Goal: Task Accomplishment & Management: Manage account settings

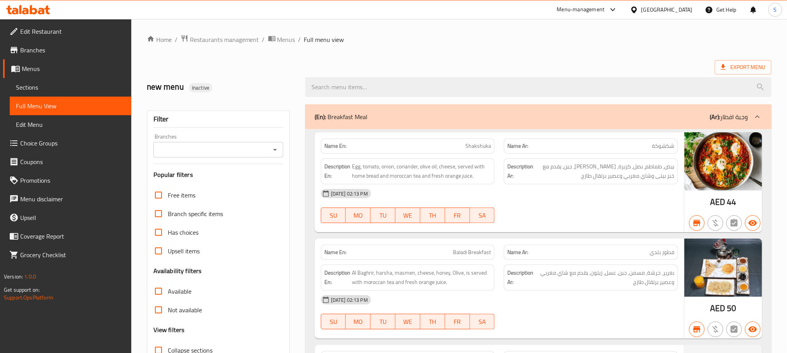
click at [41, 10] on icon at bounding box center [41, 11] width 7 height 7
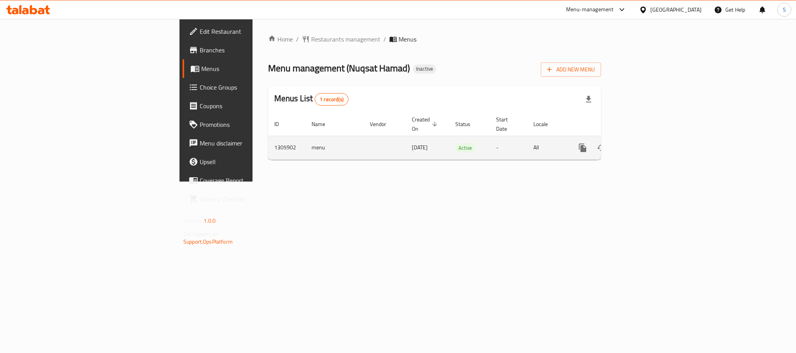
click at [643, 143] on icon "enhanced table" at bounding box center [638, 147] width 9 height 9
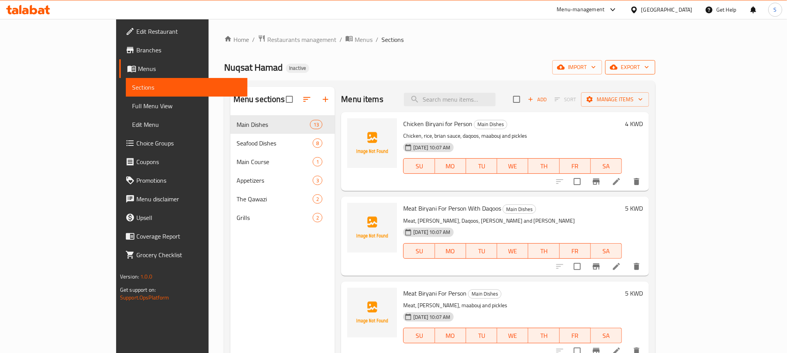
click at [649, 71] on span "export" at bounding box center [630, 68] width 38 height 10
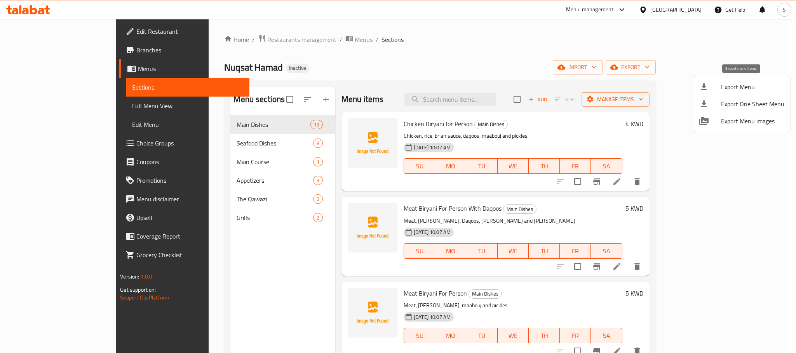
click at [730, 85] on span "Export Menu" at bounding box center [752, 86] width 63 height 9
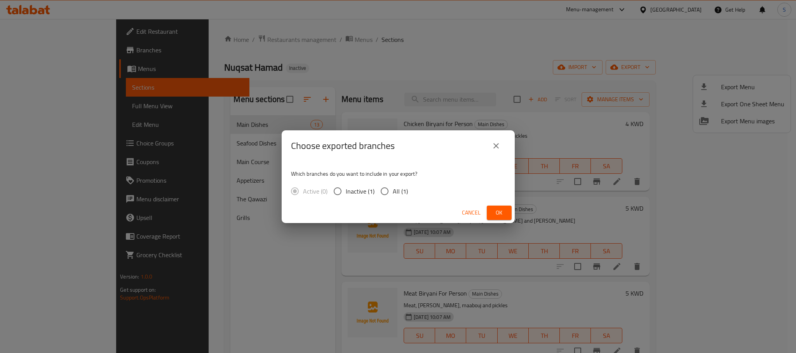
click at [399, 190] on span "All (1)" at bounding box center [400, 191] width 15 height 9
click at [393, 190] on input "All (1)" at bounding box center [384, 191] width 16 height 16
radio input "true"
click at [497, 214] on span "Ok" at bounding box center [499, 213] width 12 height 10
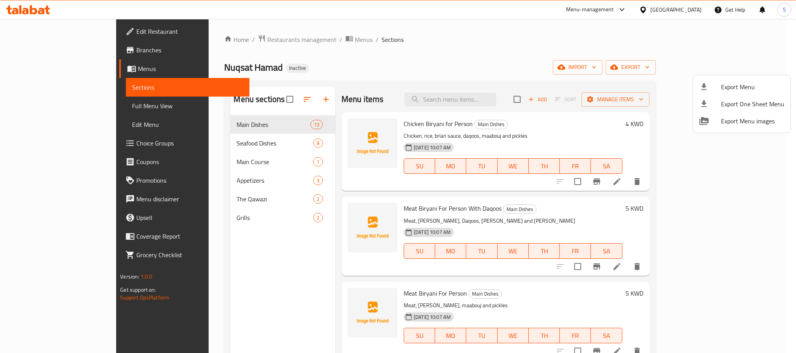
click at [414, 37] on div at bounding box center [398, 176] width 796 height 353
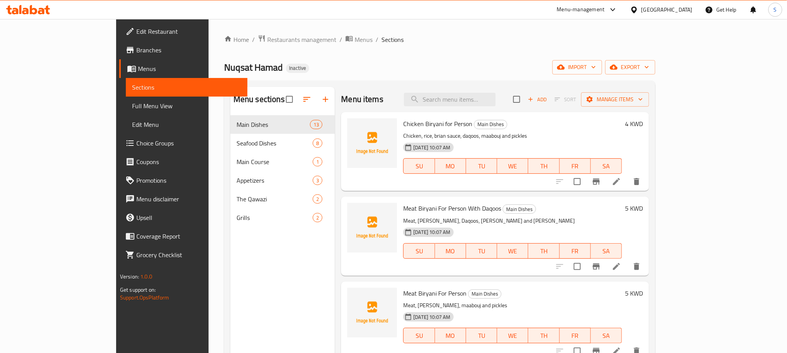
click at [411, 61] on div "Nuqsat Hamad Inactive import export" at bounding box center [439, 67] width 431 height 14
click at [496, 100] on input "search" at bounding box center [450, 100] width 92 height 14
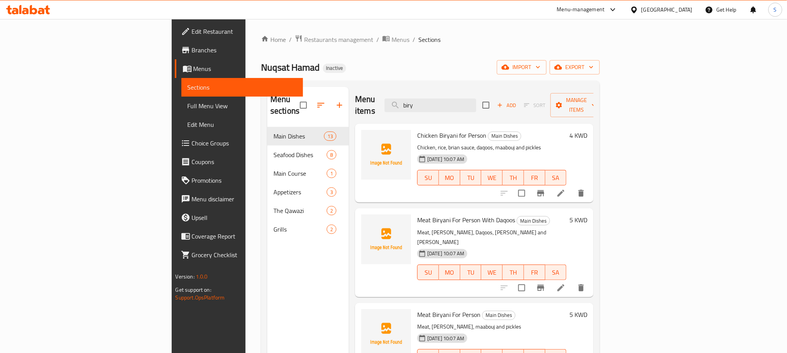
type input "biry"
click at [531, 73] on div "Nuqsat Hamad Inactive import export" at bounding box center [430, 67] width 339 height 14
click at [513, 91] on div "Menu items biry Add Sort Manage items" at bounding box center [474, 105] width 238 height 37
click at [476, 99] on input "biry" at bounding box center [430, 106] width 92 height 14
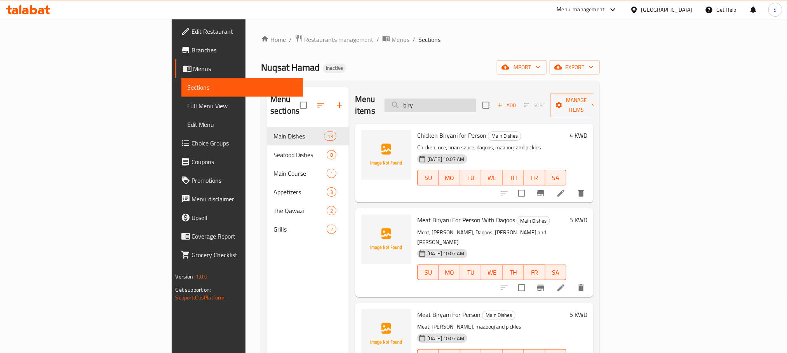
click at [476, 99] on input "biry" at bounding box center [430, 106] width 92 height 14
click at [509, 56] on div "Home / Restaurants management / Menus / Sections Nuqsat Hamad Inactive import e…" at bounding box center [430, 241] width 339 height 412
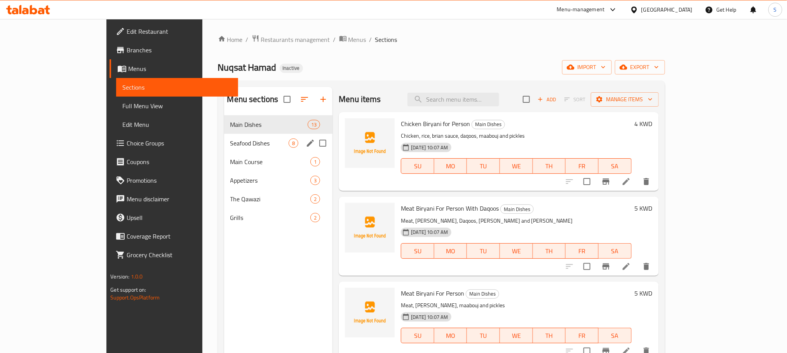
click at [230, 143] on span "Seafood Dishes" at bounding box center [259, 143] width 59 height 9
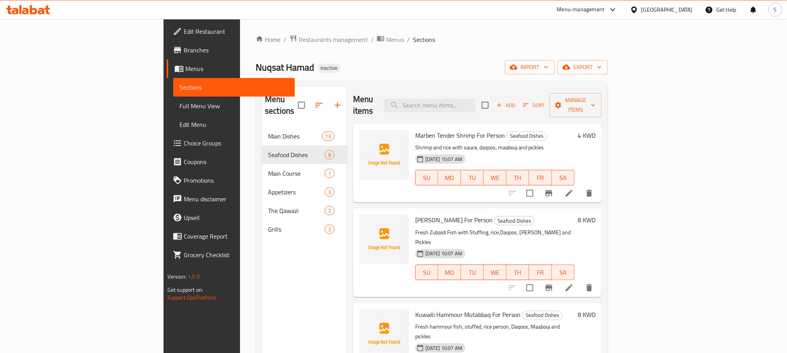
click at [179, 101] on span "Full Menu View" at bounding box center [233, 105] width 109 height 9
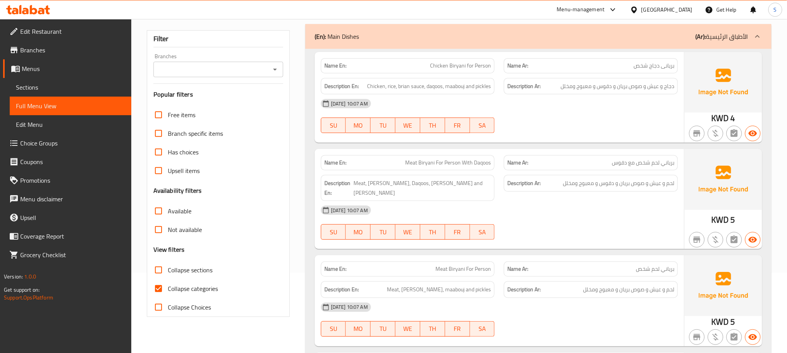
scroll to position [117, 0]
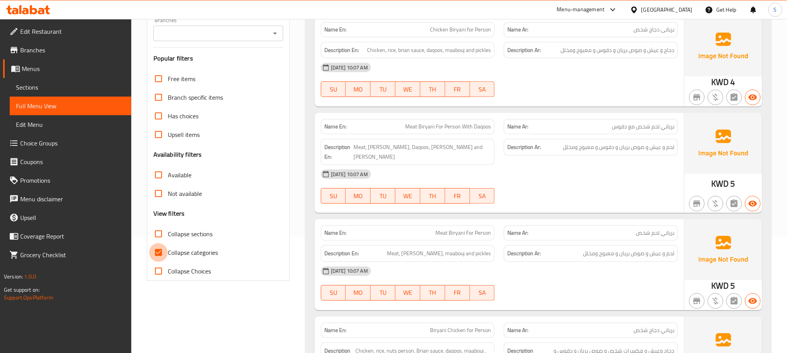
click at [163, 256] on input "Collapse categories" at bounding box center [158, 253] width 19 height 19
checkbox input "false"
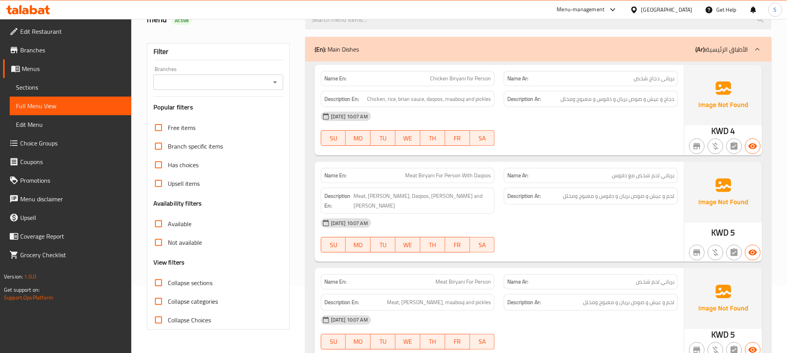
scroll to position [175, 0]
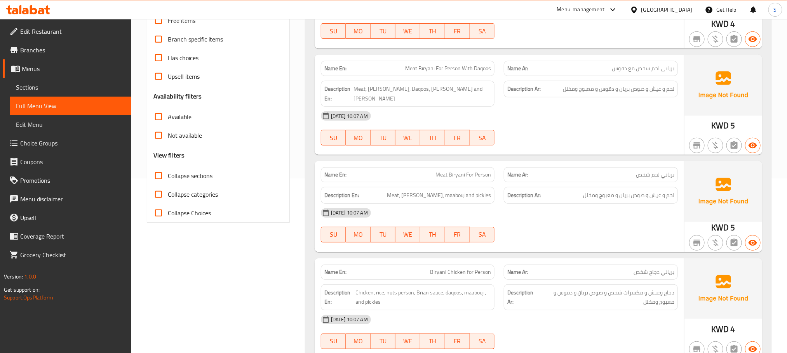
click at [155, 178] on input "Collapse sections" at bounding box center [158, 176] width 19 height 19
checkbox input "true"
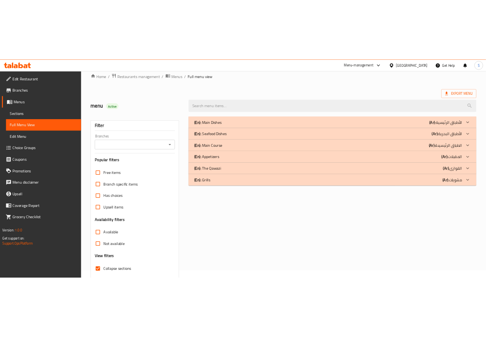
scroll to position [0, 0]
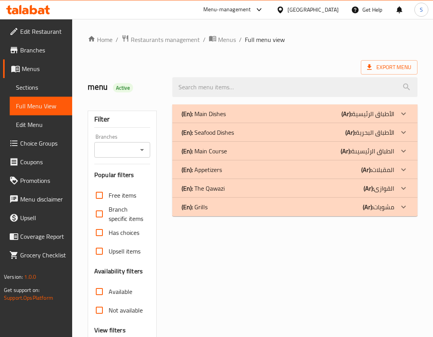
click at [185, 57] on div "Home / Restaurants management / Menus / Full menu view Export Menu menu Active …" at bounding box center [253, 216] width 330 height 363
click at [221, 111] on p "(En): Main Dishes" at bounding box center [204, 113] width 44 height 9
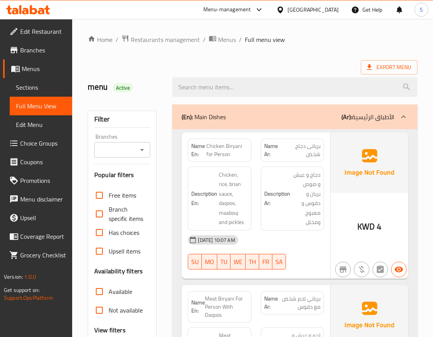
click at [224, 199] on span "Chicken, rice, brian sauce, daqoos, maabouj and pickles" at bounding box center [233, 198] width 29 height 57
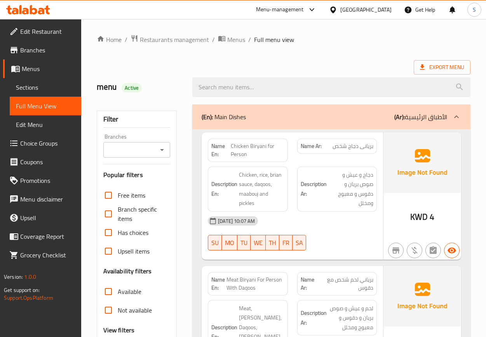
click at [315, 250] on div at bounding box center [336, 250] width 89 height 9
click at [273, 183] on span "Chicken, rice, brian sauce, daqoos, maabouj and pickles" at bounding box center [261, 189] width 45 height 38
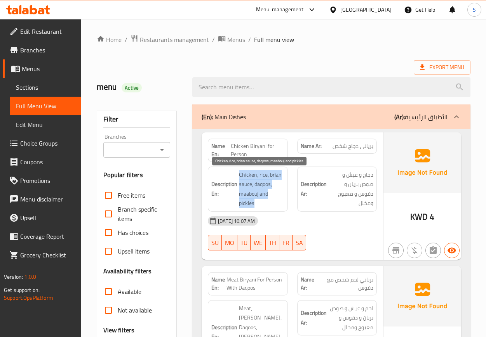
click at [273, 183] on span "Chicken, rice, brian sauce, daqoos, maabouj and pickles" at bounding box center [261, 189] width 45 height 38
copy span "Chicken, rice, brian sauce, daqoos, maabouj and pickles"
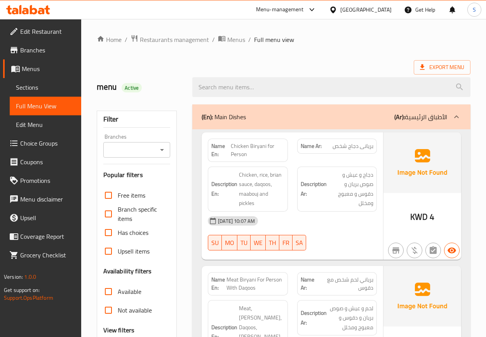
click at [351, 216] on div "[DATE] 10:07 AM" at bounding box center [292, 221] width 178 height 19
click at [259, 148] on span "Chicken Biryani for Person" at bounding box center [258, 150] width 54 height 16
copy span "Chicken Biryani for Person"
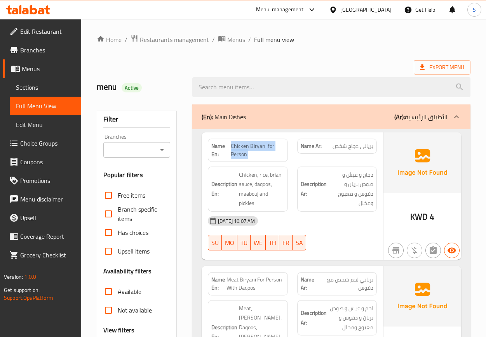
click at [27, 91] on span "Sections" at bounding box center [45, 87] width 59 height 9
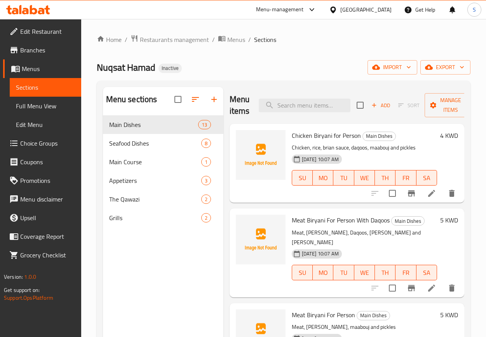
click at [34, 105] on span "Full Menu View" at bounding box center [45, 105] width 59 height 9
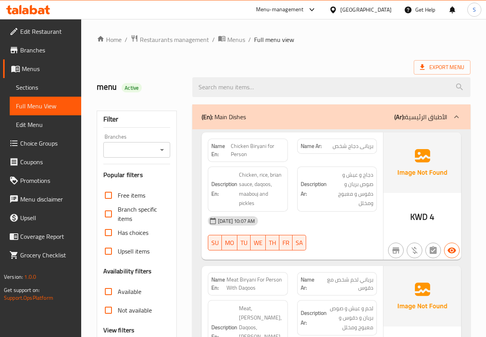
scroll to position [58, 0]
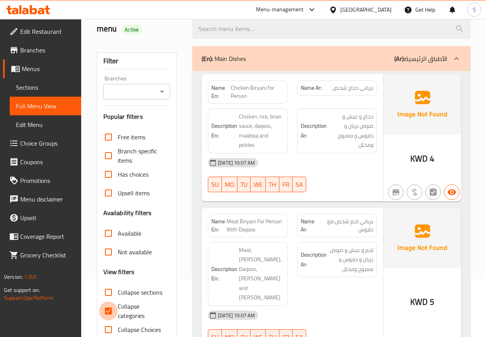
click at [107, 312] on input "Collapse categories" at bounding box center [108, 311] width 19 height 19
checkbox input "false"
click at [106, 288] on input "Collapse sections" at bounding box center [108, 292] width 19 height 19
checkbox input "true"
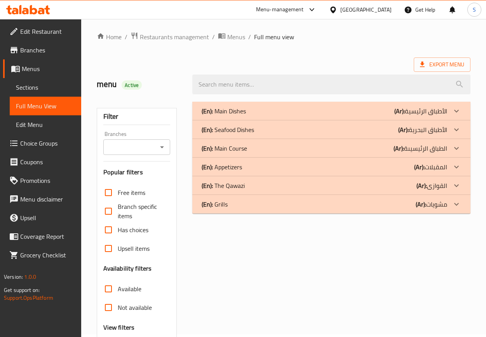
scroll to position [0, 0]
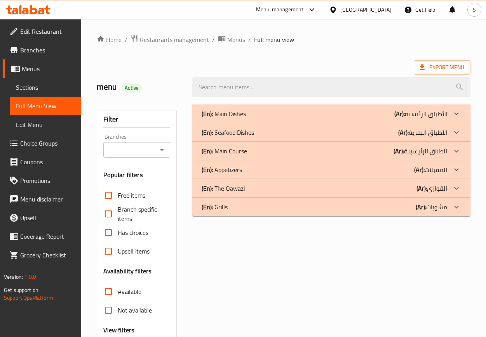
click at [247, 108] on div "(En): Main Dishes (Ar): الأطباق الرئيسية" at bounding box center [331, 113] width 278 height 19
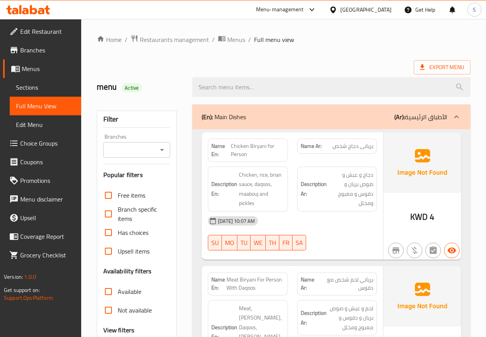
click at [250, 144] on span "Chicken Biryani for Person" at bounding box center [258, 150] width 54 height 16
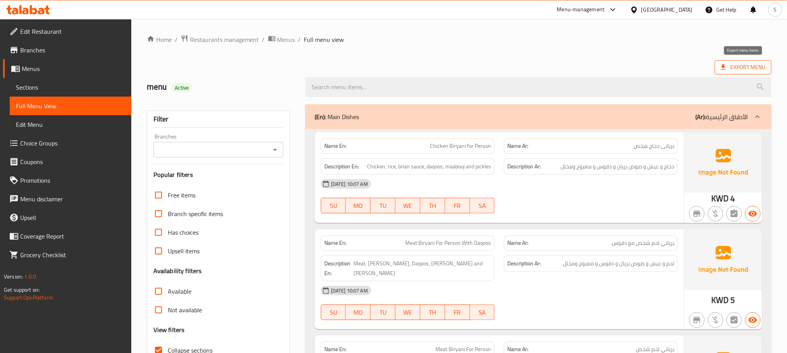
click at [738, 66] on span "Export Menu" at bounding box center [743, 68] width 44 height 10
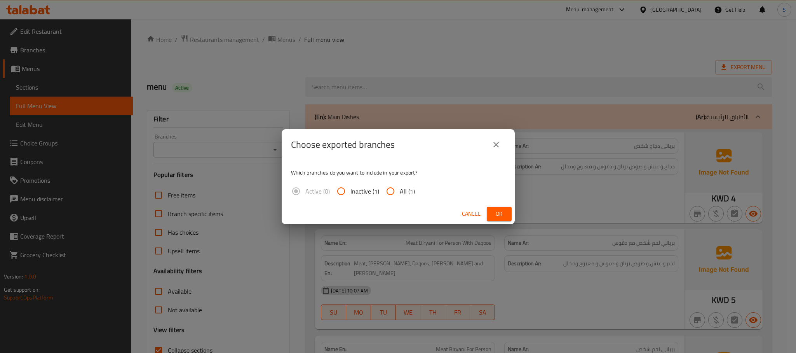
click at [386, 190] on input "All (1)" at bounding box center [390, 191] width 19 height 19
radio input "true"
click at [494, 216] on span "Ok" at bounding box center [499, 214] width 12 height 10
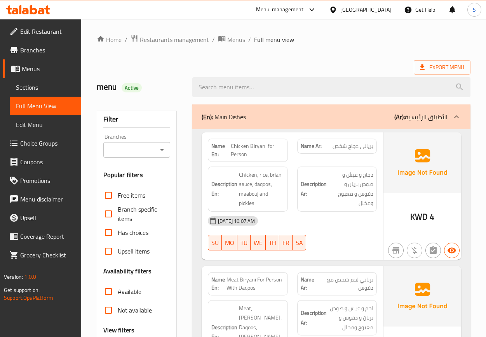
click at [334, 230] on div "[DATE] 10:07 AM" at bounding box center [292, 221] width 178 height 19
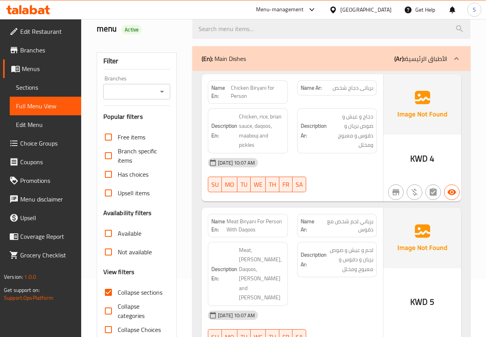
drag, startPoint x: 317, startPoint y: 210, endPoint x: 317, endPoint y: 223, distance: 12.8
click at [317, 210] on div "Name Ar: برياني لحم شخص مع دقوس" at bounding box center [336, 225] width 89 height 33
click at [360, 132] on span "دجاج و عيش و صوص بريان و دقوس و معبوج ومخلل" at bounding box center [350, 131] width 45 height 38
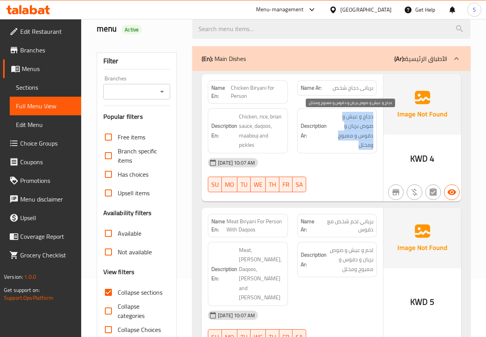
click at [360, 132] on span "دجاج و عيش و صوص بريان و دقوس و معبوج ومخلل" at bounding box center [350, 131] width 45 height 38
copy div "دجاج و عيش و صوص بريان و دقوس و معبوج ومخلل"
click at [61, 86] on span "Sections" at bounding box center [45, 87] width 59 height 9
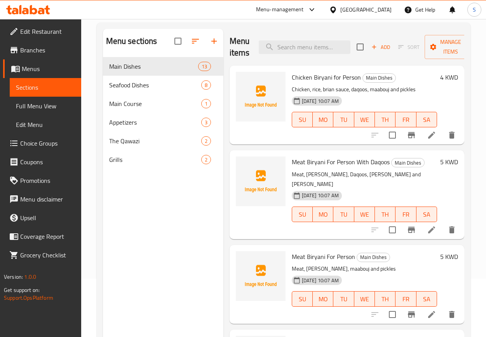
click at [54, 106] on span "Full Menu View" at bounding box center [45, 105] width 59 height 9
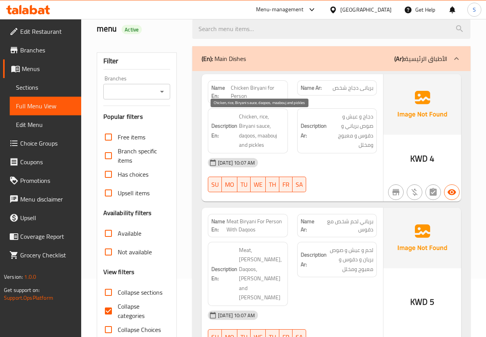
click at [271, 136] on span "Chicken, rice, Biryani sauce, daqoos, maabouj and pickles" at bounding box center [261, 131] width 45 height 38
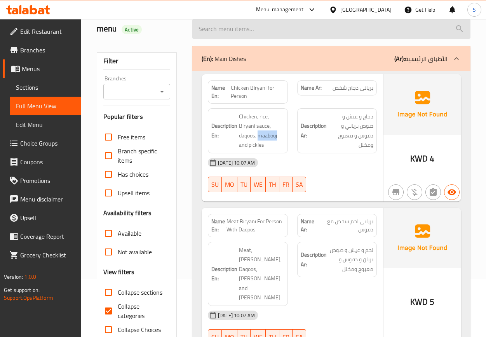
copy span "maabouj"
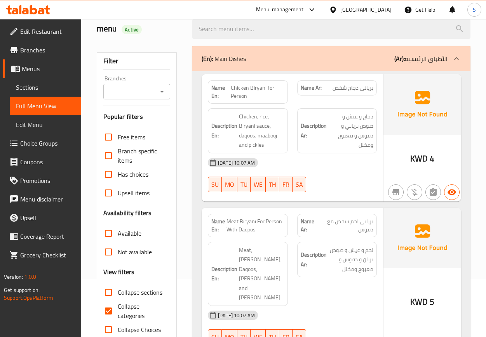
click at [319, 158] on div "15-08-2025 10:07 AM" at bounding box center [292, 162] width 178 height 19
click at [317, 231] on strong "Name Ar:" at bounding box center [310, 225] width 18 height 16
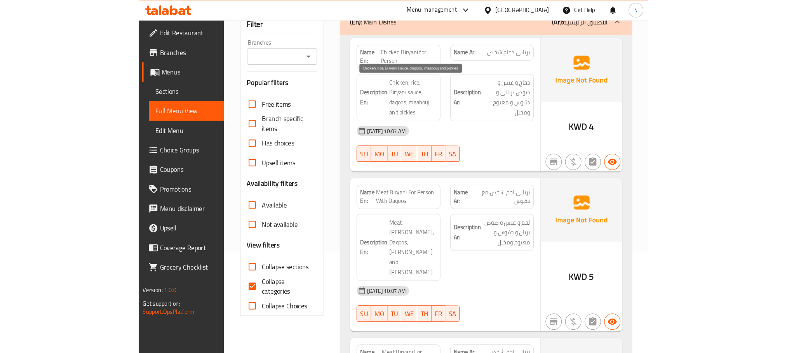
scroll to position [117, 0]
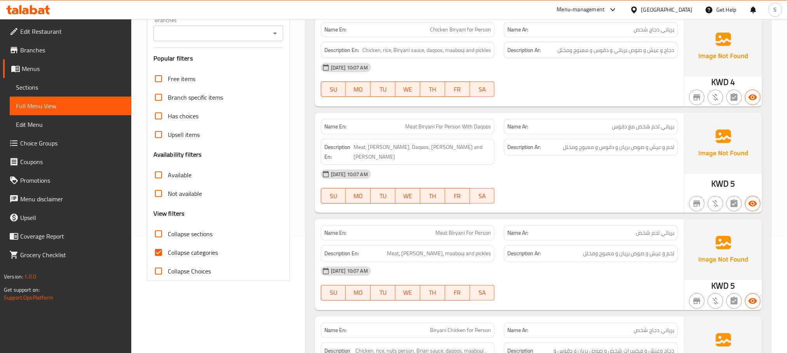
click at [577, 77] on div "15-08-2025 10:07 AM" at bounding box center [499, 67] width 366 height 19
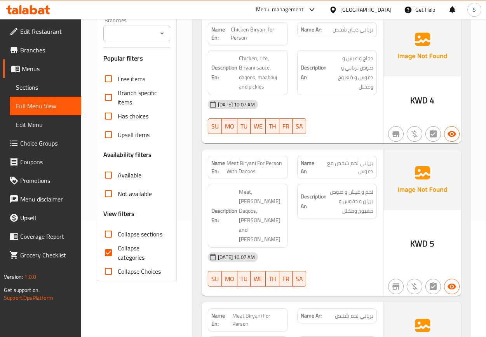
scroll to position [175, 0]
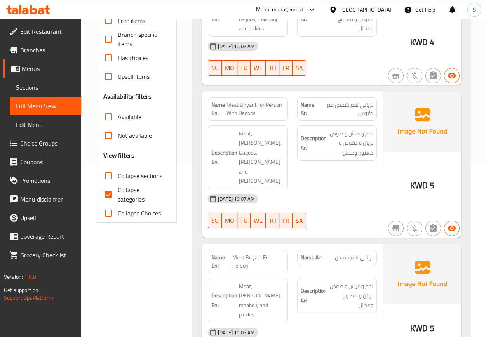
click at [35, 88] on span "Sections" at bounding box center [45, 87] width 59 height 9
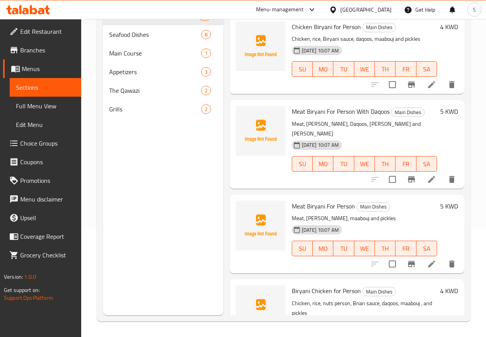
scroll to position [109, 0]
click at [37, 108] on span "Full Menu View" at bounding box center [45, 105] width 59 height 9
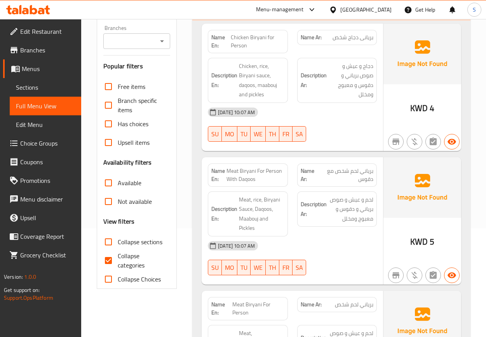
click at [112, 261] on input "Collapse categories" at bounding box center [108, 260] width 19 height 19
checkbox input "false"
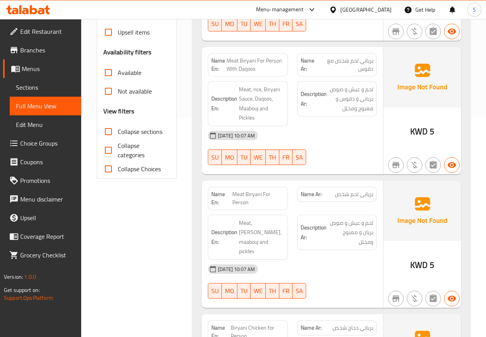
scroll to position [284, 0]
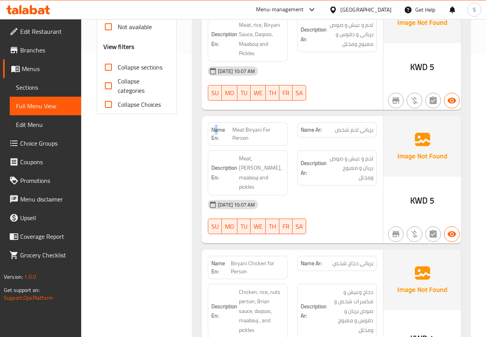
drag, startPoint x: 217, startPoint y: 136, endPoint x: 170, endPoint y: 20, distance: 124.8
click at [216, 127] on strong "Name En:" at bounding box center [221, 134] width 21 height 16
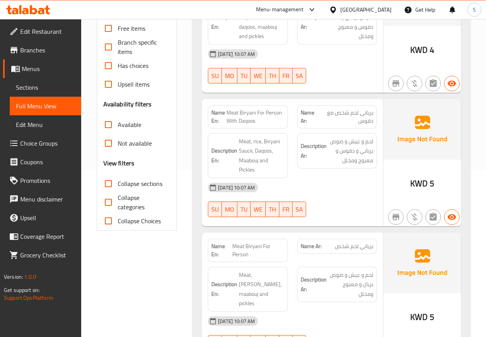
click at [320, 184] on div "15-08-2025 10:07 AM" at bounding box center [292, 187] width 178 height 19
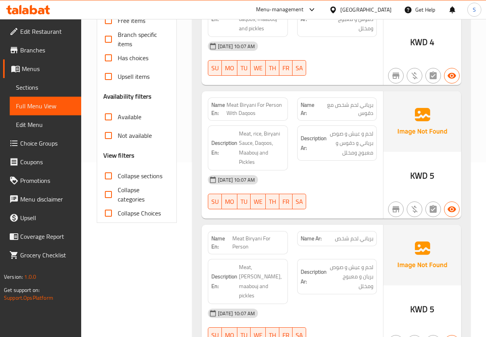
scroll to position [233, 0]
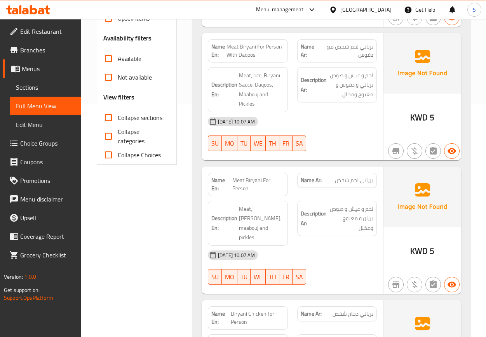
click at [247, 176] on div "Name En: Meat Biryani For Person" at bounding box center [248, 184] width 80 height 23
copy span "Meat Biryani For Person"
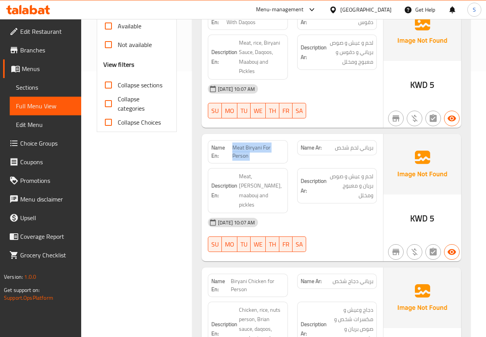
scroll to position [291, 0]
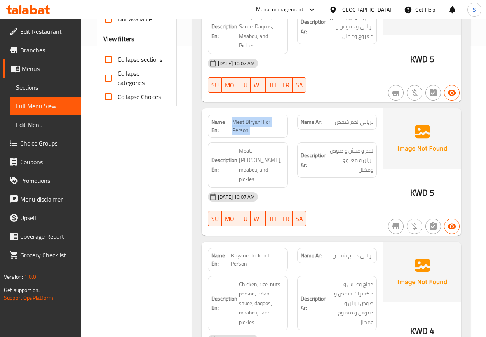
click at [27, 90] on span "Sections" at bounding box center [45, 87] width 59 height 9
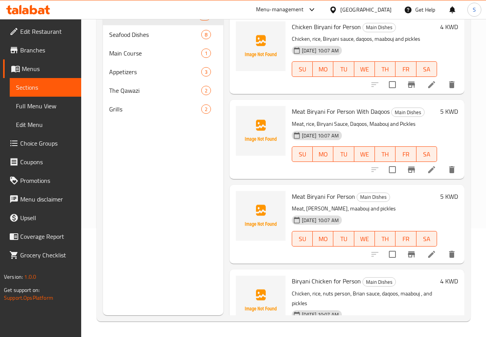
scroll to position [109, 0]
click at [36, 104] on span "Full Menu View" at bounding box center [45, 105] width 59 height 9
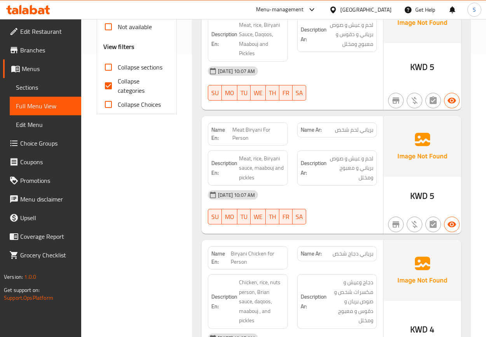
scroll to position [342, 0]
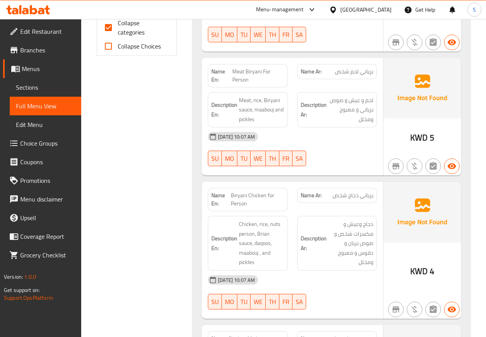
click at [328, 188] on div "Name Ar: برياني دجاج شخص" at bounding box center [336, 199] width 89 height 33
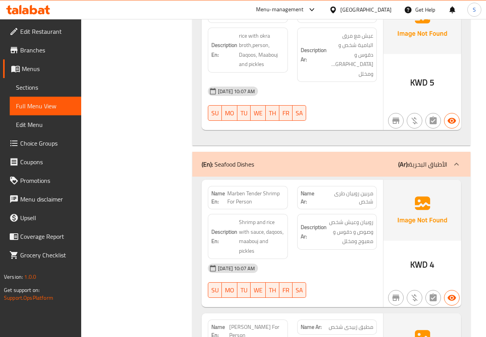
scroll to position [1858, 0]
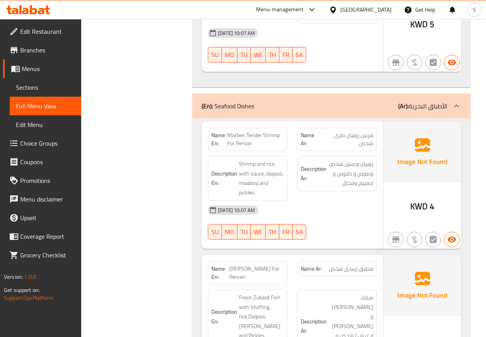
copy span "مربين"
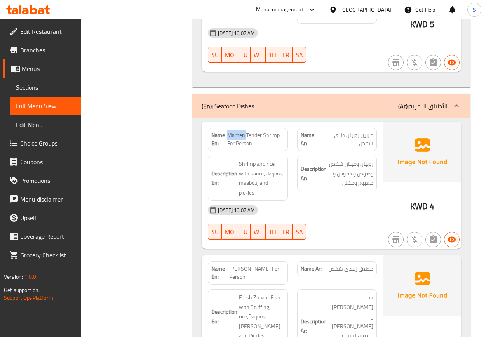
copy span "Marben"
click at [31, 87] on span "Sections" at bounding box center [45, 87] width 59 height 9
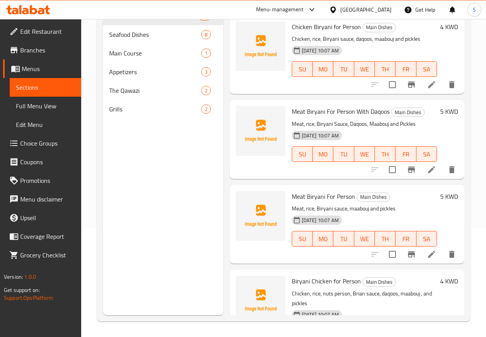
scroll to position [109, 0]
click at [40, 105] on span "Full Menu View" at bounding box center [45, 105] width 59 height 9
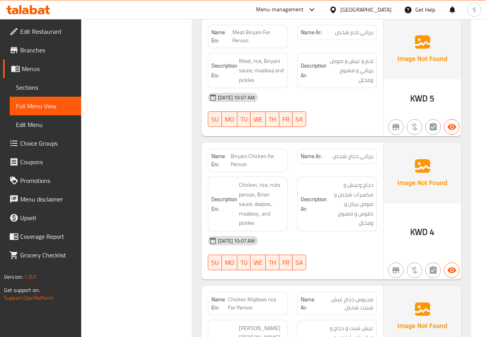
scroll to position [401, 0]
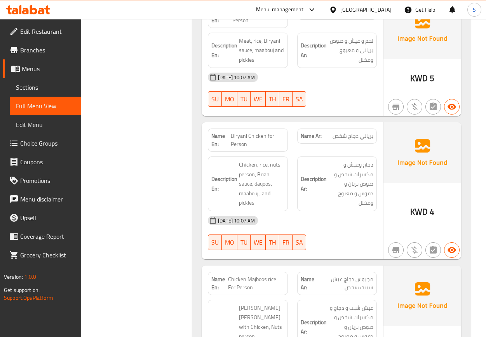
click at [261, 140] on span "Biryani Chicken for Person" at bounding box center [258, 140] width 54 height 16
click at [358, 140] on span "برياني دجاج شخص" at bounding box center [352, 136] width 41 height 8
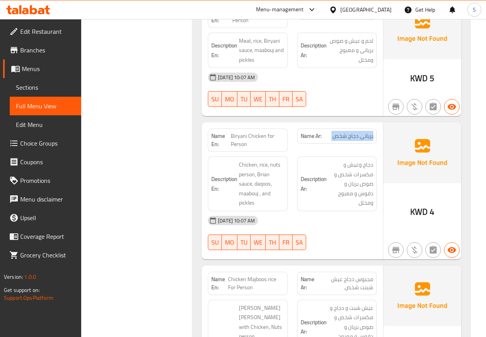
copy span "برياني دجاج شخص"
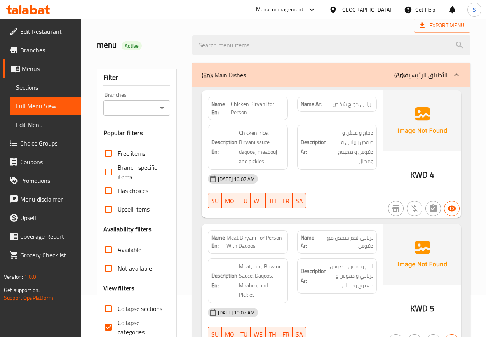
scroll to position [0, 0]
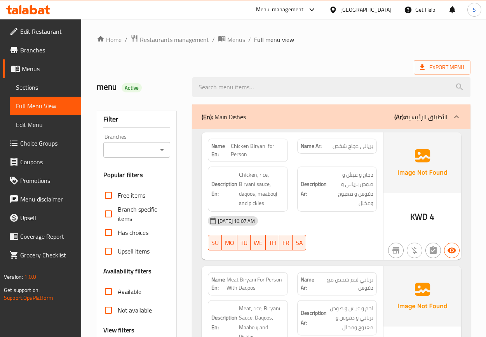
click at [243, 146] on span "Chicken Biryani for Person" at bounding box center [258, 150] width 54 height 16
copy span "Chicken Biryani for Person"
click at [26, 89] on span "Sections" at bounding box center [45, 87] width 59 height 9
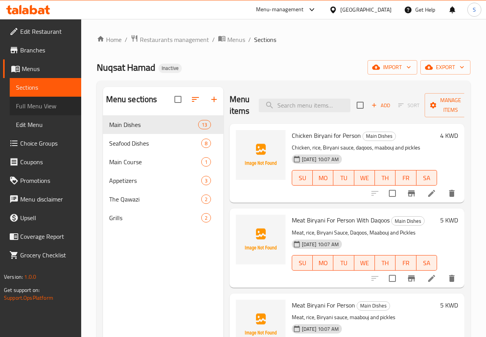
click at [48, 104] on span "Full Menu View" at bounding box center [45, 105] width 59 height 9
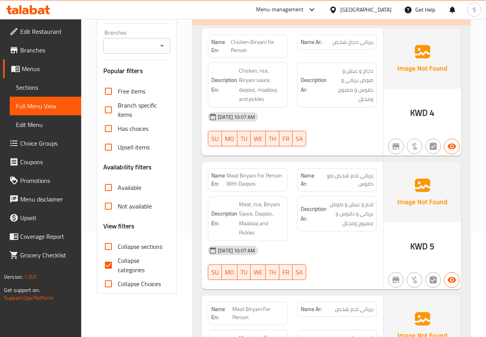
scroll to position [117, 0]
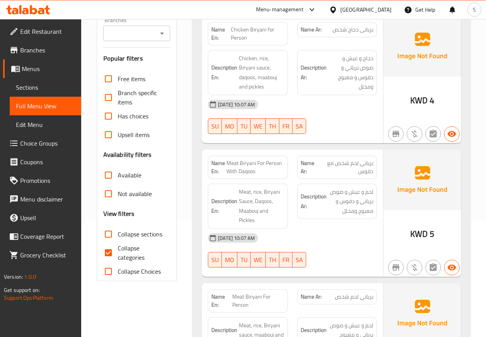
click at [108, 254] on input "Collapse categories" at bounding box center [108, 253] width 19 height 19
checkbox input "false"
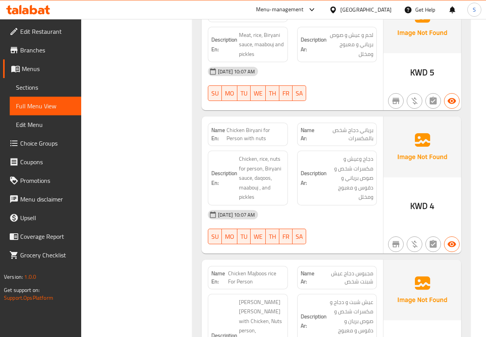
scroll to position [408, 0]
drag, startPoint x: 225, startPoint y: 232, endPoint x: 226, endPoint y: 218, distance: 13.6
click at [225, 232] on button "MO" at bounding box center [230, 236] width 16 height 16
type button "1"
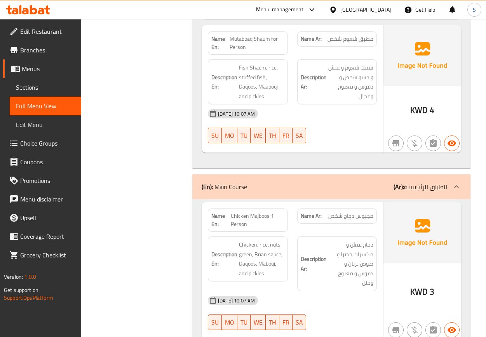
scroll to position [2817, 0]
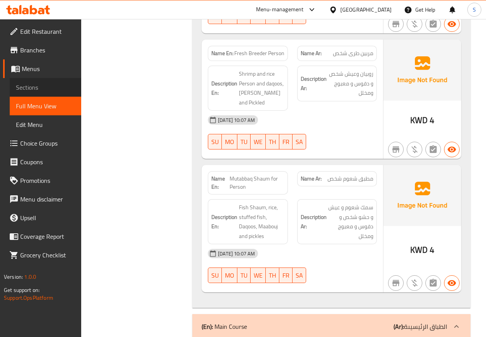
click at [37, 83] on span "Sections" at bounding box center [45, 87] width 59 height 9
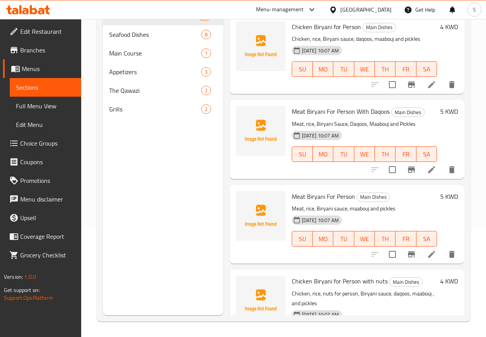
click at [56, 105] on span "Full Menu View" at bounding box center [45, 105] width 59 height 9
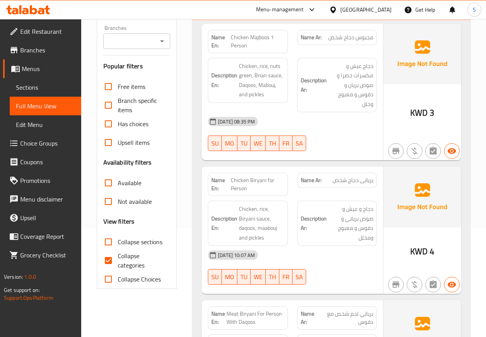
click at [33, 89] on span "Sections" at bounding box center [45, 87] width 59 height 9
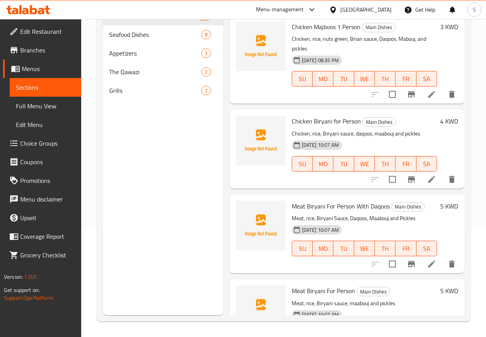
click at [42, 108] on span "Full Menu View" at bounding box center [45, 105] width 59 height 9
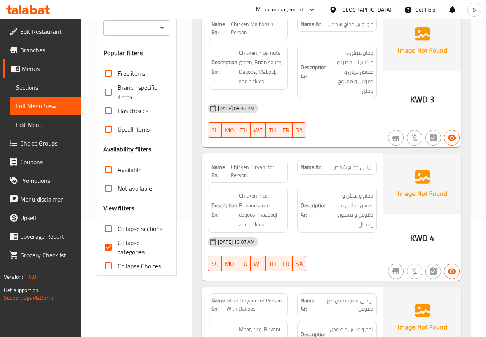
click at [110, 248] on input "Collapse categories" at bounding box center [108, 247] width 19 height 19
checkbox input "false"
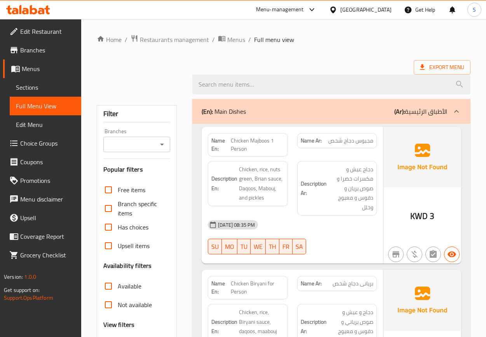
drag, startPoint x: 253, startPoint y: 204, endPoint x: 259, endPoint y: 207, distance: 5.9
click at [253, 204] on div "Description En: Chicken, rice, nuts green, Brian sauce, Daqoos, Mabouj, and pic…" at bounding box center [248, 183] width 80 height 45
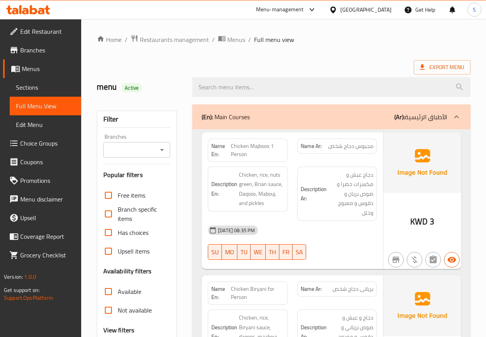
click at [256, 291] on span "Chicken Biryani for Person" at bounding box center [258, 293] width 54 height 16
copy span "Biryani"
click at [37, 80] on link "Sections" at bounding box center [45, 87] width 71 height 19
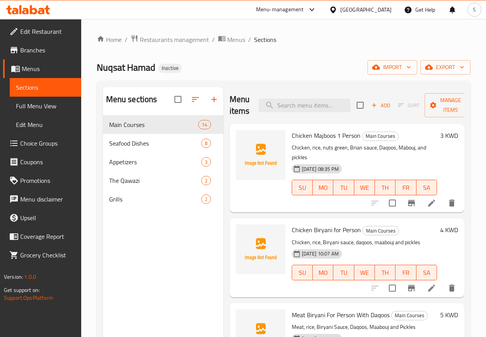
click at [46, 111] on span "Full Menu View" at bounding box center [45, 105] width 59 height 9
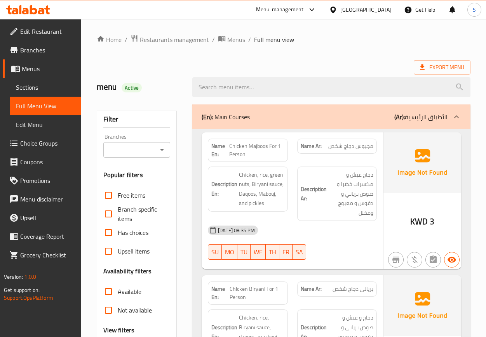
click at [206, 260] on div "SU MO TU WE TH FR SA" at bounding box center [247, 252] width 89 height 25
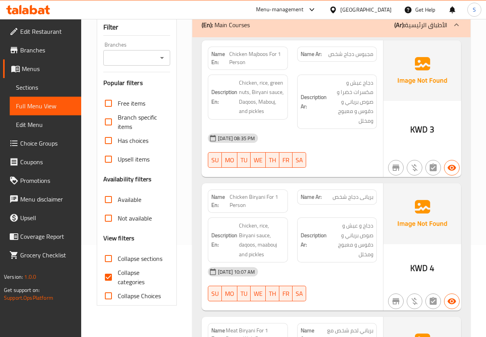
scroll to position [117, 0]
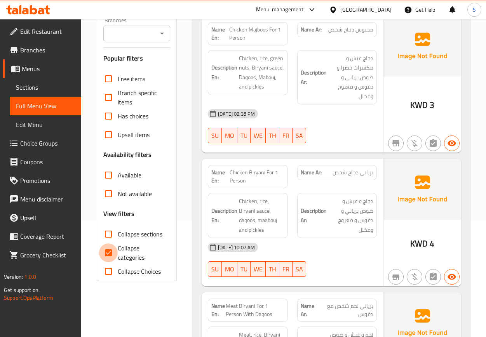
click at [105, 253] on input "Collapse categories" at bounding box center [108, 253] width 19 height 19
checkbox input "false"
click at [248, 164] on div "Name En: Chicken Biryani For 1 Person" at bounding box center [247, 176] width 89 height 33
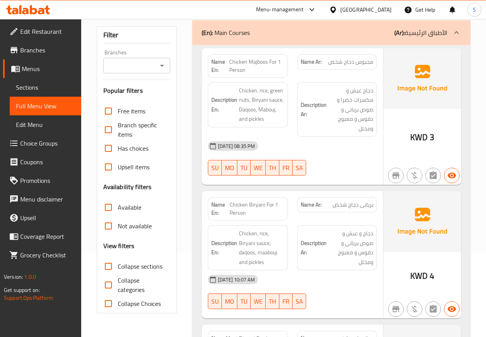
scroll to position [58, 0]
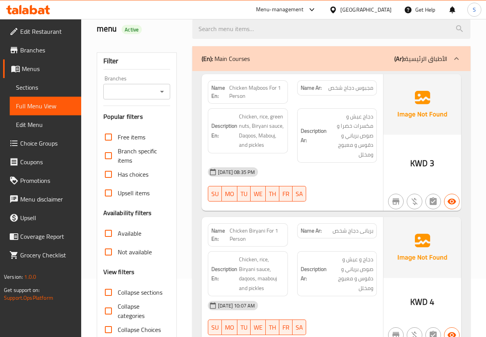
click at [342, 177] on div "[DATE] 08:35 PM" at bounding box center [292, 172] width 178 height 19
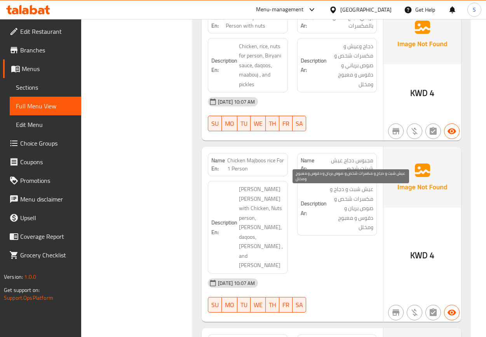
click at [358, 213] on span "عيش شبت و دجاج و مكسرات شخص و صوص بريان و دقوس و معبوج ومخلل" at bounding box center [350, 208] width 45 height 48
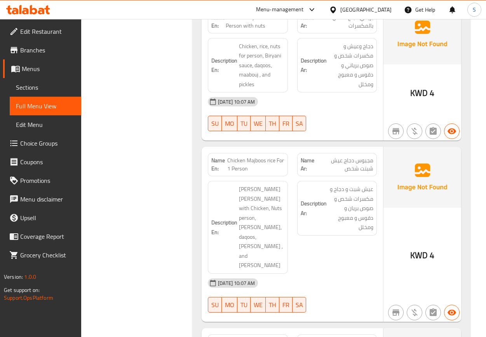
click at [363, 169] on span "مجبوس دجاج عيش شبنت شخص" at bounding box center [345, 165] width 56 height 16
click at [357, 173] on span "مجبوس دجاج عيش شبنت شخص" at bounding box center [345, 165] width 56 height 16
click at [344, 163] on span "مجبوس دجاج عيش شبنت شخص" at bounding box center [345, 165] width 56 height 16
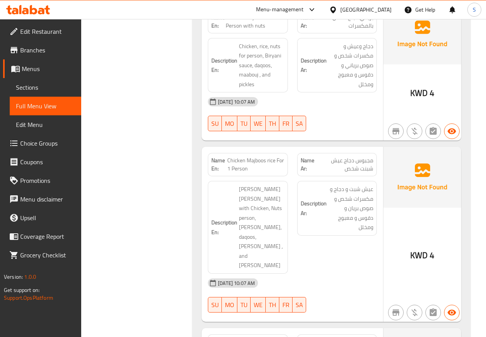
click at [367, 173] on span "مجبوس دجاج عيش شبنت شخص" at bounding box center [345, 165] width 56 height 16
click at [363, 173] on span "مجبوس دجاج عيش شبنت شخص" at bounding box center [345, 165] width 56 height 16
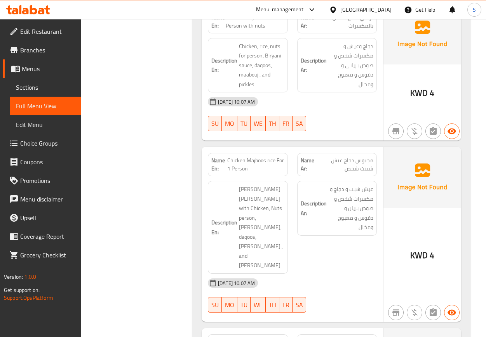
click at [244, 160] on span "Chicken Majboos rice For 1 Person" at bounding box center [255, 165] width 57 height 16
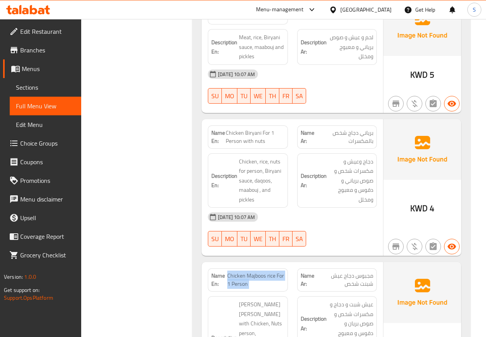
scroll to position [546, 0]
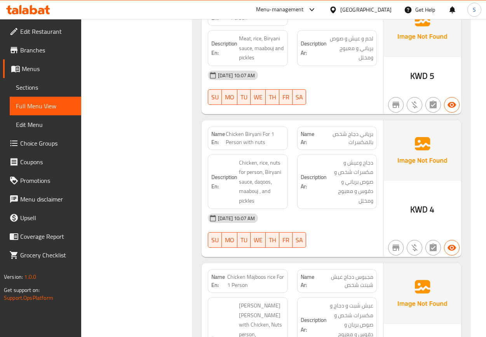
click at [248, 139] on span "Chicken Biryani For 1 Person with nuts" at bounding box center [255, 138] width 58 height 16
click at [21, 86] on span "Sections" at bounding box center [45, 87] width 59 height 9
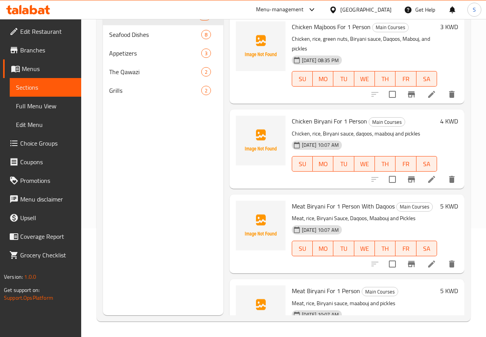
click at [56, 109] on span "Full Menu View" at bounding box center [45, 105] width 59 height 9
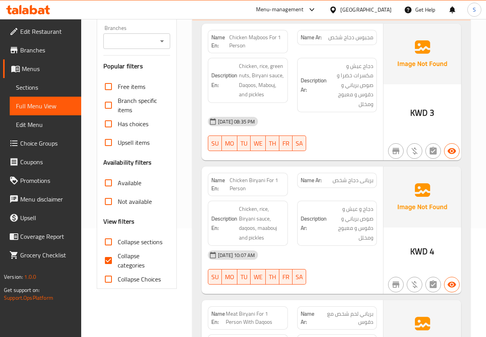
click at [231, 235] on h6 "Description En: Chicken, rice, Biryani sauce, daqoos, maabouj and pickles" at bounding box center [247, 223] width 73 height 38
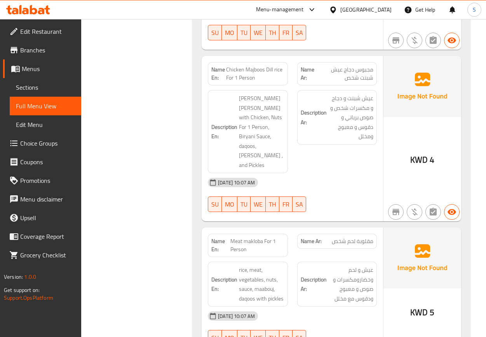
scroll to position [812, 0]
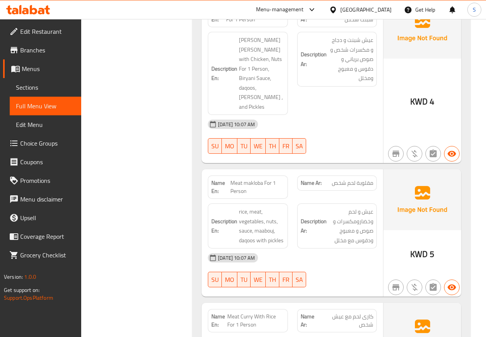
click at [284, 176] on div "Name En: Meat makloba For 1 Person" at bounding box center [248, 187] width 80 height 23
click at [267, 179] on span "Meat makloba For 1 Person" at bounding box center [257, 187] width 54 height 16
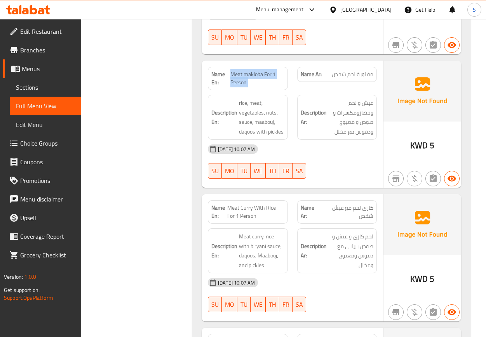
scroll to position [929, 0]
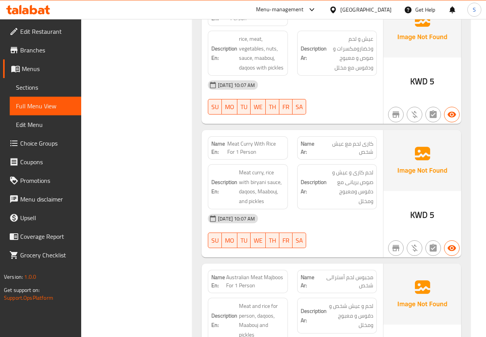
scroll to position [987, 0]
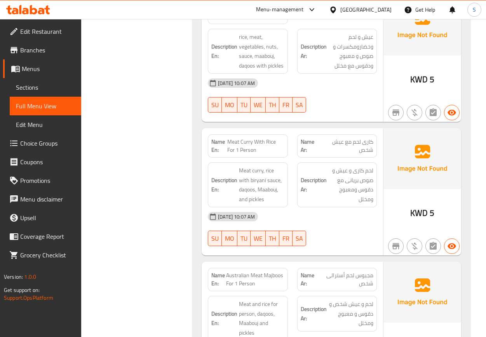
click at [287, 207] on div "15-08-2025 10:07 AM" at bounding box center [292, 216] width 178 height 19
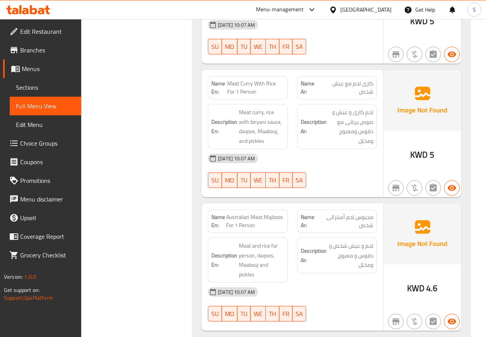
click at [249, 213] on span "Australian Meat Majboos For 1 Person" at bounding box center [255, 221] width 58 height 16
click at [226, 238] on div "Description En: Meat and rice for person, daqoos, Maabouj and pickles" at bounding box center [248, 260] width 80 height 45
click at [263, 213] on span "Australian Meat Majboos For 1 Person" at bounding box center [255, 221] width 58 height 16
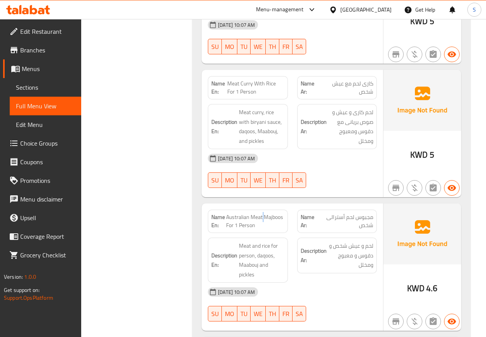
click at [263, 213] on span "Australian Meat Majboos For 1 Person" at bounding box center [255, 221] width 58 height 16
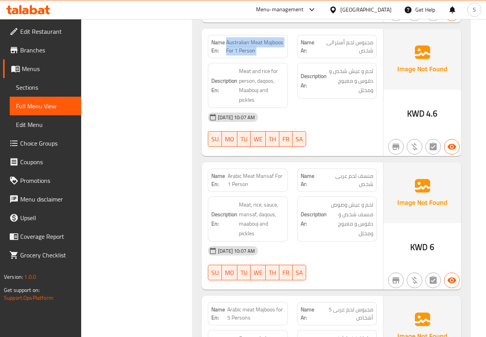
scroll to position [1278, 0]
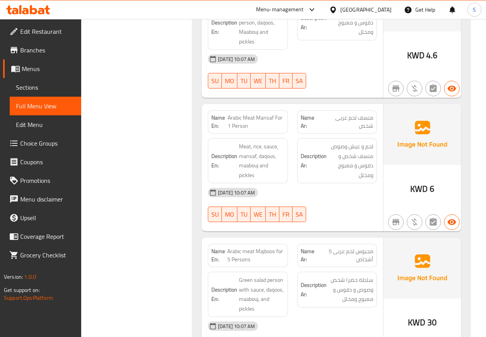
click at [348, 218] on div "Name En: Arabic Meat Mansaf For 1 Person Name Ar: منسف لحم عربى شخص Description…" at bounding box center [292, 167] width 181 height 127
click at [253, 114] on span "Arabic Meat Mansaf For 1 Person" at bounding box center [256, 122] width 56 height 16
drag, startPoint x: 306, startPoint y: 170, endPoint x: 292, endPoint y: 178, distance: 15.5
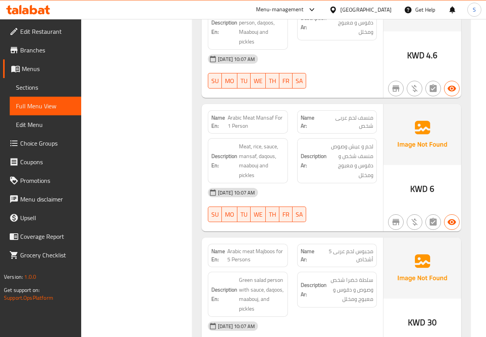
click at [306, 170] on div "Description Ar: لحم و عيش وصوص منسف شخص و دقوس و معبوج ومخلل" at bounding box center [337, 160] width 80 height 45
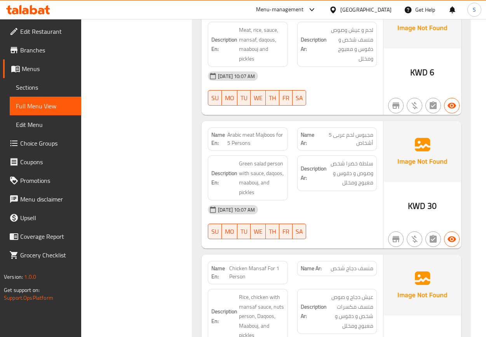
click at [279, 131] on span "Arabic meat Majboos for 5 Persons" at bounding box center [255, 139] width 57 height 16
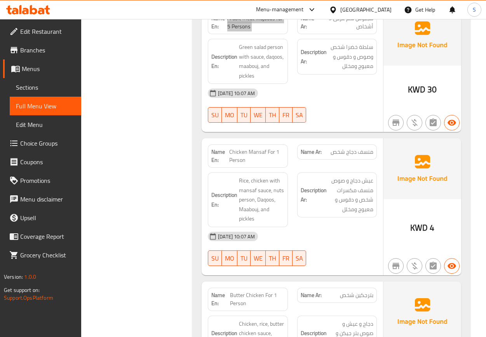
scroll to position [1569, 0]
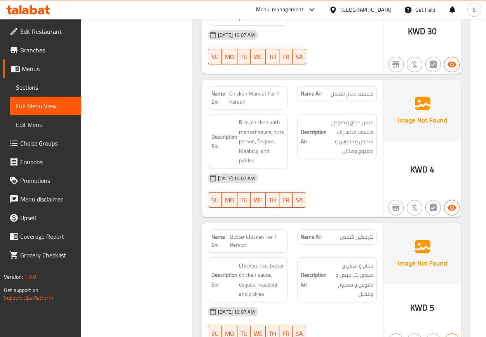
click at [240, 82] on div "Name En: Chicken Mansaf For 1 Person" at bounding box center [247, 98] width 89 height 33
click at [244, 90] on span "Chicken Mansaf For 1 Person" at bounding box center [256, 98] width 55 height 16
click at [48, 91] on span "Sections" at bounding box center [45, 87] width 59 height 9
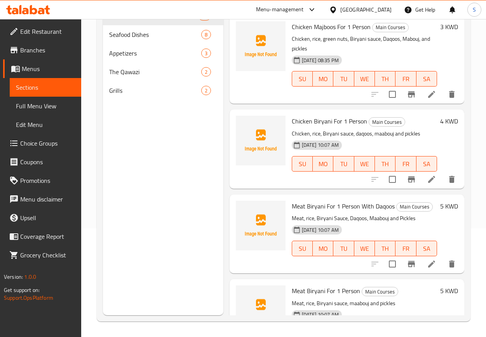
scroll to position [109, 0]
click at [48, 107] on span "Full Menu View" at bounding box center [45, 105] width 59 height 9
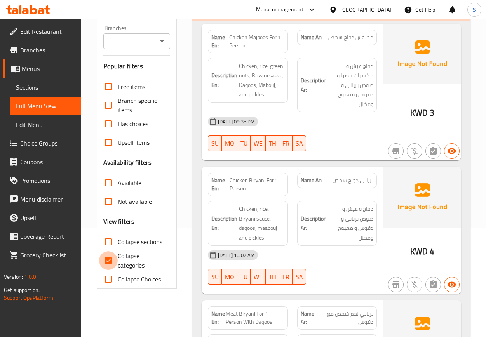
click at [110, 265] on input "Collapse categories" at bounding box center [108, 260] width 19 height 19
checkbox input "false"
click at [288, 219] on div "Description En: Chicken, rice, Biryani sauce, daqoos, maabouj and pickles" at bounding box center [247, 223] width 89 height 54
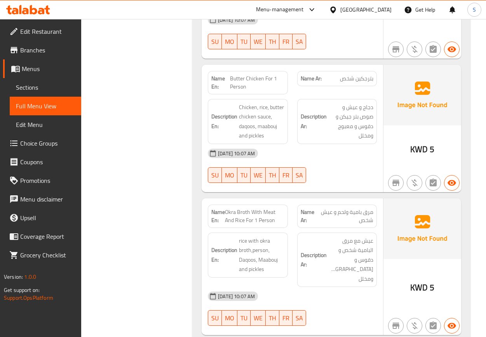
scroll to position [1744, 0]
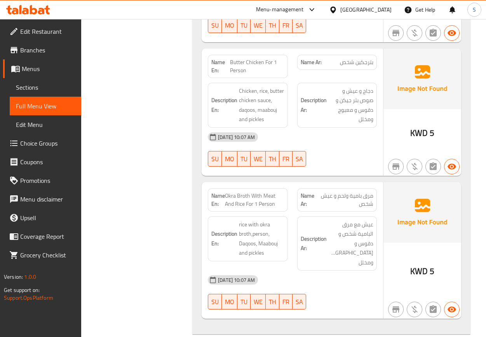
click at [312, 239] on h6 "Description Ar: عيش مع مرق البامية شخص و دقوس و معبوج ومخلل" at bounding box center [337, 244] width 73 height 48
click at [271, 192] on span "Okra Broth With Meat And Rice For 1 Person" at bounding box center [254, 200] width 59 height 16
click at [33, 89] on span "Sections" at bounding box center [45, 87] width 59 height 9
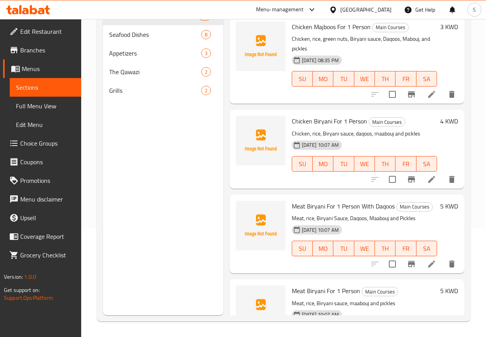
scroll to position [109, 0]
click at [50, 104] on span "Full Menu View" at bounding box center [45, 105] width 59 height 9
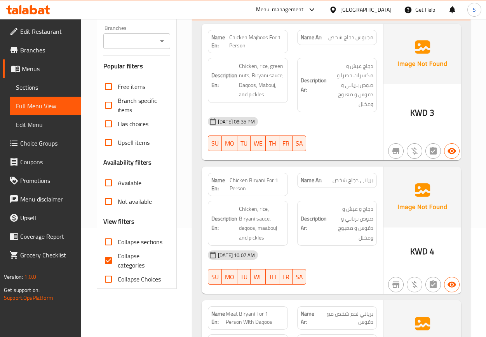
click at [110, 261] on input "Collapse categories" at bounding box center [108, 260] width 19 height 19
checkbox input "false"
click at [111, 242] on input "Collapse sections" at bounding box center [108, 242] width 19 height 19
checkbox input "true"
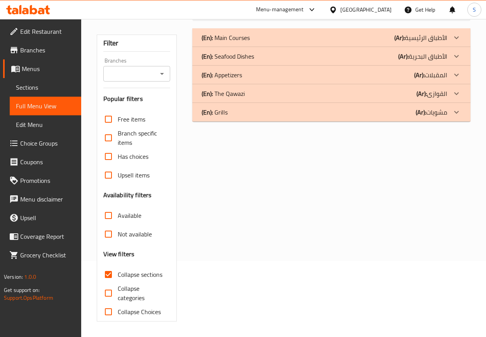
scroll to position [77, 0]
drag, startPoint x: 238, startPoint y: 58, endPoint x: 320, endPoint y: 211, distance: 173.2
click at [238, 42] on p "(En): Seafood Dishes" at bounding box center [226, 37] width 48 height 9
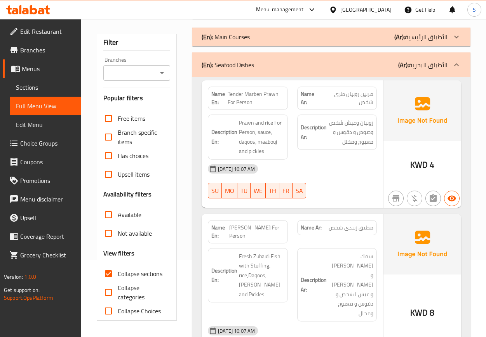
click at [302, 204] on div "Name En: Tender Marben Prawn For Person Name Ar: مربين روبيان طرى شخص Descripti…" at bounding box center [292, 143] width 181 height 127
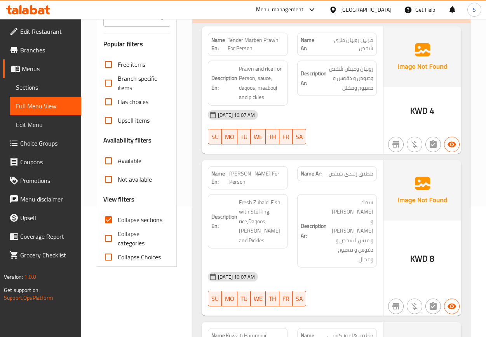
scroll to position [193, 0]
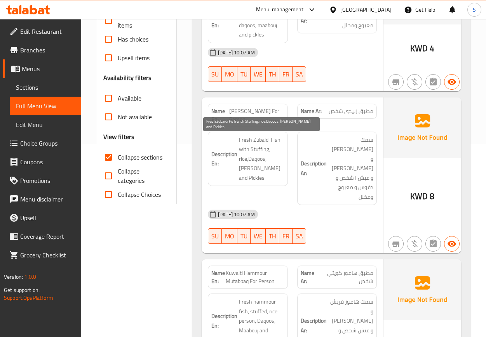
click at [258, 151] on span "Fresh Zubaidi Fish with Stuffing, rice,Daqoos, Maabouj and Pickles" at bounding box center [261, 159] width 45 height 48
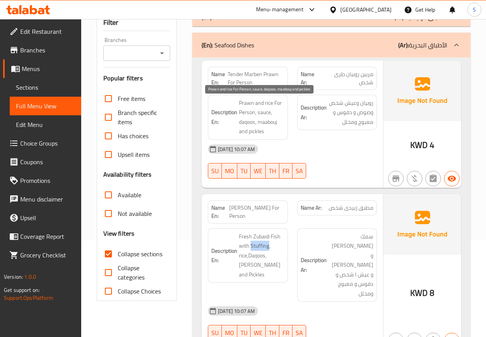
scroll to position [77, 0]
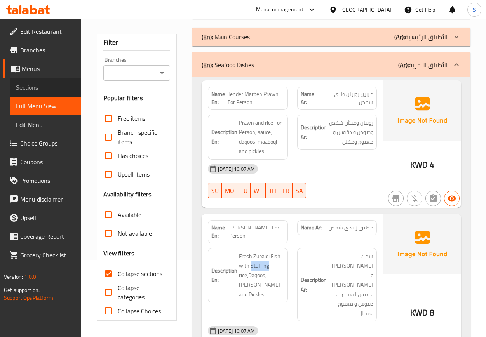
click at [34, 93] on link "Sections" at bounding box center [45, 87] width 71 height 19
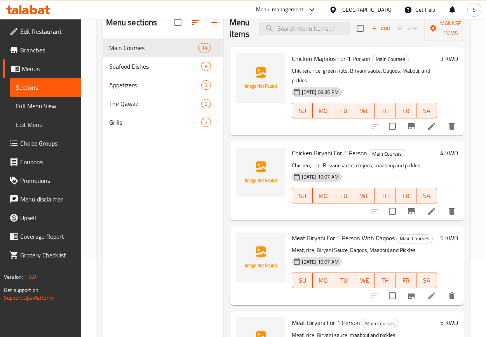
click at [38, 103] on span "Full Menu View" at bounding box center [45, 105] width 59 height 9
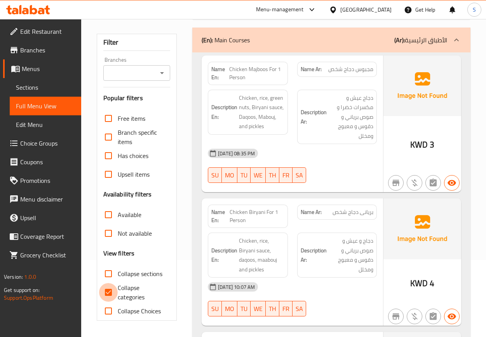
click at [113, 292] on input "Collapse categories" at bounding box center [108, 292] width 19 height 19
checkbox input "false"
click at [113, 276] on input "Collapse sections" at bounding box center [108, 273] width 19 height 19
checkbox input "true"
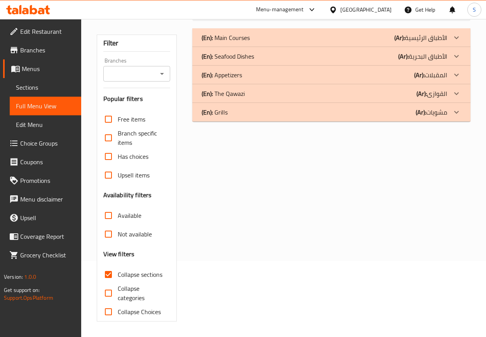
click at [239, 42] on p "(En): Seafood Dishes" at bounding box center [226, 37] width 48 height 9
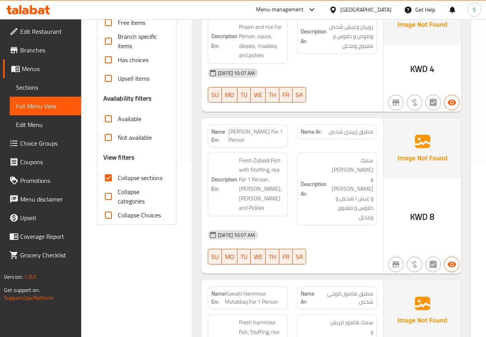
scroll to position [193, 0]
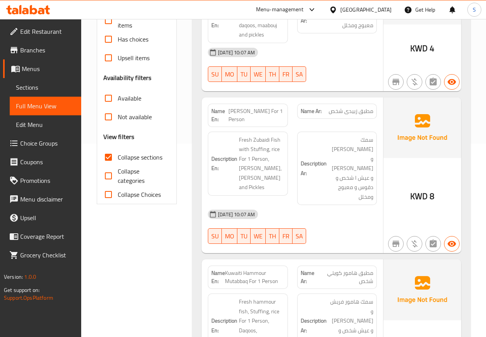
drag, startPoint x: 271, startPoint y: 110, endPoint x: 278, endPoint y: 124, distance: 15.3
click at [278, 124] on span "Zubaidi Mutabbaq For 1 Person" at bounding box center [256, 115] width 56 height 16
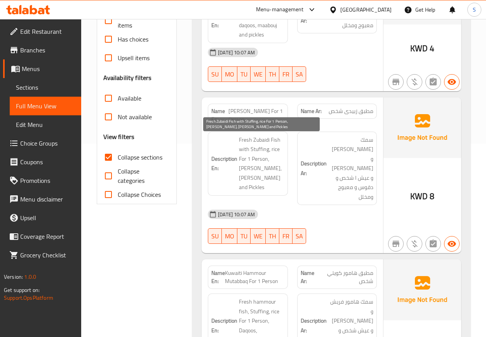
click at [256, 151] on span "Fresh Zubaidi Fish with Stuffing, rice For 1 Person, Daqoos, Maabouj and Pickles" at bounding box center [261, 163] width 45 height 57
click at [259, 156] on span "Fresh Zubaidi Fish with Stuffing, rice For 1 Person, Daqoos, Maabouj and Pickles" at bounding box center [261, 163] width 45 height 57
click at [259, 149] on span "Fresh Zubaidi Fish with Stuffing, rice For 1 Person, Daqoos, Maabouj and Pickles" at bounding box center [261, 163] width 45 height 57
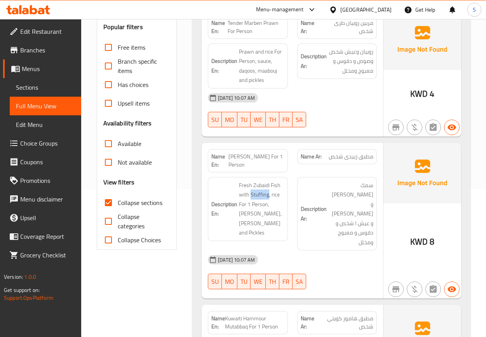
scroll to position [135, 0]
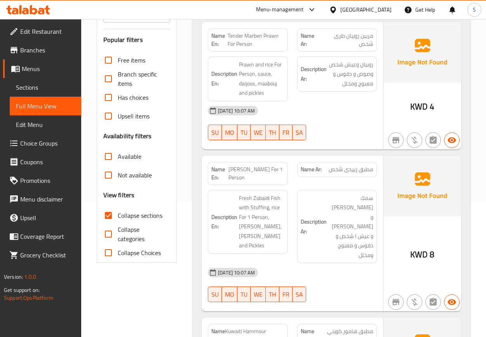
click at [268, 164] on div "Name En: Zubaidi Mutabbaq For 1 Person" at bounding box center [248, 173] width 80 height 23
drag, startPoint x: 270, startPoint y: 167, endPoint x: 274, endPoint y: 181, distance: 14.1
click at [274, 181] on span "Zubaidi Mutabbaq For 1 Person" at bounding box center [256, 173] width 56 height 16
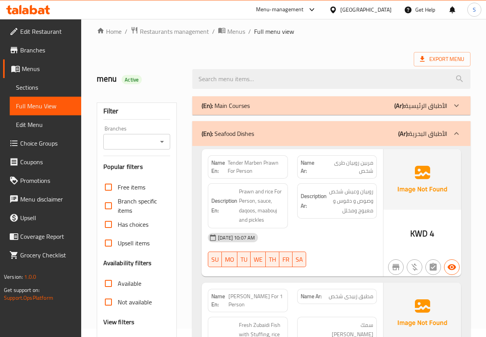
scroll to position [0, 0]
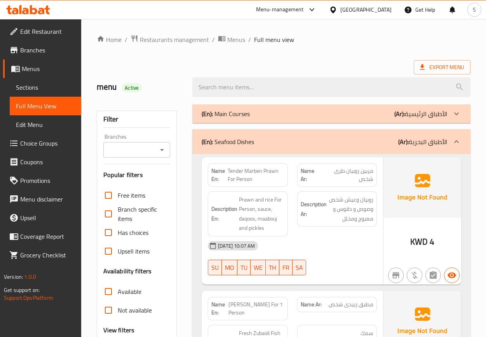
click at [249, 172] on span "Tender Marben Prawn For Person" at bounding box center [256, 175] width 57 height 16
click at [256, 169] on span "Tender Marben Prawn For Person" at bounding box center [256, 175] width 57 height 16
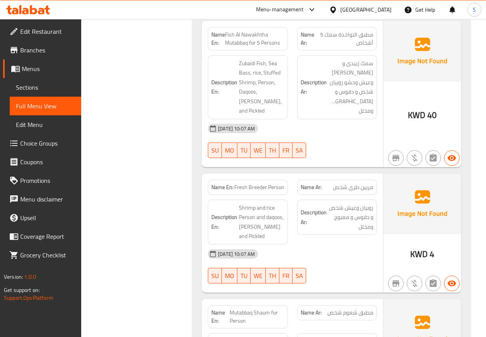
scroll to position [874, 0]
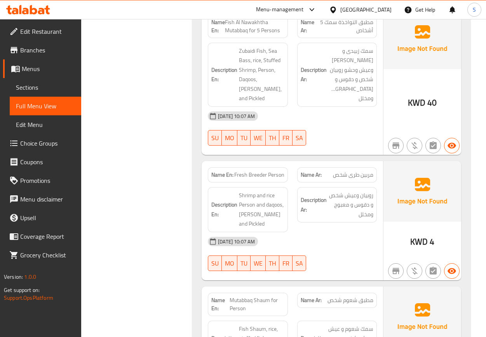
click at [255, 167] on div "Name En: Fresh Breeder Person" at bounding box center [248, 174] width 80 height 15
click at [256, 171] on span "Fresh Breeder Person" at bounding box center [259, 175] width 50 height 8
click at [266, 167] on div "Name En: Fresh Breeder Person" at bounding box center [248, 174] width 80 height 15
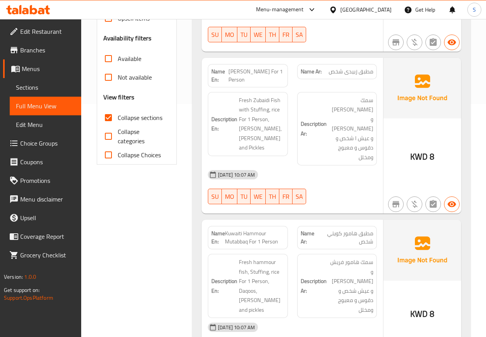
scroll to position [291, 0]
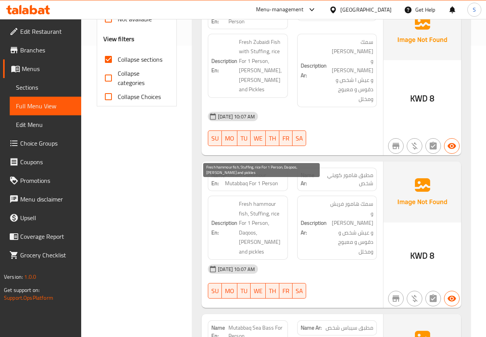
click at [263, 199] on span "Fresh hammour fish, Stuffing, rice For 1 Person, Daqoos, Maabouj and pickles" at bounding box center [261, 227] width 45 height 57
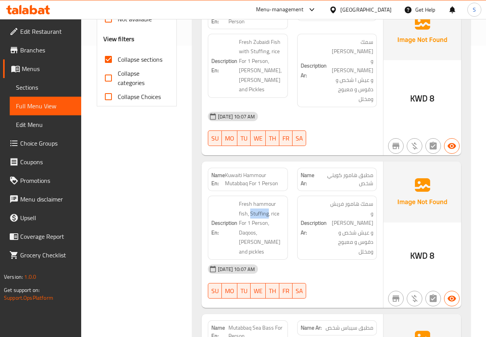
click at [20, 85] on span "Sections" at bounding box center [45, 87] width 59 height 9
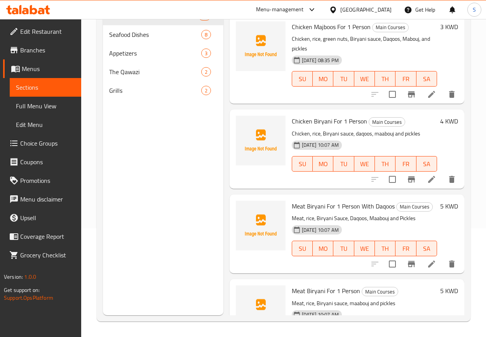
scroll to position [109, 0]
click at [45, 106] on span "Full Menu View" at bounding box center [45, 105] width 59 height 9
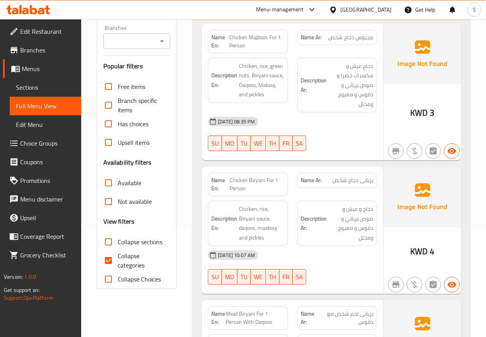
click at [109, 263] on input "Collapse categories" at bounding box center [108, 260] width 19 height 19
checkbox input "false"
click at [109, 244] on input "Collapse sections" at bounding box center [108, 242] width 19 height 19
checkbox input "true"
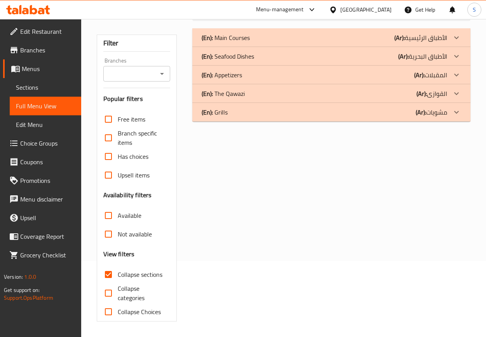
scroll to position [77, 0]
click at [242, 42] on p "(En): Appetizers" at bounding box center [226, 37] width 48 height 9
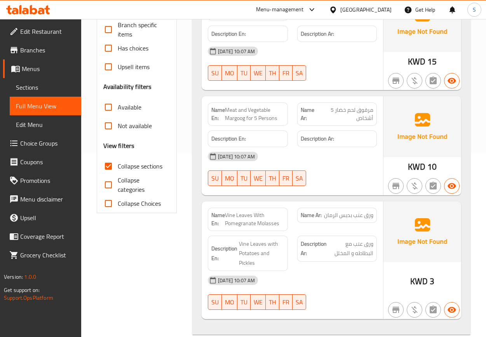
scroll to position [244, 0]
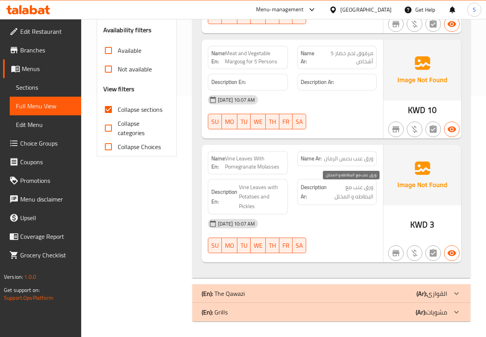
click at [364, 194] on span "ورق عنب مع البطاطه و المخلل" at bounding box center [350, 192] width 45 height 19
click at [363, 198] on span "ورق عنب مع البطاطه و المخلل" at bounding box center [350, 192] width 45 height 19
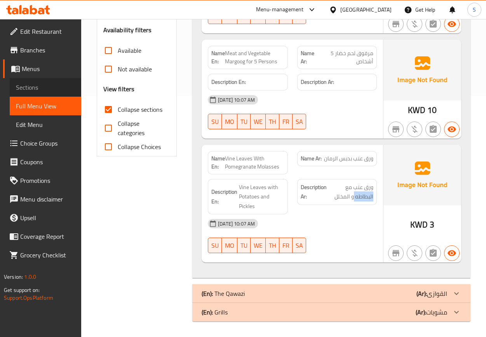
click at [41, 87] on span "Sections" at bounding box center [45, 87] width 59 height 9
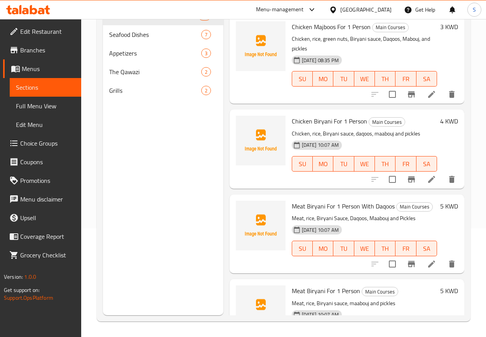
click at [57, 106] on span "Full Menu View" at bounding box center [45, 105] width 59 height 9
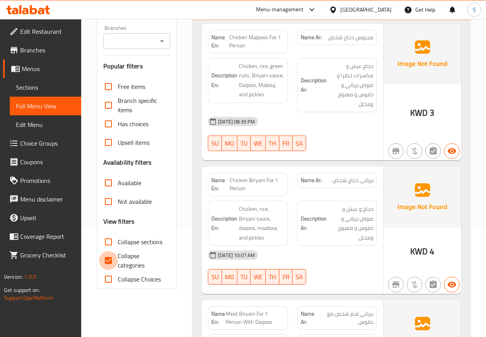
click at [113, 262] on input "Collapse categories" at bounding box center [108, 260] width 19 height 19
checkbox input "false"
click at [110, 242] on input "Collapse sections" at bounding box center [108, 242] width 19 height 19
checkbox input "true"
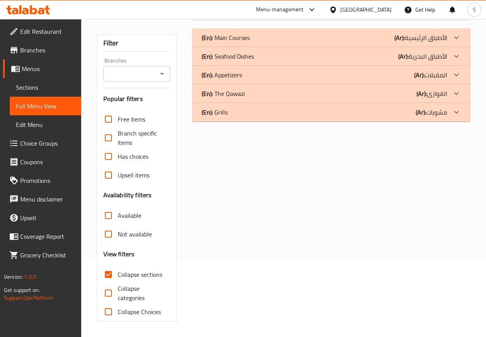
scroll to position [77, 0]
click at [244, 42] on div "(En): Appetizers (Ar): المقبلات" at bounding box center [324, 37] width 245 height 9
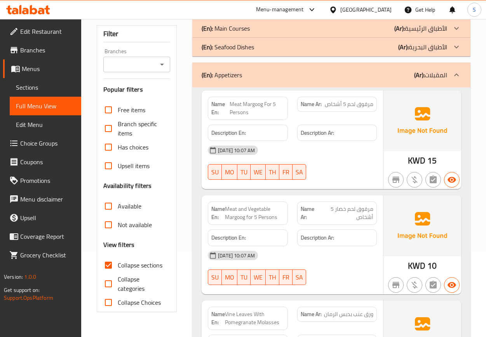
scroll to position [0, 0]
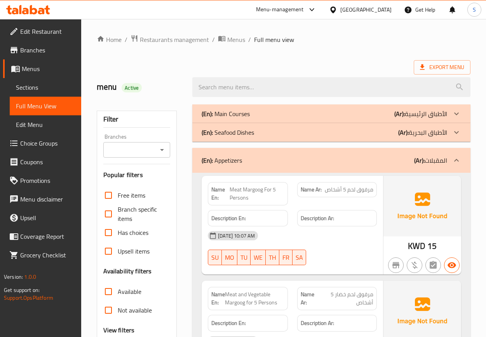
click at [246, 163] on div "(En): Appetizers (Ar): المقبلات" at bounding box center [324, 160] width 245 height 9
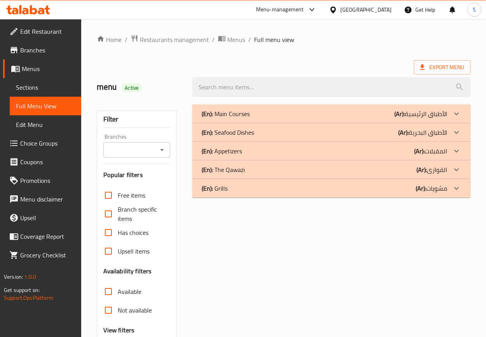
click at [242, 118] on p "(En): The Qawazi" at bounding box center [226, 113] width 48 height 9
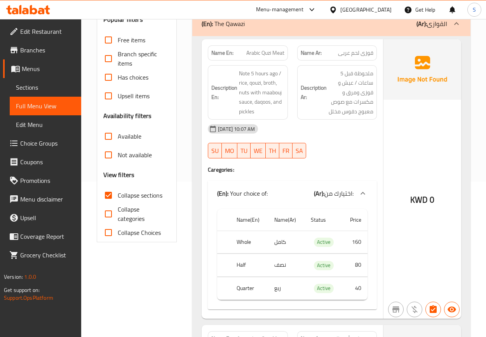
scroll to position [175, 0]
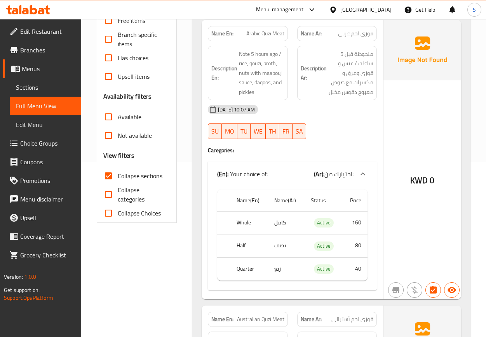
click at [296, 140] on div at bounding box center [336, 138] width 89 height 9
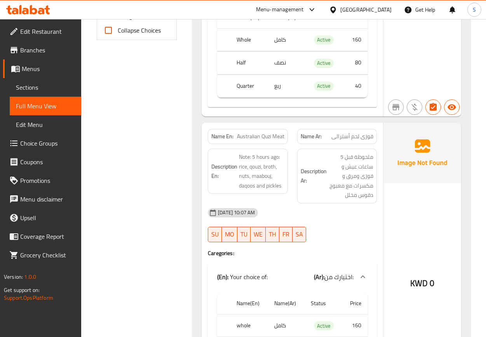
scroll to position [350, 0]
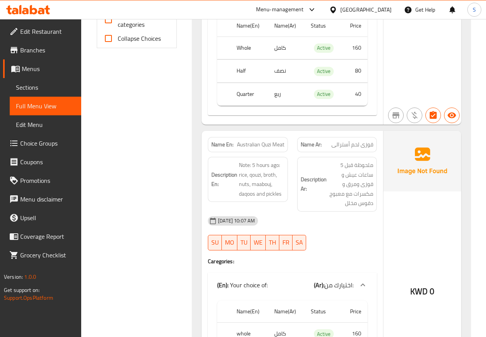
click at [259, 152] on div "Name En: Australian Quzi Meat" at bounding box center [248, 144] width 80 height 15
click at [34, 85] on span "Sections" at bounding box center [45, 87] width 59 height 9
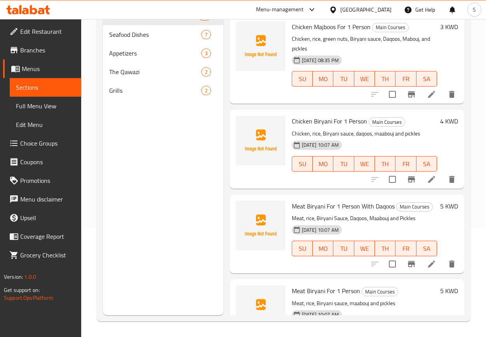
scroll to position [109, 0]
click at [50, 104] on span "Full Menu View" at bounding box center [45, 105] width 59 height 9
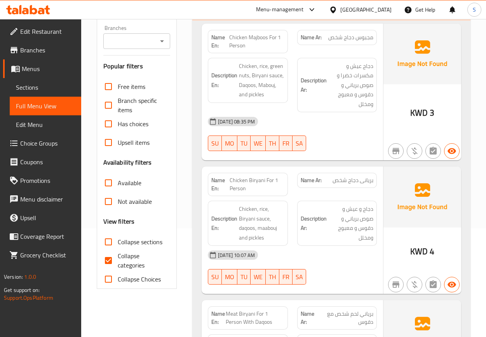
click at [103, 264] on input "Collapse categories" at bounding box center [108, 260] width 19 height 19
checkbox input "false"
click at [110, 238] on input "Collapse sections" at bounding box center [108, 242] width 19 height 19
checkbox input "true"
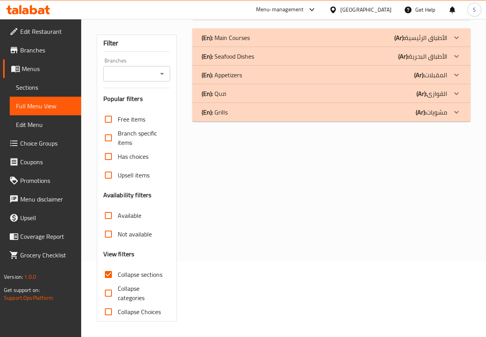
scroll to position [77, 0]
click at [259, 42] on div "(En): Quzi (Ar): القوازى" at bounding box center [324, 37] width 245 height 9
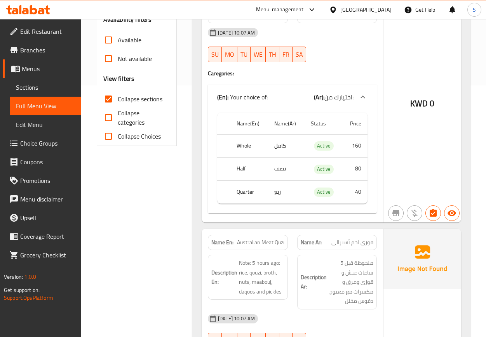
scroll to position [426, 0]
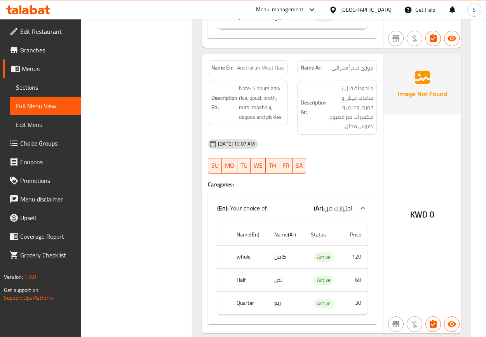
click at [51, 83] on span "Sections" at bounding box center [45, 87] width 59 height 9
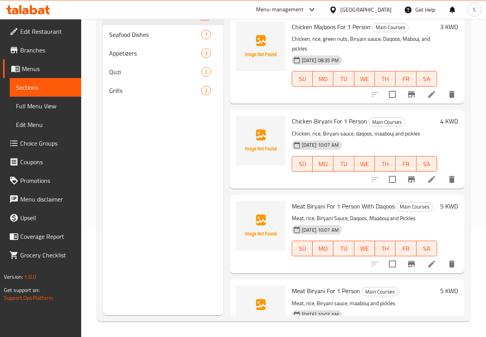
scroll to position [109, 0]
click at [48, 105] on span "Full Menu View" at bounding box center [45, 105] width 59 height 9
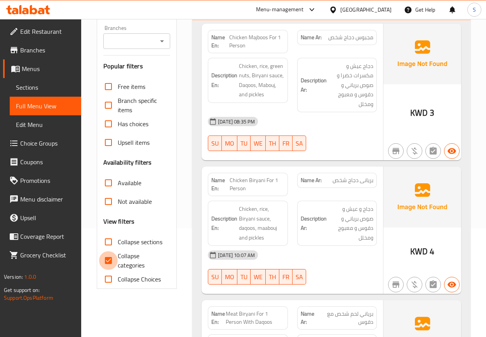
click at [110, 261] on input "Collapse categories" at bounding box center [108, 260] width 19 height 19
checkbox input "false"
click at [108, 240] on input "Collapse sections" at bounding box center [108, 242] width 19 height 19
checkbox input "true"
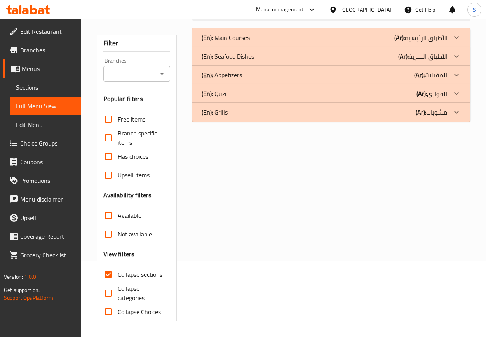
scroll to position [77, 0]
click at [224, 42] on p "(En): Grills" at bounding box center [226, 37] width 48 height 9
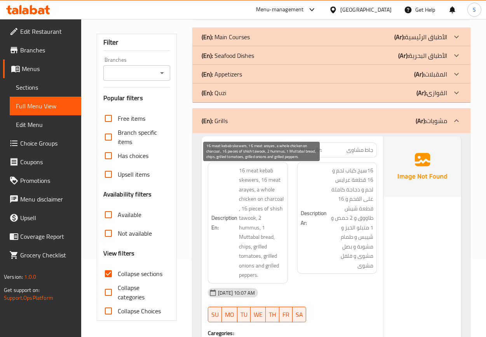
scroll to position [135, 0]
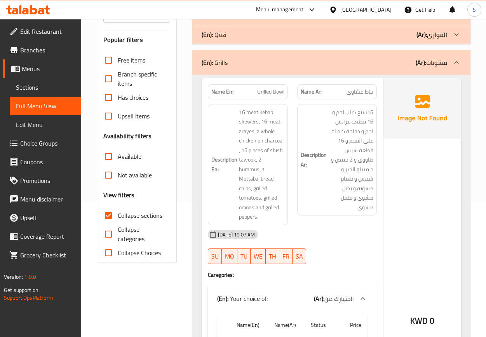
click at [359, 96] on span "جاط مشاوى" at bounding box center [359, 92] width 27 height 8
click at [359, 187] on span "16سيخ كباب لحم و 16 قطعة عرايس لحم و دجاجة كاملة على الفحم و 16 قطعة شيش طاووق …" at bounding box center [350, 160] width 45 height 105
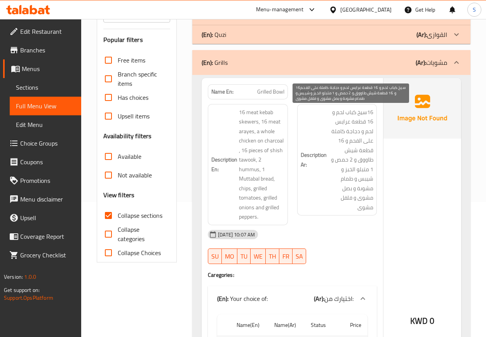
click at [336, 176] on span "16سيخ كباب لحم و 16 قطعة عرايس لحم و دجاجة كاملة على الفحم و 16 قطعة شيش طاووق …" at bounding box center [350, 160] width 45 height 105
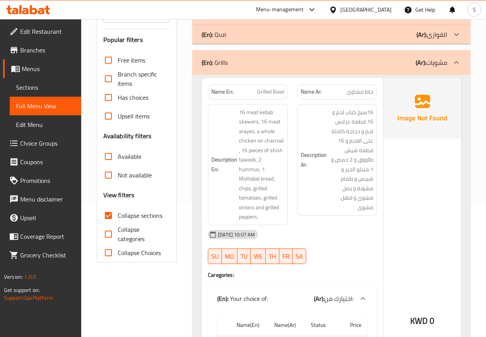
click at [23, 90] on span "Sections" at bounding box center [45, 87] width 59 height 9
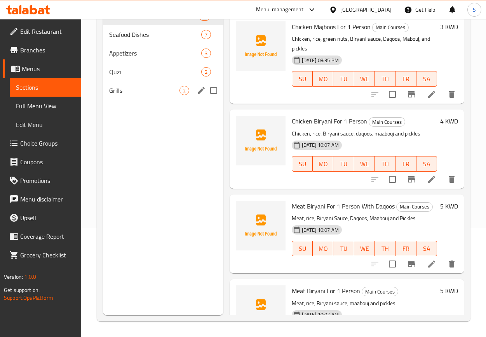
scroll to position [109, 0]
click at [130, 90] on span "Grills" at bounding box center [144, 90] width 70 height 9
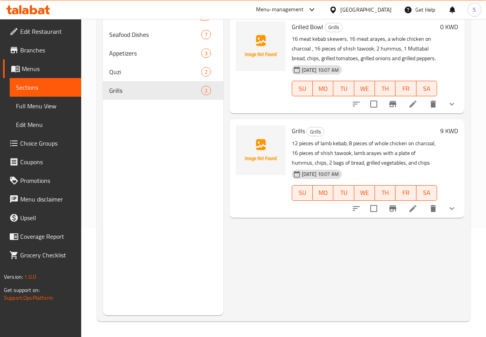
click at [417, 109] on icon at bounding box center [412, 103] width 9 height 9
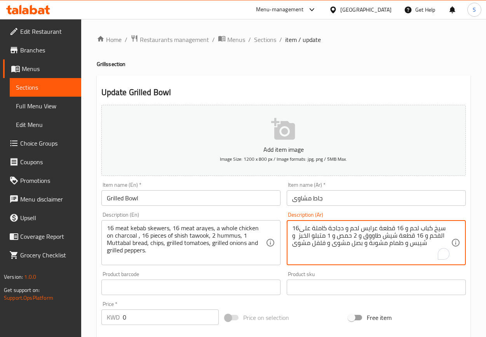
drag, startPoint x: 401, startPoint y: 245, endPoint x: 369, endPoint y: 243, distance: 32.7
click at [205, 202] on input "Grilled Bowl" at bounding box center [190, 198] width 179 height 16
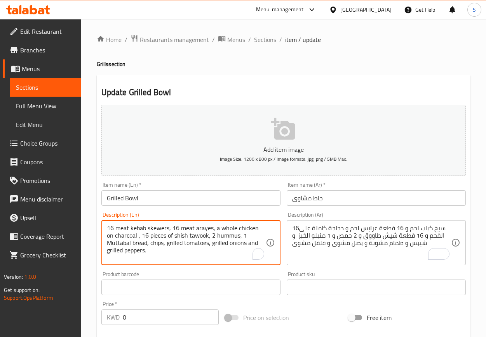
click at [184, 240] on textarea "16 meat kebab skewers, 16 meat arayes, a whole chicken on charcoal , 16 pieces …" at bounding box center [186, 242] width 159 height 37
click at [190, 203] on input "Grilled Bowl" at bounding box center [190, 198] width 179 height 16
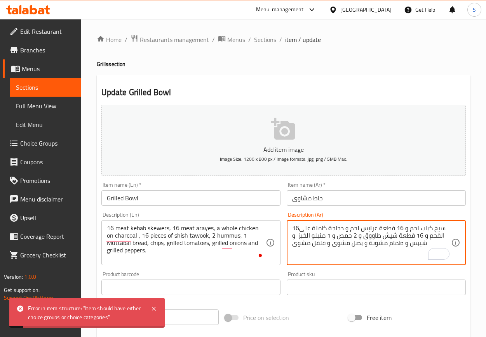
click at [332, 240] on textarea "16سيخ كباب لحم و 16 قطعة عرايس لحم و دجاجة كاملة على الفحم و 16 قطعة شيش طاووق …" at bounding box center [371, 242] width 159 height 37
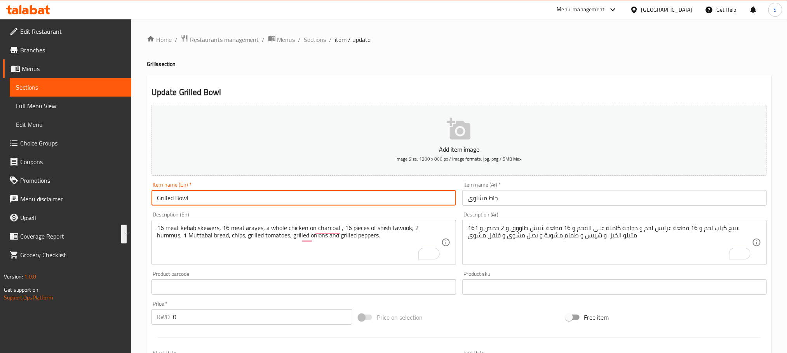
click at [208, 193] on input "Grilled Bowl" at bounding box center [303, 198] width 304 height 16
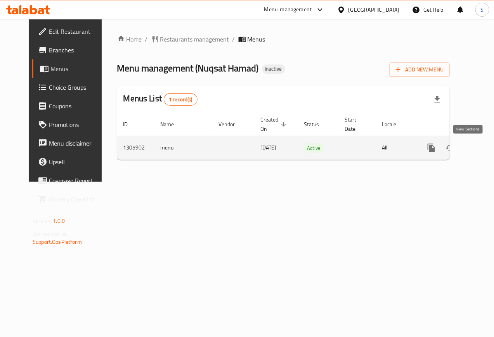
click at [483, 148] on icon "enhanced table" at bounding box center [487, 147] width 9 height 9
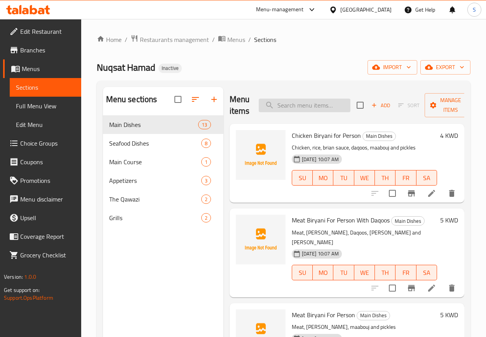
click at [293, 110] on input "search" at bounding box center [305, 106] width 92 height 14
paste input "Chicken Biryani for Person"
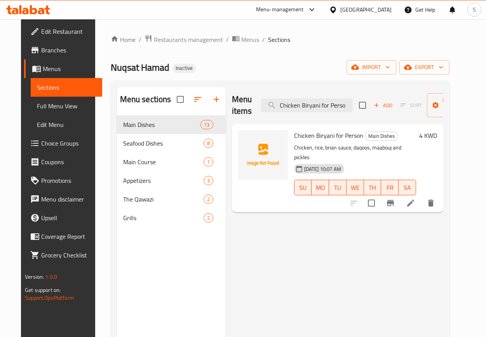
type input "Chicken Biryani for Perso"
click at [337, 104] on input "Chicken Biryani for Perso" at bounding box center [307, 106] width 92 height 14
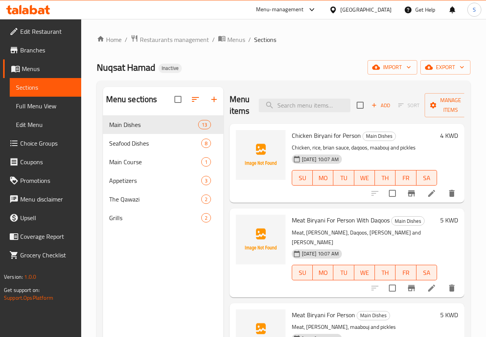
click at [426, 198] on li at bounding box center [432, 193] width 22 height 14
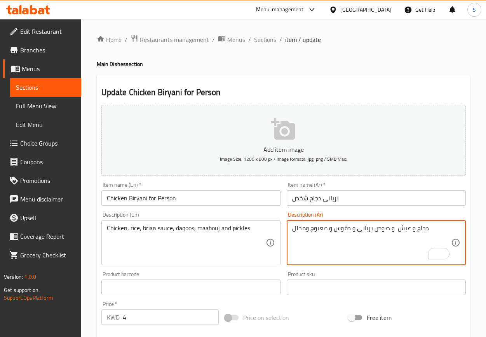
type textarea "دجاج و عيش و صوص برياني و دقوس و معبوج ومخلل"
click at [140, 200] on input "Chicken Biryani for Person" at bounding box center [190, 198] width 179 height 16
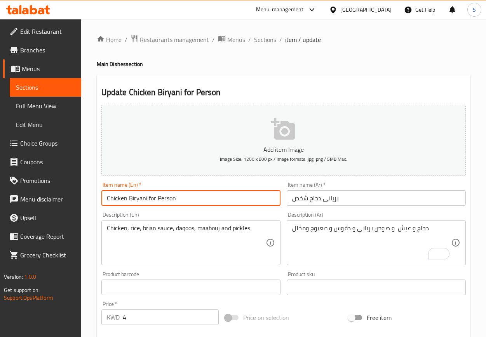
click at [140, 200] on input "Chicken Biryani for Person" at bounding box center [190, 198] width 179 height 16
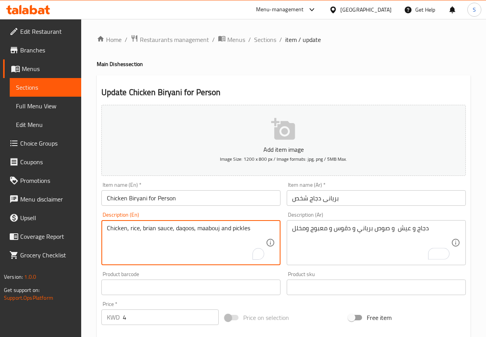
click at [146, 230] on textarea "Chicken, rice, brian sauce, daqoos, maabouj and pickles" at bounding box center [186, 242] width 159 height 37
paste textarea "Biryani"
type textarea "Chicken, rice, Biryani sauce, daqoos, maabouj and pickles"
click at [184, 201] on input "Chicken Biryani for Person" at bounding box center [190, 198] width 179 height 16
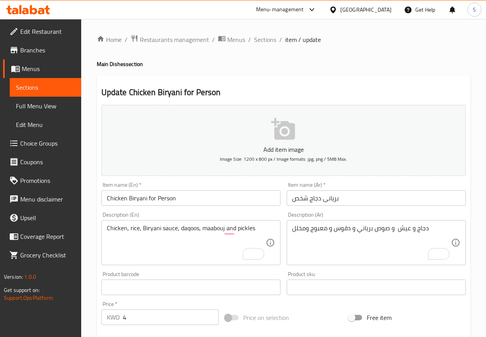
drag, startPoint x: 303, startPoint y: 71, endPoint x: 218, endPoint y: 10, distance: 104.4
click at [303, 71] on div "Home / Restaurants management / Menus / Sections / item / update Main Dishes se…" at bounding box center [284, 284] width 374 height 499
click at [266, 38] on span "Sections" at bounding box center [265, 39] width 22 height 9
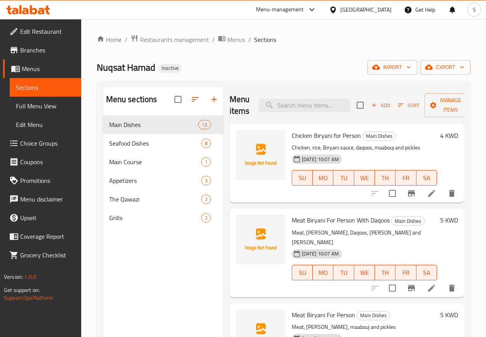
scroll to position [58, 0]
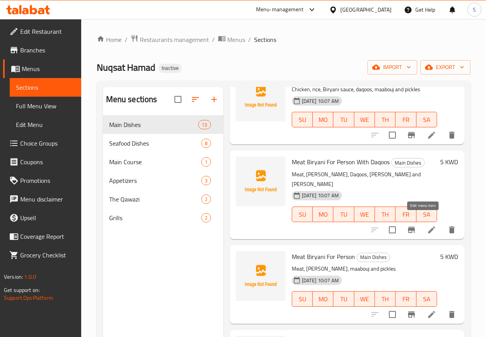
click at [427, 225] on icon at bounding box center [431, 229] width 9 height 9
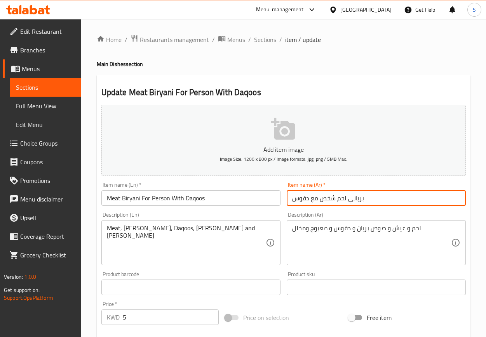
click at [359, 201] on input "برياني لحم شخص مع دقوس" at bounding box center [376, 198] width 179 height 16
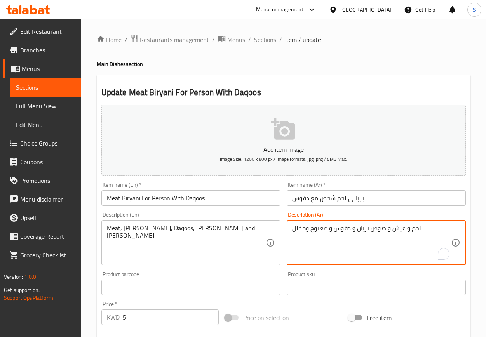
click at [360, 229] on textarea "لحم و عيش و صوص بريان و دقوس و معبوج ومخلل" at bounding box center [371, 242] width 159 height 37
paste textarea "ي"
type textarea "لحم و عيش و صوص برياني و دقوس و معبوج ومخلل"
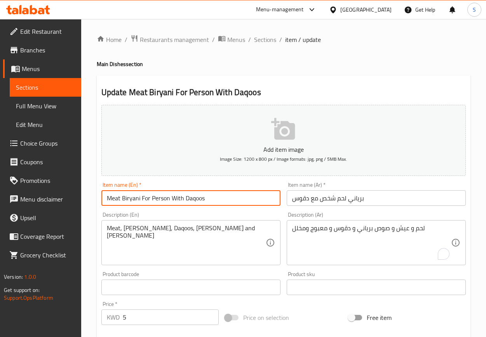
click at [134, 201] on input "Meat Biryani For Person With Daqoos" at bounding box center [190, 198] width 179 height 16
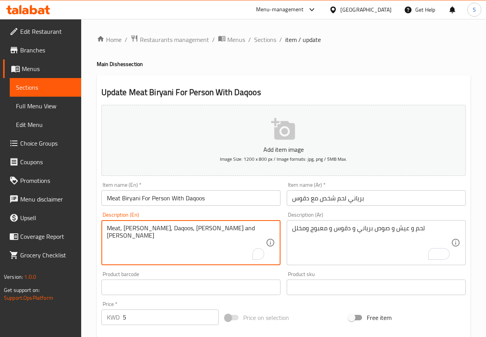
click at [144, 230] on textarea "Meat, rice, Brian Sauce, Daqoos, Maabouj and Pickles" at bounding box center [186, 242] width 159 height 37
paste textarea "iryani"
type textarea "Meat, rice, Biryani Sauce, Daqoos, Maabouj and Pickles"
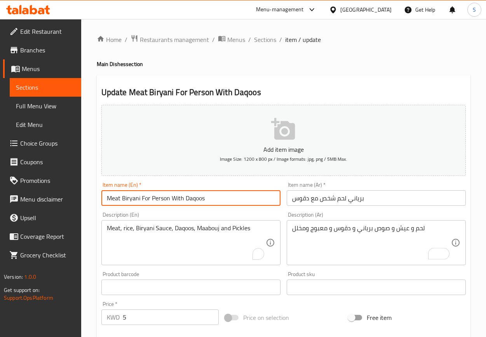
click at [225, 201] on input "Meat Biryani For Person With Daqoos" at bounding box center [190, 198] width 179 height 16
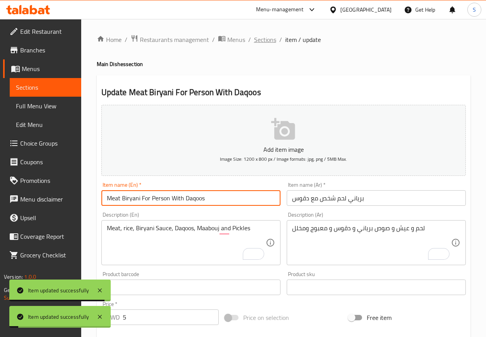
click at [267, 43] on span "Sections" at bounding box center [265, 39] width 22 height 9
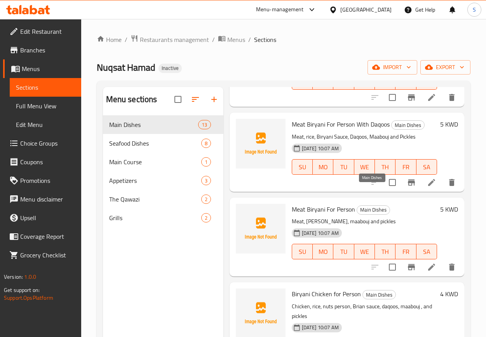
scroll to position [117, 0]
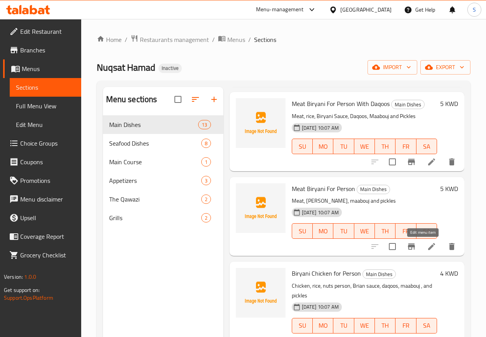
click at [427, 248] on icon at bounding box center [431, 246] width 9 height 9
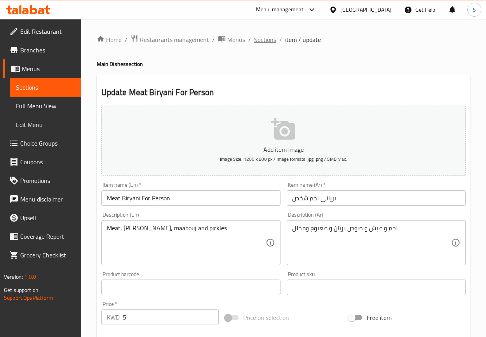
click at [261, 37] on span "Sections" at bounding box center [265, 39] width 22 height 9
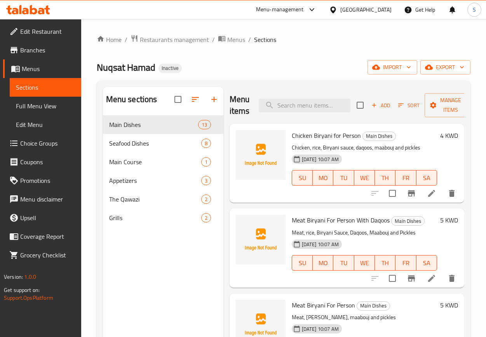
scroll to position [58, 0]
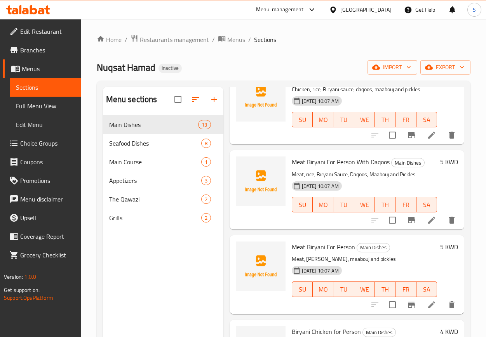
click at [427, 308] on icon at bounding box center [431, 304] width 9 height 9
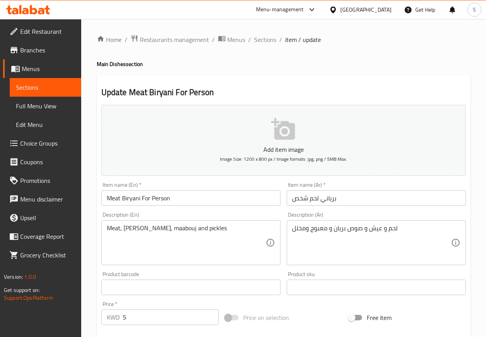
click at [327, 198] on input "برياني لحم شخص" at bounding box center [376, 198] width 179 height 16
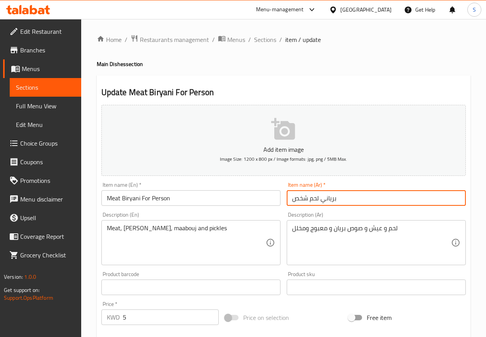
click at [327, 198] on input "برياني لحم شخص" at bounding box center [376, 198] width 179 height 16
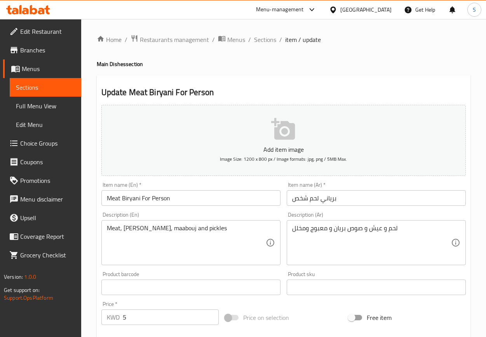
click at [352, 74] on div "Home / Restaurants management / Menus / Sections / item / update Main Dishes se…" at bounding box center [284, 284] width 374 height 499
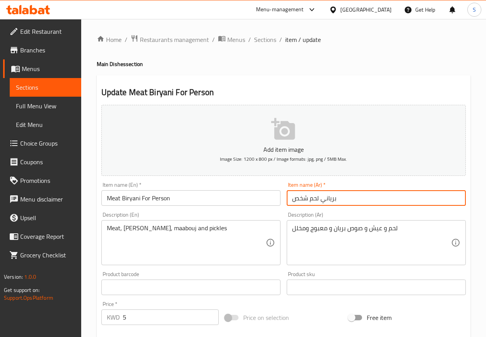
click at [329, 194] on input "برياني لحم شخص" at bounding box center [376, 198] width 179 height 16
click at [331, 203] on input "برياني لحم شخص" at bounding box center [376, 198] width 179 height 16
click at [339, 82] on div "Update Meat Biryani For Person Add item image Image Size: 1200 x 800 px / Image…" at bounding box center [284, 301] width 374 height 452
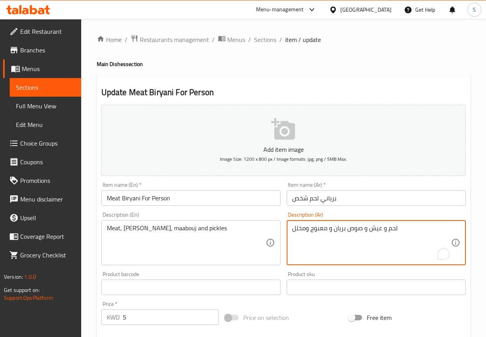
click at [341, 230] on textarea "لحم و عيش و صوص بريان و معبوج ومخلل" at bounding box center [371, 242] width 159 height 37
paste textarea "ي"
type textarea "لحم و عيش و صوص برياني و معبوج ومخلل"
click at [127, 197] on input "Meat Biryani For Person" at bounding box center [190, 198] width 179 height 16
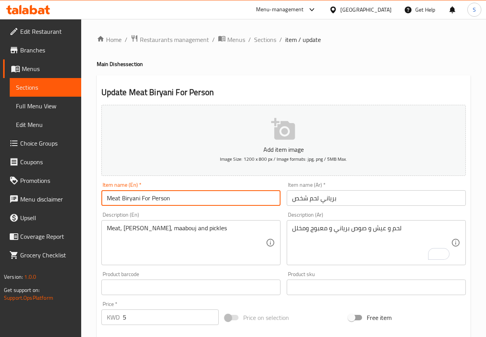
click at [127, 197] on input "Meat Biryani For Person" at bounding box center [190, 198] width 179 height 16
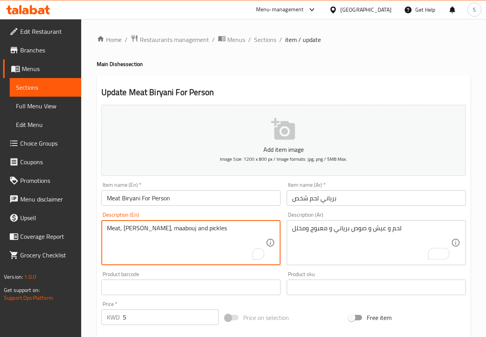
click at [144, 231] on textarea "Meat, rice, brian sauce, maabouj and pickles" at bounding box center [186, 242] width 159 height 37
paste textarea "Biryani"
type textarea "Meat, rice, Biryani sauce, maabouj and pickles"
click at [182, 199] on input "Meat Biryani For Person" at bounding box center [190, 198] width 179 height 16
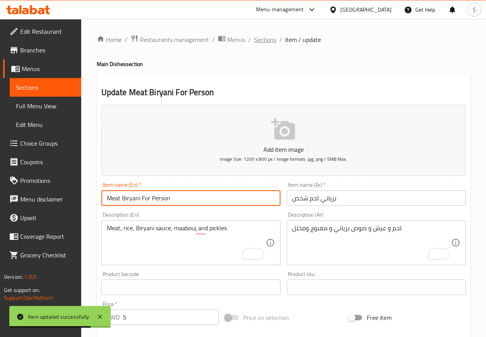
click at [256, 42] on span "Sections" at bounding box center [265, 39] width 22 height 9
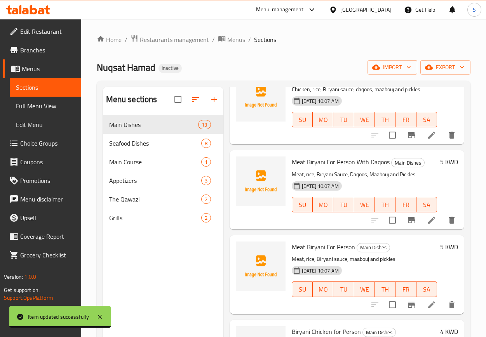
scroll to position [117, 0]
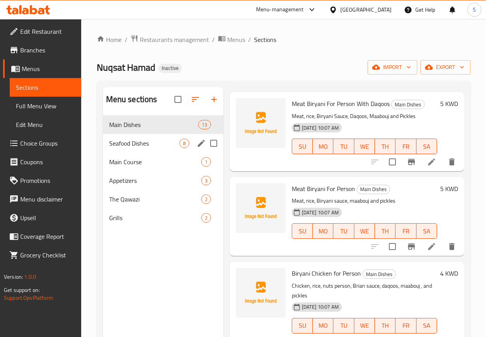
click at [147, 143] on span "Seafood Dishes" at bounding box center [144, 143] width 70 height 9
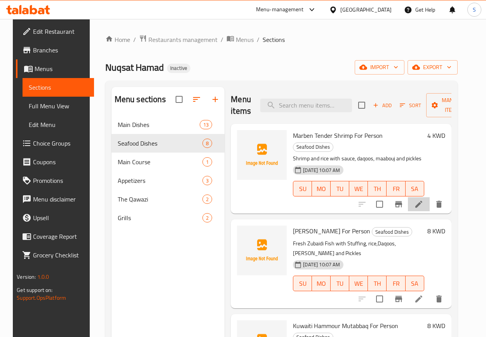
click at [417, 197] on li at bounding box center [419, 204] width 22 height 14
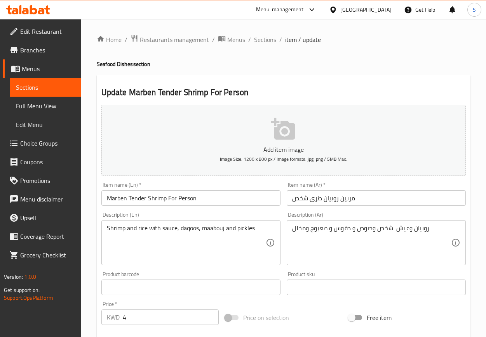
click at [132, 198] on input "Marben Tender Shrimp For Person" at bounding box center [190, 198] width 179 height 16
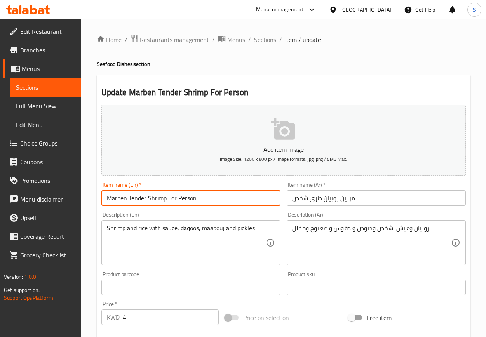
click at [132, 198] on input "Marben Tender Shrimp For Person" at bounding box center [190, 198] width 179 height 16
click at [105, 200] on input "Marben Shrimp For Person" at bounding box center [190, 198] width 179 height 16
paste input "Tender"
click at [155, 197] on input "Tender Marben Shrimp For Person" at bounding box center [190, 198] width 179 height 16
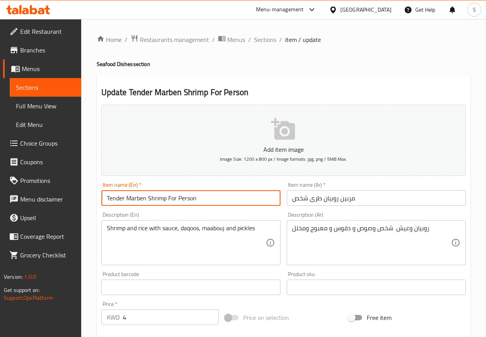
click at [334, 199] on input "مربين روبيان طرى شخص" at bounding box center [376, 198] width 179 height 16
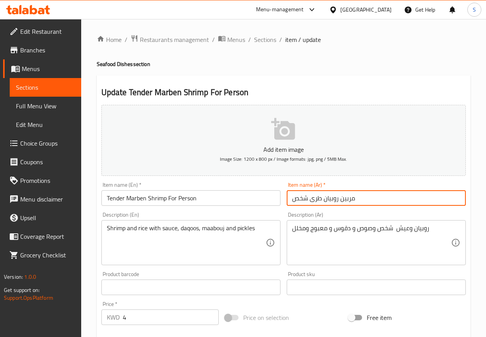
click at [334, 199] on input "مربين روبيان طرى شخص" at bounding box center [376, 198] width 179 height 16
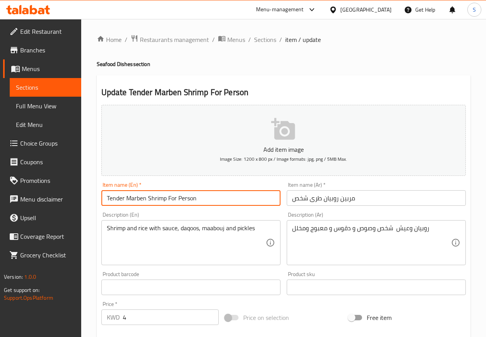
click at [154, 200] on input "Tender Marben Shrimp For Person" at bounding box center [190, 198] width 179 height 16
paste input "Prawn"
type input "Tender Marben Prawn For Person"
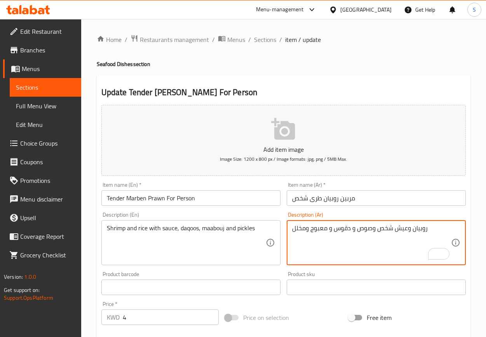
type textarea "روبيان وعيش شخص وصوص و دقوس و معبوج ومخلل"
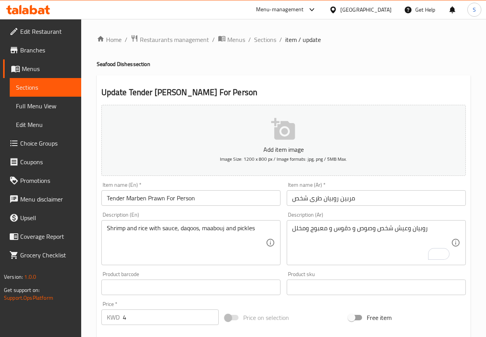
click at [161, 196] on input "Tender Marben Prawn For Person" at bounding box center [190, 198] width 179 height 16
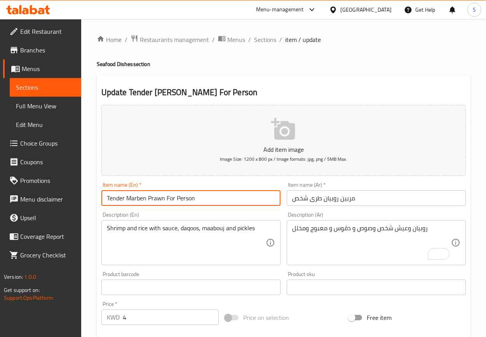
click at [161, 196] on input "Tender Marben Prawn For Person" at bounding box center [190, 198] width 179 height 16
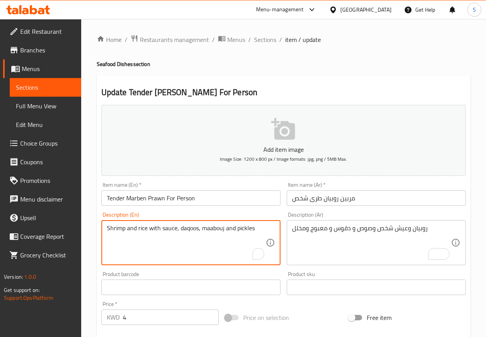
click at [117, 228] on textarea "Shrimp and rice with sauce, daqoos, maabouj and pickles" at bounding box center [186, 242] width 159 height 37
paste textarea "Prawn"
type textarea "Prawn and rice with sauce, daqoos, maabouj and pickles"
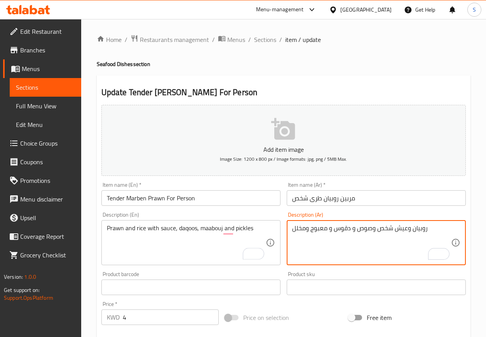
click at [386, 225] on textarea "روبيان وعيش شخص وصوص و دقوس و معبوج ومخلل" at bounding box center [371, 242] width 159 height 37
click at [147, 196] on input "Tender Marben Prawn For Person" at bounding box center [190, 198] width 179 height 16
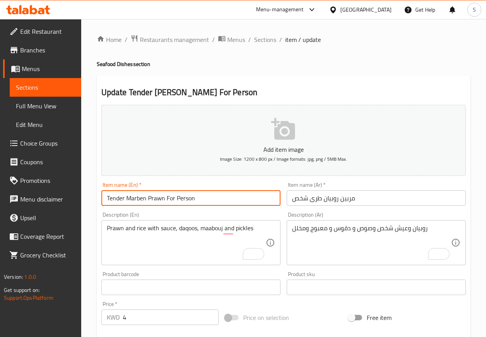
click at [147, 196] on input "Tender Marben Prawn For Person" at bounding box center [190, 198] width 179 height 16
click at [160, 197] on input "Tender Marben Prawn For Person" at bounding box center [190, 198] width 179 height 16
drag, startPoint x: 165, startPoint y: 202, endPoint x: 227, endPoint y: 202, distance: 62.5
click at [227, 202] on input "Tender Marben Prawn For Person" at bounding box center [190, 198] width 179 height 16
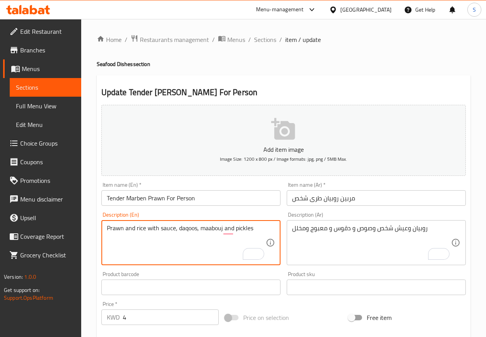
paste textarea "For Person"
click at [148, 228] on textarea "Prawn and rice For Person with sauce, daqoos, maabouj and pickles" at bounding box center [186, 242] width 159 height 37
click at [250, 205] on input "Tender Marben Prawn For Person" at bounding box center [190, 198] width 179 height 16
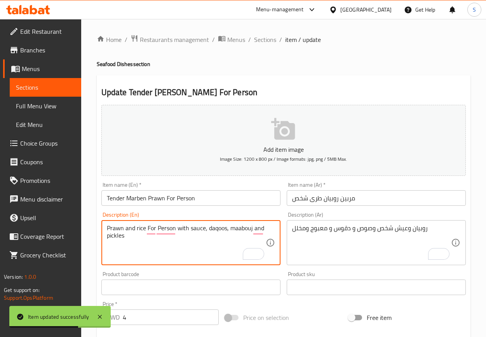
click at [182, 231] on textarea "Prawn and rice For Person with sauce, daqoos, maabouj and pickles" at bounding box center [186, 242] width 159 height 37
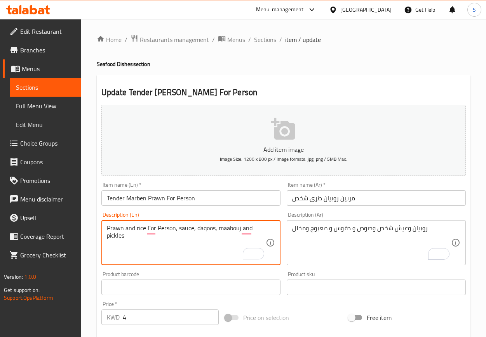
type textarea "Prawn and rice For Person, sauce, daqoos, maabouj and pickles"
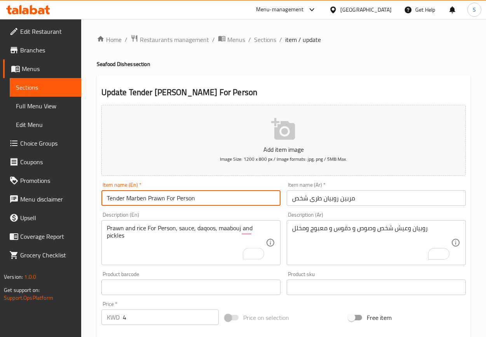
click at [201, 201] on input "Tender Marben Prawn For Person" at bounding box center [190, 198] width 179 height 16
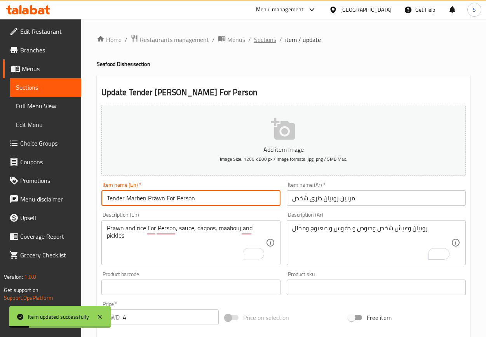
click at [260, 37] on span "Sections" at bounding box center [265, 39] width 22 height 9
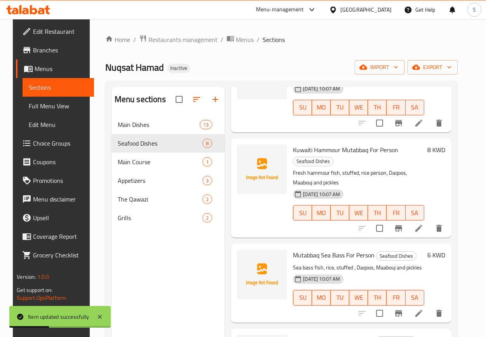
scroll to position [58, 0]
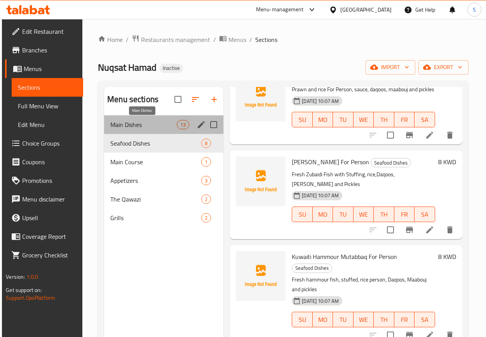
click at [118, 125] on span "Main Dishes" at bounding box center [143, 124] width 66 height 9
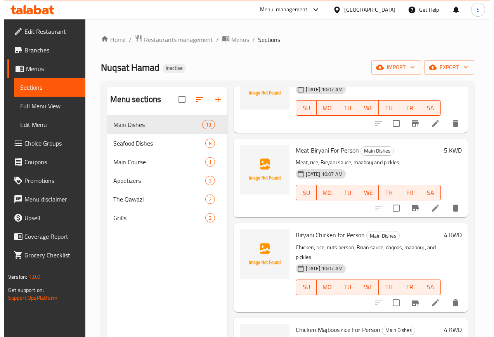
scroll to position [175, 0]
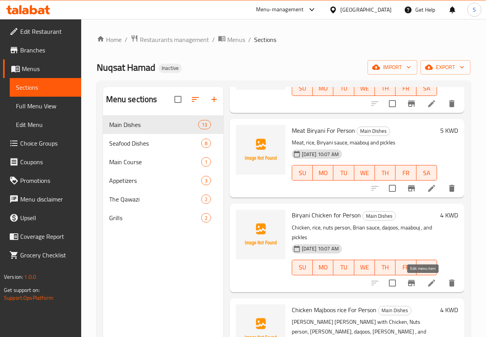
click at [427, 285] on icon at bounding box center [431, 282] width 9 height 9
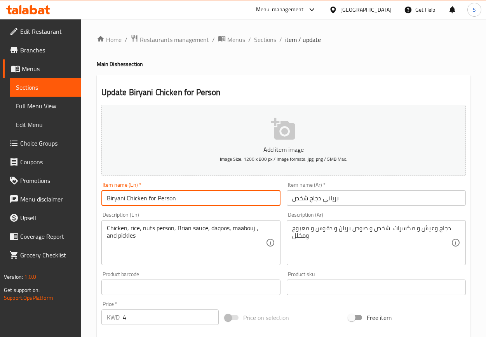
click at [188, 197] on input "Biryani Chicken for Person" at bounding box center [190, 198] width 179 height 16
paste input "Chicken Biryani"
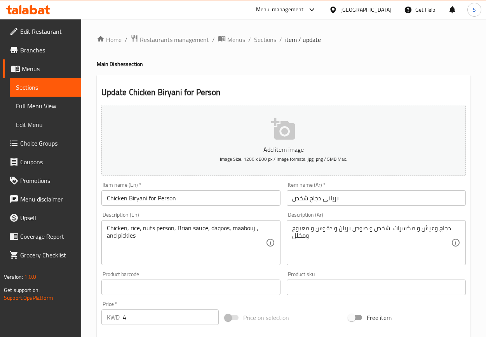
click at [187, 198] on input "Chicken Biryani for Person" at bounding box center [190, 198] width 179 height 16
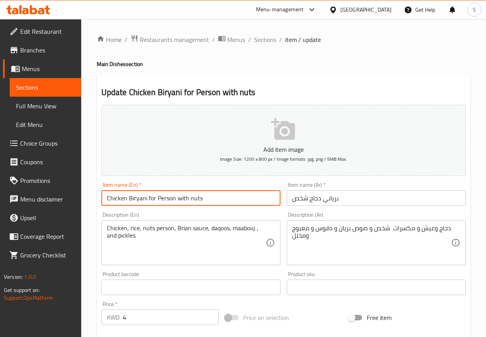
type input "Chicken Biryani for Person with nuts"
click at [359, 204] on input "برياني دجاج شخص" at bounding box center [376, 198] width 179 height 16
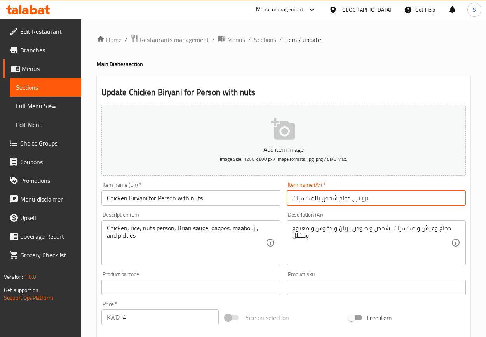
type input "برياني دجاج شخص بالمكسرات"
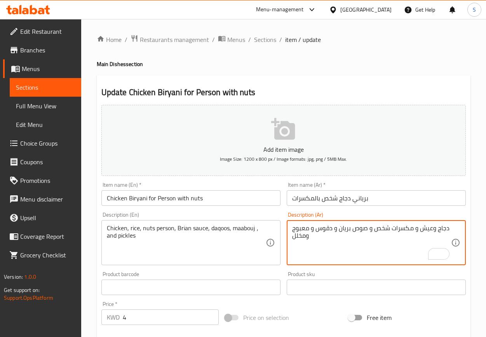
click at [366, 200] on input "برياني دجاج شخص بالمكسرات" at bounding box center [376, 198] width 179 height 16
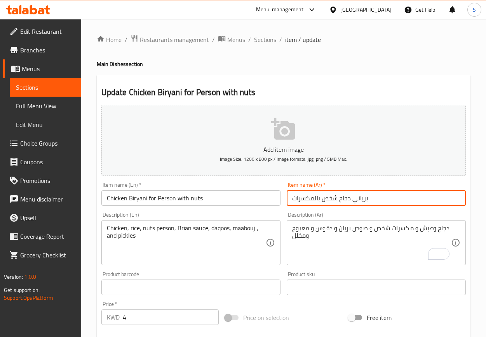
click at [366, 200] on input "برياني دجاج شخص بالمكسرات" at bounding box center [376, 198] width 179 height 16
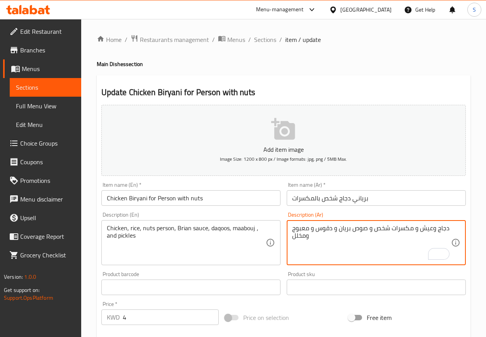
click at [341, 231] on textarea "دجاج وعيش و مكسرات شخص و صوص بريان و دقوس و معبوج ومخلل" at bounding box center [371, 242] width 159 height 37
paste textarea "ي"
type textarea "دجاج وعيش و مكسرات شخص و صوص برياني و دقوس و معبوج ومخلل"
click at [222, 200] on input "Chicken Biryani for Person with nuts" at bounding box center [190, 198] width 179 height 16
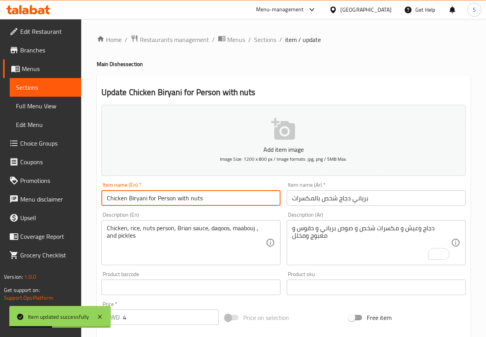
click at [147, 203] on input "Chicken Biryani for Person with nuts" at bounding box center [190, 198] width 179 height 16
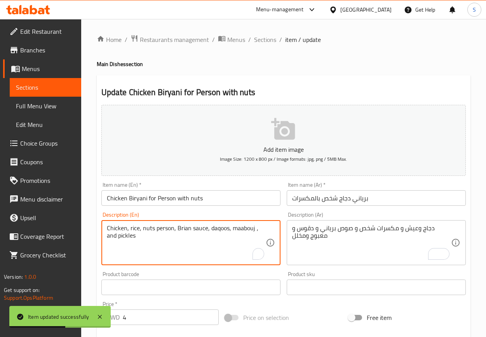
paste textarea "for"
click at [228, 201] on input "Chicken Biryani for Person with nuts" at bounding box center [190, 198] width 179 height 16
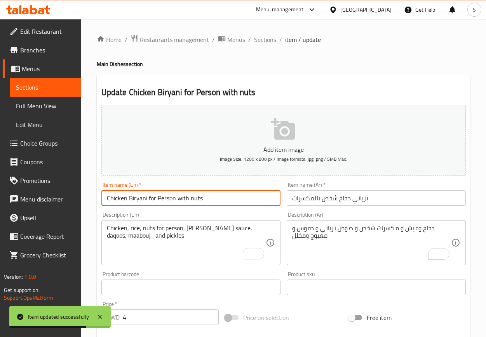
click at [135, 197] on input "Chicken Biryani for Person with nuts" at bounding box center [190, 198] width 179 height 16
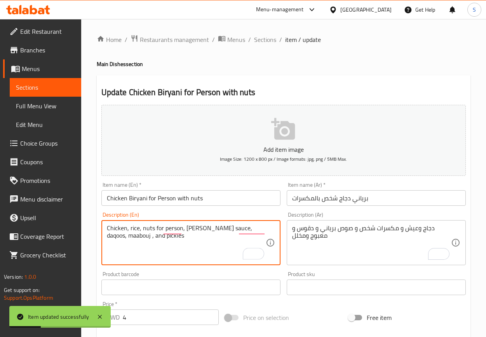
click at [193, 227] on textarea "Chicken, rice, nuts for person, Brian sauce, daqoos, maabouj , and pickles" at bounding box center [186, 242] width 159 height 37
paste textarea "iryani"
type textarea "Chicken, rice, nuts for person, Biryani sauce, daqoos, maabouj , and pickles"
click at [232, 203] on input "Chicken Biryani for Person with nuts" at bounding box center [190, 198] width 179 height 16
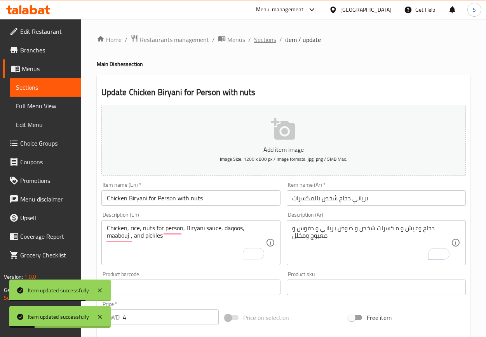
click at [256, 41] on span "Sections" at bounding box center [265, 39] width 22 height 9
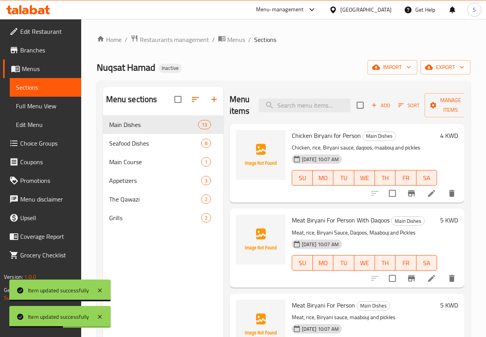
click at [365, 202] on div at bounding box center [413, 193] width 96 height 19
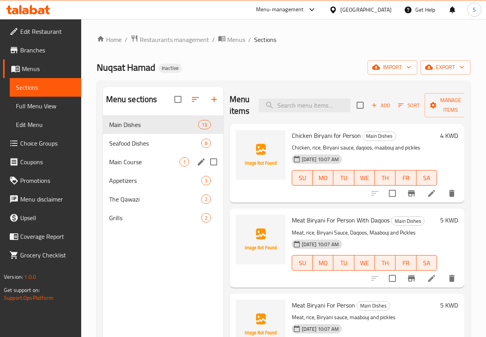
click at [170, 159] on span "Main Course" at bounding box center [144, 161] width 70 height 9
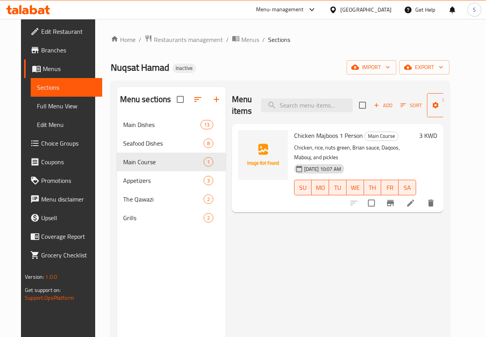
click at [439, 110] on span "Manage items" at bounding box center [453, 105] width 40 height 19
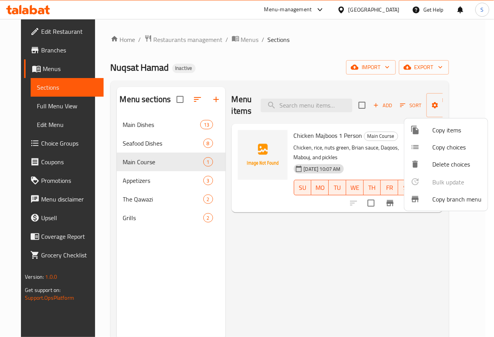
click at [438, 127] on span "Copy items" at bounding box center [457, 129] width 49 height 9
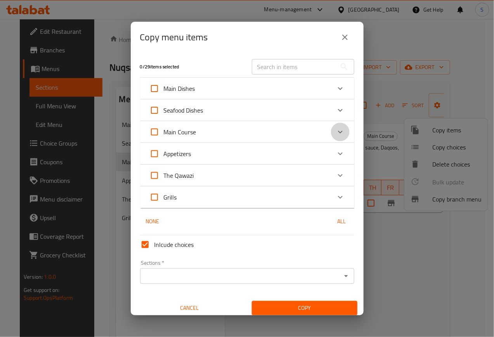
click at [336, 128] on icon "Expand" at bounding box center [340, 131] width 9 height 9
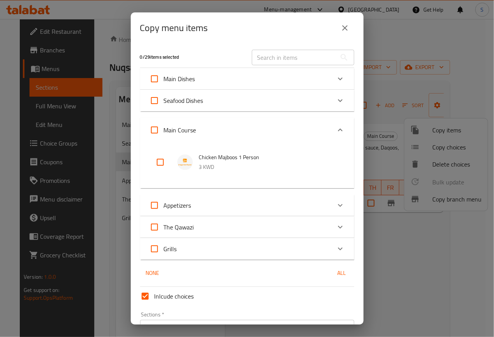
click at [158, 164] on input "checkbox" at bounding box center [160, 162] width 19 height 19
checkbox input "true"
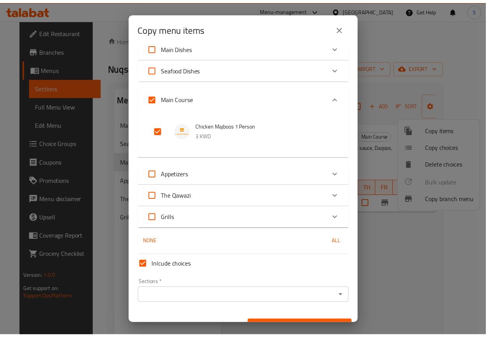
scroll to position [47, 0]
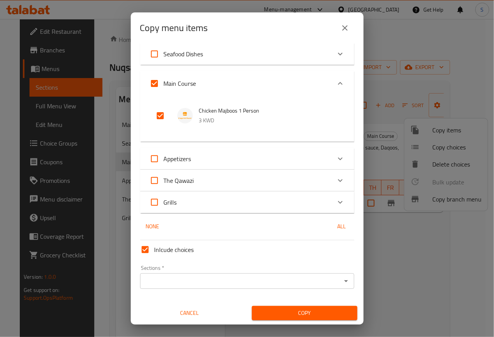
click at [225, 278] on input "Sections   *" at bounding box center [241, 281] width 197 height 11
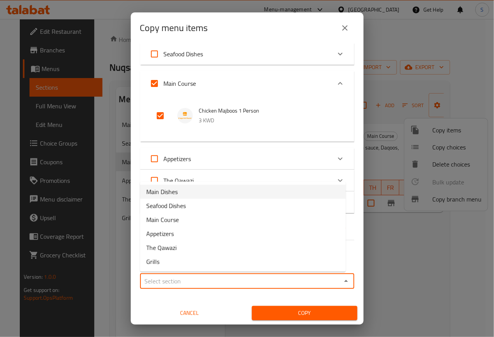
click at [194, 189] on li "Main Dishes" at bounding box center [243, 192] width 206 height 14
type input "Main Dishes"
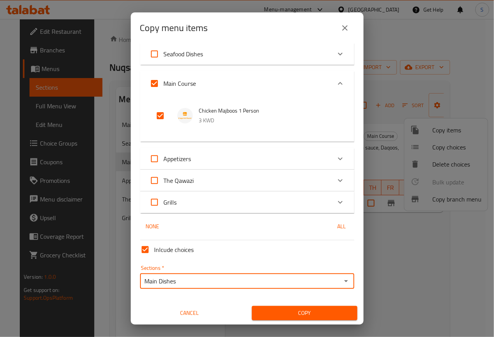
click at [318, 316] on span "Copy" at bounding box center [304, 313] width 93 height 10
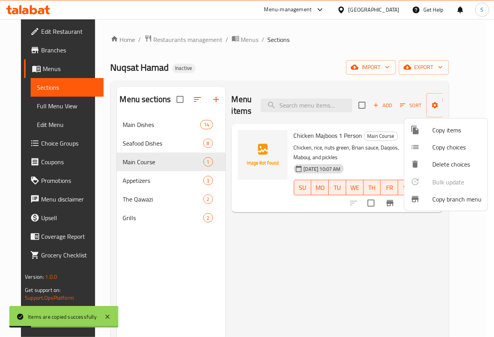
click at [329, 260] on div at bounding box center [247, 168] width 494 height 337
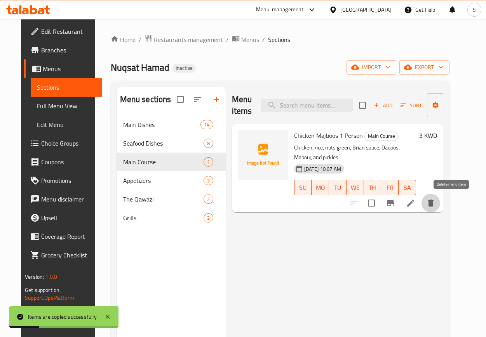
click at [435, 206] on icon "delete" at bounding box center [430, 202] width 9 height 9
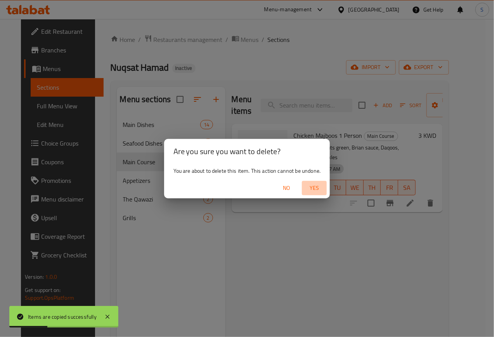
click at [320, 182] on button "Yes" at bounding box center [314, 188] width 25 height 14
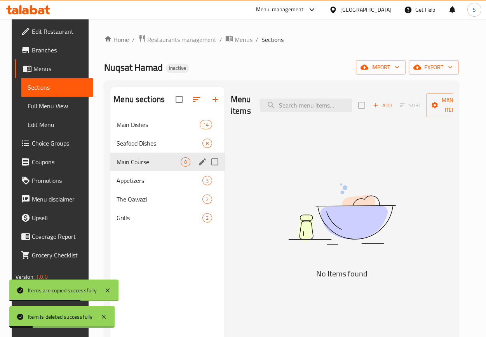
click at [214, 162] on input "Menu sections" at bounding box center [215, 162] width 16 height 16
checkbox input "true"
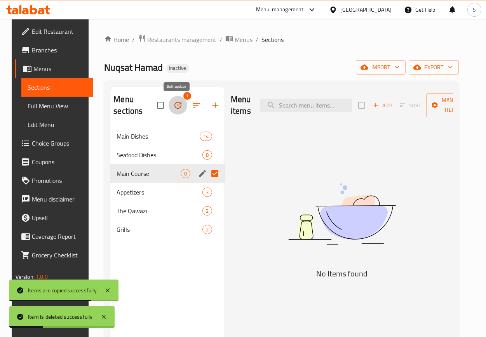
click at [180, 104] on icon "button" at bounding box center [177, 105] width 7 height 7
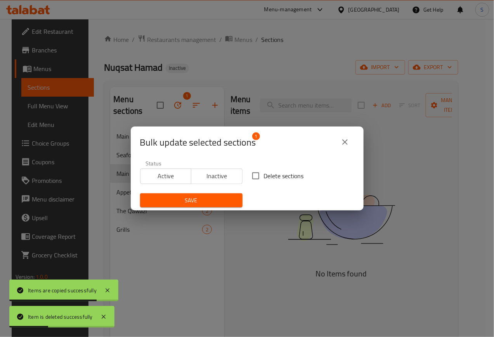
click at [257, 174] on input "Delete sections" at bounding box center [256, 176] width 16 height 16
checkbox input "true"
click at [190, 203] on span "Save" at bounding box center [191, 201] width 90 height 10
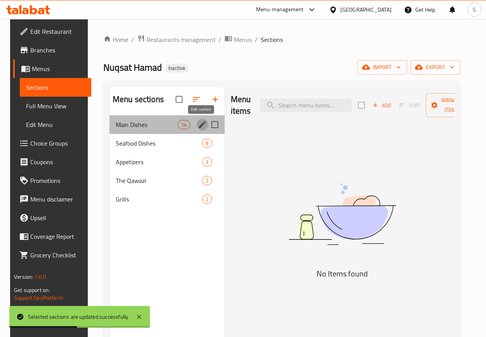
click at [200, 127] on icon "edit" at bounding box center [202, 124] width 7 height 7
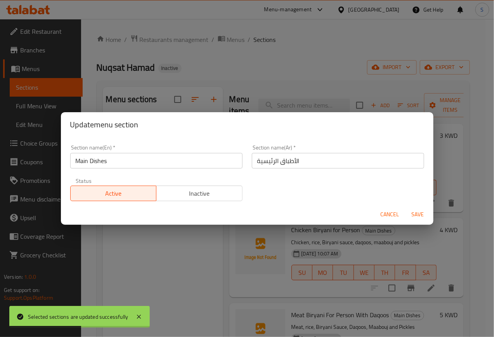
click at [167, 162] on input "Main Dishes" at bounding box center [156, 161] width 172 height 16
paste input "Courses""
type input "Main Courses""
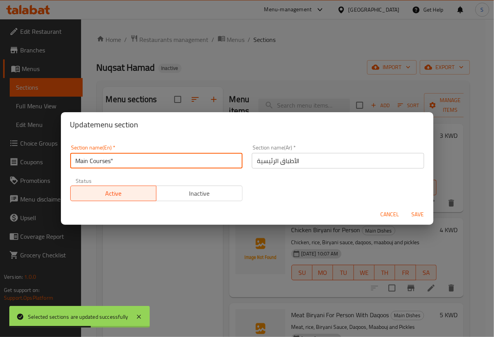
click at [406, 207] on button "Save" at bounding box center [418, 214] width 25 height 14
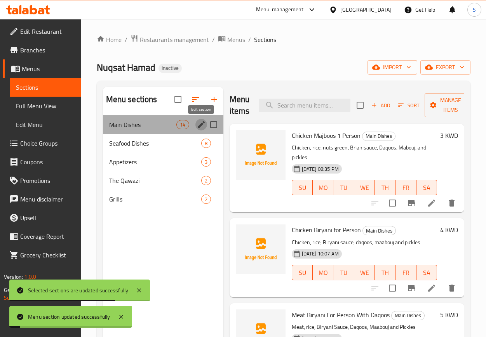
click at [200, 124] on icon "edit" at bounding box center [201, 124] width 9 height 9
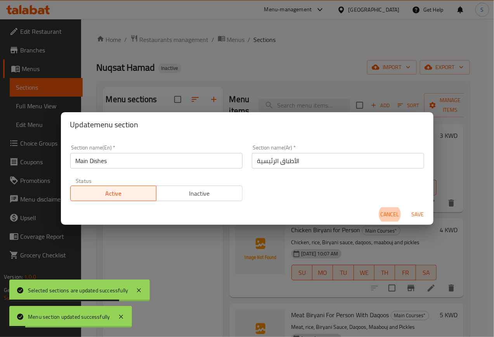
click at [157, 162] on input "Main Dishes" at bounding box center [156, 161] width 172 height 16
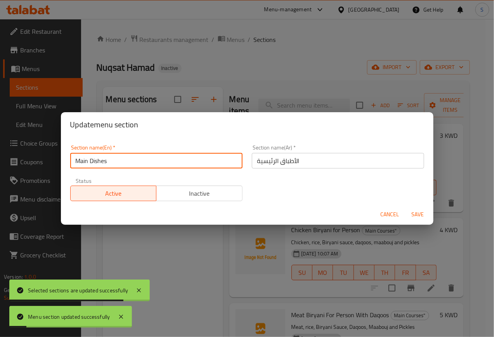
click at [157, 162] on input "Main Dishes" at bounding box center [156, 161] width 172 height 16
paste input "Courses""
type input "Main Courses"
click at [406, 207] on button "Save" at bounding box center [418, 214] width 25 height 14
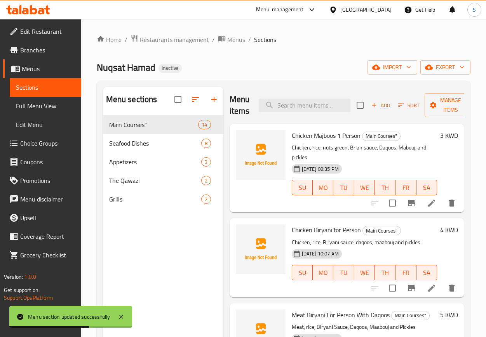
click at [421, 206] on li at bounding box center [432, 203] width 22 height 14
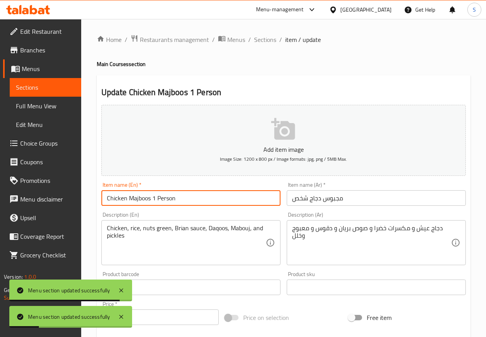
click at [153, 198] on input "Chicken Majboos 1 Person" at bounding box center [190, 198] width 179 height 16
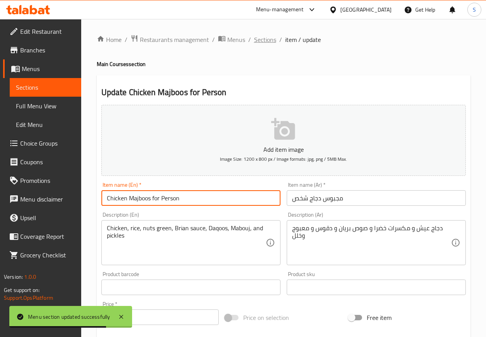
type input "Chicken Majboos for Person"
click at [254, 37] on span "Sections" at bounding box center [265, 39] width 22 height 9
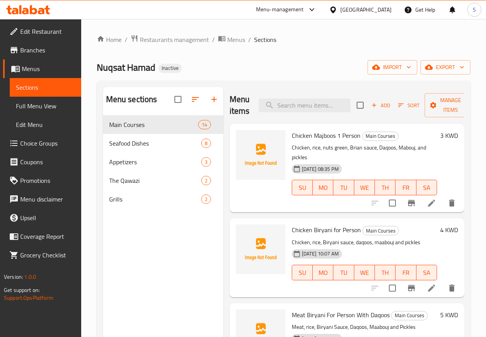
click at [427, 205] on icon at bounding box center [431, 202] width 9 height 9
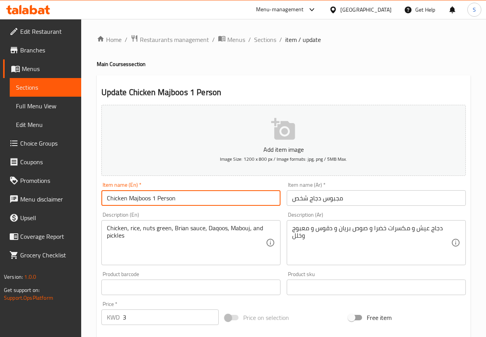
drag, startPoint x: 151, startPoint y: 196, endPoint x: 192, endPoint y: 203, distance: 41.3
click at [192, 203] on input "Chicken Majboos 1 Person" at bounding box center [190, 198] width 179 height 16
paste input "For"
type input "Chicken Majboos For 1 Person"
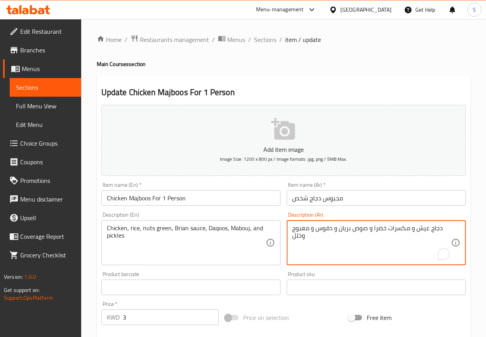
drag, startPoint x: 409, startPoint y: 229, endPoint x: 371, endPoint y: 231, distance: 38.5
click at [267, 203] on input "Chicken Majboos For 1 Person" at bounding box center [190, 198] width 179 height 16
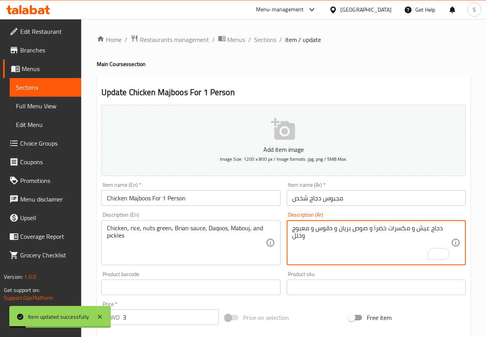
click at [346, 231] on textarea "دجاج عيش و مكسرات خضرا و صوص بريان و دقوس و معبوج وخلل" at bounding box center [371, 242] width 159 height 37
type textarea "دجاج عيش و مكسرات خضرا و صوص برياني و دقوس و معبوج وخلل"
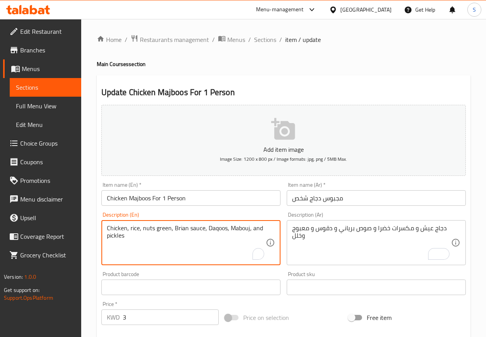
click at [176, 228] on textarea "Chicken, rice, nuts green, Brian sauce, Daqoos, Mabouj, and pickles" at bounding box center [186, 242] width 159 height 37
paste textarea "iryani"
type textarea "Chicken, rice, nuts green, Biryani sauce, Daqoos, Mabouj, and pickles"
click at [218, 198] on input "Chicken Majboos For 1 Person" at bounding box center [190, 198] width 179 height 16
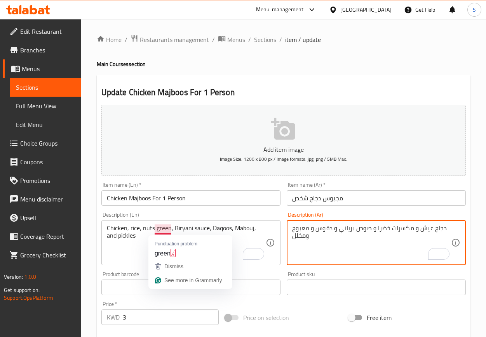
type textarea "دجاج عيش و مكسرات خضرا و صوص برياني و دقوس و معبوج ومخلل"
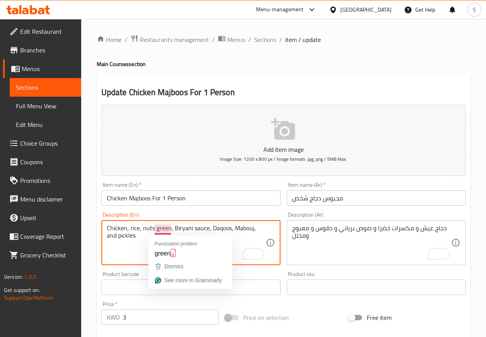
click at [161, 232] on textarea "Chicken, rice, nuts green, Biryani sauce, Daqoos, Mabouj, and pickles" at bounding box center [186, 242] width 159 height 37
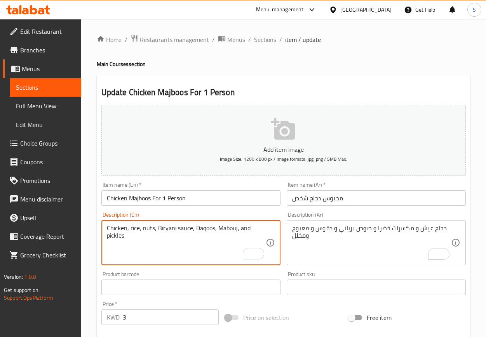
click at [143, 232] on textarea "Chicken, rice, nuts, Biryani sauce, Daqoos, Mabouj, and pickles" at bounding box center [186, 242] width 159 height 37
paste textarea "green"
type textarea "Chicken, rice, green nuts, Biryani sauce, Daqoos, Mabouj, and pickles"
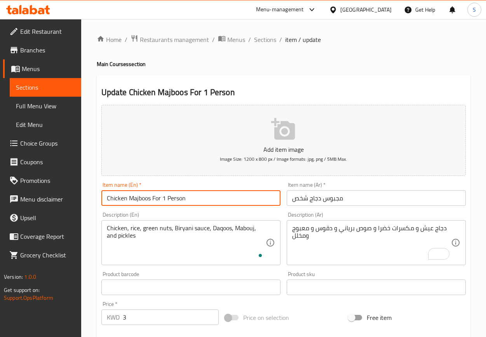
click at [204, 199] on input "Chicken Majboos For 1 Person" at bounding box center [190, 198] width 179 height 16
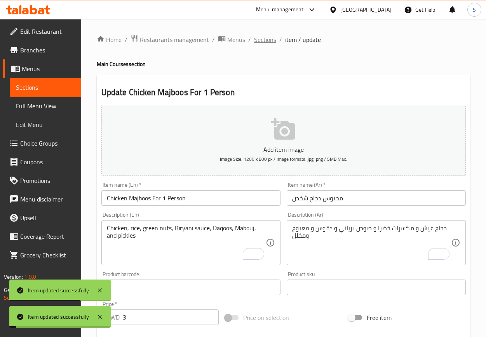
click at [256, 40] on span "Sections" at bounding box center [265, 39] width 22 height 9
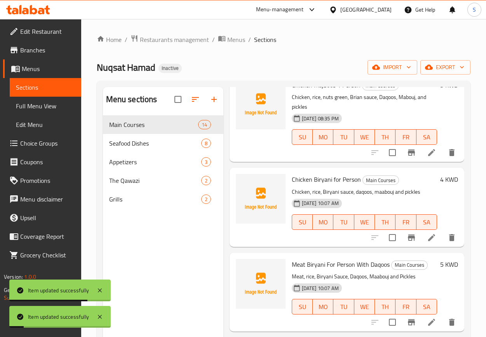
scroll to position [58, 0]
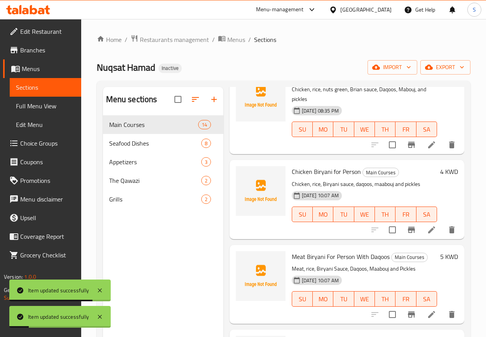
click at [421, 231] on li at bounding box center [432, 230] width 22 height 14
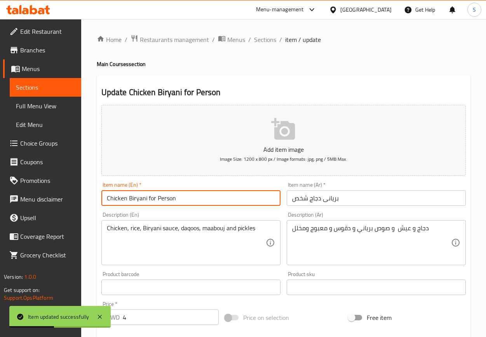
drag, startPoint x: 147, startPoint y: 202, endPoint x: 202, endPoint y: 203, distance: 54.4
click at [202, 203] on input "Chicken Biryani for Person" at bounding box center [190, 198] width 179 height 16
paste input "For 1"
type input "Chicken Biryani For 1 Person"
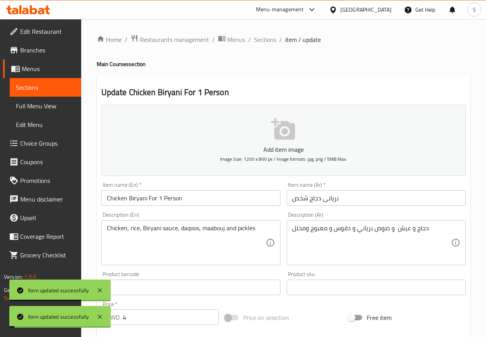
click at [267, 38] on span "Sections" at bounding box center [265, 39] width 22 height 9
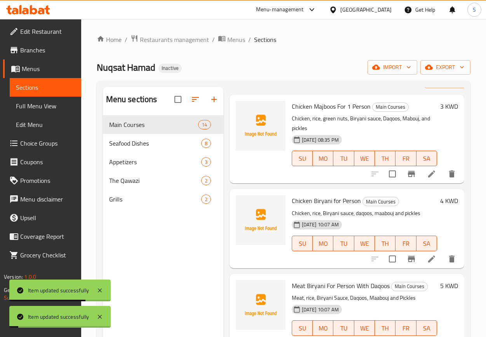
scroll to position [58, 0]
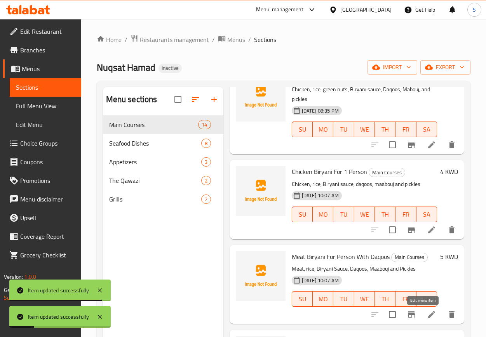
click at [428, 317] on icon at bounding box center [431, 314] width 7 height 7
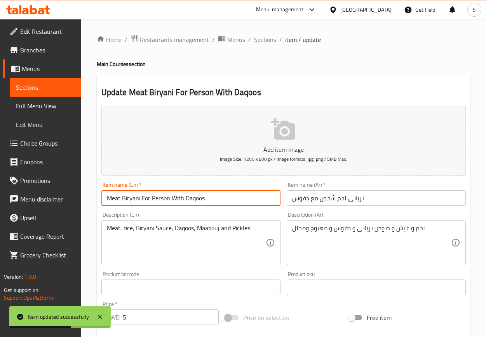
drag, startPoint x: 141, startPoint y: 200, endPoint x: 169, endPoint y: 198, distance: 28.0
click at [169, 198] on input "Meat Biryani For Person With Daqoos" at bounding box center [190, 198] width 179 height 16
paste input "1"
type input "Meat Biryani For 1 Person With Daqoos"
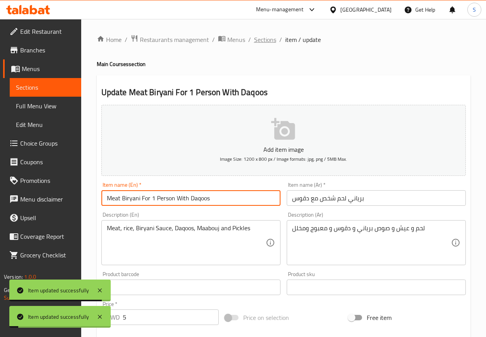
click at [262, 41] on span "Sections" at bounding box center [265, 39] width 22 height 9
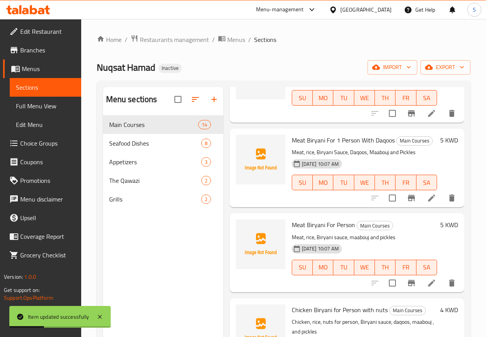
scroll to position [233, 0]
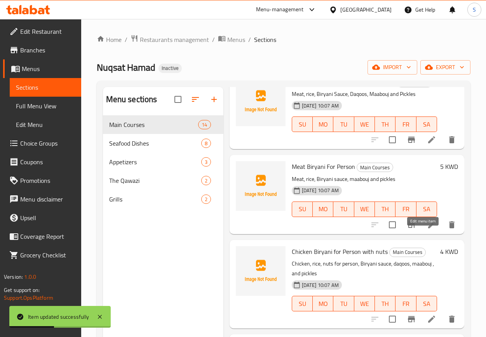
click at [427, 230] on icon at bounding box center [431, 224] width 9 height 9
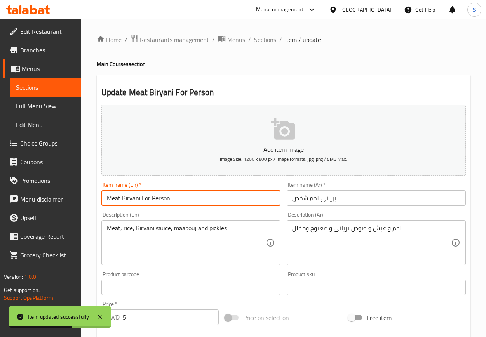
drag, startPoint x: 141, startPoint y: 198, endPoint x: 180, endPoint y: 198, distance: 38.8
click at [180, 198] on input "Meat Biryani For Person" at bounding box center [190, 198] width 179 height 16
paste input "1"
type input "Meat Biryani For 1 Person"
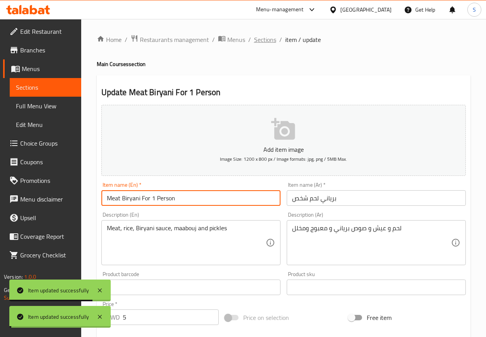
click at [267, 40] on span "Sections" at bounding box center [265, 39] width 22 height 9
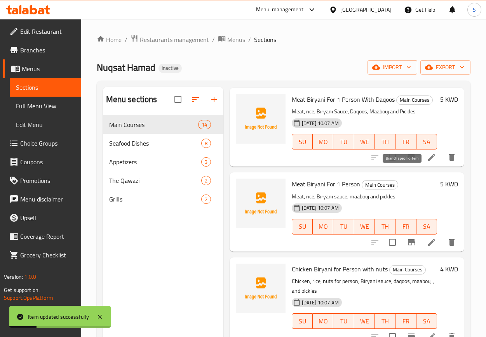
scroll to position [291, 0]
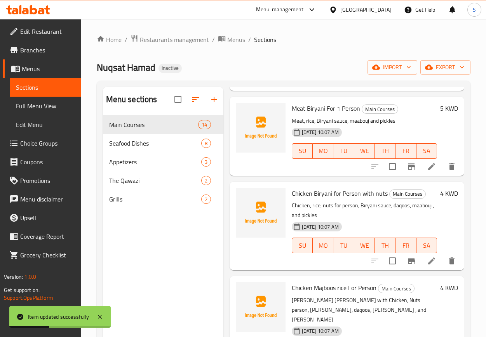
click at [421, 268] on li at bounding box center [432, 261] width 22 height 14
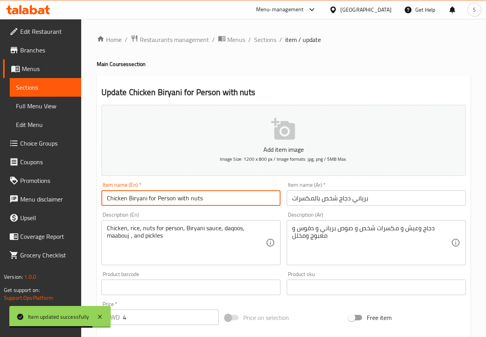
drag, startPoint x: 148, startPoint y: 200, endPoint x: 174, endPoint y: 195, distance: 26.3
click at [174, 195] on input "Chicken Biryani for Person with nuts" at bounding box center [190, 198] width 179 height 16
paste input "For 1"
type input "Chicken Biryani For 1 Person with nuts"
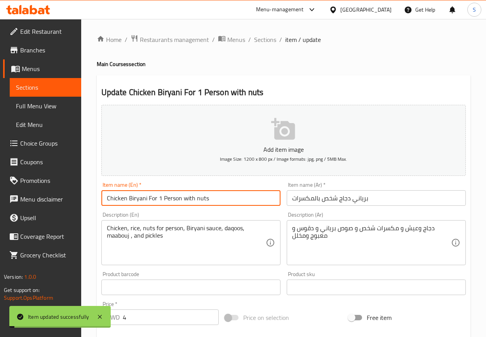
click at [259, 41] on span "Sections" at bounding box center [265, 39] width 22 height 9
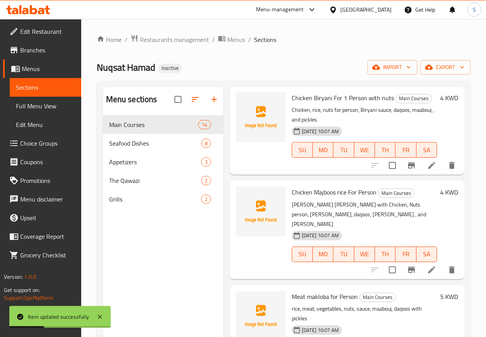
scroll to position [408, 0]
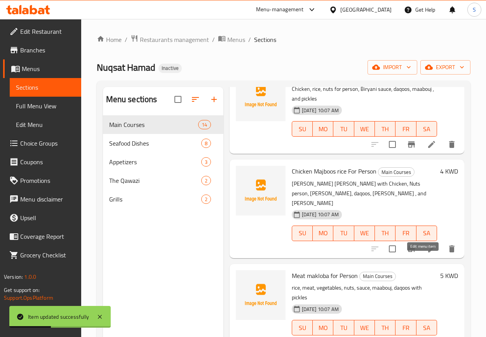
click at [427, 254] on icon at bounding box center [431, 248] width 9 height 9
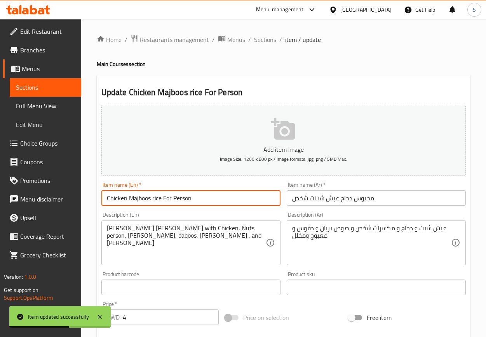
drag, startPoint x: 164, startPoint y: 198, endPoint x: 193, endPoint y: 198, distance: 29.1
click at [193, 198] on input "Chicken Majboos rice For Person" at bounding box center [190, 198] width 179 height 16
paste input "1"
type input "Chicken Majboos rice For 1 Person"
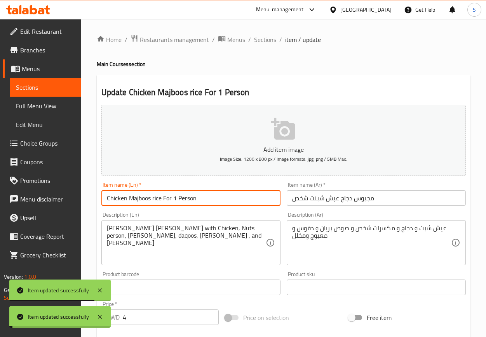
click at [267, 37] on span "Sections" at bounding box center [265, 39] width 22 height 9
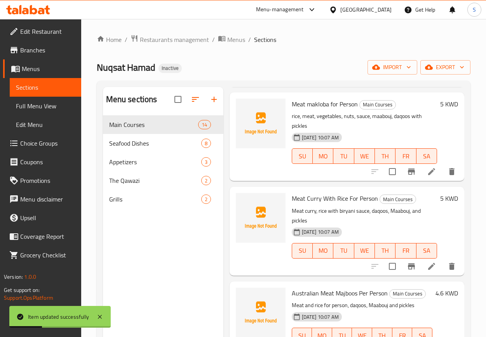
scroll to position [583, 0]
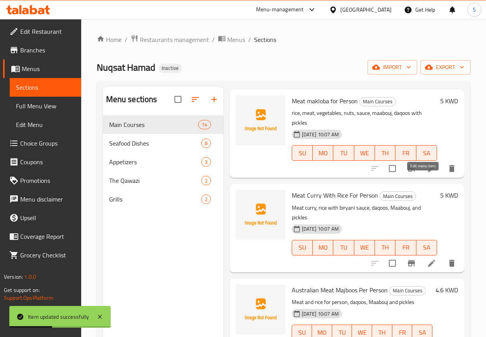
click at [427, 173] on icon at bounding box center [431, 168] width 9 height 9
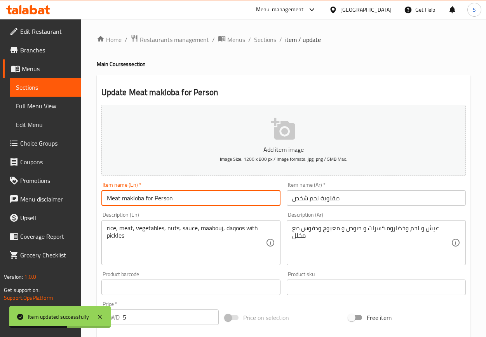
drag, startPoint x: 146, startPoint y: 201, endPoint x: 197, endPoint y: 197, distance: 51.4
click at [197, 197] on input "Meat makloba for Person" at bounding box center [190, 198] width 179 height 16
paste input "For 1"
type input "Meat makloba For 1 Person"
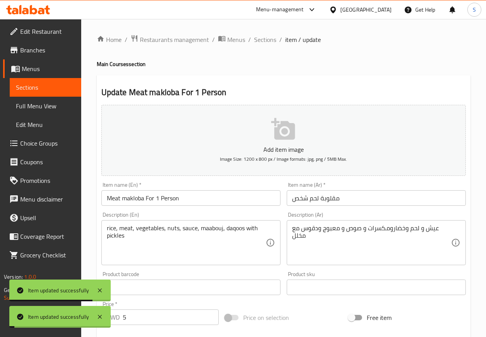
click at [258, 40] on span "Sections" at bounding box center [265, 39] width 22 height 9
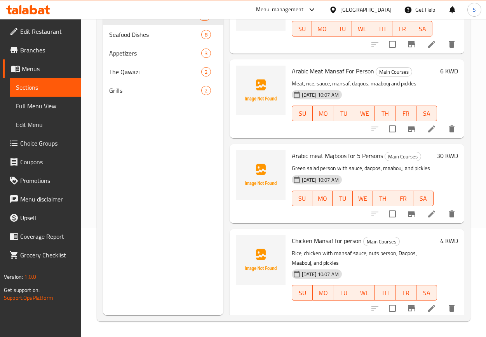
scroll to position [350, 0]
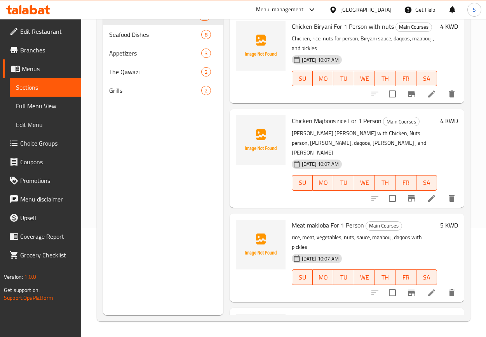
click at [428, 202] on icon at bounding box center [431, 198] width 7 height 7
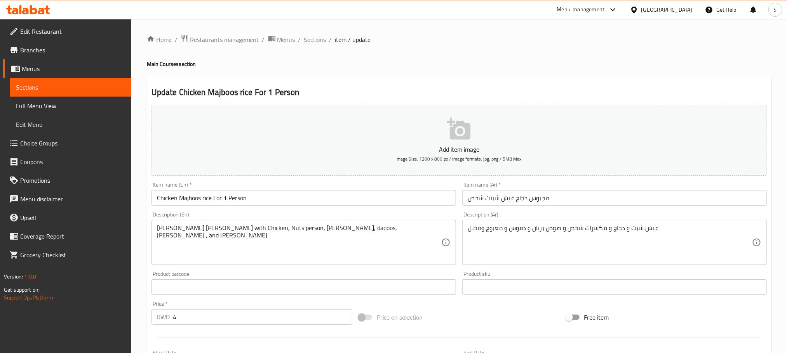
click at [203, 202] on input "Chicken Majboos rice For 1 Person" at bounding box center [303, 198] width 304 height 16
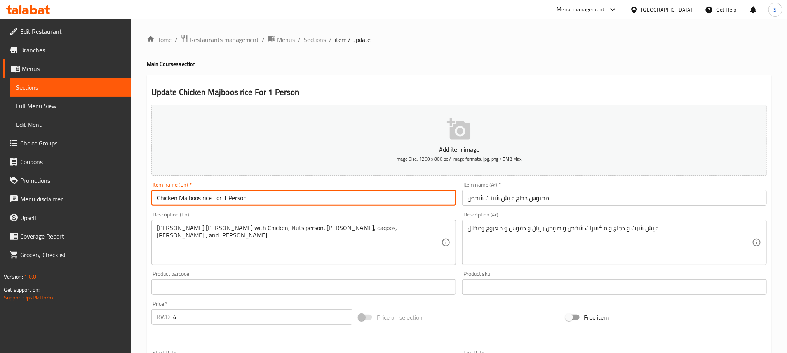
click at [203, 203] on input "Chicken Majboos rice For 1 Person" at bounding box center [303, 198] width 304 height 16
paste input "Dill"
type input "Chicken Majboos Dill rice For 1 Person"
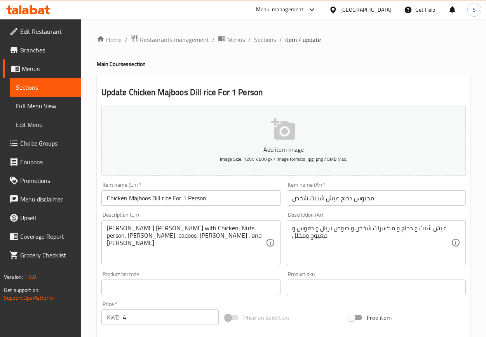
click at [427, 232] on textarea "عيش شبت و دجاج و مكسرات شخص و صوص بريان و دقوس و معبوج ومخلل" at bounding box center [371, 242] width 159 height 37
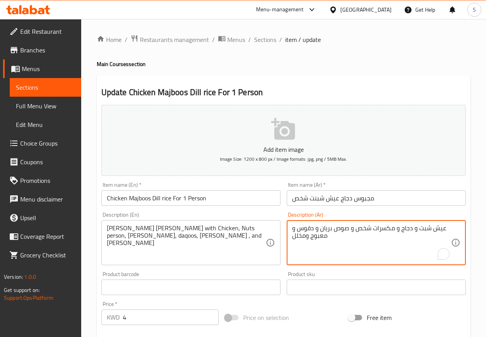
paste textarea "ن"
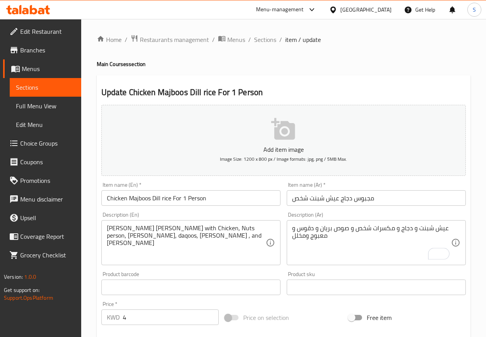
click at [327, 230] on textarea "عيش شبنت و دجاج و مكسرات شخص و صوص بريان و دقوس و معبوج ومخلل" at bounding box center [371, 242] width 159 height 37
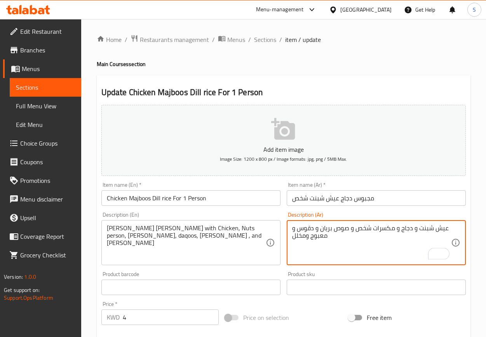
click at [327, 230] on textarea "عيش شبنت و دجاج و مكسرات شخص و صوص بريان و دقوس و معبوج ومخلل" at bounding box center [371, 242] width 159 height 37
type textarea "عيش شبنت و دجاج و مكسرات شخص و صوص برياني و دقوس و معبوج ومخلل"
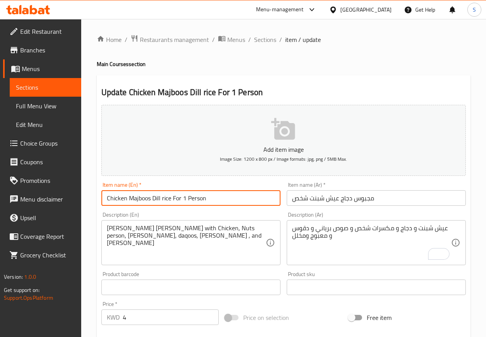
drag, startPoint x: 174, startPoint y: 197, endPoint x: 219, endPoint y: 200, distance: 45.9
click at [219, 200] on input "Chicken Majboos Dill rice For 1 Person" at bounding box center [190, 198] width 179 height 16
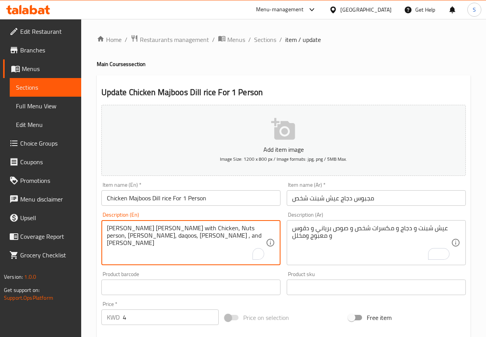
click at [178, 231] on textarea "Dill rice with Chicken, Nuts person, Brian Sauce, daqoos, maabouj , and Pickles" at bounding box center [186, 242] width 159 height 37
paste textarea "For 1 P"
click at [223, 203] on input "Chicken Majboos Dill rice For 1 Person" at bounding box center [190, 198] width 179 height 16
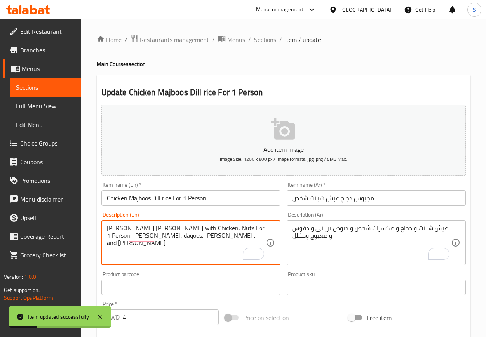
click at [223, 231] on textarea "Dill rice with Chicken, Nuts For 1 Person, Brian Sauce, daqoos, maabouj , and P…" at bounding box center [186, 242] width 159 height 37
paste textarea "iryani"
type textarea "Dill rice with Chicken, Nuts For 1 Person, Biryani Sauce, daqoos, maabouj , and…"
click at [256, 193] on input "Chicken Majboos Dill rice For 1 Person" at bounding box center [190, 198] width 179 height 16
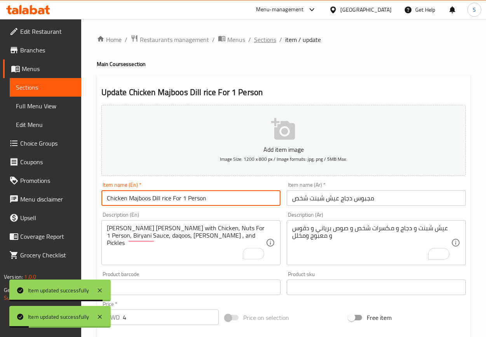
click at [259, 38] on span "Sections" at bounding box center [265, 39] width 22 height 9
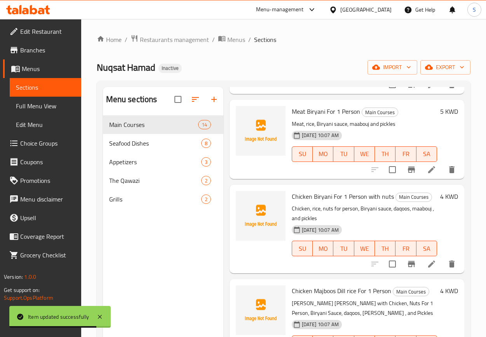
scroll to position [291, 0]
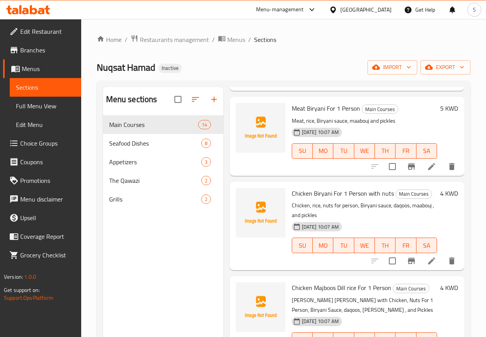
click at [421, 268] on li at bounding box center [432, 261] width 22 height 14
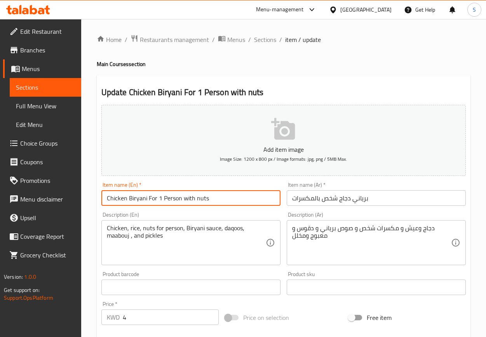
drag, startPoint x: 148, startPoint y: 200, endPoint x: 181, endPoint y: 201, distance: 33.0
click at [181, 201] on input "Chicken Biryani For 1 Person with nuts" at bounding box center [190, 198] width 179 height 16
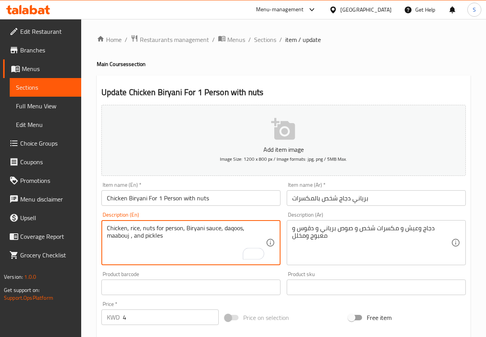
drag, startPoint x: 155, startPoint y: 229, endPoint x: 182, endPoint y: 228, distance: 26.8
paste textarea "For 1 P"
type textarea "Chicken, rice, nuts For 1 Person, Biryani sauce, daqoos, maabouj , and pickles"
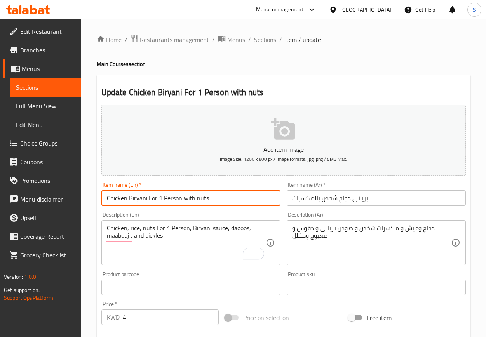
click at [217, 204] on input "Chicken Biryani For 1 Person with nuts" at bounding box center [190, 198] width 179 height 16
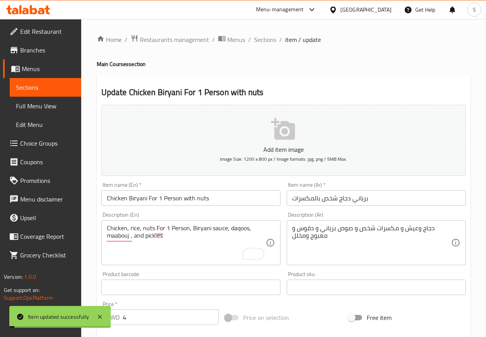
click at [266, 42] on span "Sections" at bounding box center [265, 39] width 22 height 9
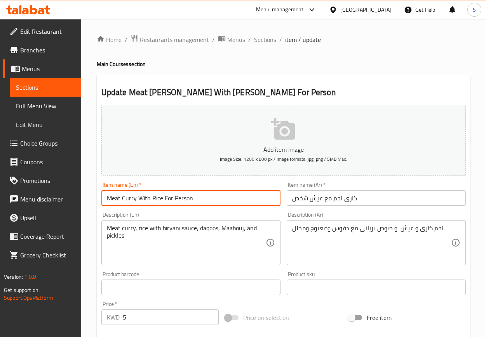
drag, startPoint x: 162, startPoint y: 199, endPoint x: 207, endPoint y: 200, distance: 44.7
click at [207, 200] on input "Meat Curry With Rice For Person" at bounding box center [190, 198] width 179 height 16
paste input "For 1 Person"
type input "Meat Curry With Rice For 1 Person"
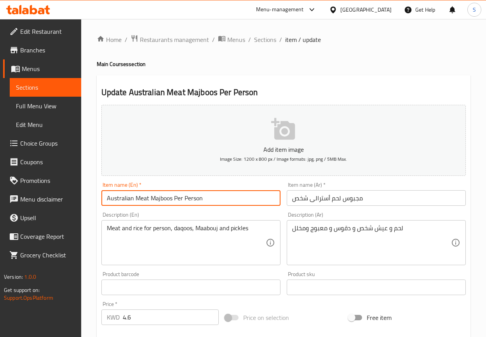
drag, startPoint x: 172, startPoint y: 200, endPoint x: 232, endPoint y: 204, distance: 60.3
click at [232, 204] on input "Australian Meat Majboos Per Person" at bounding box center [190, 198] width 179 height 16
paste input "For 1 Person"
type input "Australian Meat Majboos For 1 Person"
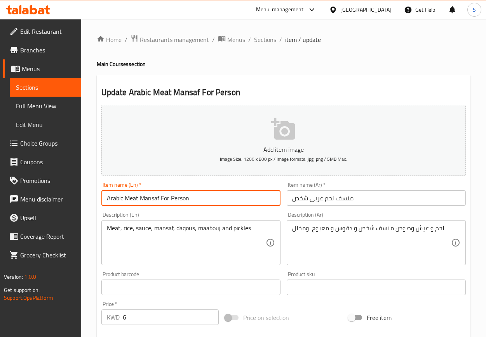
drag, startPoint x: 158, startPoint y: 203, endPoint x: 212, endPoint y: 200, distance: 53.7
click at [212, 200] on input "Arabic Meat Mansaf For Person" at bounding box center [190, 198] width 179 height 16
paste input "For 1 Person"
type input "Arabic Meat Mansaf For 1 Person"
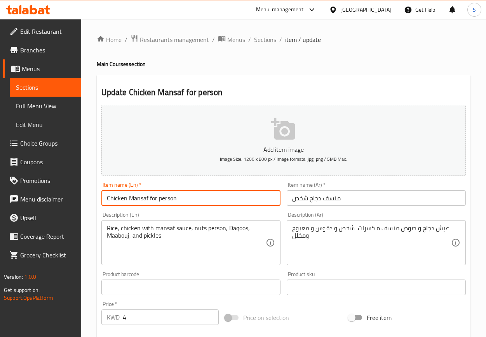
drag, startPoint x: 150, startPoint y: 200, endPoint x: 200, endPoint y: 202, distance: 50.1
click at [200, 202] on input "Chicken Mansaf for person" at bounding box center [190, 198] width 179 height 16
paste input "For 1 P"
type input "Chicken Mansaf For 1 Person"
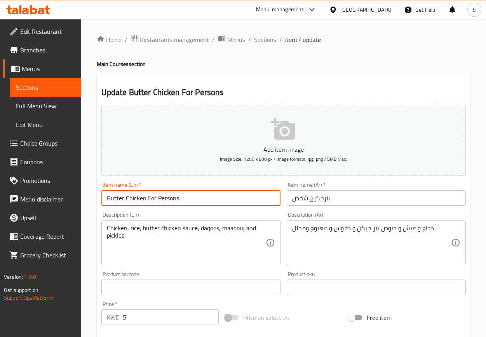
drag, startPoint x: 145, startPoint y: 200, endPoint x: 212, endPoint y: 201, distance: 67.6
click at [212, 201] on input "Butter Chicken For Persons" at bounding box center [190, 198] width 179 height 16
paste input "For 1 Person"
type input "Butter Chicken For 1 Person"
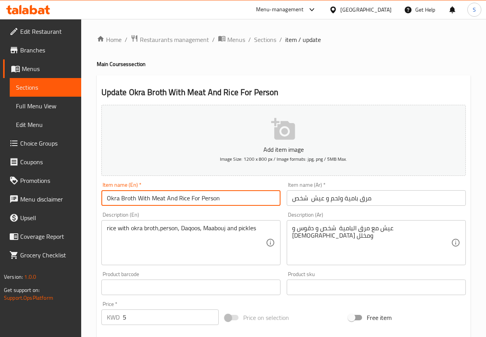
drag, startPoint x: 188, startPoint y: 197, endPoint x: 271, endPoint y: 201, distance: 82.8
click at [271, 201] on input "Okra Broth With Meat And Rice For Person" at bounding box center [190, 198] width 179 height 16
paste input "For 1 Person"
type input "Okra Broth With Meat And Rice For 1 Person"
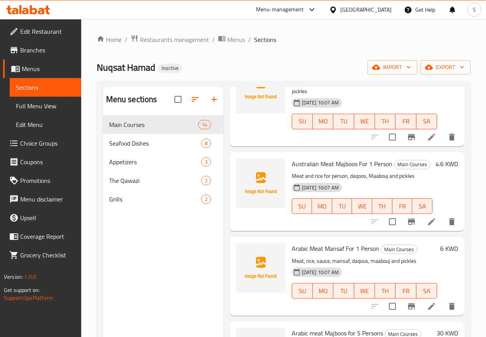
scroll to position [444, 0]
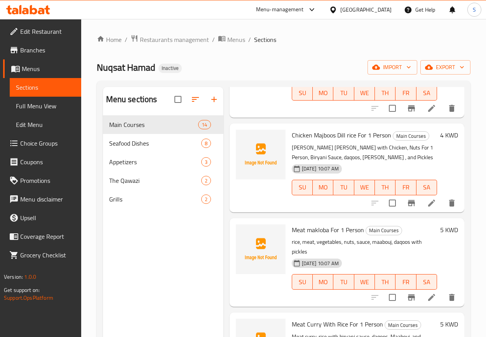
click at [427, 302] on icon at bounding box center [431, 297] width 9 height 9
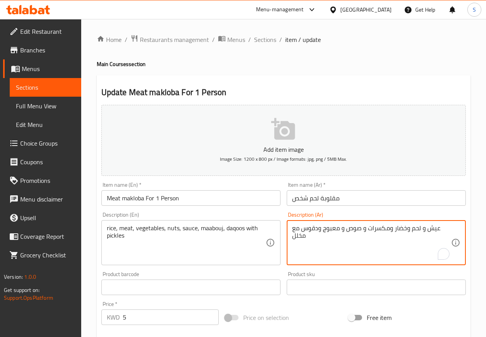
type textarea "عيش و لحم وخضار ومكسرات و صوص و معبوج ودقوس مع مخلل"
click at [211, 197] on input "Meat makloba For 1 Person" at bounding box center [190, 198] width 179 height 16
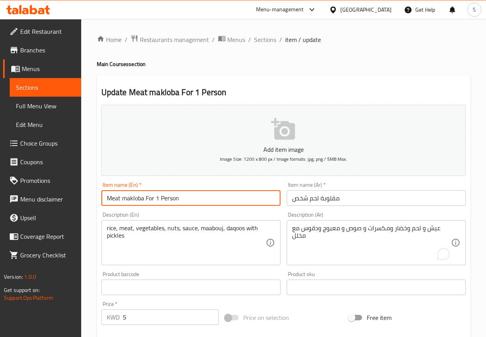
click at [232, 198] on input "Meat makloba For 1 Person" at bounding box center [190, 198] width 179 height 16
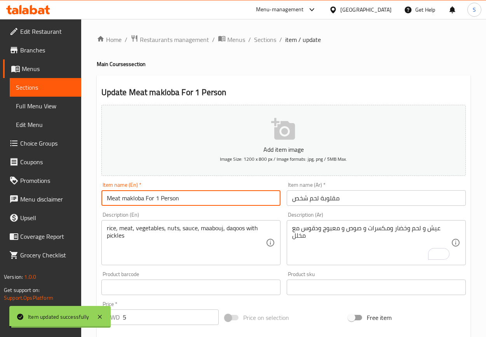
click at [264, 40] on span "Sections" at bounding box center [265, 39] width 22 height 9
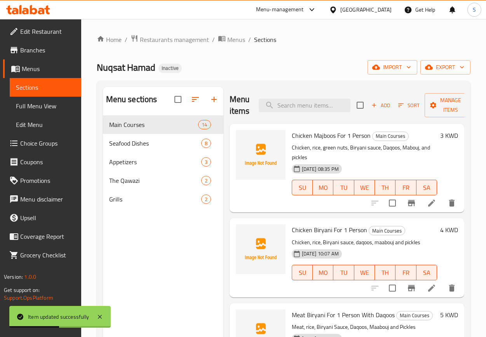
scroll to position [633, 0]
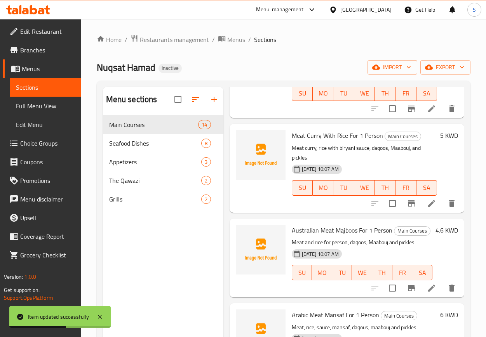
click at [421, 295] on li at bounding box center [432, 288] width 22 height 14
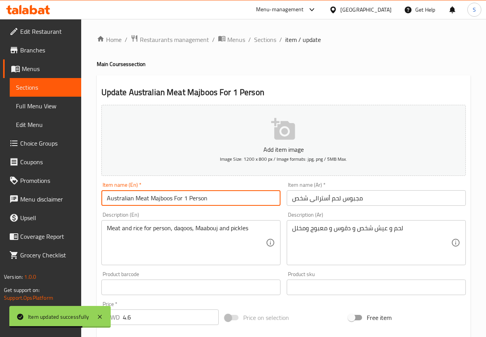
drag, startPoint x: 174, startPoint y: 198, endPoint x: 240, endPoint y: 202, distance: 66.5
click at [240, 202] on input "Australian Meat Majboos For 1 Person" at bounding box center [190, 198] width 179 height 16
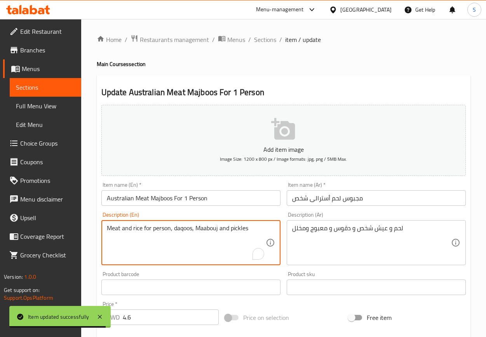
drag, startPoint x: 144, startPoint y: 228, endPoint x: 169, endPoint y: 228, distance: 25.6
paste textarea "For 1 P"
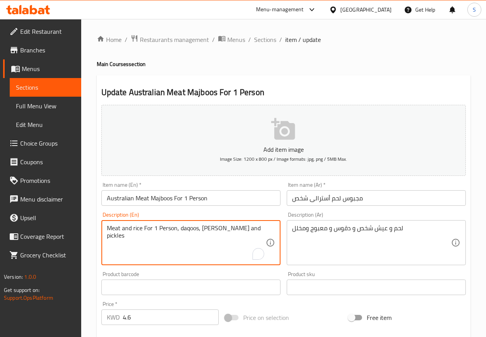
type textarea "Meat and rice For 1 Person, daqoos, [PERSON_NAME] and pickles"
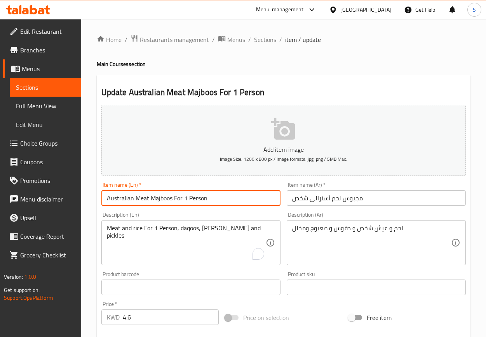
click at [234, 200] on input "Australian Meat Majboos For 1 Person" at bounding box center [190, 198] width 179 height 16
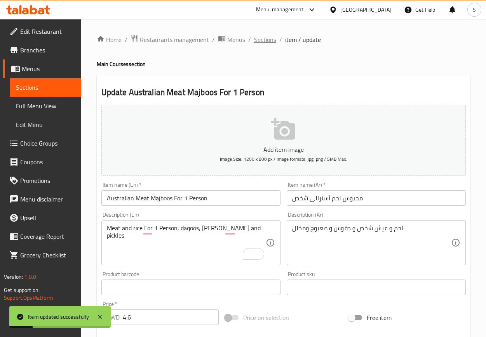
click at [254, 37] on span "Sections" at bounding box center [265, 39] width 22 height 9
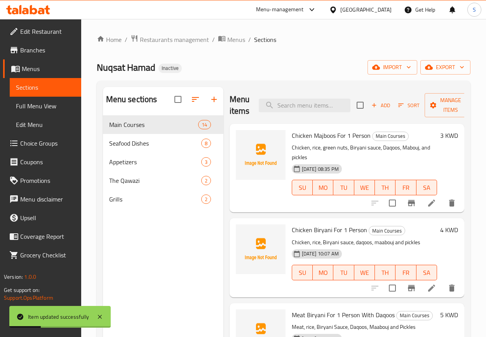
scroll to position [729, 0]
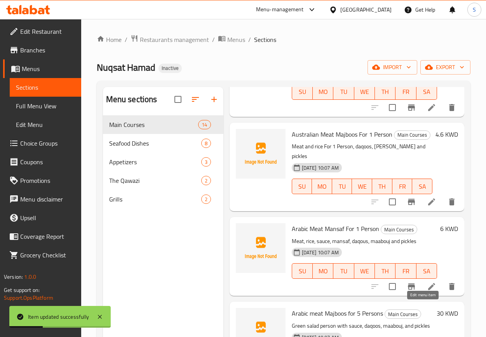
click at [427, 291] on icon at bounding box center [431, 286] width 9 height 9
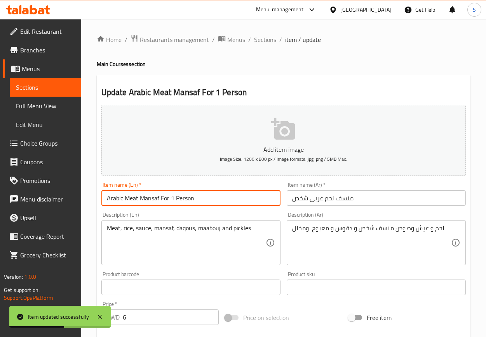
drag, startPoint x: 161, startPoint y: 202, endPoint x: 226, endPoint y: 202, distance: 64.9
click at [226, 202] on input "Arabic Meat Mansaf For 1 Person" at bounding box center [190, 198] width 179 height 16
click at [323, 202] on input "منسف لحم عربى شخص" at bounding box center [376, 198] width 179 height 16
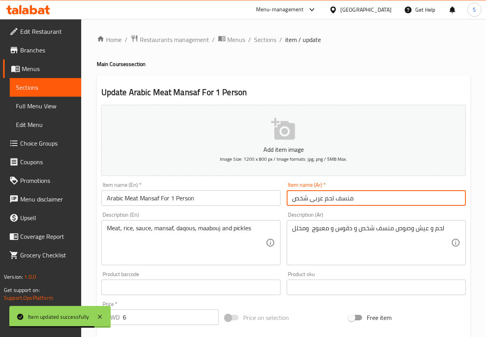
click at [323, 202] on input "منسف لحم عربى شخص" at bounding box center [376, 198] width 179 height 16
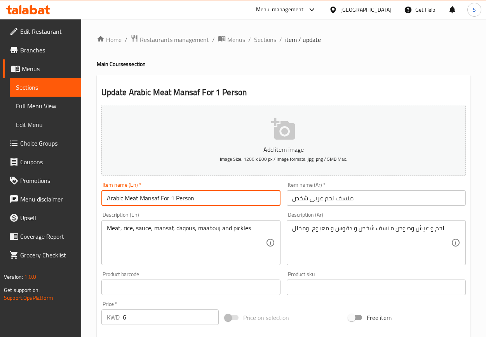
click at [195, 206] on input "Arabic Meat Mansaf For 1 Person" at bounding box center [190, 198] width 179 height 16
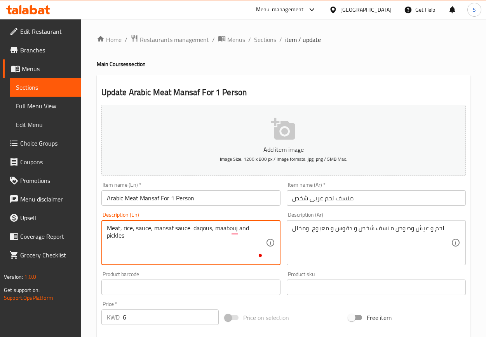
paste textarea "Arabic Meat Mansaf For 1 Person"
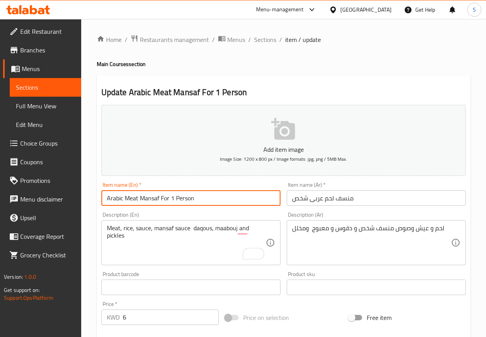
drag, startPoint x: 161, startPoint y: 198, endPoint x: 217, endPoint y: 198, distance: 55.9
click at [217, 198] on input "Arabic Meat Mansaf For 1 Person" at bounding box center [190, 198] width 179 height 16
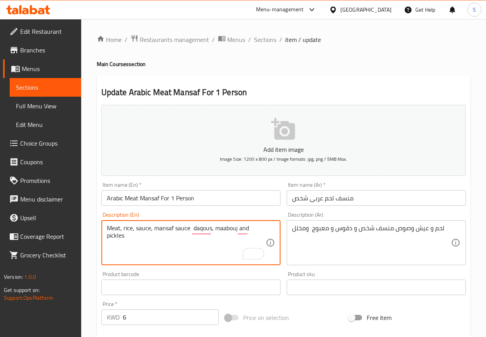
paste textarea "For 1 Person"
click at [192, 226] on textarea "Meat, rice, sauce, mansaf sauce For 1 Person, daqous, maabouj and pickles" at bounding box center [186, 242] width 159 height 37
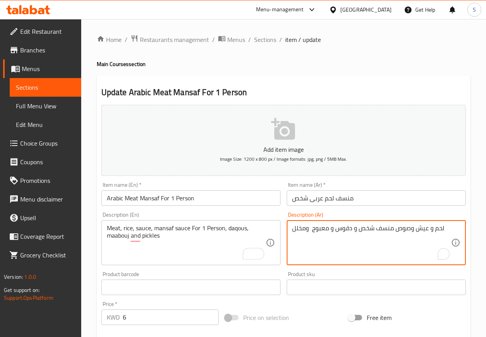
drag, startPoint x: 409, startPoint y: 226, endPoint x: 396, endPoint y: 229, distance: 13.0
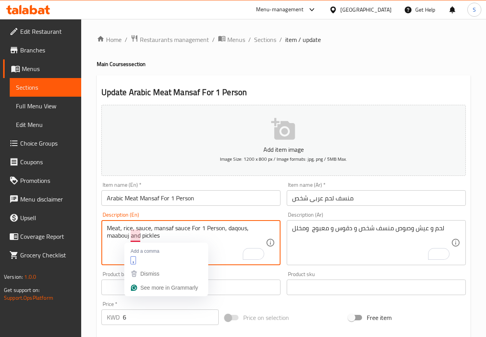
click at [136, 230] on textarea "Meat, rice, sauce, mansaf sauce For 1 Person, daqous, maabouj and pickles" at bounding box center [186, 242] width 159 height 37
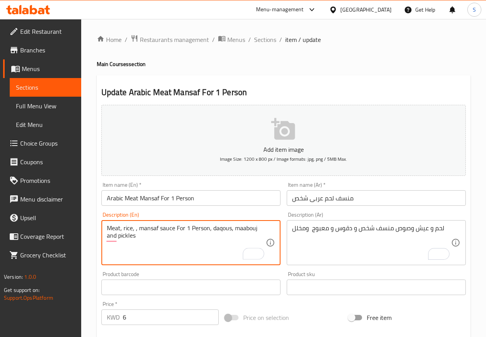
click at [138, 225] on textarea "Meat, rice, , mansaf sauce For 1 Person, daqous, maabouj and pickles" at bounding box center [186, 242] width 159 height 37
type textarea "Meat, rice, mansaf sauce For 1 Person, daqous, maabouj and pickles"
click at [234, 205] on input "Arabic Meat Mansaf For 1 Person" at bounding box center [190, 198] width 179 height 16
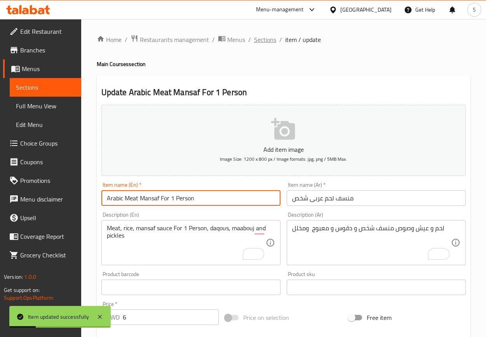
click at [256, 41] on span "Sections" at bounding box center [265, 39] width 22 height 9
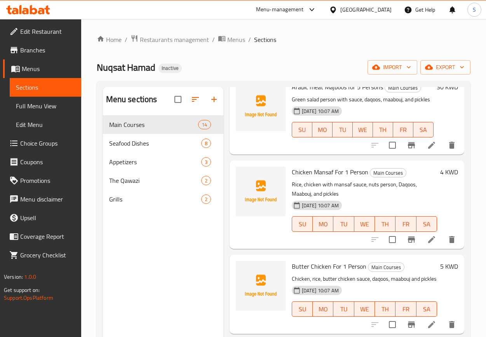
scroll to position [976, 0]
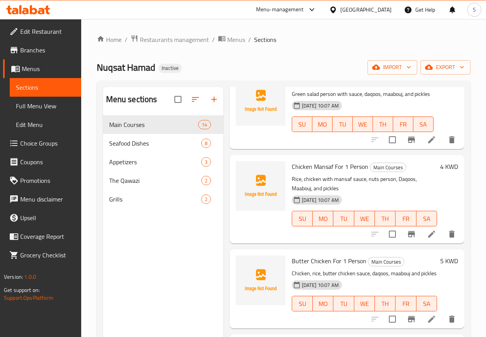
click at [419, 244] on div at bounding box center [413, 234] width 96 height 19
click at [427, 239] on icon at bounding box center [431, 234] width 9 height 9
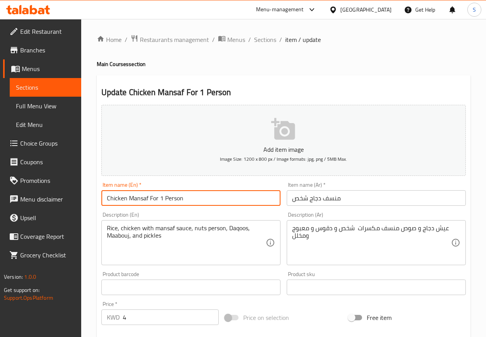
drag, startPoint x: 150, startPoint y: 201, endPoint x: 183, endPoint y: 200, distance: 33.4
click at [183, 200] on input "Chicken Mansaf For 1 Person" at bounding box center [190, 198] width 179 height 16
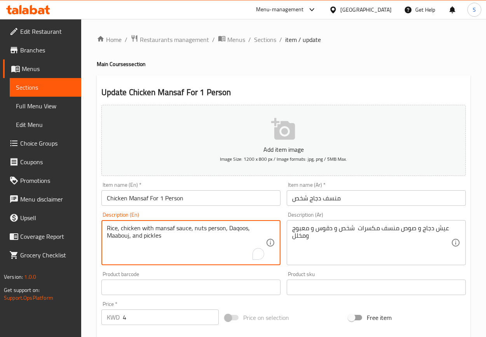
click at [217, 227] on textarea "Rice, chicken with mansaf sauce, nuts person, Daqoos, Maabouj, and pickles" at bounding box center [186, 242] width 159 height 37
paste textarea "For 1 P"
type textarea "Rice, chicken with mansaf sauce, nuts For 1 Person, Daqoos, Maabouj, and pickles"
click at [260, 197] on input "Chicken Mansaf For 1 Person" at bounding box center [190, 198] width 179 height 16
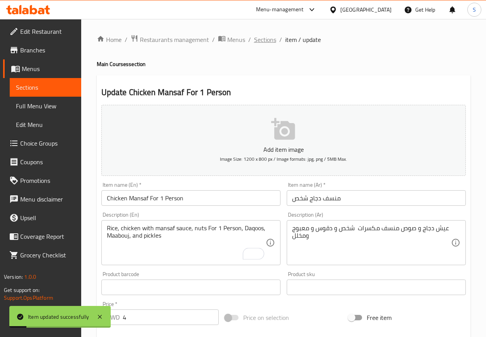
click at [262, 40] on span "Sections" at bounding box center [265, 39] width 22 height 9
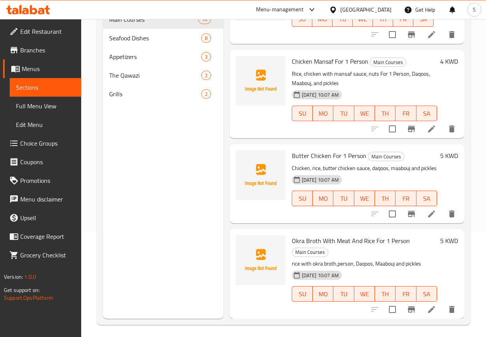
scroll to position [109, 0]
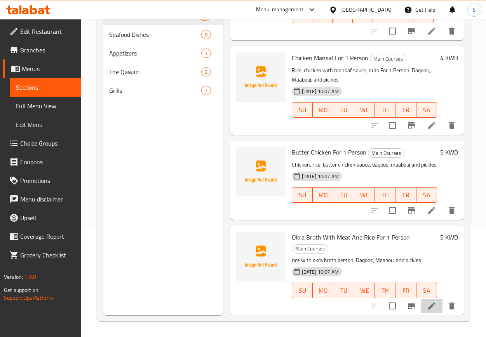
click at [427, 301] on icon at bounding box center [431, 305] width 9 height 9
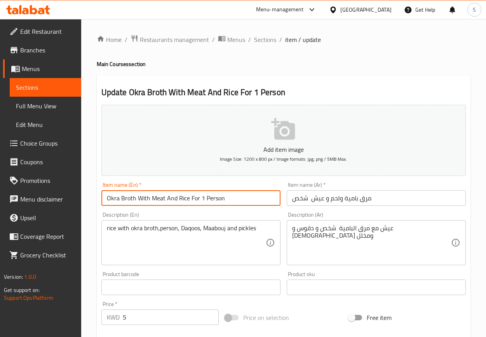
drag, startPoint x: 189, startPoint y: 196, endPoint x: 232, endPoint y: 200, distance: 43.3
click at [232, 200] on input "Okra Broth With Meat And Rice For 1 Person" at bounding box center [190, 198] width 179 height 16
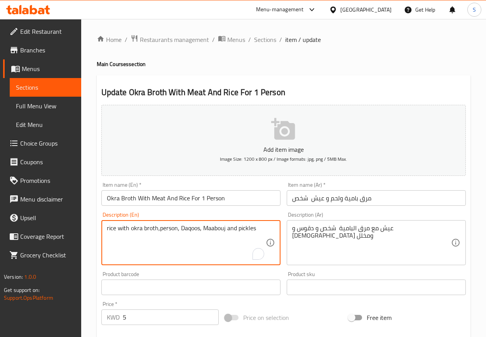
click at [167, 232] on textarea "rice with okra broth,person, Daqoos, Maabouj and pickles" at bounding box center [186, 242] width 159 height 37
paste textarea "For 1 P"
click at [158, 224] on textarea "rice with okra broth,For 1 Person, Daqoos, [PERSON_NAME] and pickles" at bounding box center [186, 242] width 159 height 37
type textarea "rice with okra broth For 1 Person, Daqoos, [PERSON_NAME] and pickles"
click at [239, 203] on input "Okra Broth With Meat And Rice For 1 Person" at bounding box center [190, 198] width 179 height 16
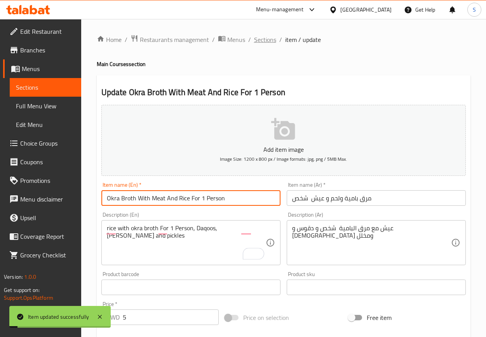
click at [268, 41] on span "Sections" at bounding box center [265, 39] width 22 height 9
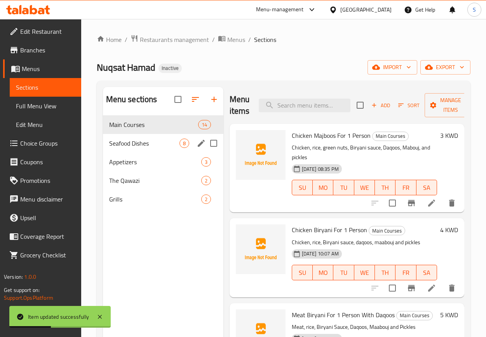
click at [171, 149] on div "Seafood Dishes 8" at bounding box center [163, 143] width 120 height 19
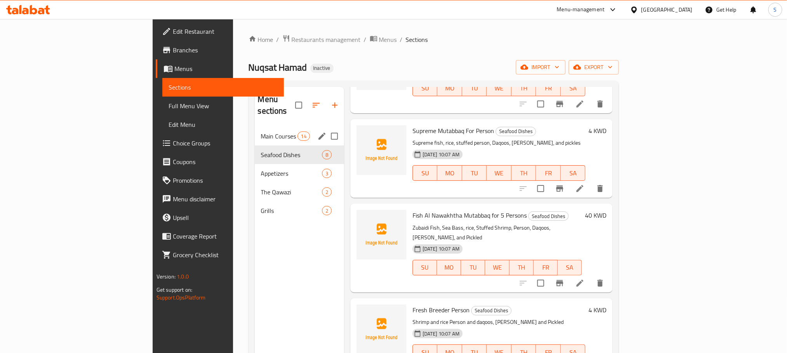
click at [261, 132] on span "Main Courses" at bounding box center [279, 136] width 37 height 9
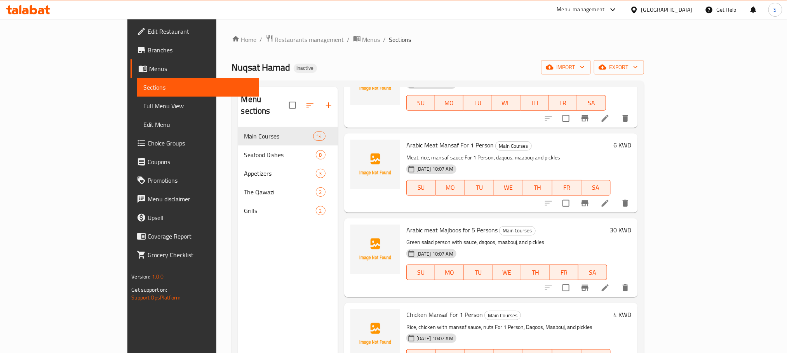
scroll to position [853, 0]
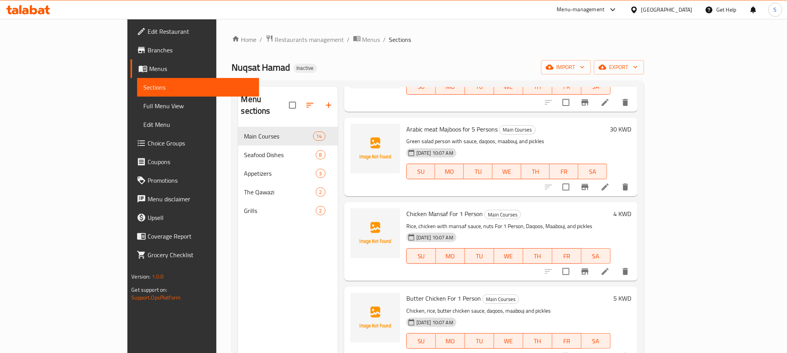
click at [485, 183] on icon at bounding box center [604, 187] width 9 height 9
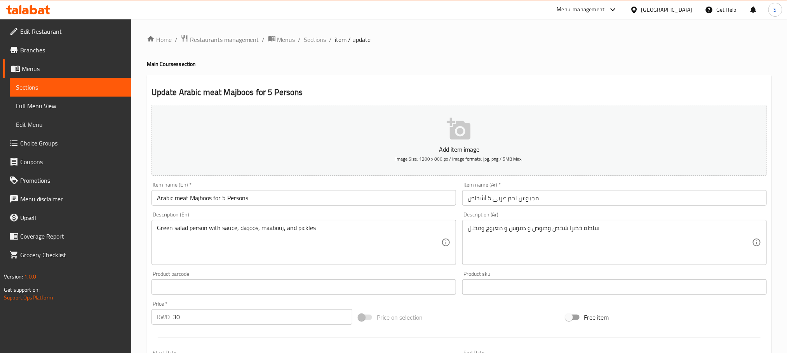
click at [255, 205] on input "Arabic meat Majboos for 5 Persons" at bounding box center [303, 198] width 304 height 16
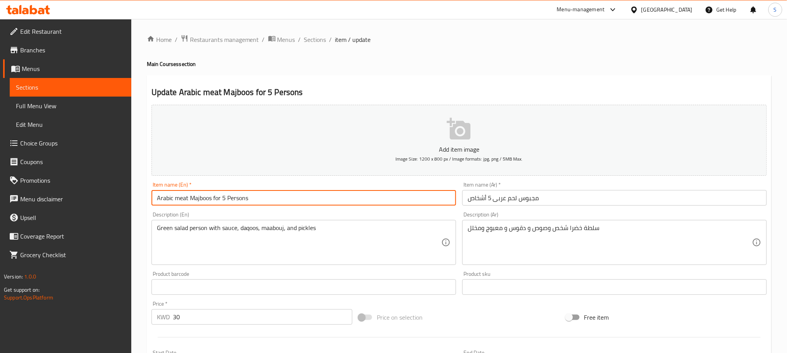
click at [255, 205] on input "Arabic meat Majboos for 5 Persons" at bounding box center [303, 198] width 304 height 16
click at [270, 195] on input "Arabic meat Majboos for 5 Persons" at bounding box center [303, 198] width 304 height 16
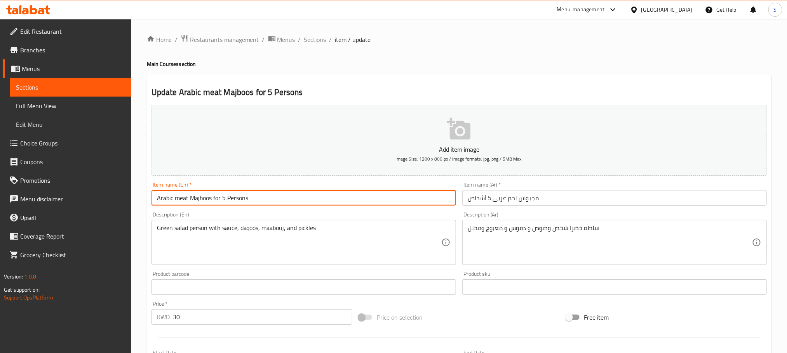
click at [270, 195] on input "Arabic meat Majboos for 5 Persons" at bounding box center [303, 198] width 304 height 16
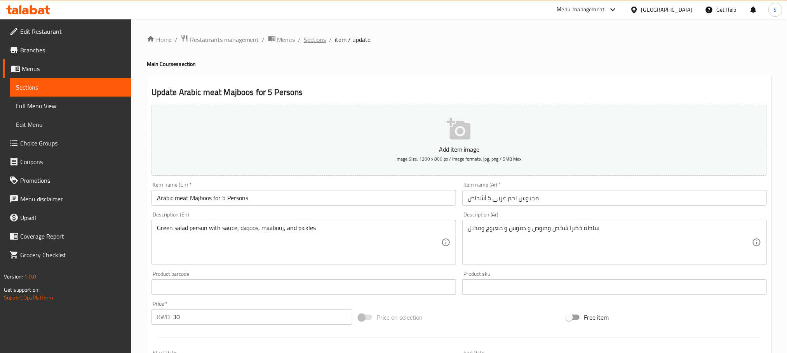
click at [324, 40] on span "Sections" at bounding box center [315, 39] width 22 height 9
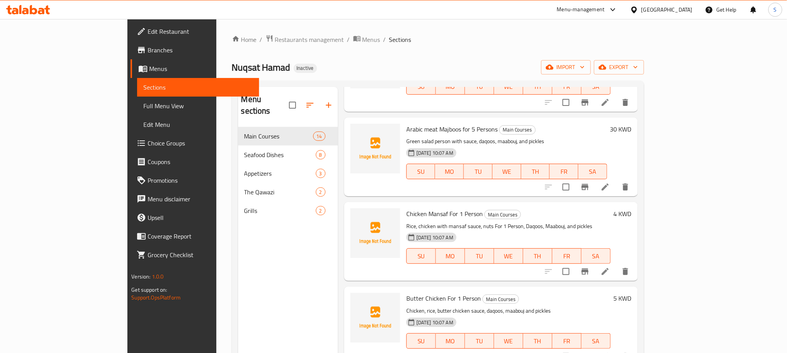
scroll to position [58, 0]
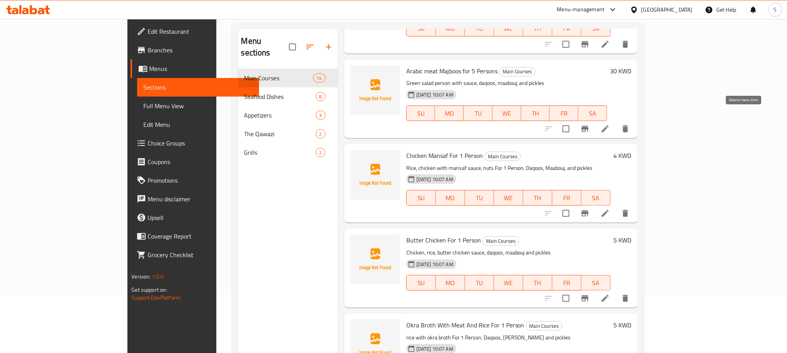
click at [485, 120] on button "delete" at bounding box center [625, 129] width 19 height 19
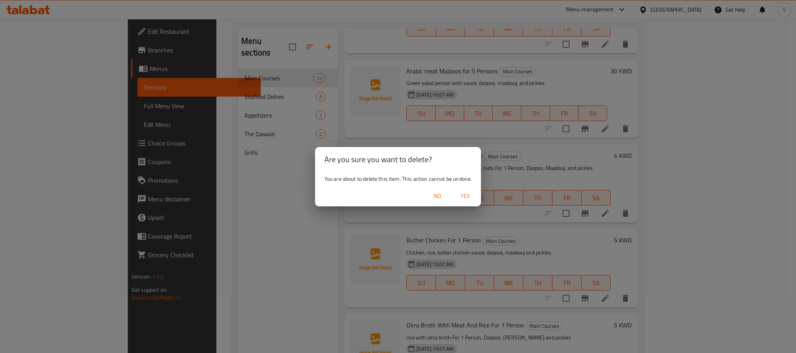
click at [460, 196] on span "Yes" at bounding box center [465, 196] width 19 height 10
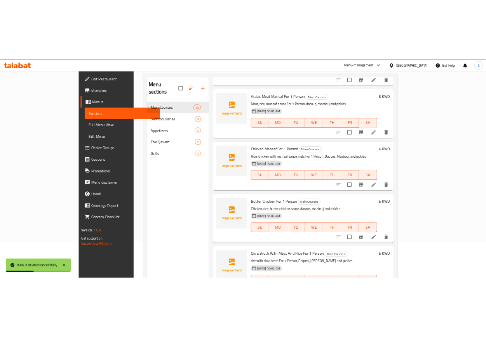
scroll to position [768, 0]
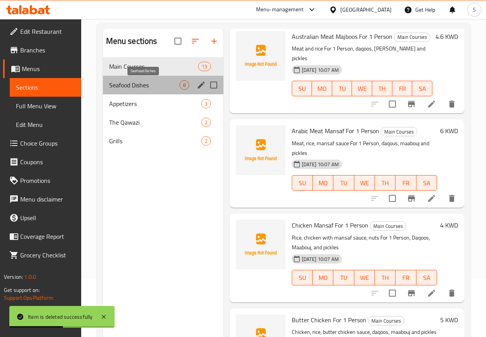
click at [122, 89] on span "Seafood Dishes" at bounding box center [144, 84] width 70 height 9
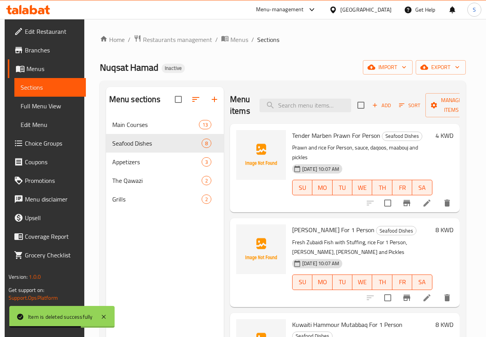
click at [424, 209] on li at bounding box center [427, 203] width 22 height 14
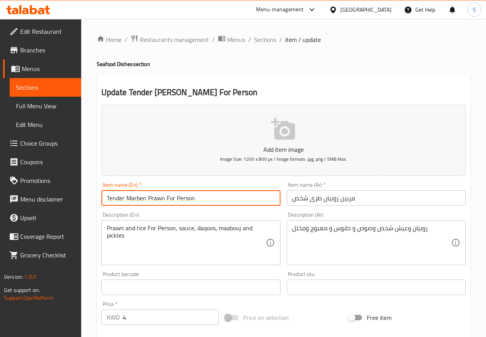
drag, startPoint x: 167, startPoint y: 198, endPoint x: 203, endPoint y: 202, distance: 36.3
click at [203, 202] on input "Tender Marben Prawn For Person" at bounding box center [190, 198] width 179 height 16
paste input "1 Person"
type input "Tender Marben Prawn For 1 Person"
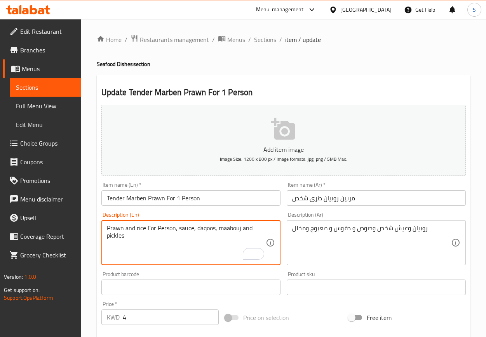
drag, startPoint x: 147, startPoint y: 230, endPoint x: 174, endPoint y: 226, distance: 26.6
paste textarea "1"
type textarea "Prawn and rice For 1 Person, sauce, daqoos, maabouj and pickles"
click at [216, 204] on input "Tender Marben Prawn For 1 Person" at bounding box center [190, 198] width 179 height 16
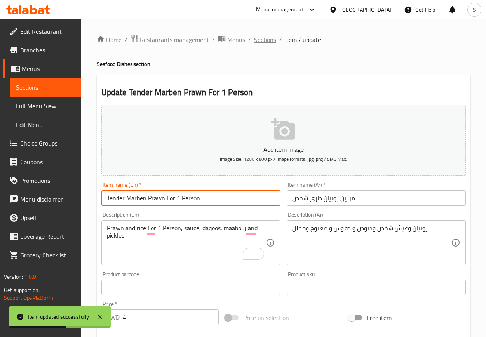
click at [256, 38] on span "Sections" at bounding box center [265, 39] width 22 height 9
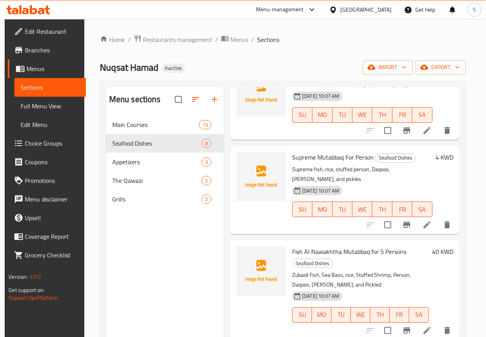
scroll to position [451, 0]
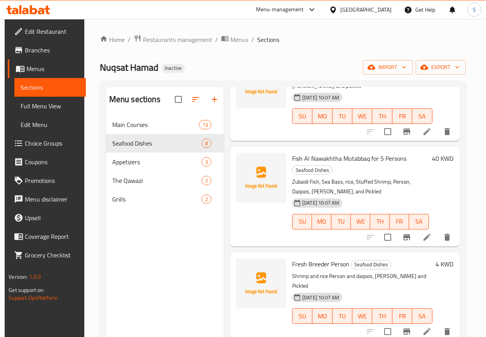
click at [445, 236] on icon "delete" at bounding box center [446, 237] width 5 height 7
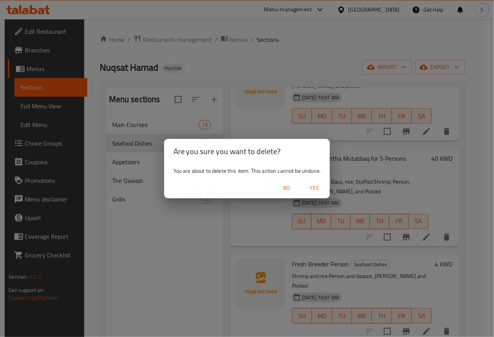
click at [306, 186] on span "Yes" at bounding box center [314, 188] width 19 height 10
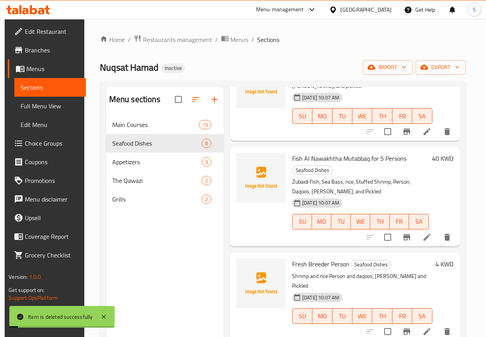
scroll to position [355, 0]
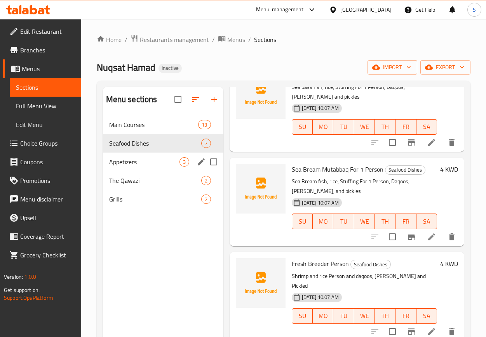
click at [139, 168] on div "Appetizers 3" at bounding box center [163, 162] width 120 height 19
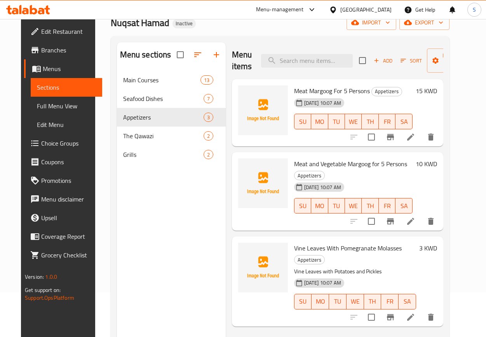
scroll to position [109, 0]
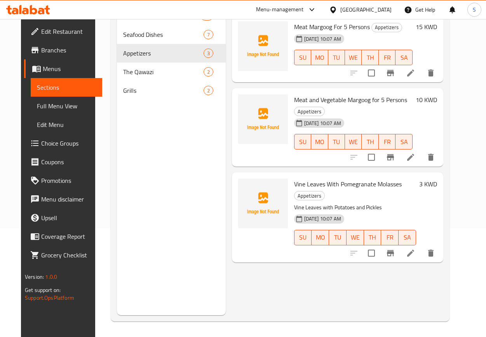
click at [421, 247] on li at bounding box center [411, 253] width 22 height 14
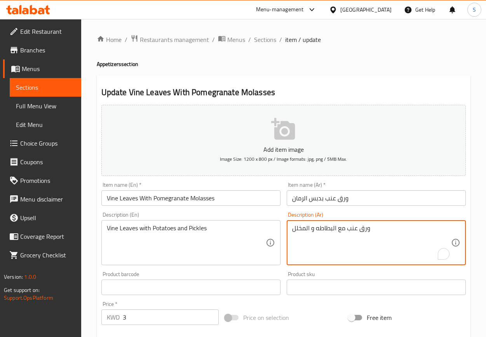
click at [325, 228] on textarea "ورق عنب مع البطاطه و المخلل" at bounding box center [371, 242] width 159 height 37
paste textarea "ا"
type textarea "ورق عنب مع البطاطا و المخلل"
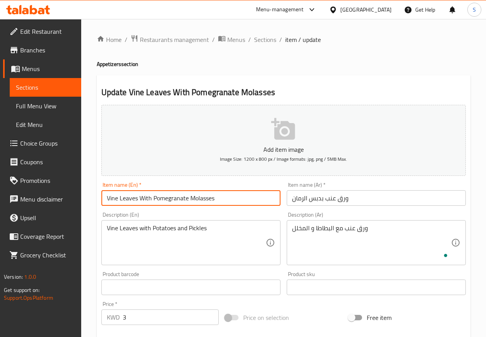
drag, startPoint x: 261, startPoint y: 197, endPoint x: 269, endPoint y: 203, distance: 9.5
click at [261, 197] on input "Vine Leaves With Pomegranate Molasses" at bounding box center [190, 198] width 179 height 16
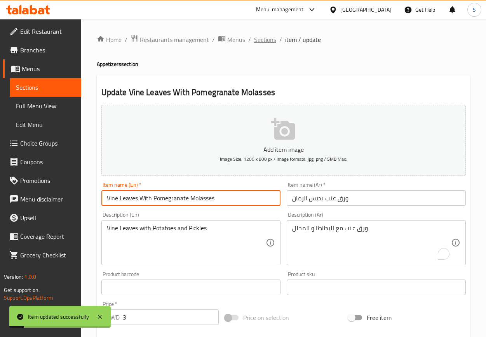
click at [257, 42] on span "Sections" at bounding box center [265, 39] width 22 height 9
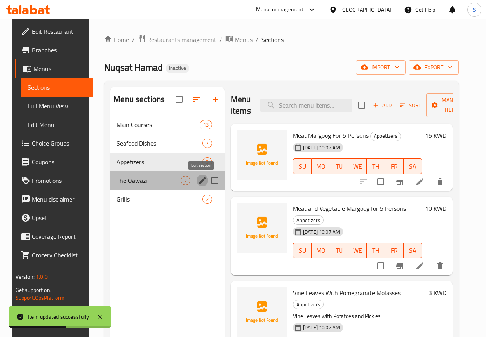
click at [198, 184] on icon "edit" at bounding box center [202, 180] width 9 height 9
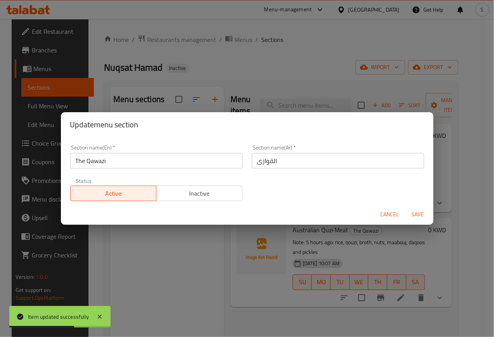
click at [120, 162] on input "The Qawazi" at bounding box center [156, 161] width 172 height 16
paste input "Qu"
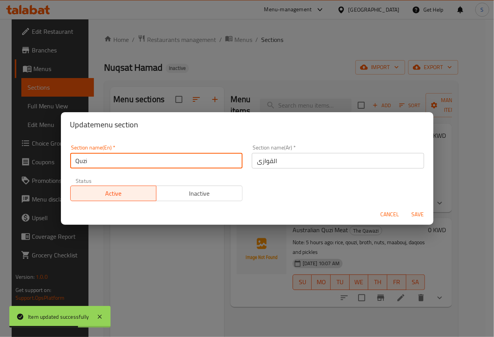
type input "Quzi"
click at [406, 207] on button "Save" at bounding box center [418, 214] width 25 height 14
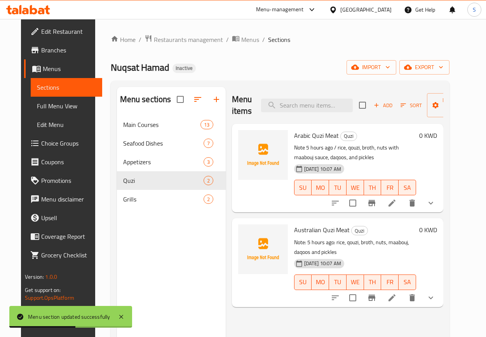
click at [403, 203] on li at bounding box center [392, 203] width 22 height 14
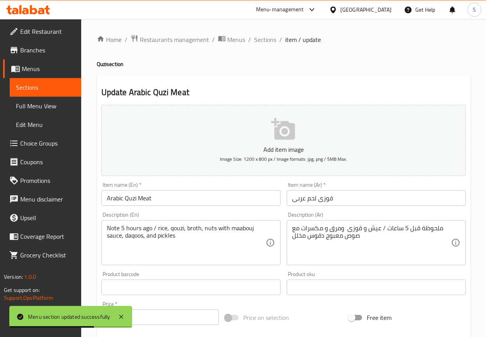
click at [145, 203] on input "Arabic Quzi Meat" at bounding box center [190, 198] width 179 height 16
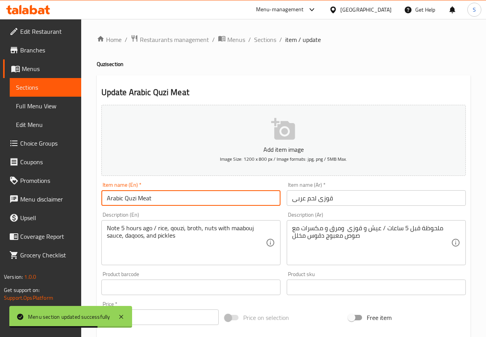
click at [145, 203] on input "Arabic Quzi Meat" at bounding box center [190, 198] width 179 height 16
click at [124, 198] on input "Arabic Quzi" at bounding box center [190, 198] width 179 height 16
paste input "Meat"
type input "Arabic Meat Quzi"
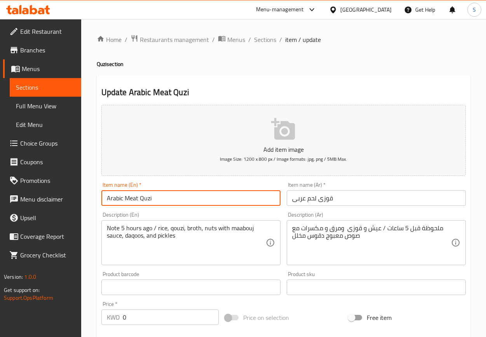
click at [148, 198] on input "Arabic Meat Quzi" at bounding box center [190, 198] width 179 height 16
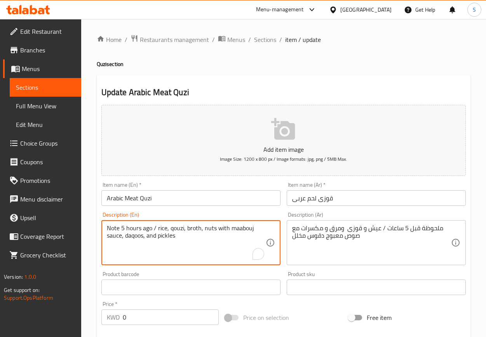
click at [174, 228] on textarea "Note 5 hours ago / rice, qouzi, broth, nuts with maabouj sauce, daqoos, and pic…" at bounding box center [186, 242] width 159 height 37
paste textarea "Quzi"
type textarea "Note 5 hours ago / rice, Quzi , broth, nuts with maabouj sauce, daqoos, and pic…"
click at [216, 200] on input "Arabic Meat Quzi" at bounding box center [190, 198] width 179 height 16
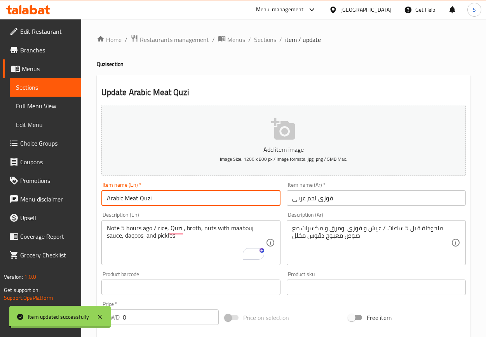
click at [261, 40] on span "Sections" at bounding box center [265, 39] width 22 height 9
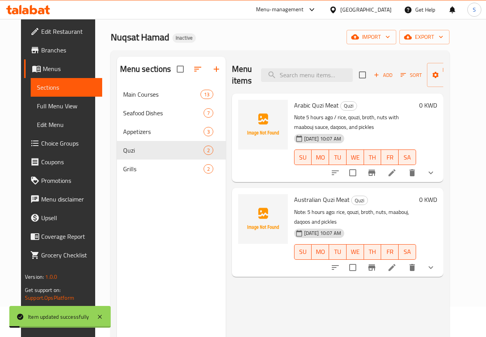
scroll to position [58, 0]
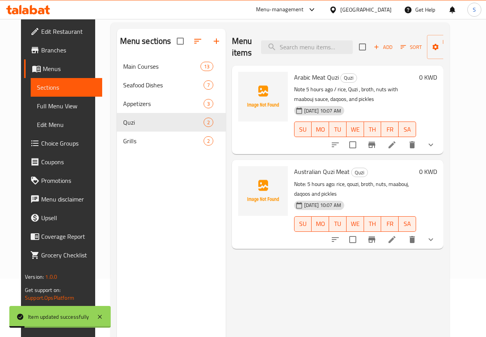
click at [397, 235] on icon at bounding box center [391, 239] width 9 height 9
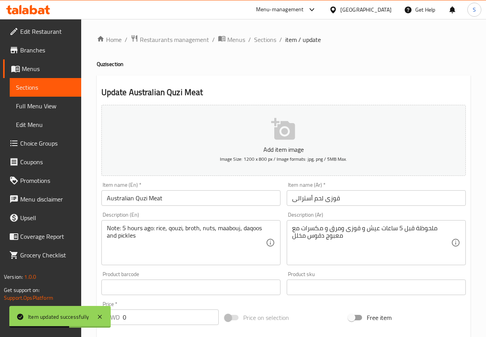
click at [151, 198] on input "Australian Quzi Meat" at bounding box center [190, 198] width 179 height 16
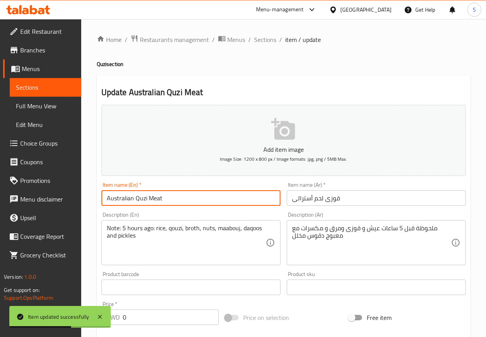
click at [151, 198] on input "Australian Quzi Meat" at bounding box center [190, 198] width 179 height 16
click at [136, 197] on input "Australian Quzi" at bounding box center [190, 198] width 179 height 16
paste input "Meat"
type input "Australian Meat Quzi"
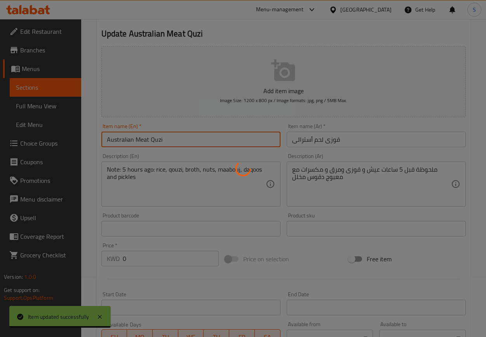
scroll to position [117, 0]
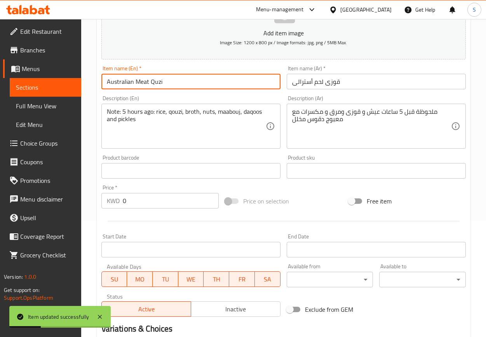
click at [34, 146] on span "Choice Groups" at bounding box center [47, 143] width 55 height 9
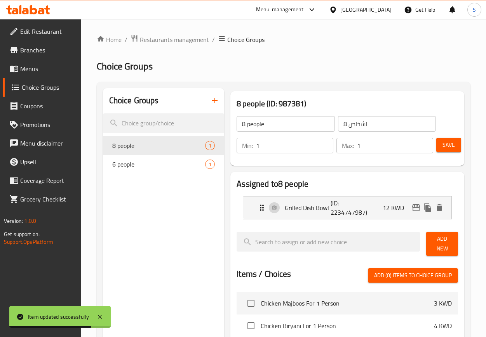
click at [24, 70] on span "Menus" at bounding box center [47, 68] width 55 height 9
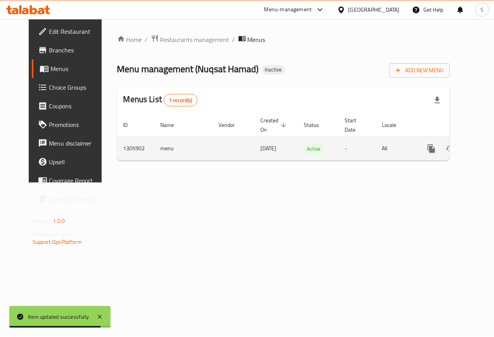
click at [483, 151] on icon "enhanced table" at bounding box center [487, 148] width 9 height 9
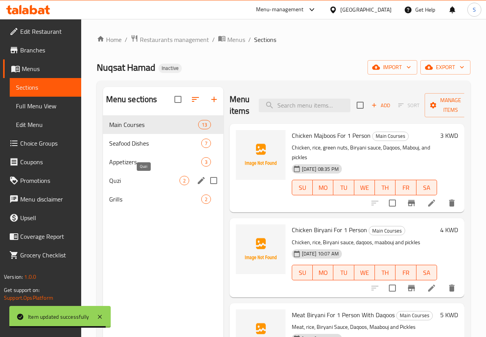
click at [169, 181] on span "Quzi" at bounding box center [144, 180] width 70 height 9
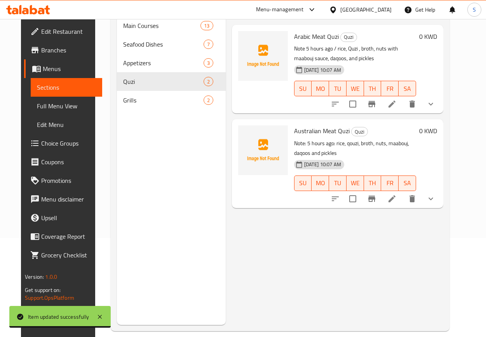
scroll to position [109, 0]
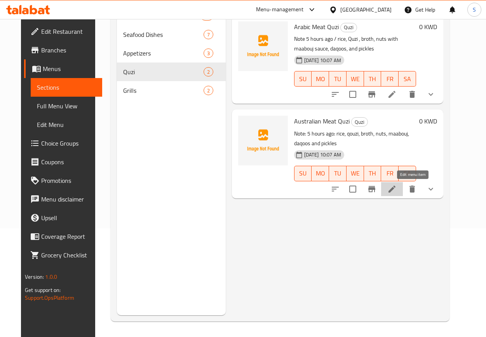
click at [397, 188] on icon at bounding box center [391, 188] width 9 height 9
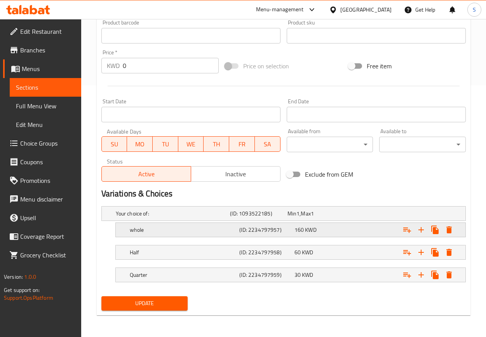
click at [284, 217] on h5 "(ID: 2234797957)" at bounding box center [257, 214] width 54 height 8
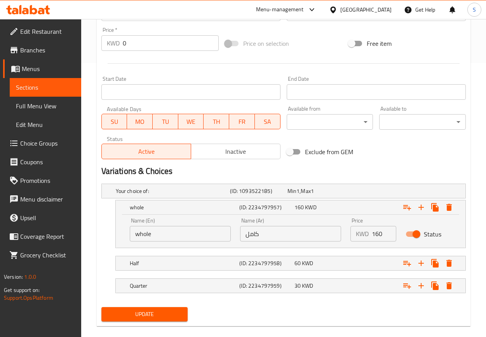
scroll to position [286, 0]
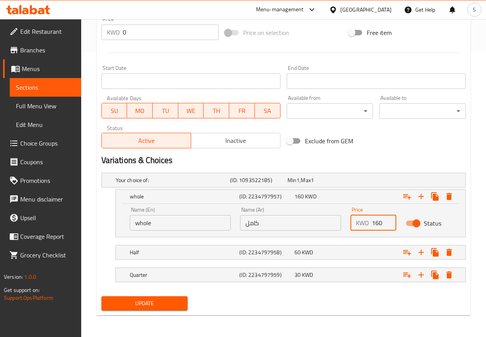
drag, startPoint x: 381, startPoint y: 223, endPoint x: 370, endPoint y: 224, distance: 11.7
click at [370, 224] on div "KWD 160 Price" at bounding box center [373, 223] width 46 height 16
type input "120"
click at [214, 184] on h5 "Half" at bounding box center [171, 180] width 111 height 8
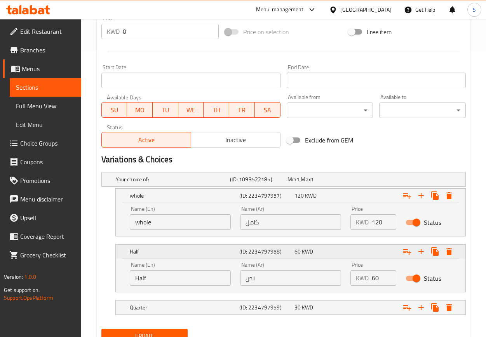
scroll to position [320, 0]
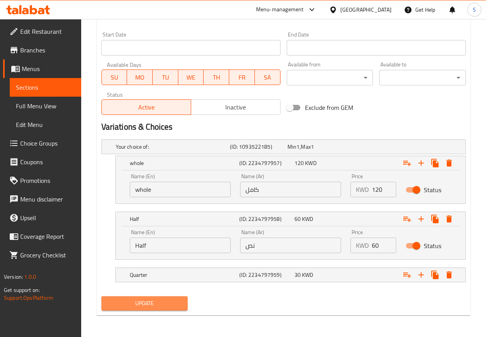
click at [176, 308] on span "Update" at bounding box center [145, 304] width 74 height 10
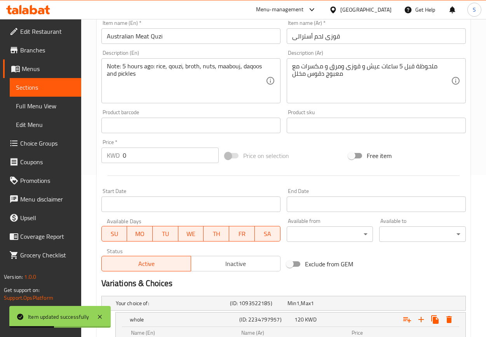
scroll to position [87, 0]
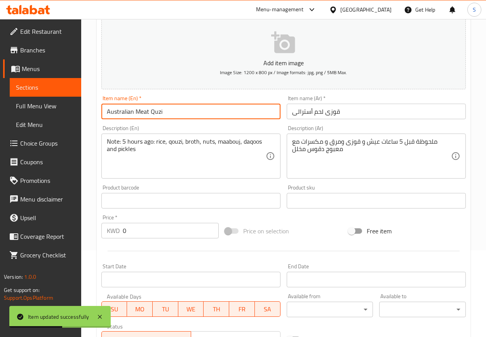
click at [156, 111] on input "Australian Meat Quzi" at bounding box center [190, 112] width 179 height 16
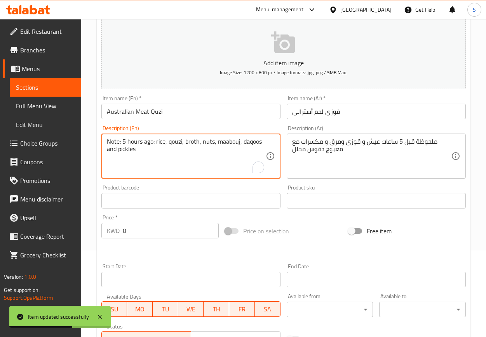
click at [176, 141] on textarea "Note: 5 hours ago: rice, qouzi, broth, nuts, maabouj, daqoos and pickles" at bounding box center [186, 156] width 159 height 37
paste textarea "Quzi"
type textarea "Note: 5 hours ago: rice, Quzi , broth, nuts, maabouj, daqoos and pickles"
click at [198, 112] on input "Australian Meat Quzi" at bounding box center [190, 112] width 179 height 16
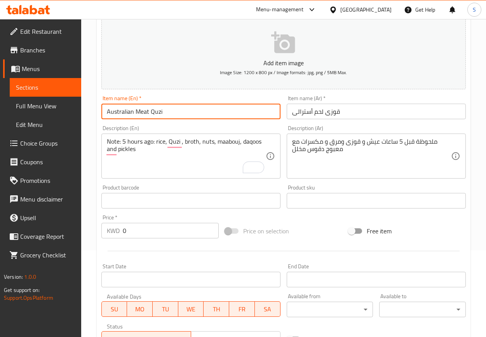
click at [184, 106] on input "Australian Meat Quzi" at bounding box center [190, 112] width 179 height 16
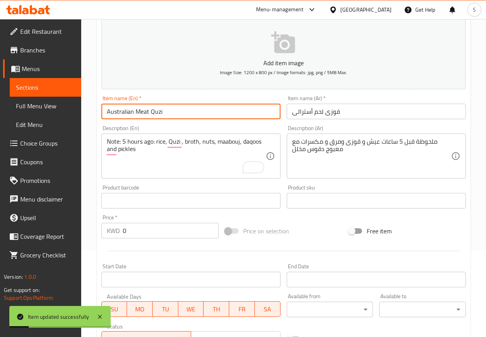
scroll to position [0, 0]
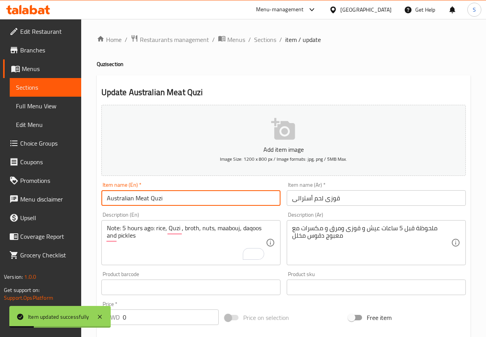
click at [269, 31] on div "Home / Restaurants management / Menus / Sections / item / update Quzi section U…" at bounding box center [283, 337] width 405 height 637
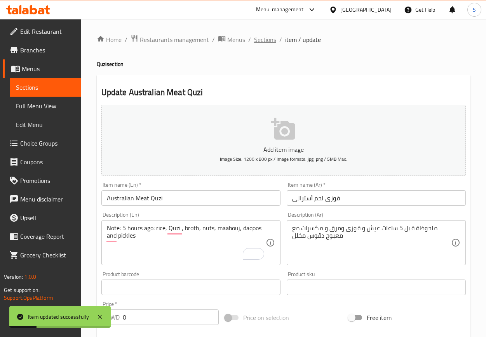
click at [265, 40] on span "Sections" at bounding box center [265, 39] width 22 height 9
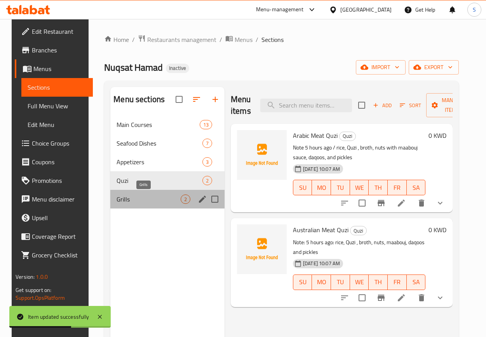
click at [122, 200] on span "Grills" at bounding box center [149, 199] width 64 height 9
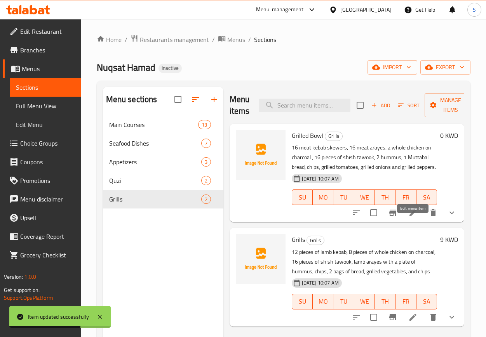
click at [412, 217] on icon at bounding box center [412, 212] width 9 height 9
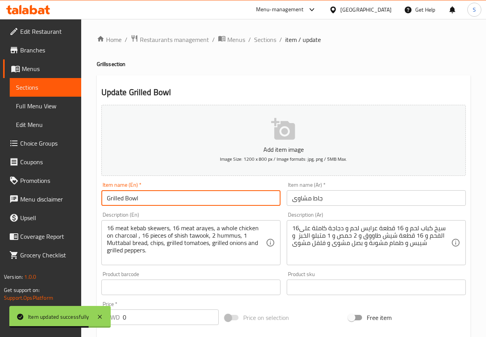
click at [115, 200] on input "Grilled Bowl" at bounding box center [190, 198] width 179 height 16
paste input "text"
type input "Grill Bowl"
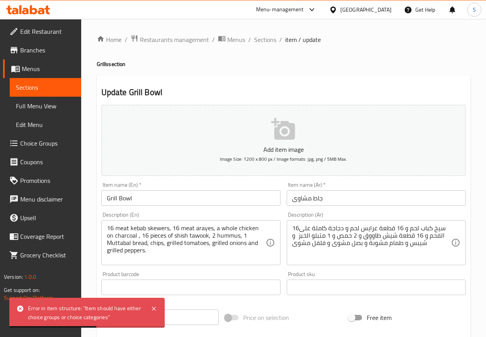
click at [260, 67] on h4 "Grills section" at bounding box center [284, 64] width 374 height 8
click at [263, 40] on span "Sections" at bounding box center [265, 39] width 22 height 9
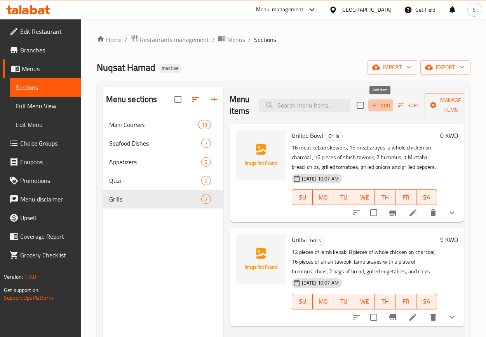
click at [377, 107] on span "Add" at bounding box center [380, 105] width 21 height 9
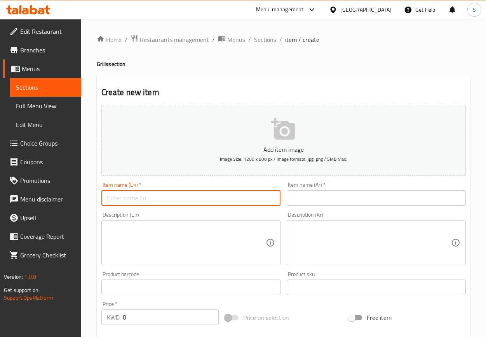
drag, startPoint x: 166, startPoint y: 202, endPoint x: 320, endPoint y: 203, distance: 154.6
click at [166, 202] on input "text" at bounding box center [190, 198] width 179 height 16
type input "Grill Bowl"
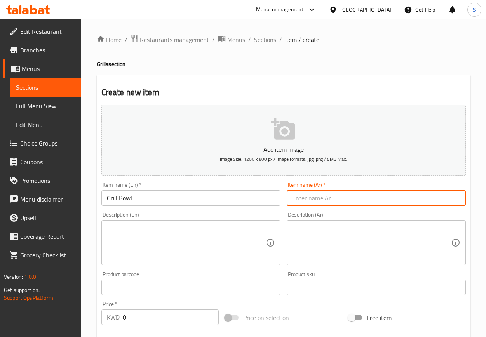
click at [311, 206] on input "text" at bounding box center [376, 198] width 179 height 16
paste input "جاط مشاوى"
type input "جاط مشاوى"
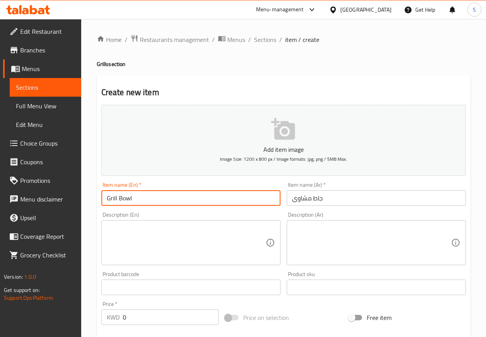
click at [223, 203] on input "Grill Bowl" at bounding box center [190, 198] width 179 height 16
type input "Grill Bowl for 8 persons"
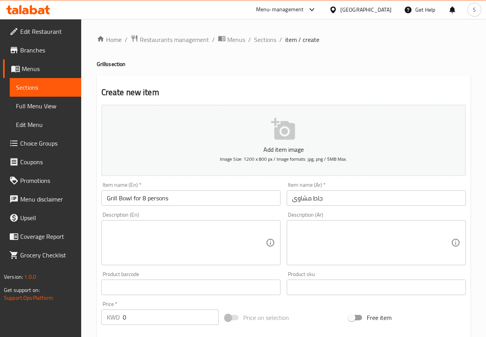
click at [351, 202] on input "جاط مشاوى" at bounding box center [376, 198] width 179 height 16
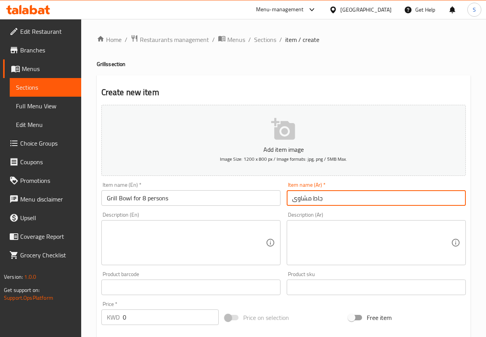
paste input "8 اشخاص"
type input "جاط مشاوى 8 اشخاص"
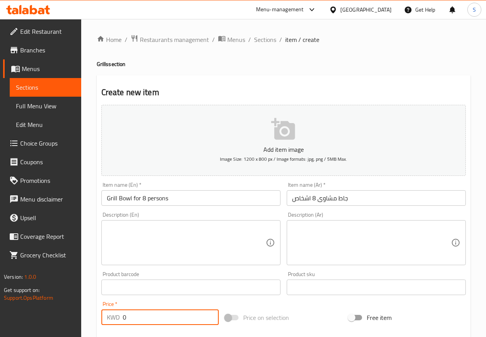
drag, startPoint x: 124, startPoint y: 318, endPoint x: 105, endPoint y: 318, distance: 19.0
click at [105, 318] on div "KWD 0 Price *" at bounding box center [159, 318] width 117 height 16
drag, startPoint x: 127, startPoint y: 319, endPoint x: 117, endPoint y: 319, distance: 10.1
click at [117, 319] on div "KWD 0 Price *" at bounding box center [159, 318] width 117 height 16
paste input "12"
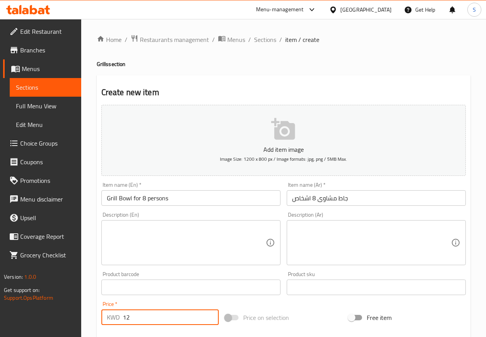
type input "12"
click at [168, 241] on textarea at bounding box center [186, 242] width 159 height 37
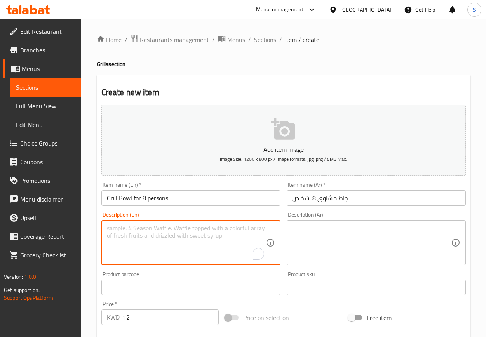
paste textarea "16 meat kebab skewers, 16 meat arayes, a whole chicken on charcoal , 16 pieces …"
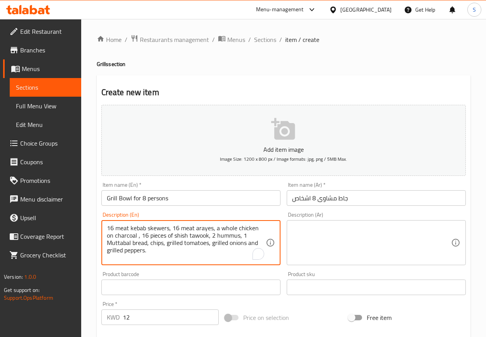
type textarea "16 meat kebab skewers, 16 meat arayes, a whole chicken on charcoal , 16 pieces …"
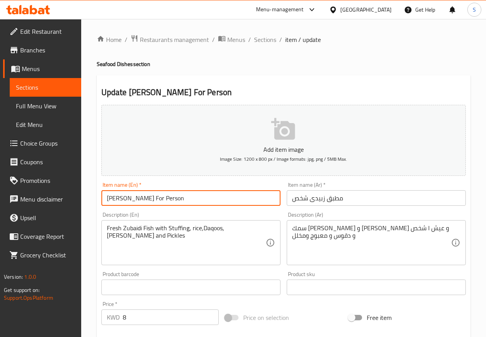
drag, startPoint x: 154, startPoint y: 198, endPoint x: 212, endPoint y: 203, distance: 58.0
click at [212, 203] on input "[PERSON_NAME] For Person" at bounding box center [190, 198] width 179 height 16
paste input "1"
type input "[PERSON_NAME] For 1 Person"
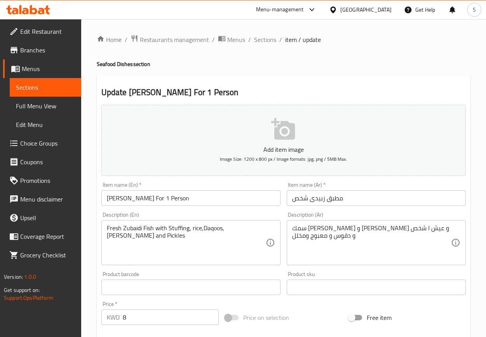
click at [312, 200] on input "مطبق زبيدى شخص" at bounding box center [376, 198] width 179 height 16
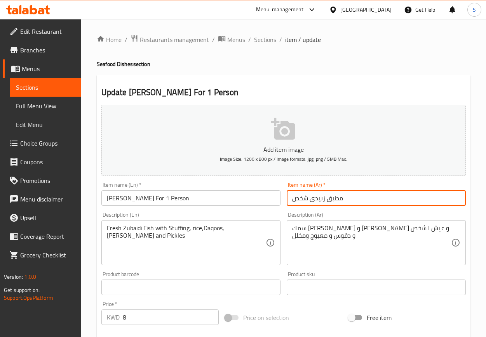
click at [312, 200] on input "مطبق زبيدى شخص" at bounding box center [376, 198] width 179 height 16
click at [221, 198] on input "[PERSON_NAME] For 1 Person" at bounding box center [190, 198] width 179 height 16
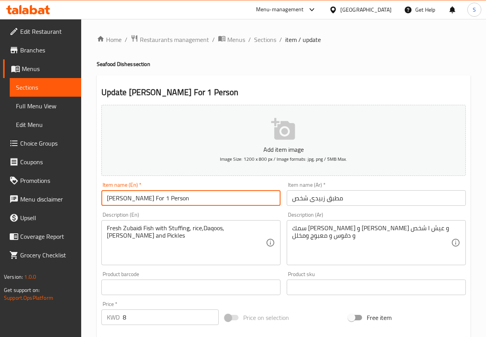
click at [221, 198] on input "[PERSON_NAME] For 1 Person" at bounding box center [190, 198] width 179 height 16
click at [195, 198] on input "[PERSON_NAME] For 1 Person" at bounding box center [190, 198] width 179 height 16
drag, startPoint x: 154, startPoint y: 195, endPoint x: 202, endPoint y: 203, distance: 48.5
click at [202, 203] on input "[PERSON_NAME] For 1 Person" at bounding box center [190, 198] width 179 height 16
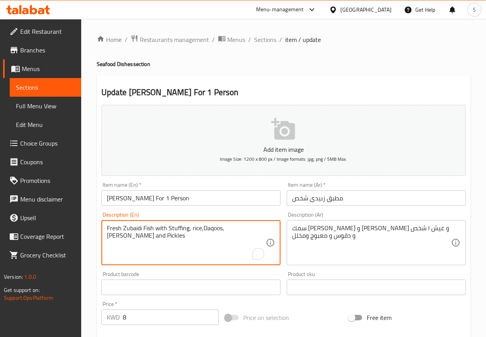
click at [200, 228] on textarea "Fresh Zubaidi Fish with Stuffing, rice,Daqoos, [PERSON_NAME] and Pickles" at bounding box center [186, 242] width 159 height 37
paste textarea "For 1 Person"
click at [238, 227] on textarea "Fresh Zubaidi Fish with Stuffing, rice For 1 Person,[PERSON_NAME], [PERSON_NAME…" at bounding box center [186, 242] width 159 height 37
click at [247, 210] on div "Description (En) Fresh Zubaidi Fish with Stuffing, rice For 1 Person, Daqoos, […" at bounding box center [190, 238] width 185 height 59
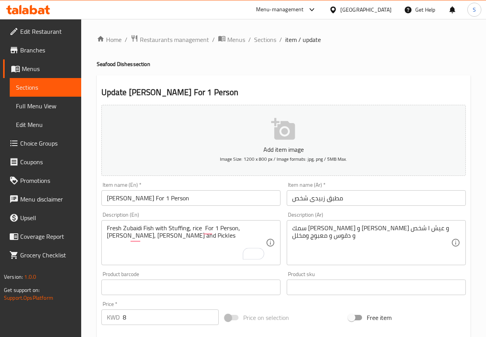
click at [247, 203] on input "[PERSON_NAME] For 1 Person" at bounding box center [190, 198] width 179 height 16
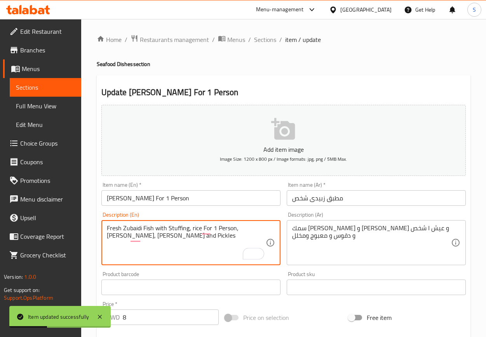
type textarea "Fresh Zubaidi Fish with Stuffing, rice For 1 Person, [PERSON_NAME], [PERSON_NAM…"
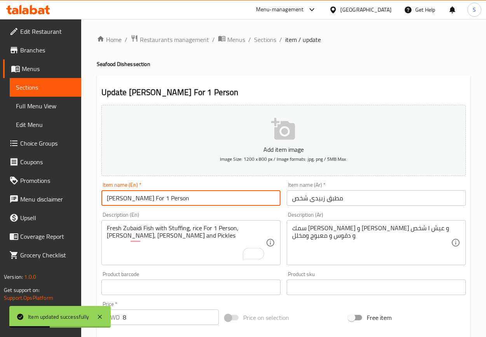
click at [241, 198] on input "[PERSON_NAME] For 1 Person" at bounding box center [190, 198] width 179 height 16
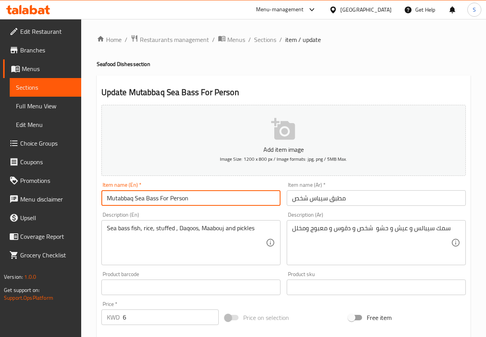
drag, startPoint x: 160, startPoint y: 198, endPoint x: 192, endPoint y: 198, distance: 32.2
click at [192, 198] on input "Mutabbaq Sea Bass For Person" at bounding box center [190, 198] width 179 height 16
paste input "1"
type input "Mutabbaq Sea Bass For 1 Person"
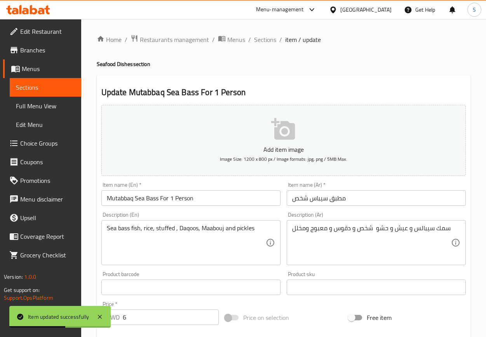
click at [317, 198] on input "مطبق سيباس شخص" at bounding box center [376, 198] width 179 height 16
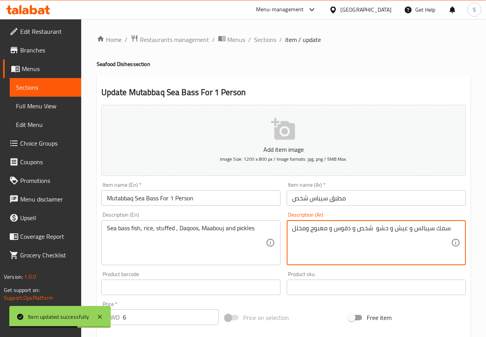
click at [424, 233] on textarea "سمك سيبالس و عيش و حشو شخص و دقوس و معبوج ومخلل" at bounding box center [371, 242] width 159 height 37
paste textarea
type textarea "سمك سيباس و عيش و حشو شخص و دقوس و معبوج ومخلل"
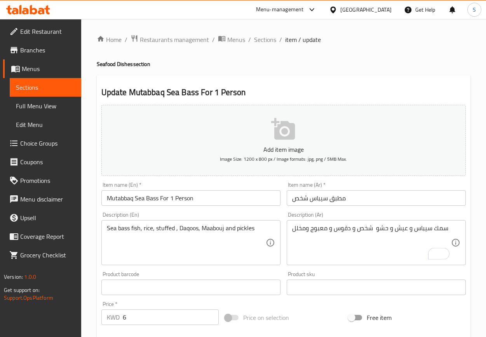
click at [237, 75] on div "Home / Restaurants management / Menus / Sections / item / update Seafood Dishes…" at bounding box center [284, 284] width 374 height 499
click at [318, 202] on input "مطبق سيباس شخص" at bounding box center [376, 198] width 179 height 16
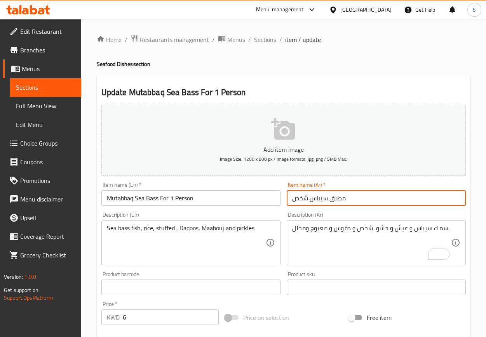
click at [318, 202] on input "مطبق سيباس شخص" at bounding box center [376, 198] width 179 height 16
click at [399, 205] on input "مطبق سيباس شخص" at bounding box center [376, 198] width 179 height 16
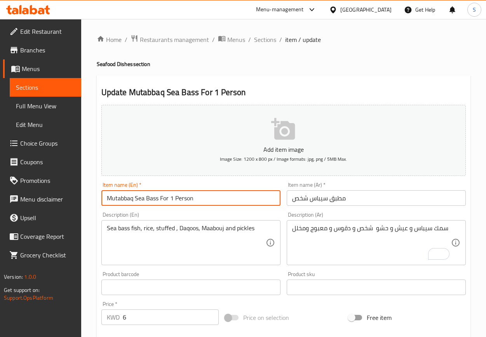
drag, startPoint x: 159, startPoint y: 198, endPoint x: 214, endPoint y: 199, distance: 54.8
click at [214, 199] on input "Mutabbaq Sea Bass For 1 Person" at bounding box center [190, 198] width 179 height 16
click at [167, 230] on textarea "Sea bass fish, rice, stuffed , Daqoos, Maabouj and pickles" at bounding box center [186, 242] width 159 height 37
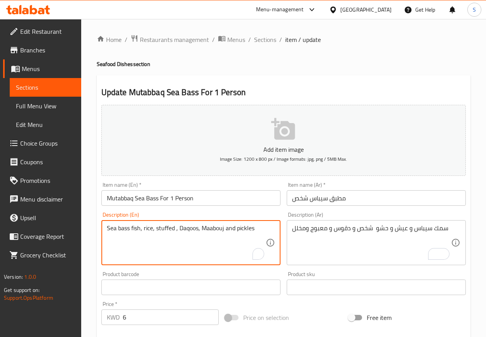
paste textarea "Stuffing"
click at [206, 200] on input "Mutabbaq Sea Bass For 1 Person" at bounding box center [190, 198] width 179 height 16
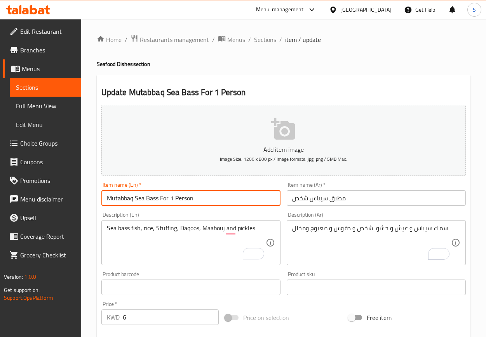
click at [241, 200] on input "Mutabbaq Sea Bass For 1 Person" at bounding box center [190, 198] width 179 height 16
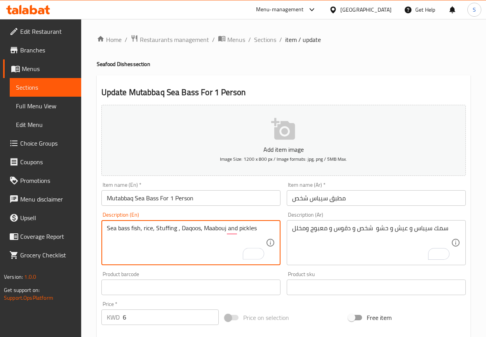
paste textarea "Mutabbaq Sea Bass For 1 Person"
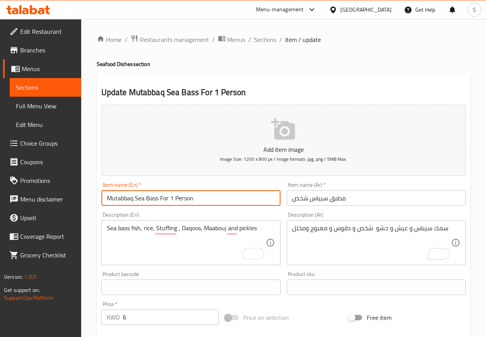
drag, startPoint x: 159, startPoint y: 201, endPoint x: 220, endPoint y: 197, distance: 61.5
click at [220, 197] on input "Mutabbaq Sea Bass For 1 Person" at bounding box center [190, 198] width 179 height 16
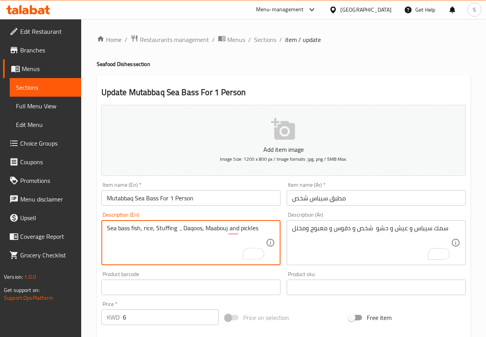
paste textarea "For 1 Person"
click at [214, 228] on textarea "Sea bass fish, rice, Stuffing For 1 Person , Daqoos, [PERSON_NAME] and pickles" at bounding box center [186, 242] width 159 height 37
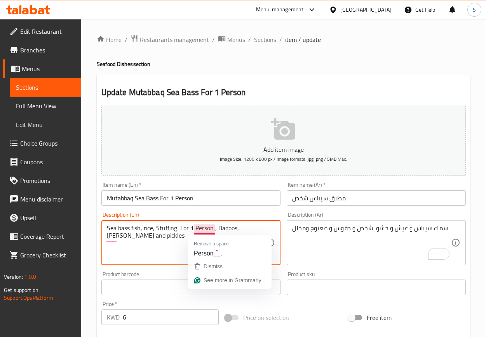
click at [213, 231] on textarea "Sea bass fish, rice, Stuffing For 1 Person , Daqoos, [PERSON_NAME] and pickles" at bounding box center [186, 242] width 159 height 37
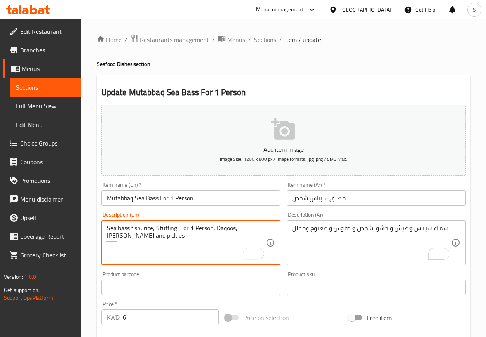
type textarea "Sea bass fish, rice, Stuffing For 1 Person, Daqoos, [PERSON_NAME] and pickles"
click at [225, 202] on input "Mutabbaq Sea Bass For 1 Person" at bounding box center [190, 198] width 179 height 16
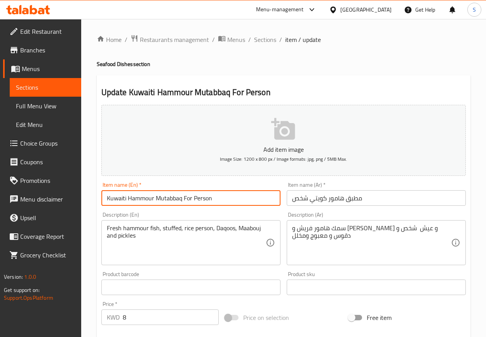
drag, startPoint x: 183, startPoint y: 197, endPoint x: 230, endPoint y: 197, distance: 47.0
click at [230, 197] on input "Kuwaiti Hammour Mutabbaq For Person" at bounding box center [190, 198] width 179 height 16
paste input "For 1"
type input "Kuwaiti Hammour Mutabbaq For 1 Person"
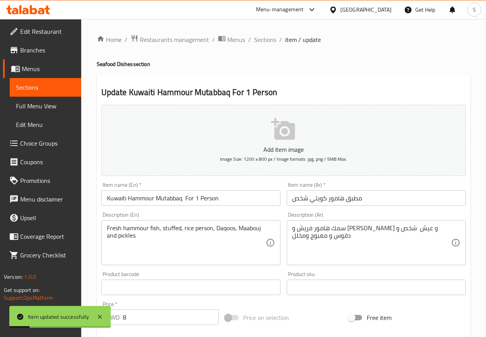
click at [364, 87] on h2 "Update Kuwaiti Hammour Mutabbaq For 1 Person" at bounding box center [283, 93] width 364 height 12
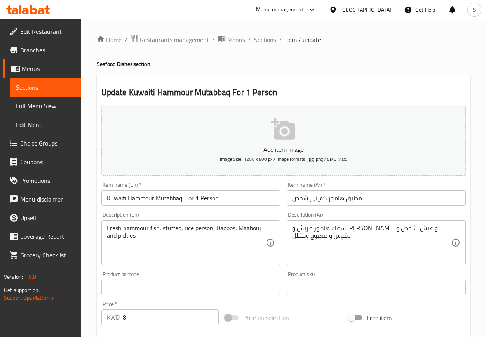
drag, startPoint x: 202, startPoint y: 228, endPoint x: 242, endPoint y: 202, distance: 48.3
click at [202, 228] on textarea "Fresh hammour fish, stuffed, rice person, Daqoos, Maabouj and pickles" at bounding box center [186, 242] width 159 height 37
paste textarea "مطبق هامور كويتي شخص"
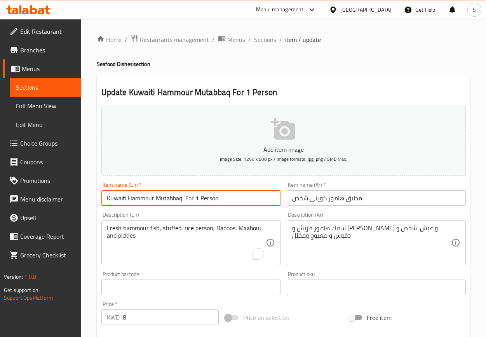
drag, startPoint x: 185, startPoint y: 197, endPoint x: 245, endPoint y: 196, distance: 59.4
click at [245, 196] on input "Kuwaiti Hammour Mutabbaq For 1 Person" at bounding box center [190, 198] width 179 height 16
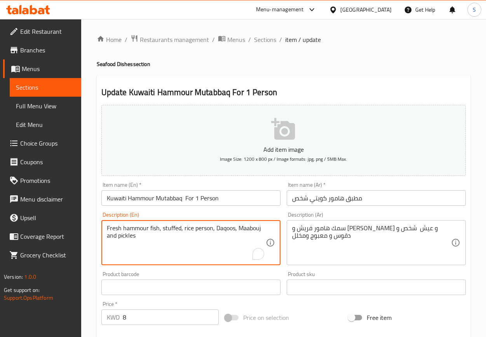
click at [203, 229] on textarea "Fresh hammour fish, stuffed, rice person, Daqoos, Maabouj and pickles" at bounding box center [186, 242] width 159 height 37
paste textarea "For 1 P"
click at [242, 205] on input "Kuwaiti Hammour Mutabbaq For 1 Person" at bounding box center [190, 198] width 179 height 16
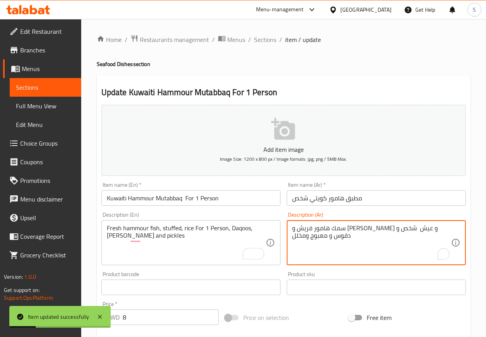
click at [384, 230] on textarea "سمك هامور فريش و [PERSON_NAME] و عيش شخص و دقوس و معبوج ومخلل" at bounding box center [371, 242] width 159 height 37
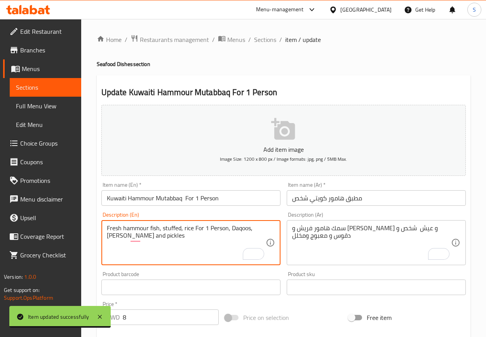
click at [174, 230] on textarea "Fresh hammour fish, stuffed, rice For 1 Person, Daqoos, [PERSON_NAME] and pickl…" at bounding box center [186, 242] width 159 height 37
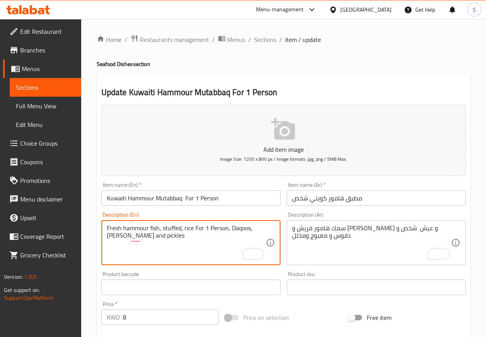
paste textarea "Stuffing"
type textarea "Fresh hammour fish, Stuffing, rice For 1 Person, Daqoos, [PERSON_NAME] and pick…"
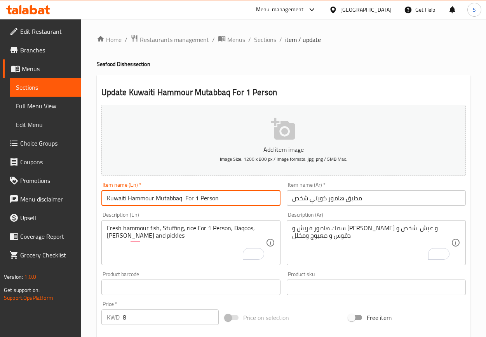
click at [233, 200] on input "Kuwaiti Hammour Mutabbaq For 1 Person" at bounding box center [190, 198] width 179 height 16
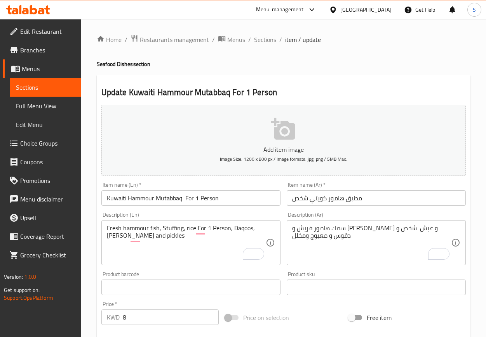
click at [237, 195] on input "Kuwaiti Hammour Mutabbaq For 1 Person" at bounding box center [190, 198] width 179 height 16
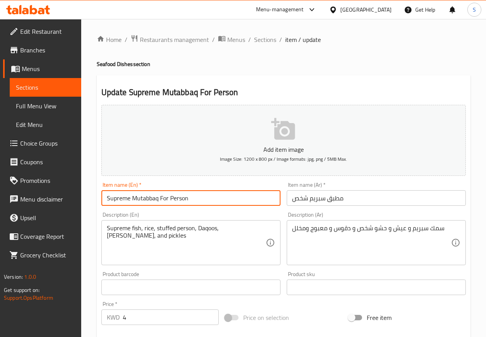
drag, startPoint x: 160, startPoint y: 201, endPoint x: 217, endPoint y: 202, distance: 56.7
click at [217, 202] on input "Supreme Mutabbaq For Person" at bounding box center [190, 198] width 179 height 16
paste input "For 1"
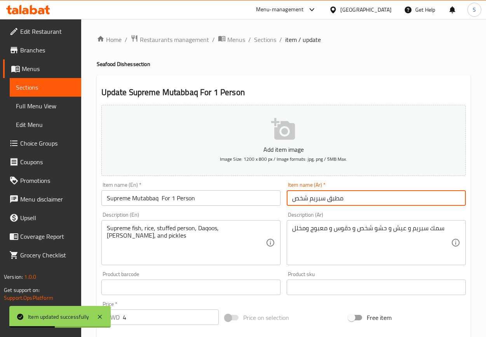
click at [319, 202] on input "مطبق سبريم شخص" at bounding box center [376, 198] width 179 height 16
click at [323, 202] on input "مطبق سبريم شخص" at bounding box center [376, 198] width 179 height 16
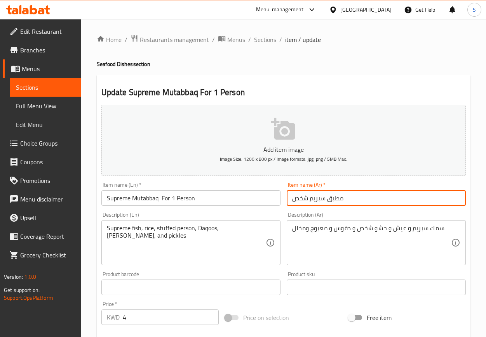
click at [116, 201] on input "Supreme Mutabbaq For 1 Person" at bounding box center [190, 198] width 179 height 16
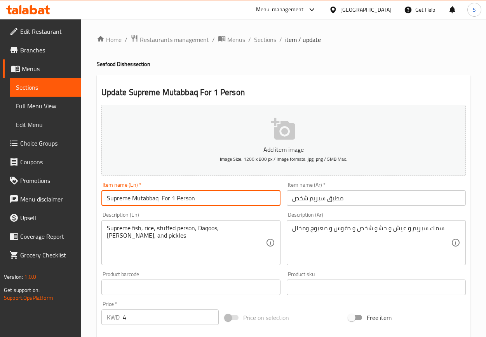
click at [116, 201] on input "Supreme Mutabbaq For 1 Person" at bounding box center [190, 198] width 179 height 16
paste input "ea Bream"
type input "Sea Bream Mutabbaq For 1 Person"
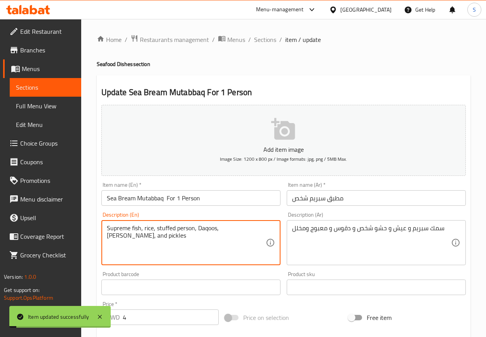
click at [120, 225] on textarea "Supreme fish, rice, stuffed person, Daqoos, Maabouj, and pickles" at bounding box center [186, 242] width 159 height 37
paste textarea "ea Bream"
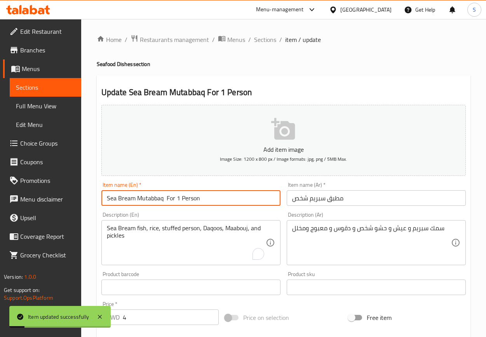
click at [212, 197] on input "Sea Bream Mutabbaq For 1 Person" at bounding box center [190, 198] width 179 height 16
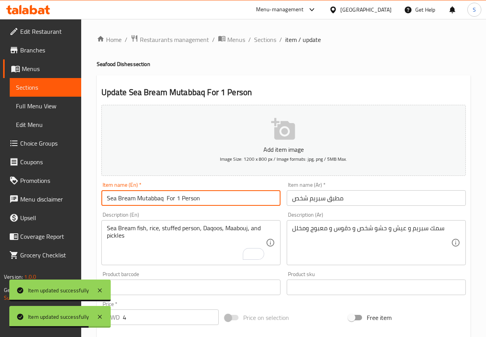
drag, startPoint x: 167, startPoint y: 198, endPoint x: 204, endPoint y: 195, distance: 37.8
click at [204, 195] on input "Sea Bream Mutabbaq For 1 Person" at bounding box center [190, 198] width 179 height 16
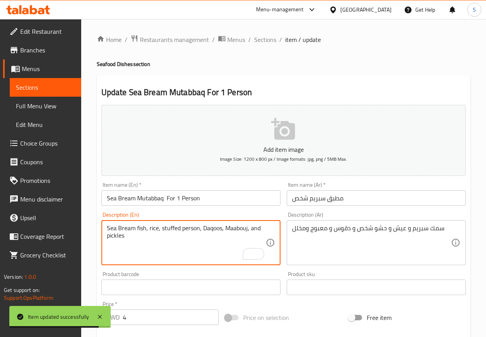
click at [191, 232] on textarea "Sea Bream fish, rice, stuffed person, Daqoos, Maabouj, and pickles" at bounding box center [186, 242] width 159 height 37
paste textarea "For 1 P"
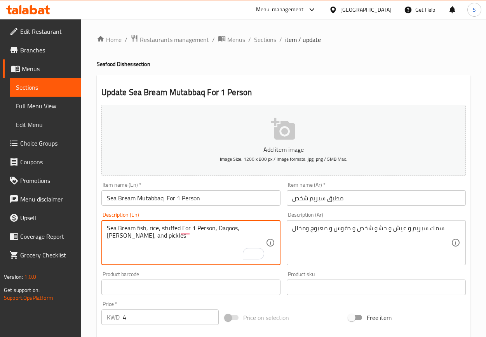
click at [174, 229] on textarea "Sea Bream fish, rice, stuffed For 1 Person, Daqoos, Maabouj, and pickles" at bounding box center [186, 242] width 159 height 37
paste textarea "Stuffing"
type textarea "Sea Bream fish, rice, Stuffing For 1 Person, Daqoos, Maabouj, and pickles"
click at [223, 198] on input "Sea Bream Mutabbaq For 1 Person" at bounding box center [190, 198] width 179 height 16
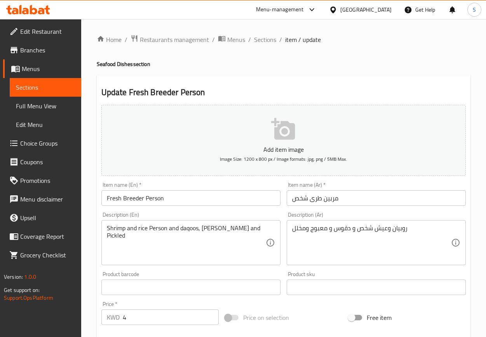
click at [149, 200] on input "Fresh Breeder Person" at bounding box center [190, 198] width 179 height 16
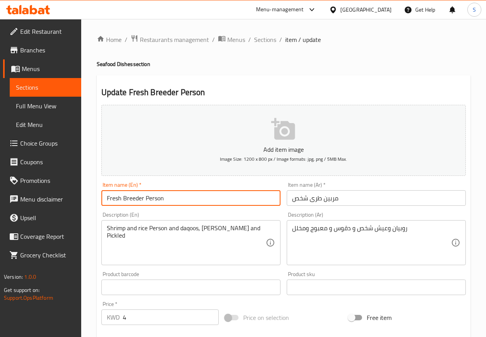
click at [149, 200] on input "Fresh Breeder Person" at bounding box center [190, 198] width 179 height 16
paste input "For 1"
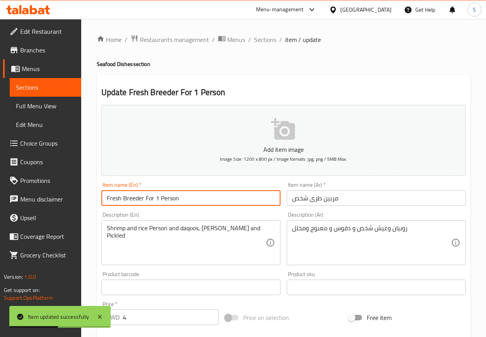
click at [330, 200] on input "مربين طرى شخص" at bounding box center [376, 198] width 179 height 16
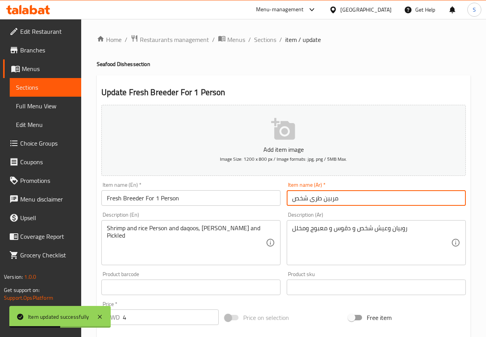
click at [330, 200] on input "مربين طرى شخص" at bounding box center [376, 198] width 179 height 16
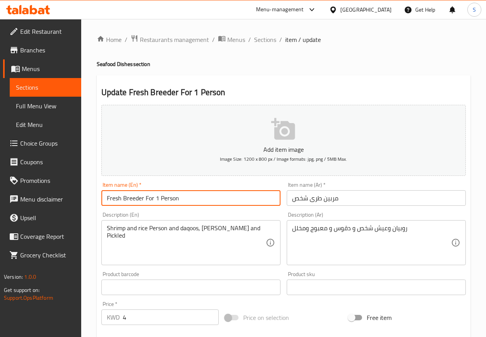
click at [134, 200] on input "Fresh Breeder For 1 Person" at bounding box center [190, 198] width 179 height 16
paste input "Marben"
type input "Fresh Marben For 1 Person"
click at [133, 201] on input "Fresh Marben For 1 Person" at bounding box center [190, 198] width 179 height 16
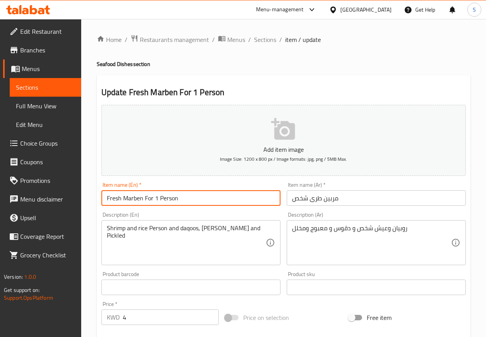
click at [133, 201] on input "Fresh Marben For 1 Person" at bounding box center [190, 198] width 179 height 16
click at [179, 197] on input "Fresh Marben For 1 Person" at bounding box center [190, 198] width 179 height 16
drag, startPoint x: 145, startPoint y: 202, endPoint x: 188, endPoint y: 201, distance: 43.1
click at [188, 201] on input "Fresh Marben For 1 Person" at bounding box center [190, 198] width 179 height 16
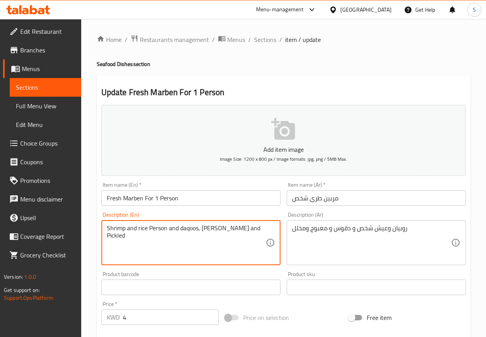
click at [158, 230] on textarea "Shrimp and rice Person and daqoos, [PERSON_NAME] and Pickled" at bounding box center [186, 242] width 159 height 37
paste textarea "For 1 Person"
click at [213, 202] on input "Fresh Marben For 1 Person" at bounding box center [190, 198] width 179 height 16
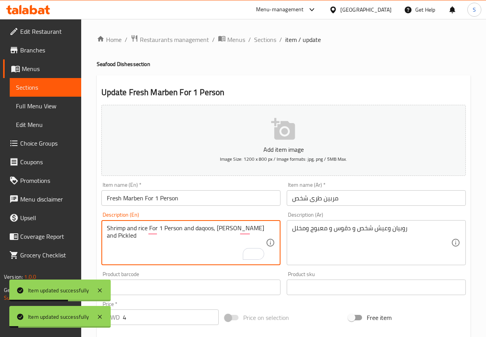
click at [117, 237] on textarea "Shrimp and rice For 1 Person and daqoos, [PERSON_NAME] and Pickled" at bounding box center [186, 242] width 159 height 37
type textarea "Shrimp and rice For 1 Person and daqoos, [PERSON_NAME] and pickles"
click at [181, 204] on input "Fresh Marben For 1 Person" at bounding box center [190, 198] width 179 height 16
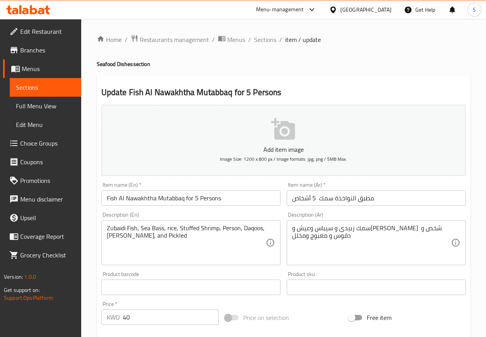
click at [193, 197] on input "Fish Al Nawakhtha Mutabbaq for 5 Persons" at bounding box center [190, 198] width 179 height 16
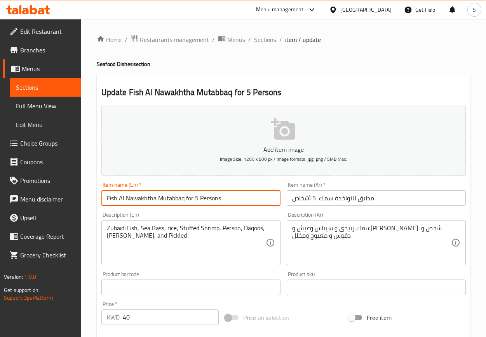
click at [193, 197] on input "Fish Al Nawakhtha Mutabbaq for 5 Persons" at bounding box center [190, 198] width 179 height 16
click at [233, 204] on input "Fish Al Nawakhtha Mutabbaq for 5 Persons" at bounding box center [190, 198] width 179 height 16
click at [211, 204] on input "Fish Al Nawakhtha Mutabbaq for 5 Persons" at bounding box center [190, 198] width 179 height 16
click at [214, 195] on input "Fish Al Nawakhtha Mutabbaq for 5 Persons" at bounding box center [190, 198] width 179 height 16
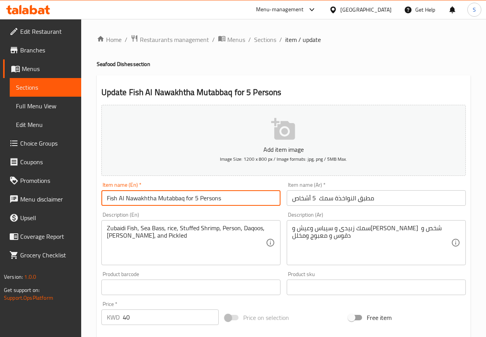
click at [214, 195] on input "Fish Al Nawakhtha Mutabbaq for 5 Persons" at bounding box center [190, 198] width 179 height 16
click at [267, 42] on span "Sections" at bounding box center [265, 39] width 22 height 9
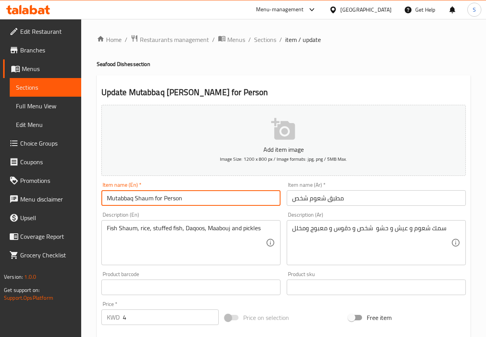
drag, startPoint x: 157, startPoint y: 199, endPoint x: 196, endPoint y: 200, distance: 39.2
click at [196, 200] on input "Mutabbaq Shaum for Person" at bounding box center [190, 198] width 179 height 16
paste input "For 1"
type input "Mutabbaq Shaum For 1 Person"
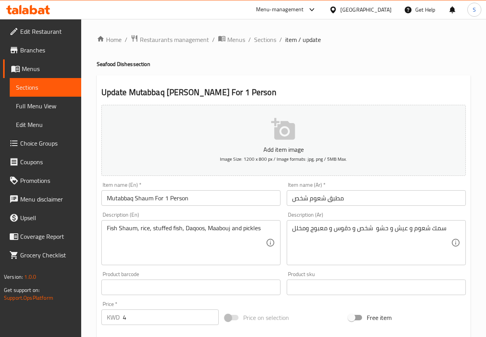
click at [231, 198] on input "Mutabbaq Shaum For 1 Person" at bounding box center [190, 198] width 179 height 16
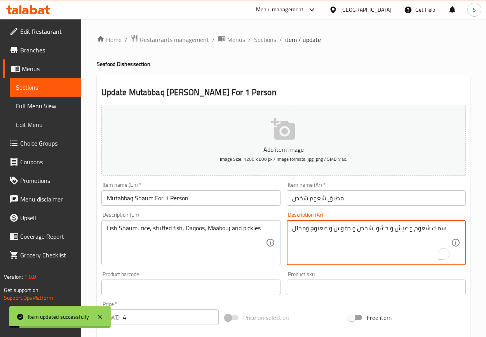
drag, startPoint x: 444, startPoint y: 231, endPoint x: 411, endPoint y: 228, distance: 33.2
click at [145, 201] on input "Mutabbaq Shaum For 1 Person" at bounding box center [190, 198] width 179 height 16
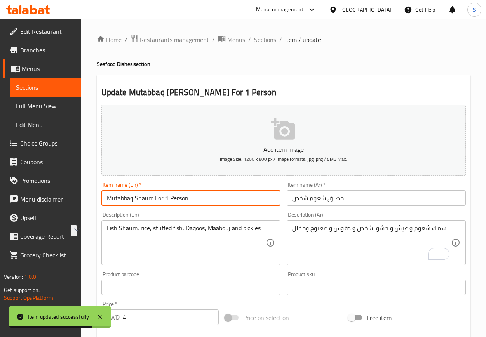
click at [145, 201] on input "Mutabbaq Shaum For 1 Person" at bounding box center [190, 198] width 179 height 16
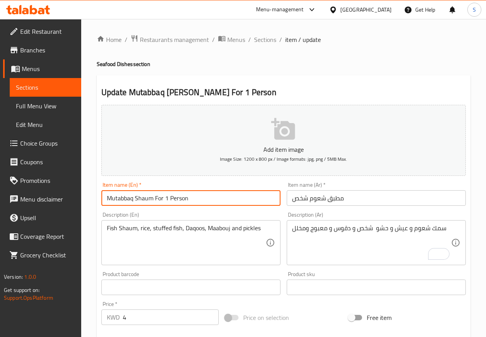
click at [161, 196] on input "Mutabbaq Shaum For 1 Person" at bounding box center [190, 198] width 179 height 16
drag, startPoint x: 155, startPoint y: 200, endPoint x: 197, endPoint y: 190, distance: 43.1
click at [197, 190] on input "Mutabbaq Shaum For 1 Person" at bounding box center [190, 198] width 179 height 16
click at [102, 225] on div "Fish Shaum, rice, stuffed fish, Daqoos, Maabouj and pickles Description (En)" at bounding box center [190, 242] width 179 height 45
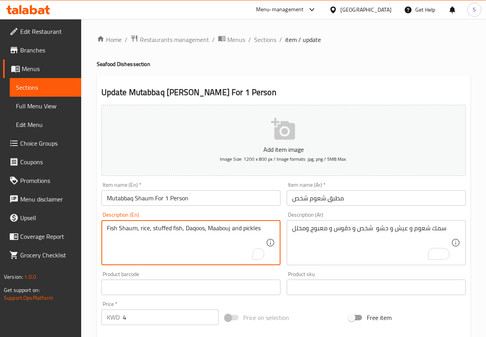
click at [112, 231] on textarea "Fish Shaum, rice, stuffed fish, Daqoos, Maabouj and pickles" at bounding box center [186, 242] width 159 height 37
click at [125, 232] on textarea "Shaum, rice, stuffed fish, Daqoos, Maabouj and pickles" at bounding box center [186, 242] width 159 height 37
paste textarea "Fish"
click at [158, 230] on textarea "Shaum Fish, rice, stuffed fish, Daqoos, Maabouj and pickles" at bounding box center [186, 242] width 159 height 37
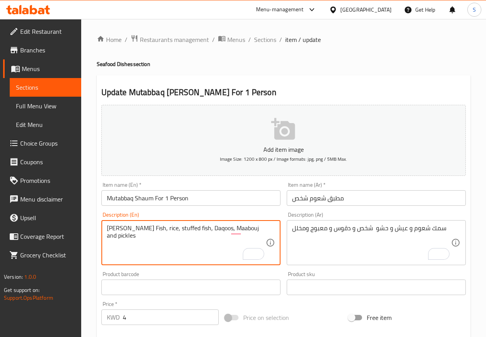
click at [158, 230] on textarea "Shaum Fish, rice, stuffed fish, Daqoos, Maabouj and pickles" at bounding box center [186, 242] width 159 height 37
paste textarea "Stuffing"
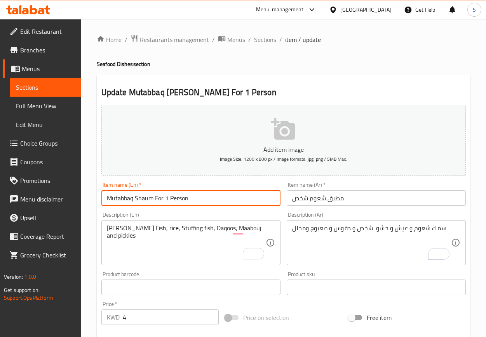
drag, startPoint x: 156, startPoint y: 198, endPoint x: 195, endPoint y: 200, distance: 38.5
click at [195, 200] on input "Mutabbaq Shaum For 1 Person" at bounding box center [190, 198] width 179 height 16
click at [180, 229] on textarea "Shaum Fish, rice, Stuffing fish, Daqoos, Maabouj and pickles" at bounding box center [186, 242] width 159 height 37
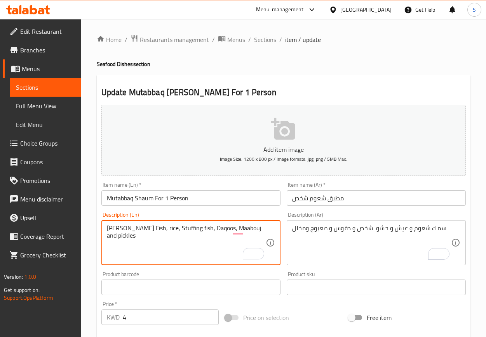
paste textarea "For 1 Person"
type textarea "Shaum Fish, rice, Stuffing For 1 Person, Daqoos, Maabouj and pickles"
click at [214, 200] on input "Mutabbaq Shaum For 1 Person" at bounding box center [190, 198] width 179 height 16
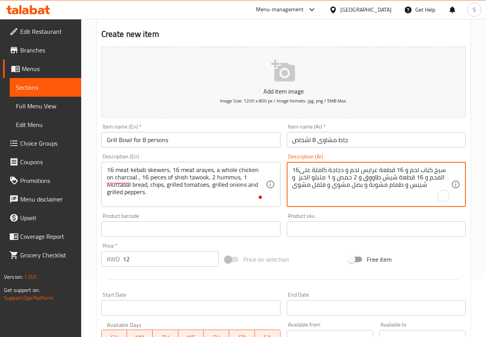
scroll to position [58, 0]
click at [360, 178] on textarea "16سيخ كباب لحم و 16 قطعة عرايس لحم و دجاجة كاملة على الفحم و 16 قطعة شيش طاووق …" at bounding box center [371, 184] width 159 height 37
click at [414, 174] on textarea "16سيخ كباب لحم و 16 قطعة عرايس لحم و دجاجة كاملة على الفحم و 16 قطعة شيش طاووق …" at bounding box center [371, 184] width 159 height 37
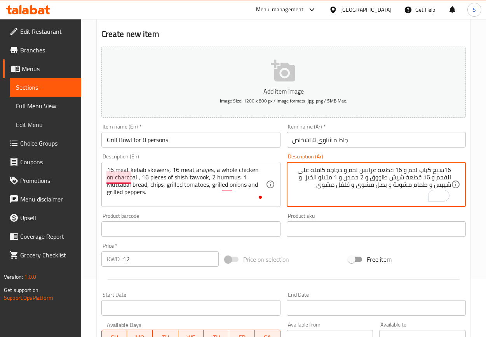
type textarea "16سيخ كباب لحم و 16 قطعة عرايس لحم و دجاجة كاملة على الفحم و 16 قطعة شيش طاووق …"
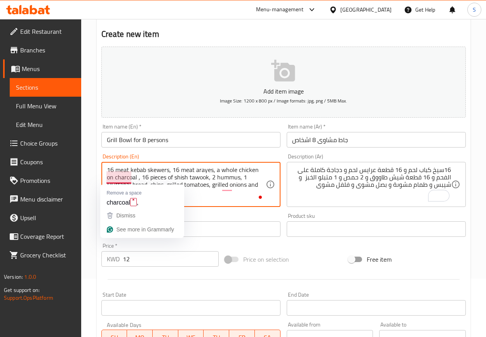
click at [117, 181] on textarea "16 meat kebab skewers, 16 meat arayes, a whole chicken on charcoal , 16 pieces …" at bounding box center [186, 184] width 159 height 37
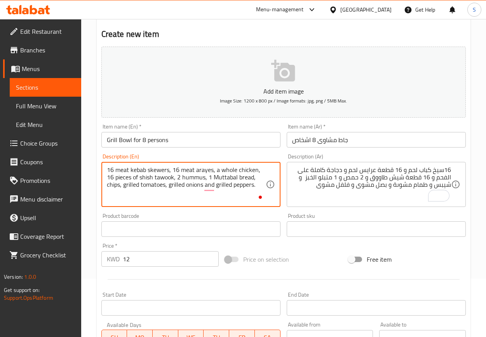
click at [215, 170] on textarea "16 meat kebab skewers, 16 meat arayes, a whole chicken, 16 pieces of shish tawo…" at bounding box center [186, 184] width 159 height 37
click at [218, 169] on textarea "16 meat kebab skewers, 16 meat arayes, a whole chicken, 16 pieces of shish tawo…" at bounding box center [186, 184] width 159 height 37
click at [232, 171] on textarea "16 meat kebab skewers, 16 meat arayes, whole chicken, 16 pieces of shish tawook…" at bounding box center [186, 184] width 159 height 37
paste textarea "arcoal ch"
type textarea "16 meat kebab skewers, 16 meat arayes, whole charcoal chicken, 16 pieces of shi…"
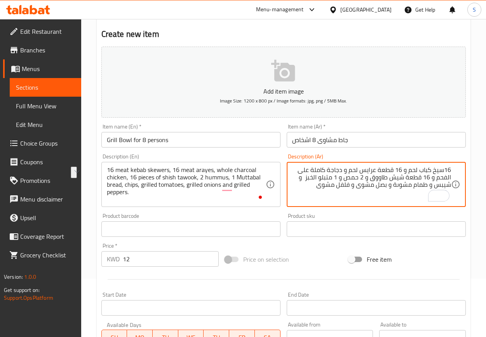
drag, startPoint x: 334, startPoint y: 177, endPoint x: 303, endPoint y: 179, distance: 31.5
click at [172, 138] on input "Grill Bowl for 8 persons" at bounding box center [190, 140] width 179 height 16
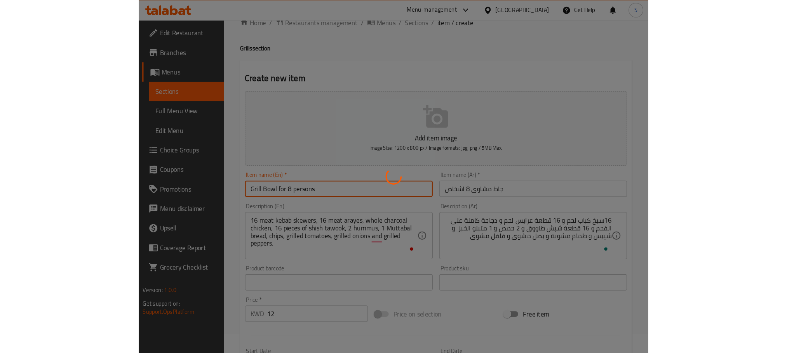
scroll to position [0, 0]
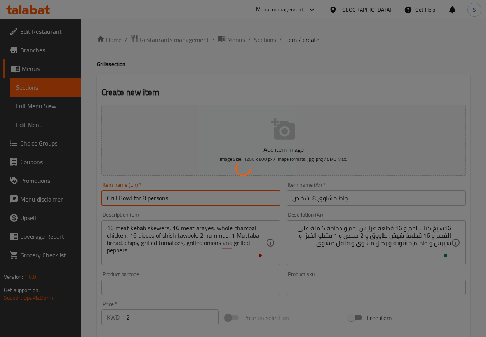
type input "0"
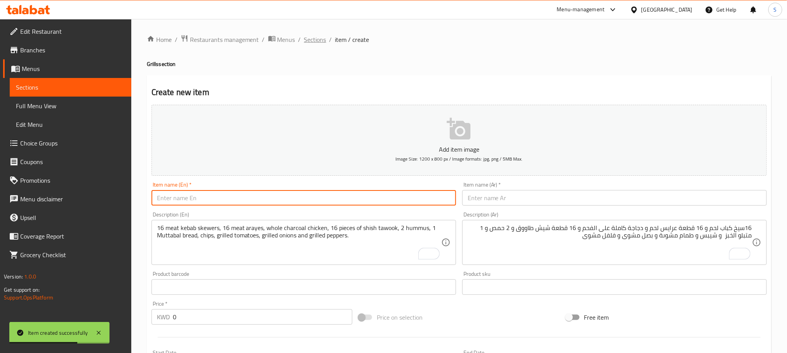
click at [309, 42] on span "Sections" at bounding box center [315, 39] width 22 height 9
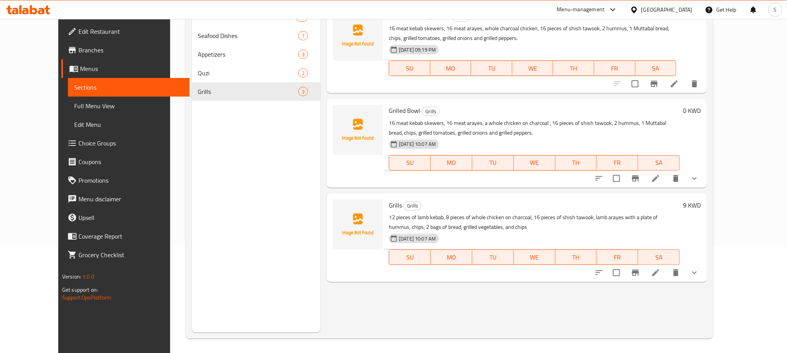
scroll to position [109, 0]
click at [485, 180] on icon "delete" at bounding box center [675, 177] width 5 height 7
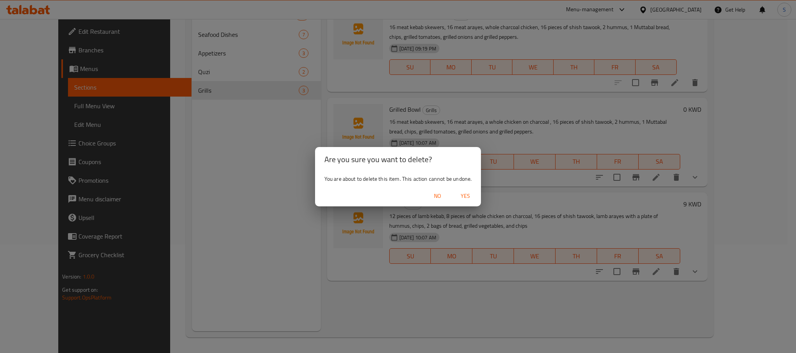
click at [460, 195] on span "Yes" at bounding box center [465, 196] width 19 height 10
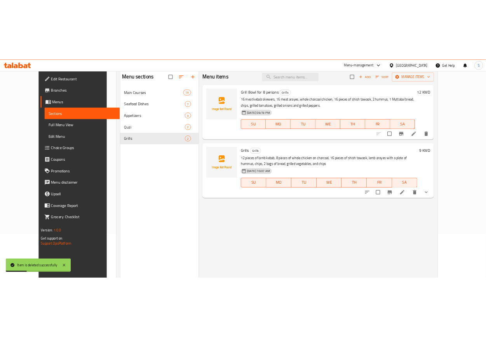
scroll to position [50, 0]
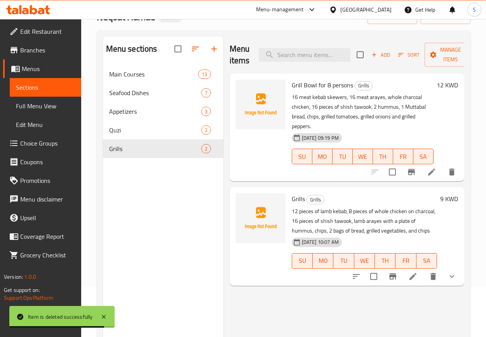
click at [320, 82] on span "Grill Bowl for 8 persons" at bounding box center [322, 85] width 61 height 12
copy h6 "Grill Bowl for 8 persons"
click at [382, 54] on span "Add" at bounding box center [380, 54] width 21 height 9
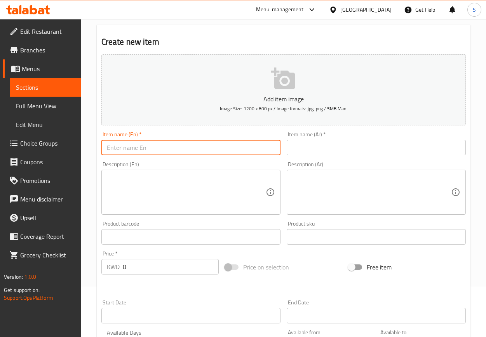
click at [143, 151] on input "text" at bounding box center [190, 148] width 179 height 16
paste input "Grill Bowl for 8 persons"
click at [143, 147] on input "Grill Bowl for 8 persons" at bounding box center [190, 148] width 179 height 16
type input "Grill Bowl for 6 persons"
drag, startPoint x: 298, startPoint y: 143, endPoint x: 308, endPoint y: 155, distance: 15.2
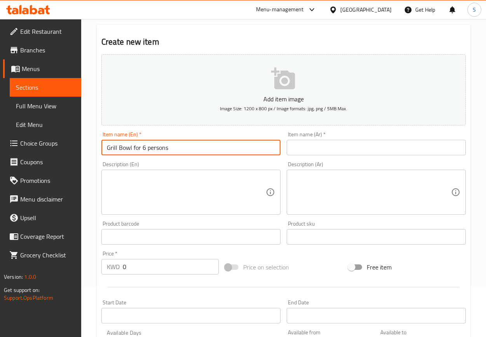
click at [298, 144] on input "text" at bounding box center [376, 148] width 179 height 16
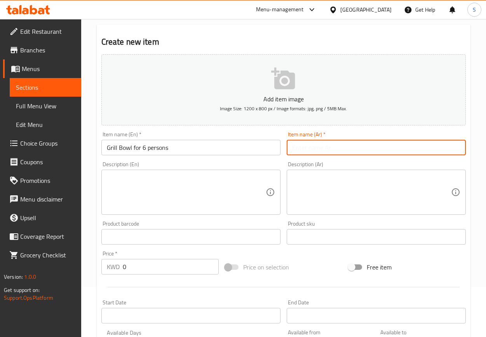
paste input "جاط مشاوى 8 اشخاص"
click at [316, 150] on input "جاط مشاوى 8 اشخاص" at bounding box center [376, 148] width 179 height 16
type input "جاط مشاوى 6 اشخاص"
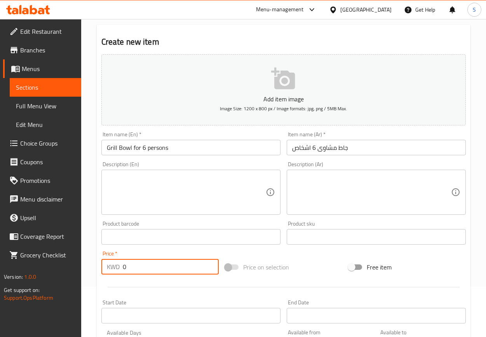
drag, startPoint x: 153, startPoint y: 268, endPoint x: 123, endPoint y: 270, distance: 30.0
click at [123, 270] on input "0" at bounding box center [171, 267] width 96 height 16
paste input "9"
type input "9"
click at [367, 191] on textarea at bounding box center [371, 192] width 159 height 37
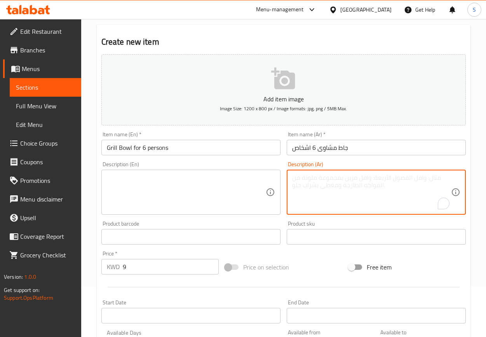
paste textarea "سيخ كباب لحم 12 دجاجة كاملة على فحم 8 قطع 16 قطعة شيش طاووق عرايس لحم مع ماعون …"
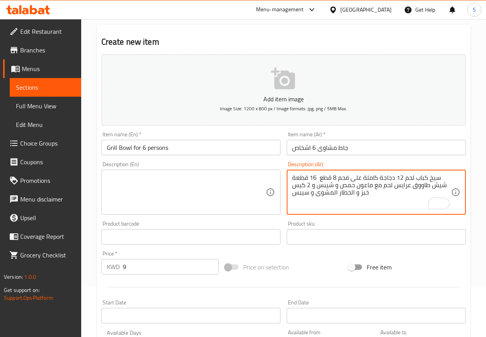
click at [329, 188] on textarea "سيخ كباب لحم 12 دجاجة كاملة على فحم 8 قطع 16 قطعة شيش طاووق عرايس لحم مع ماعون …" at bounding box center [371, 192] width 159 height 37
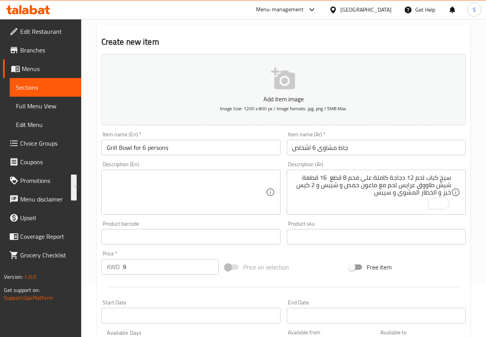
click at [377, 198] on textarea "سيخ كباب لحم 12 دجاجة كاملة على فحم 8 قطع 16 قطعة شيش طاووق عرايس لحم مع ماعون …" at bounding box center [371, 192] width 159 height 37
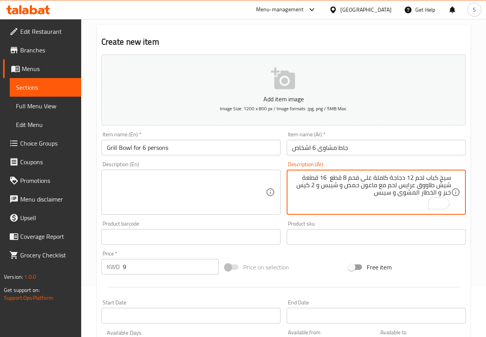
click at [411, 176] on textarea "سيخ كباب لحم 12 دجاجة كاملة على فحم 8 قطع 16 قطعة شيش طاووق عرايس لحم مع ماعون …" at bounding box center [371, 192] width 159 height 37
click at [451, 178] on textarea "سيخ كباب لحم دجاجة كاملة على فحم 8 قطع 16 قطعة شيش طاووق عرايس لحم مع ماعون حمص…" at bounding box center [371, 192] width 159 height 37
paste textarea "12"
click at [408, 177] on textarea "12 سيخ كباب لحم دجاجة كاملة على فحم 8 قطع 16 قطعة شيش طاووق عرايس لحم مع ماعون …" at bounding box center [371, 192] width 159 height 37
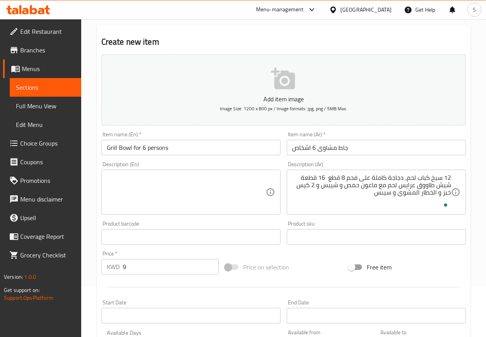
drag, startPoint x: 348, startPoint y: 179, endPoint x: 345, endPoint y: 188, distance: 9.6
click at [348, 179] on textarea "12 سيخ كباب لحم، دجاجة كاملة على فحم 8 قطع 16 قطعة شيش طاووق عرايس لحم مع ماعون…" at bounding box center [371, 192] width 159 height 37
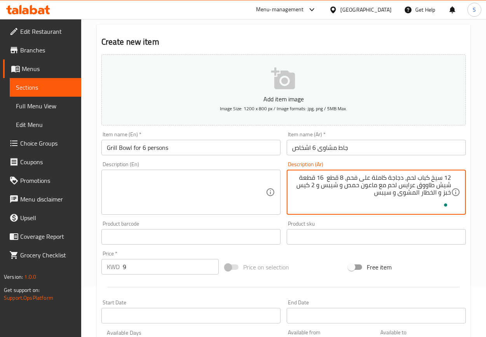
click at [345, 180] on textarea "12 سيخ كباب لحم، دجاجة كاملة على فحم، 8 قطع 16 قطعة شيش طاووق عرايس لحم مع ماعو…" at bounding box center [371, 192] width 159 height 37
click at [330, 179] on textarea "12 سيخ كباب لحم، دجاجة كاملة على فحم 8 قطع 16 قطعة شيش طاووق عرايس لحم مع ماعون…" at bounding box center [371, 192] width 159 height 37
click at [418, 190] on textarea "12 سيخ كباب لحم، دجاجة كاملة على فحم 8 قطع، 16 قطعة شيش طاووق عرايس لحم مع ماعو…" at bounding box center [371, 192] width 159 height 37
type textarea "12 سيخ كباب لحم، دجاجة كاملة على فحم 8 قطع، 16 قطعة شيش طاووق، عرايس لحم مع ماع…"
click at [416, 188] on textarea "12 سيخ كباب لحم، دجاجة كاملة على فحم 8 قطع، 16 قطعة شيش طاووق، عرايس لحم مع ماع…" at bounding box center [371, 192] width 159 height 37
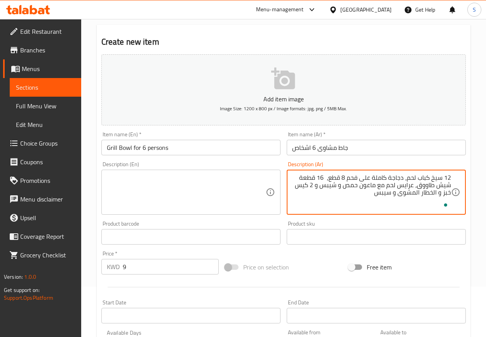
click at [416, 188] on textarea "12 سيخ كباب لحم، دجاجة كاملة على فحم 8 قطع، 16 قطعة شيش طاووق، عرايس لحم مع ماع…" at bounding box center [371, 192] width 159 height 37
click at [156, 180] on textarea at bounding box center [186, 192] width 159 height 37
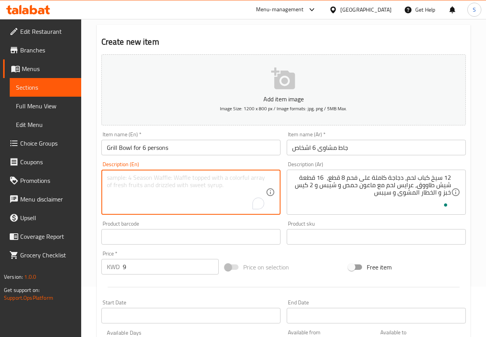
paste textarea "12 kebab skewers, 8 pieces of whole charcoal chicken, 16 pieces of shish tawook…"
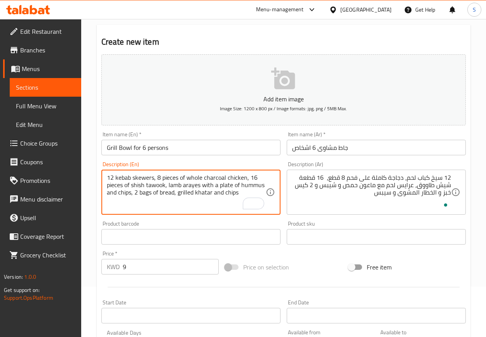
click at [174, 188] on textarea "12 kebab skewers, 8 pieces of whole charcoal chicken, 16 pieces of shish tawook…" at bounding box center [186, 192] width 159 height 37
type textarea "12 kebab skewers, 8 pieces of whole charcoal chicken, 16 pieces of shish tawook…"
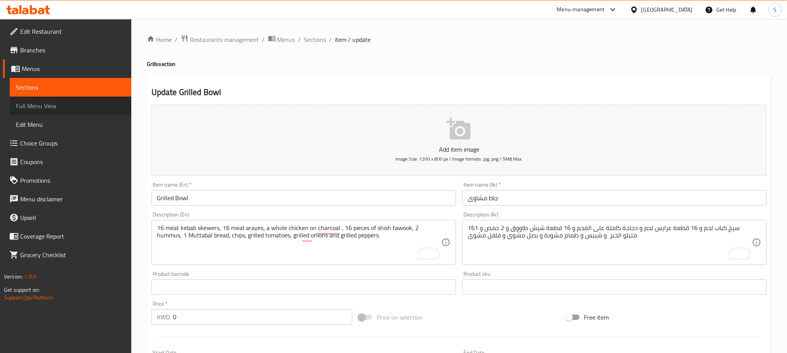
click at [60, 108] on span "Full Menu View" at bounding box center [70, 105] width 109 height 9
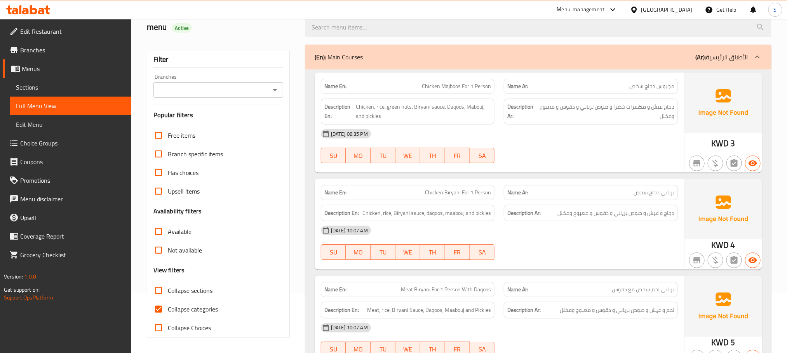
scroll to position [117, 0]
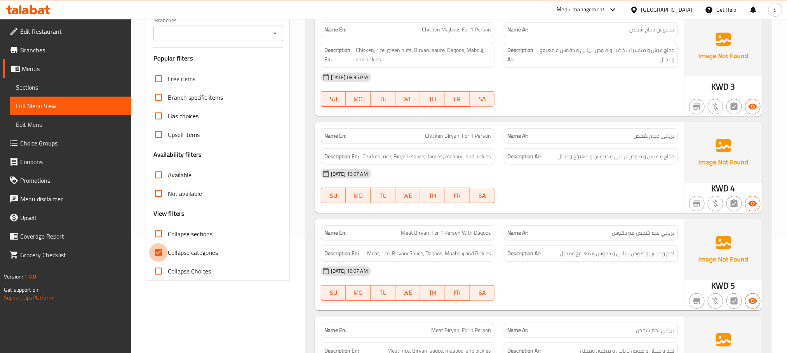
click at [161, 258] on input "Collapse categories" at bounding box center [158, 253] width 19 height 19
checkbox input "false"
click at [158, 228] on input "Collapse sections" at bounding box center [158, 234] width 19 height 19
checkbox input "true"
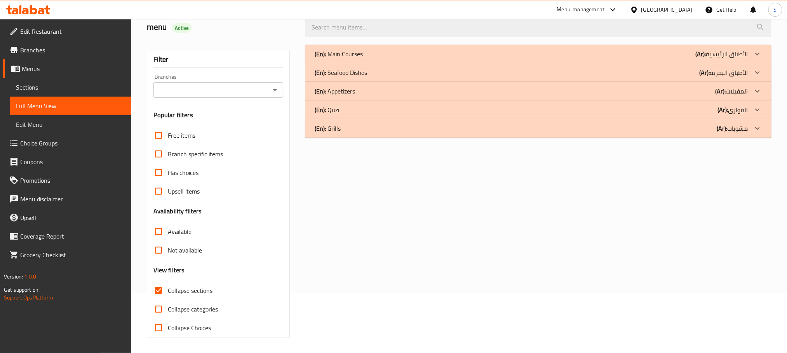
scroll to position [61, 0]
click at [373, 59] on div "(En): Grills (Ar): مشويات" at bounding box center [531, 53] width 433 height 9
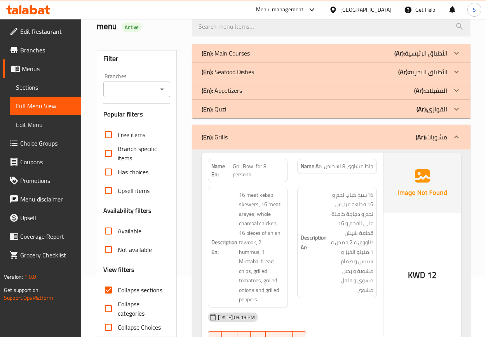
click at [330, 164] on span "جاط مشاوى 8 اشخاص" at bounding box center [348, 166] width 49 height 8
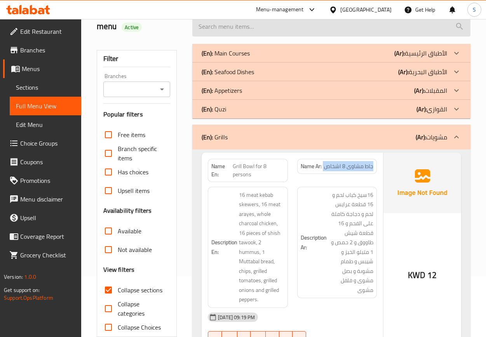
copy span "جاط مشاوى 8 اشخاص"
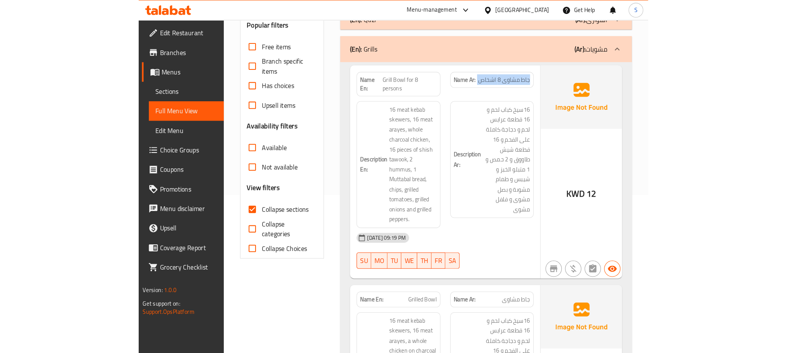
scroll to position [46, 0]
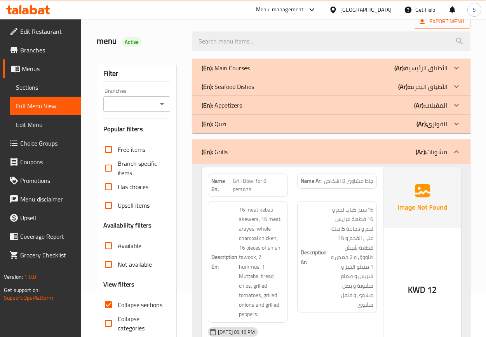
click at [266, 181] on span "Grill Bowl for 8 persons" at bounding box center [259, 185] width 52 height 16
copy span "Grill Bowl for 8 persons"
click at [347, 186] on div "Name Ar: جاط مشاوى 8 اشخاص" at bounding box center [337, 181] width 80 height 15
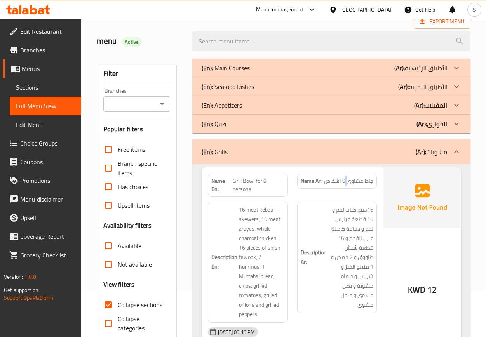
click at [347, 186] on div "Name Ar: جاط مشاوى 8 اشخاص" at bounding box center [337, 181] width 80 height 15
copy span "جاط مشاوى 8 اشخاص"
click at [33, 88] on span "Sections" at bounding box center [45, 87] width 59 height 9
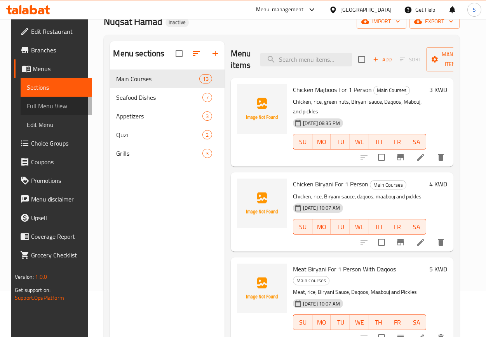
click at [50, 106] on span "Full Menu View" at bounding box center [56, 105] width 59 height 9
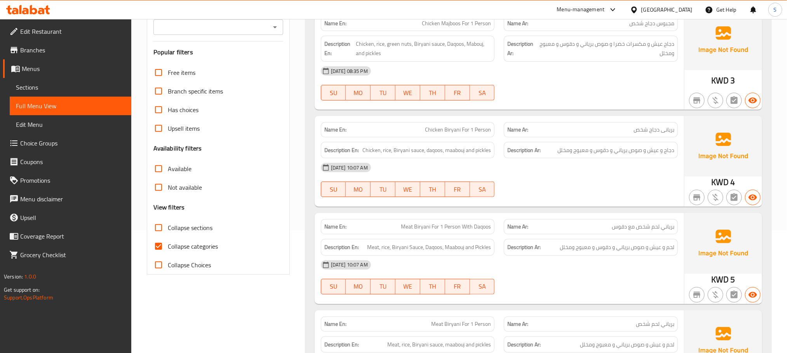
scroll to position [162, 0]
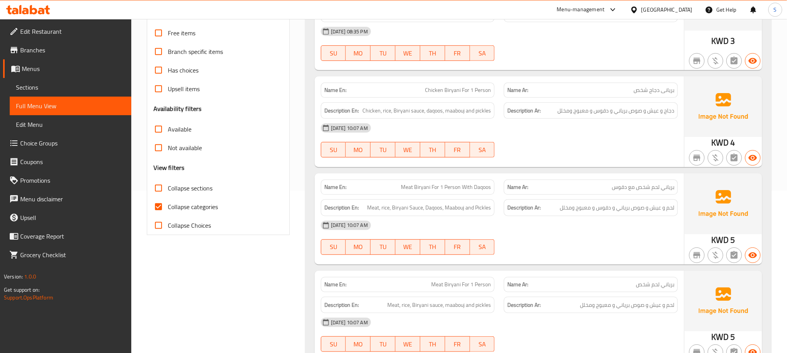
click at [158, 209] on input "Collapse categories" at bounding box center [158, 207] width 19 height 19
checkbox input "false"
click at [161, 190] on input "Collapse sections" at bounding box center [158, 188] width 19 height 19
checkbox input "true"
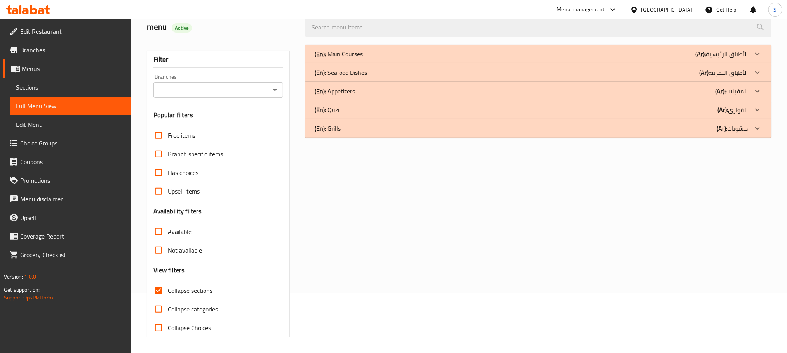
scroll to position [61, 0]
click at [372, 59] on div "(En): Grills (Ar): مشويات" at bounding box center [531, 53] width 433 height 9
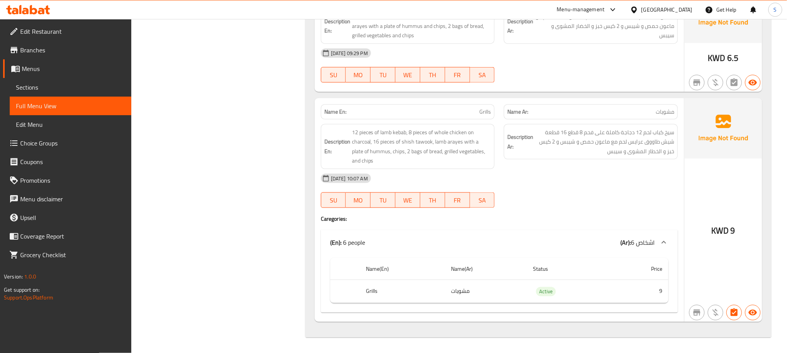
scroll to position [475, 0]
click at [484, 110] on span "Grills" at bounding box center [485, 112] width 12 height 8
click at [43, 92] on link "Sections" at bounding box center [71, 87] width 122 height 19
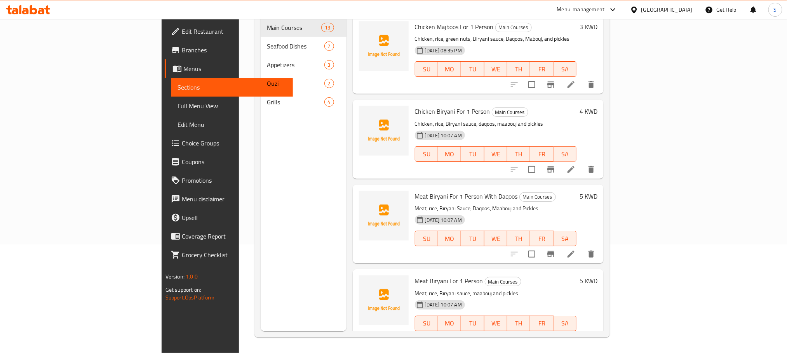
scroll to position [109, 0]
click at [177, 104] on span "Full Menu View" at bounding box center [231, 105] width 109 height 9
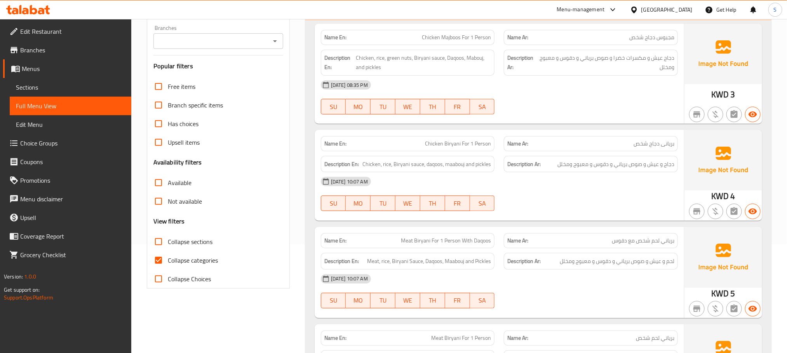
click at [149, 260] on input "Collapse categories" at bounding box center [158, 260] width 19 height 19
checkbox input "false"
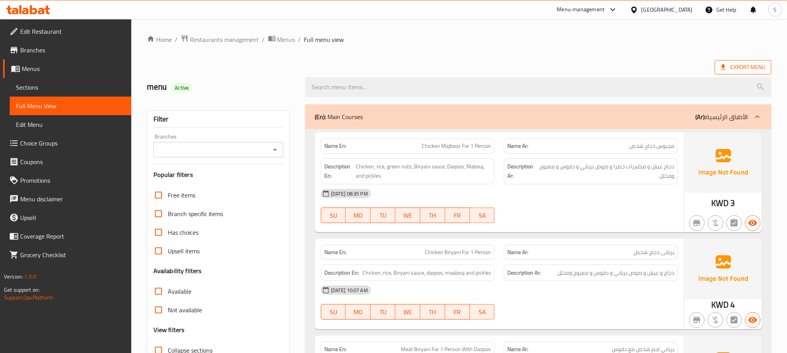
click at [735, 63] on span "Export Menu" at bounding box center [743, 68] width 44 height 10
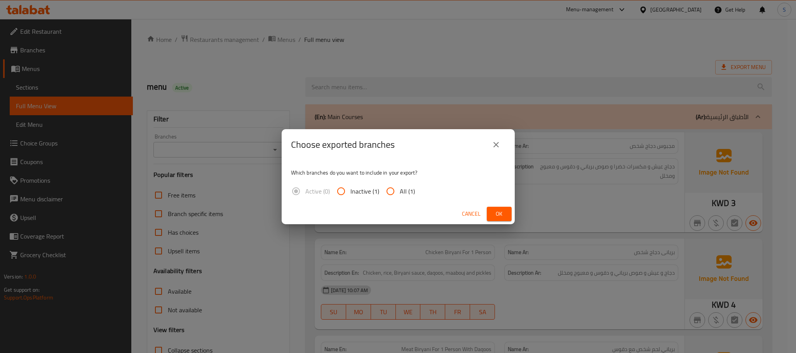
click at [407, 191] on span "All (1)" at bounding box center [407, 191] width 15 height 9
click at [400, 191] on input "All (1)" at bounding box center [390, 191] width 19 height 19
radio input "true"
click at [505, 213] on span "Ok" at bounding box center [499, 214] width 12 height 10
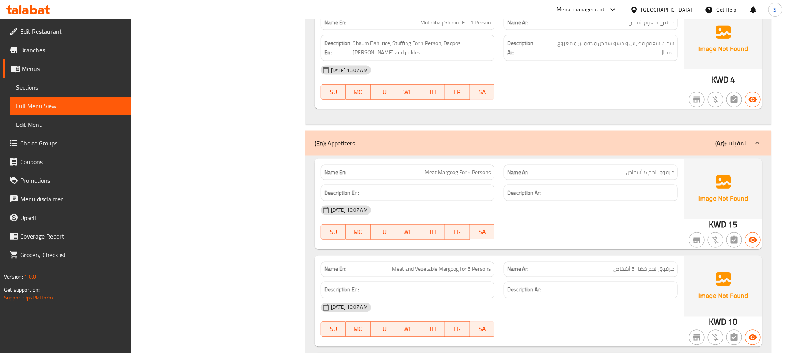
scroll to position [1496, 0]
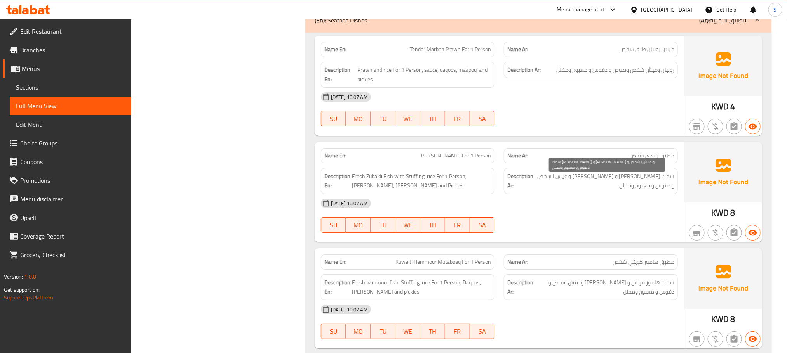
click at [613, 181] on span "سمك زبيدى فريش و حشو و عيش ا شخص و دقوس و معبوج ومخلل" at bounding box center [604, 181] width 139 height 19
click at [613, 181] on span "سمك [PERSON_NAME] و [PERSON_NAME] و عيش ا شخص و دقوس و معبوج ومخلل" at bounding box center [604, 181] width 139 height 19
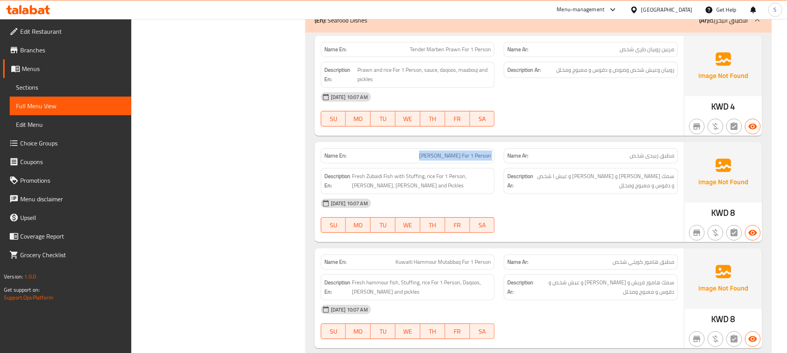
copy span "[PERSON_NAME] For 1 Person"
click at [57, 90] on span "Sections" at bounding box center [70, 87] width 109 height 9
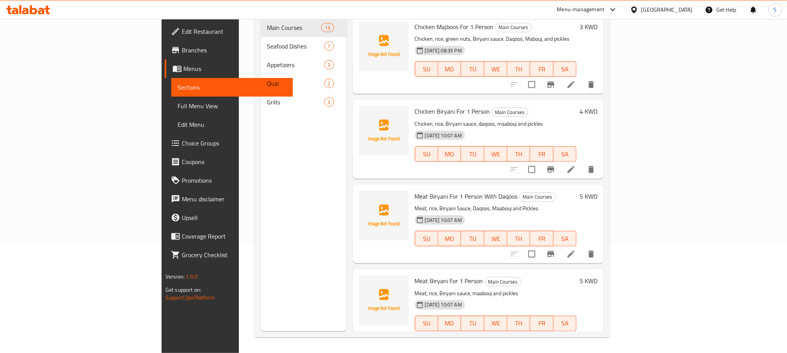
scroll to position [109, 0]
click at [177, 110] on span "Full Menu View" at bounding box center [231, 105] width 109 height 9
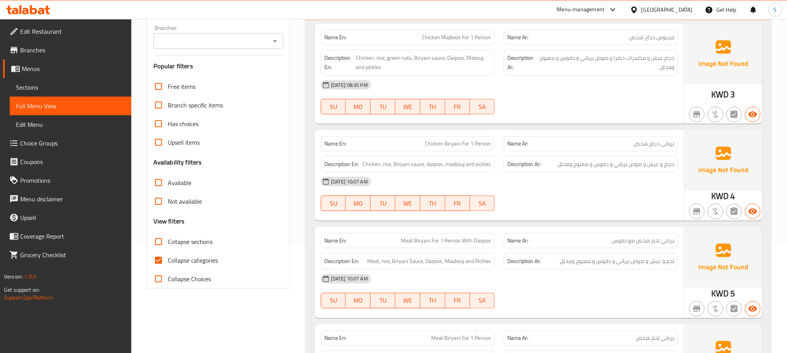
scroll to position [2877, 0]
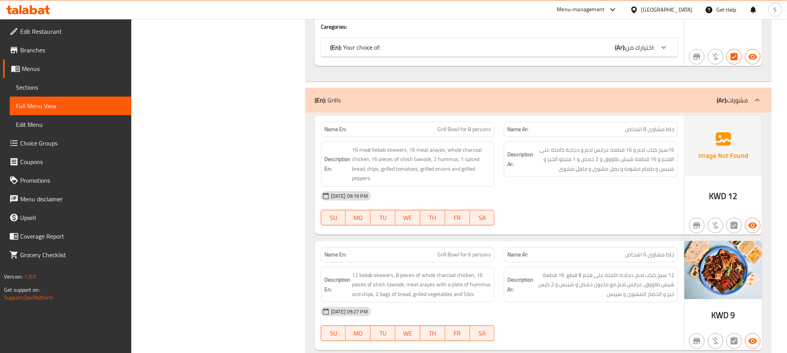
copy span "Grill Bowl for 8 persons"
click at [36, 84] on span "Sections" at bounding box center [70, 87] width 109 height 9
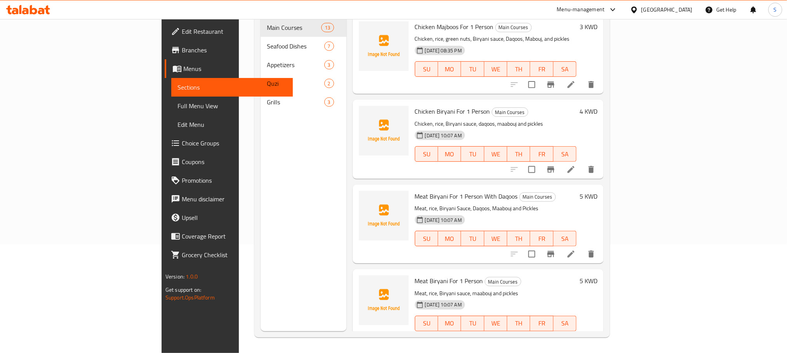
scroll to position [109, 0]
click at [177, 105] on span "Full Menu View" at bounding box center [231, 105] width 109 height 9
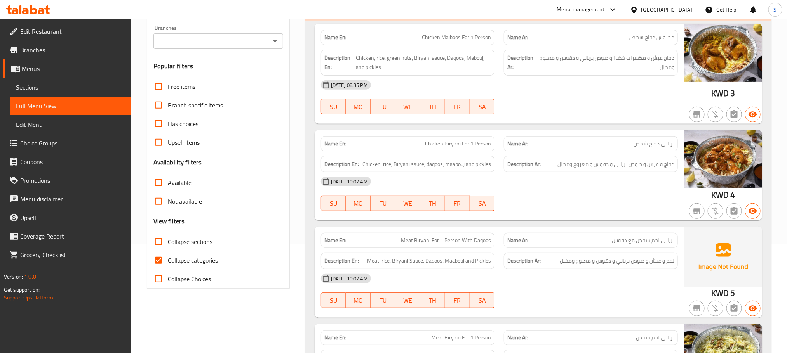
click at [163, 261] on input "Collapse categories" at bounding box center [158, 260] width 19 height 19
checkbox input "false"
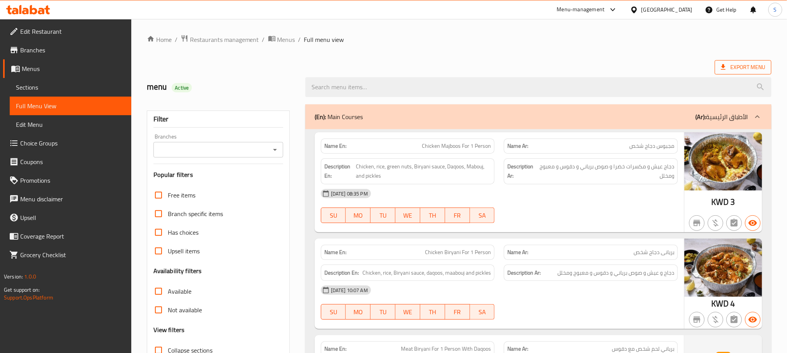
click at [740, 66] on span "Export Menu" at bounding box center [743, 68] width 44 height 10
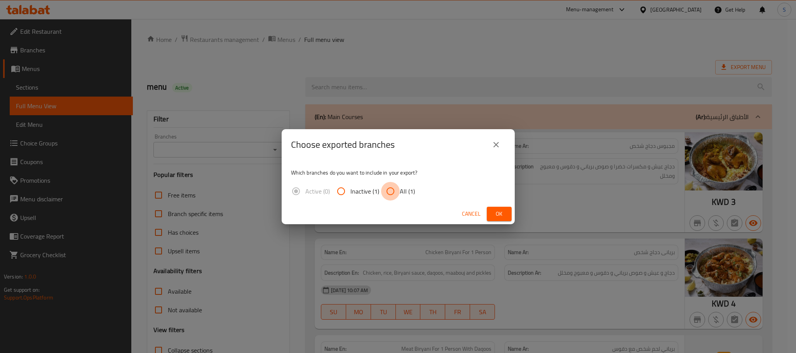
click at [396, 193] on input "All (1)" at bounding box center [390, 191] width 19 height 19
radio input "true"
click at [497, 216] on span "Ok" at bounding box center [499, 214] width 12 height 10
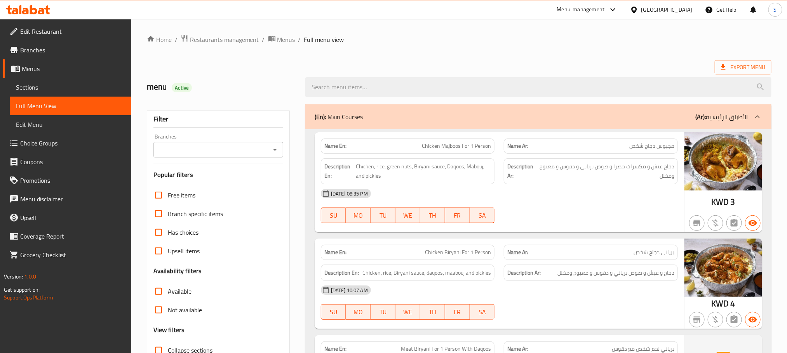
click at [29, 89] on span "Sections" at bounding box center [70, 87] width 109 height 9
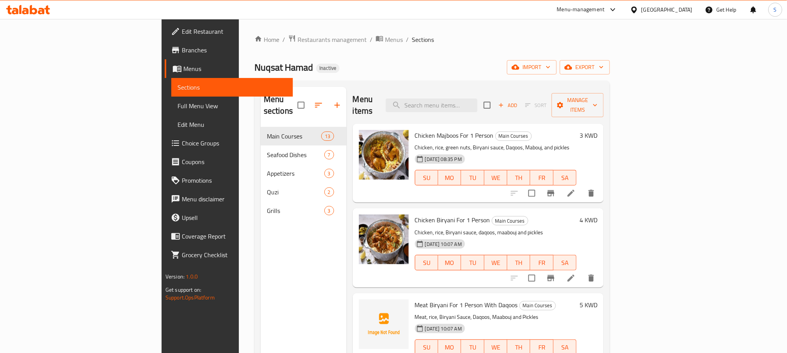
click at [177, 106] on span "Full Menu View" at bounding box center [231, 105] width 109 height 9
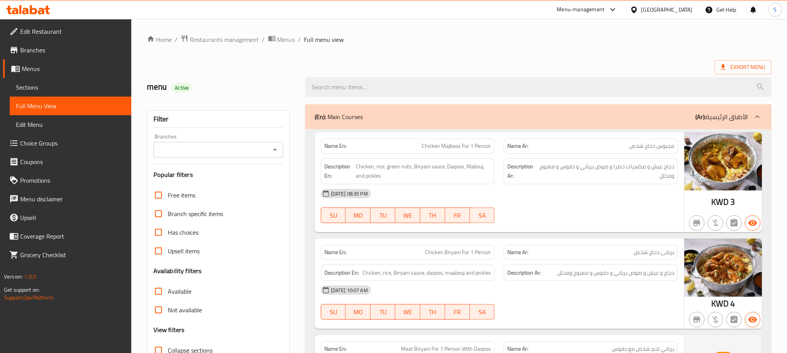
scroll to position [117, 0]
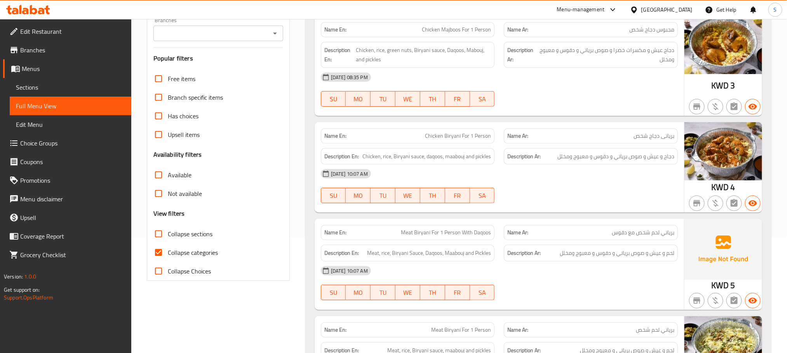
click at [160, 249] on input "Collapse categories" at bounding box center [158, 253] width 19 height 19
checkbox input "false"
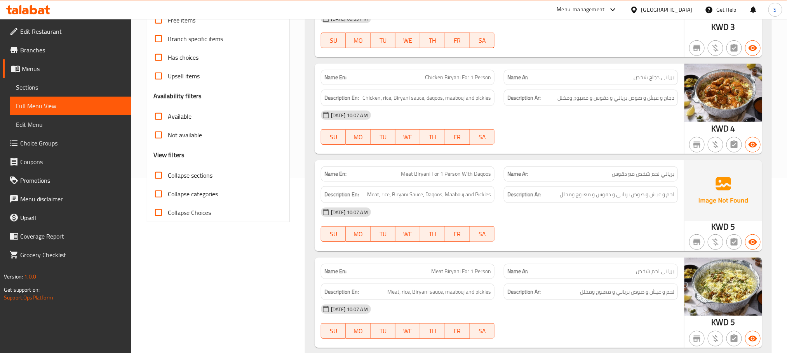
scroll to position [175, 0]
click at [29, 80] on link "Sections" at bounding box center [71, 87] width 122 height 19
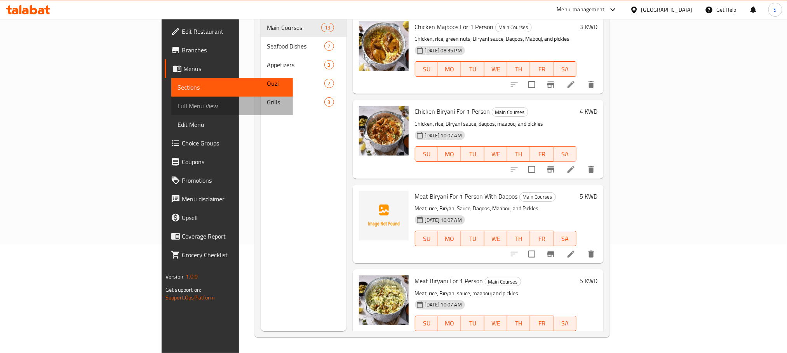
click at [177, 108] on span "Full Menu View" at bounding box center [231, 105] width 109 height 9
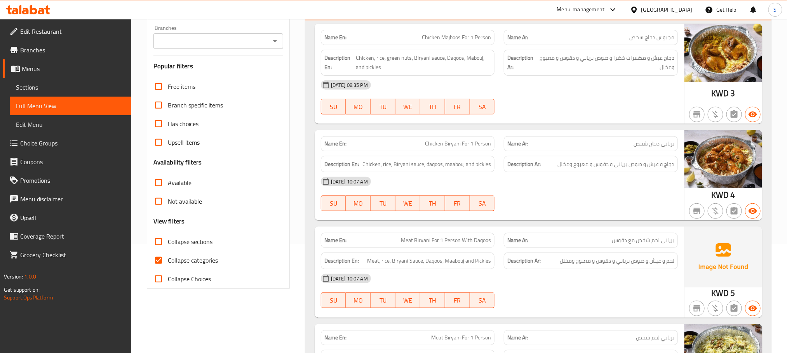
click at [158, 258] on input "Collapse categories" at bounding box center [158, 260] width 19 height 19
checkbox input "false"
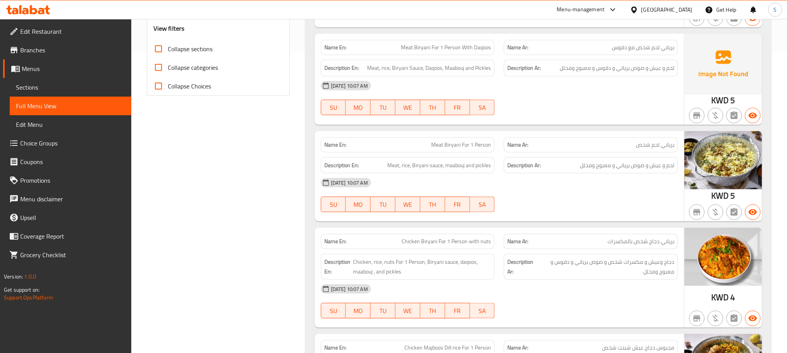
scroll to position [342, 0]
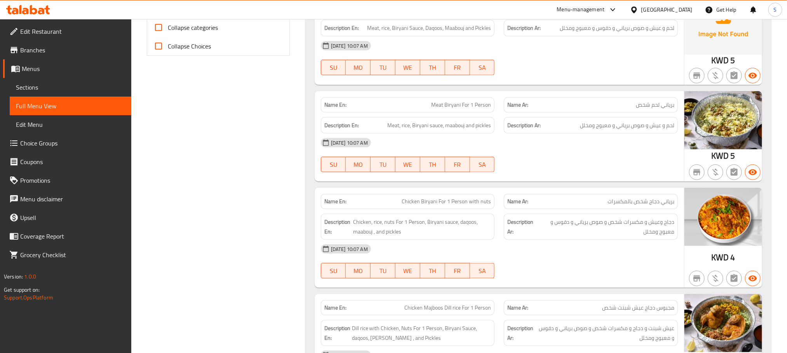
click at [50, 90] on span "Sections" at bounding box center [70, 87] width 109 height 9
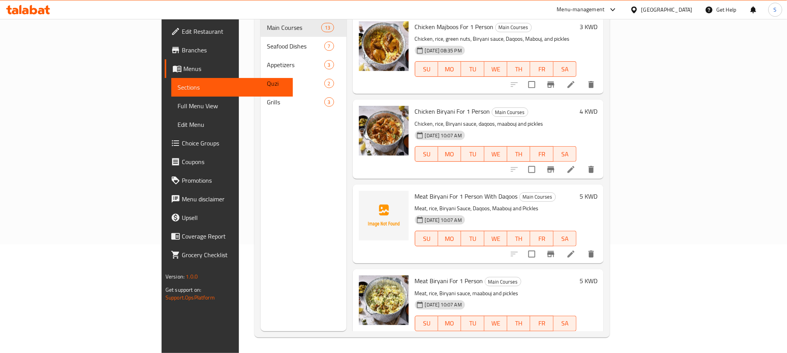
scroll to position [109, 0]
click at [177, 102] on span "Full Menu View" at bounding box center [231, 105] width 109 height 9
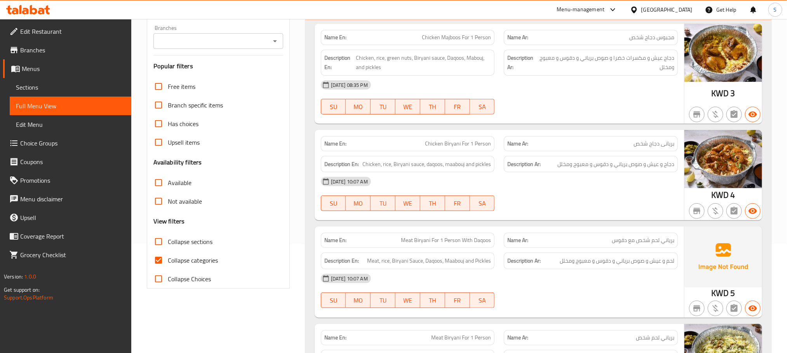
scroll to position [167, 0]
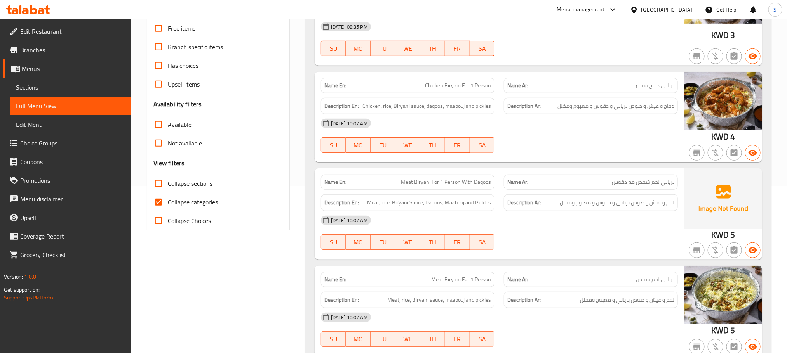
click at [160, 200] on input "Collapse categories" at bounding box center [158, 202] width 19 height 19
checkbox input "false"
click at [64, 89] on span "Sections" at bounding box center [70, 87] width 109 height 9
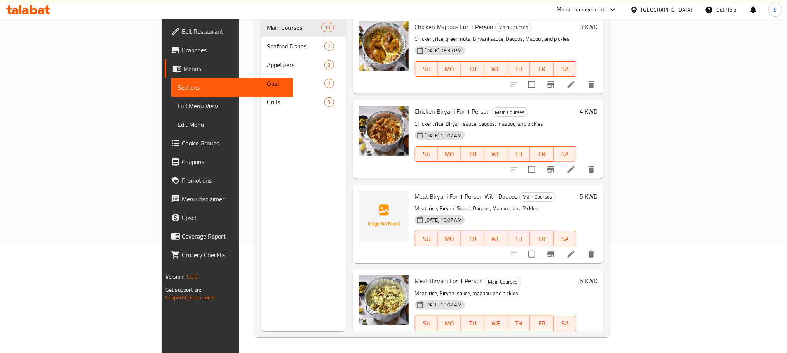
scroll to position [109, 0]
click at [177, 102] on span "Full Menu View" at bounding box center [231, 105] width 109 height 9
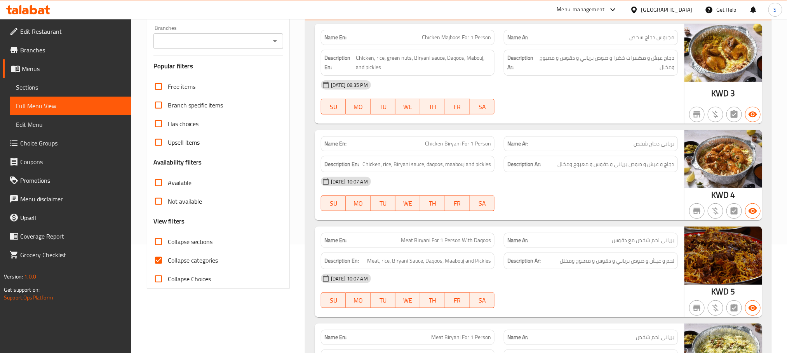
drag, startPoint x: 164, startPoint y: 257, endPoint x: 713, endPoint y: 13, distance: 601.0
click at [164, 257] on input "Collapse categories" at bounding box center [158, 260] width 19 height 19
checkbox input "false"
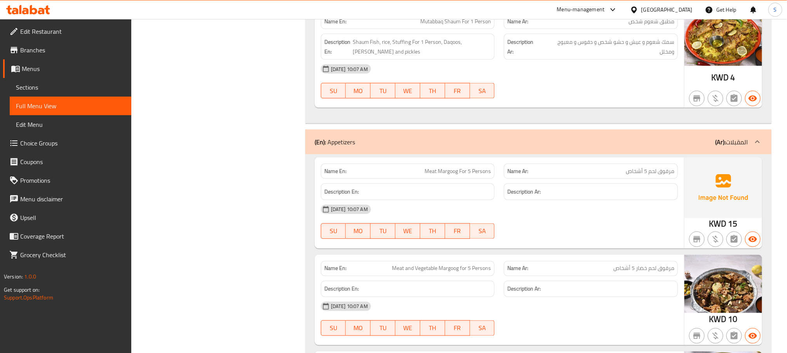
copy span "مرقوق"
drag, startPoint x: 458, startPoint y: 177, endPoint x: 418, endPoint y: 177, distance: 40.0
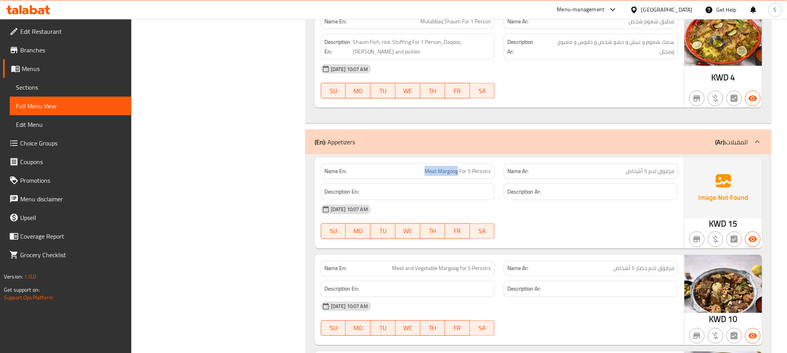
copy span "Meat Margoog"
click at [51, 84] on span "Sections" at bounding box center [70, 87] width 109 height 9
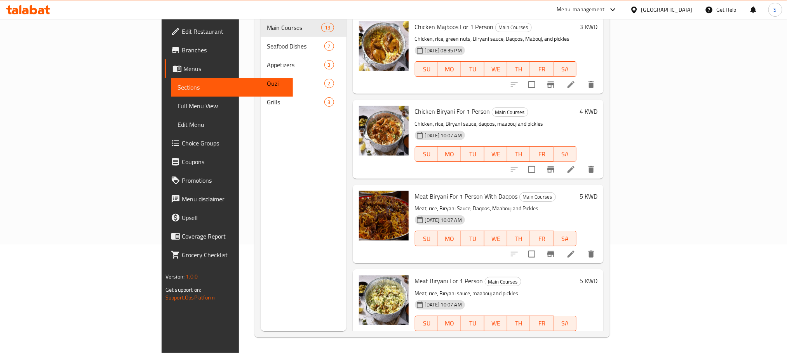
click at [177, 106] on span "Full Menu View" at bounding box center [231, 105] width 109 height 9
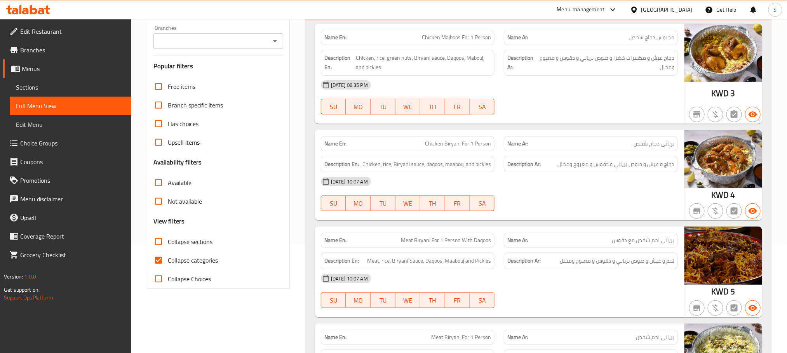
click at [158, 259] on input "Collapse categories" at bounding box center [158, 260] width 19 height 19
checkbox input "false"
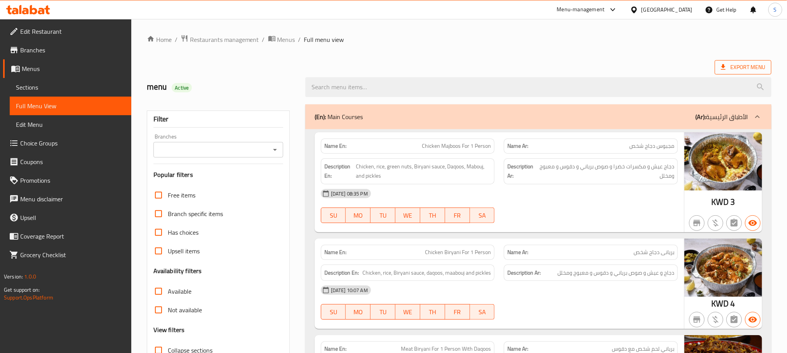
click at [747, 67] on span "Export Menu" at bounding box center [743, 68] width 44 height 10
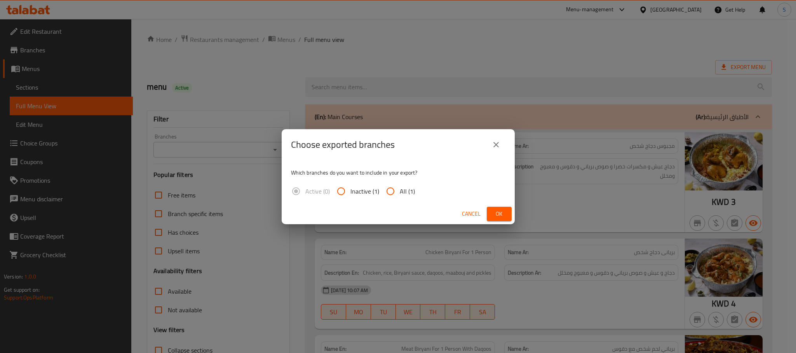
click at [398, 196] on input "All (1)" at bounding box center [390, 191] width 19 height 19
radio input "true"
click at [493, 212] on span "Ok" at bounding box center [499, 214] width 12 height 10
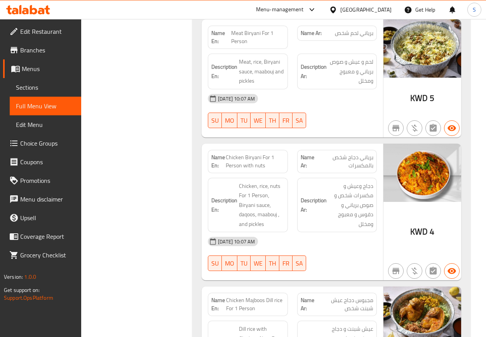
scroll to position [524, 0]
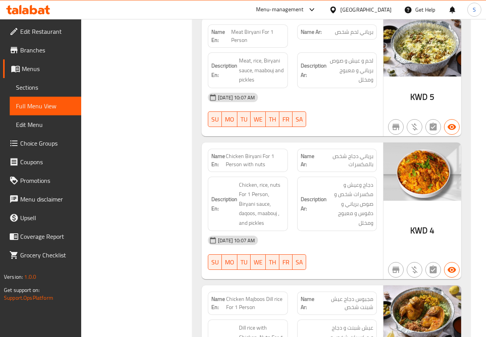
click at [221, 209] on strong "Description En:" at bounding box center [224, 204] width 26 height 19
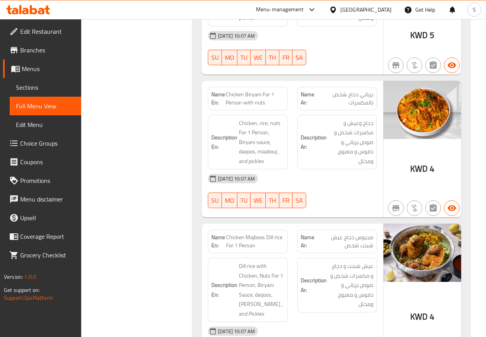
scroll to position [644, 0]
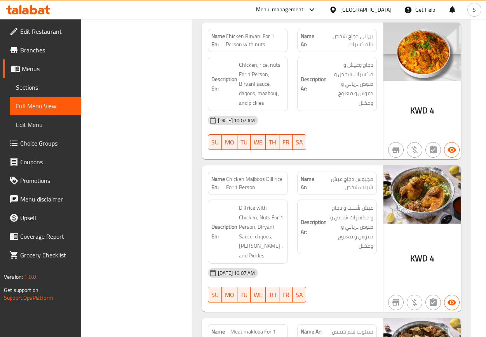
click at [214, 204] on div "Description En: Dill rice with Chicken, Nuts For 1 Person, Biryani Sauce, daqoo…" at bounding box center [248, 232] width 80 height 64
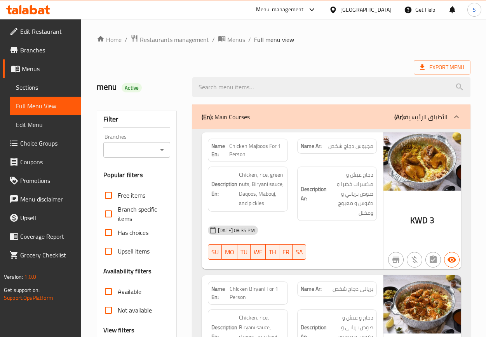
click at [302, 216] on h6 "Description Ar: دجاج عيش و مكسرات خضرا و صوص برياني و دقوس و معبوج ومخلل" at bounding box center [337, 194] width 73 height 48
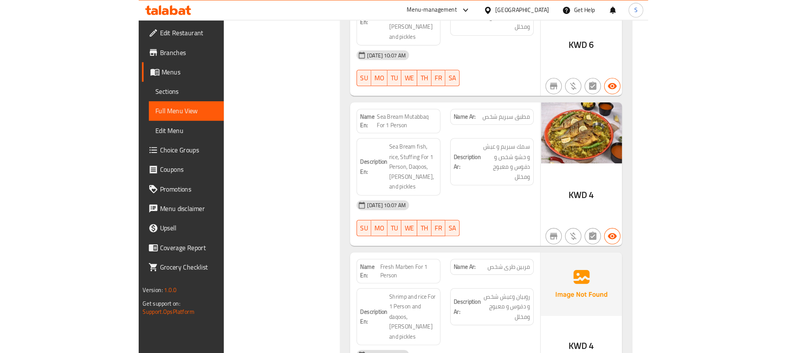
scroll to position [2527, 0]
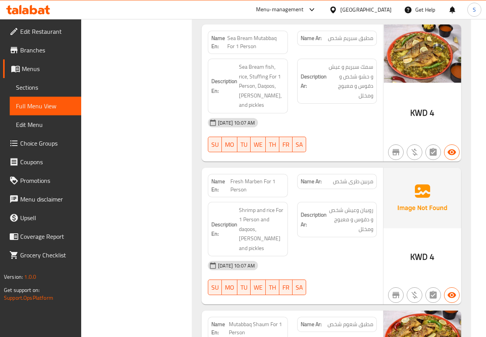
copy span "Fresh Marben For 1 Person"
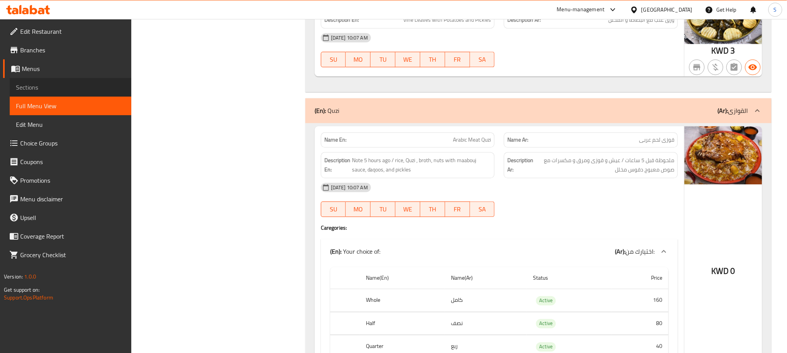
click at [34, 91] on span "Sections" at bounding box center [70, 87] width 109 height 9
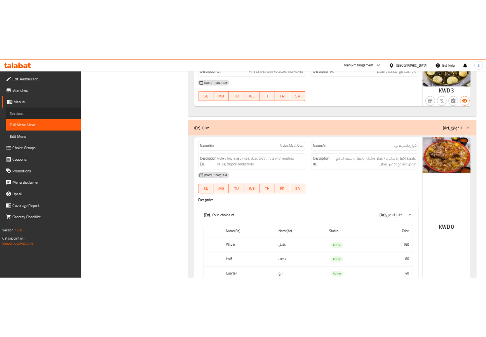
scroll to position [109, 0]
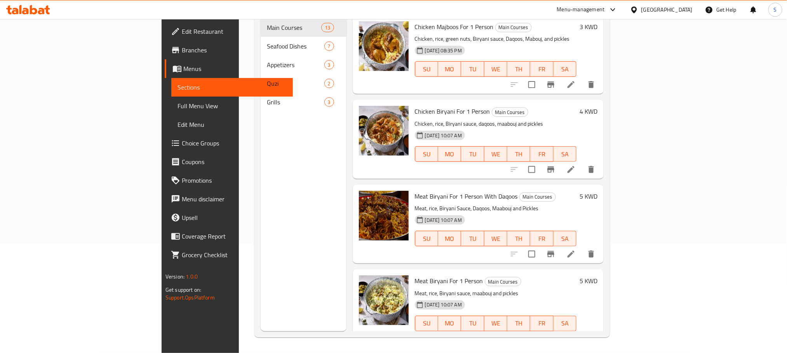
click at [177, 107] on span "Full Menu View" at bounding box center [231, 105] width 109 height 9
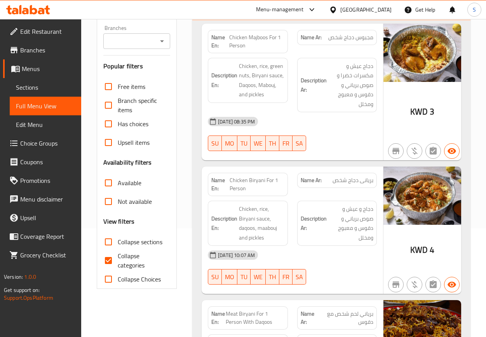
click at [280, 206] on span "Chicken, rice, Biryani sauce, daqoos, maabouj and pickles" at bounding box center [261, 223] width 45 height 38
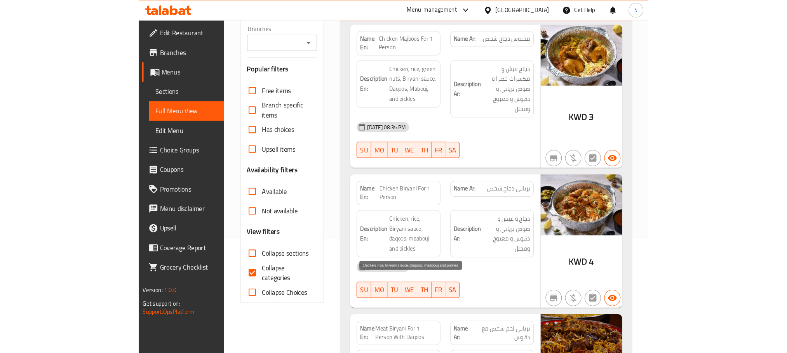
scroll to position [2514, 0]
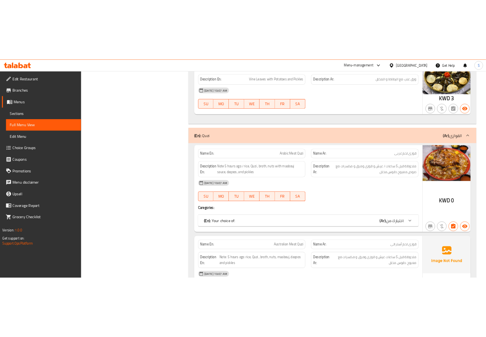
scroll to position [1904, 0]
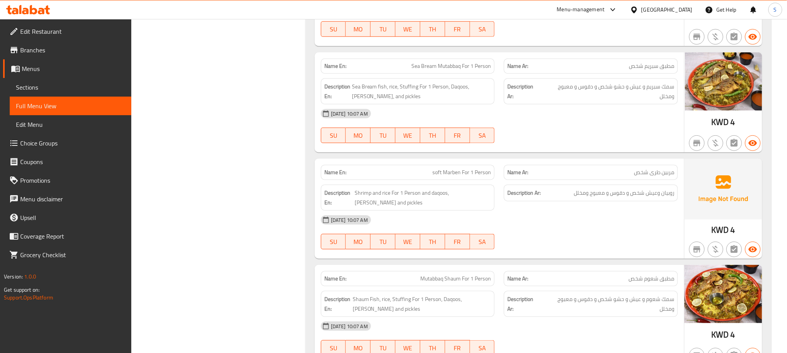
copy span "طرى"
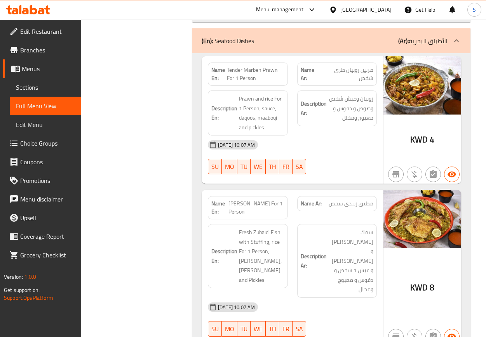
scroll to position [1962, 0]
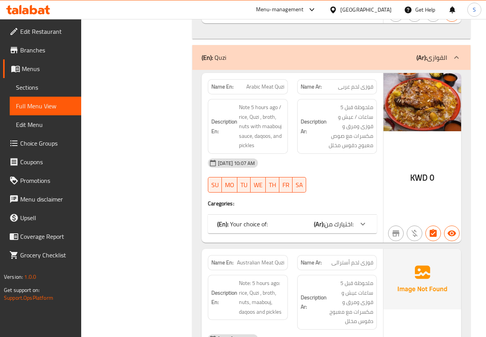
scroll to position [3330, 0]
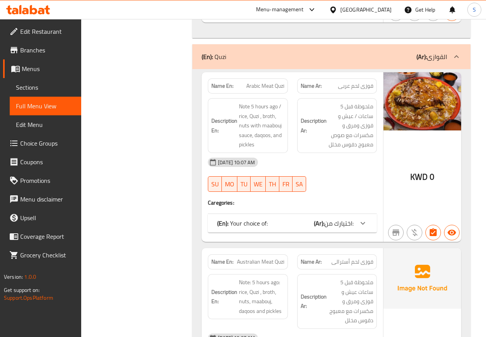
click at [253, 219] on p "(En): Your choice of:" at bounding box center [242, 223] width 50 height 9
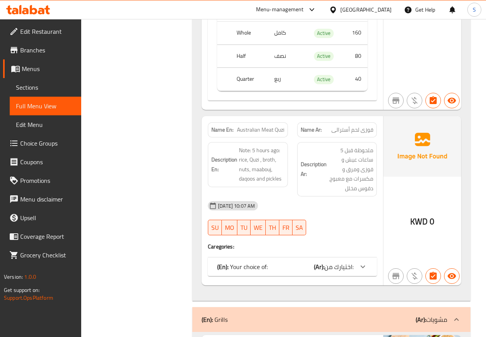
scroll to position [3621, 0]
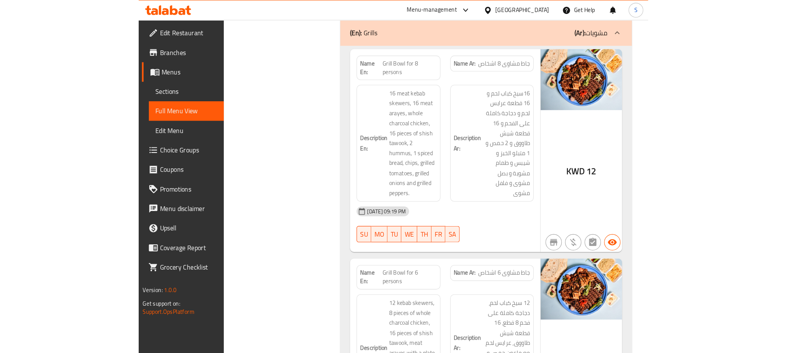
scroll to position [3252, 0]
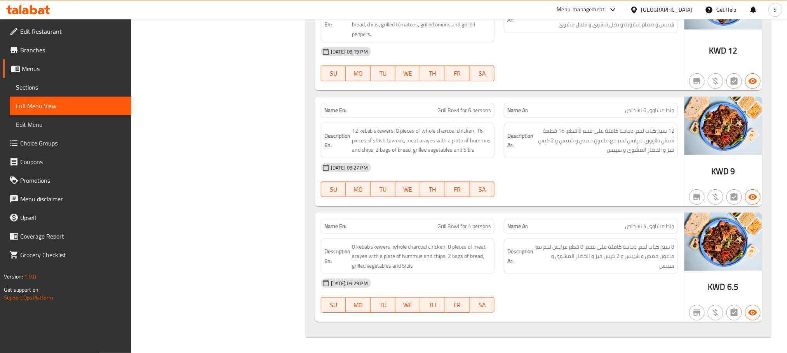
click at [46, 81] on link "Sections" at bounding box center [71, 87] width 122 height 19
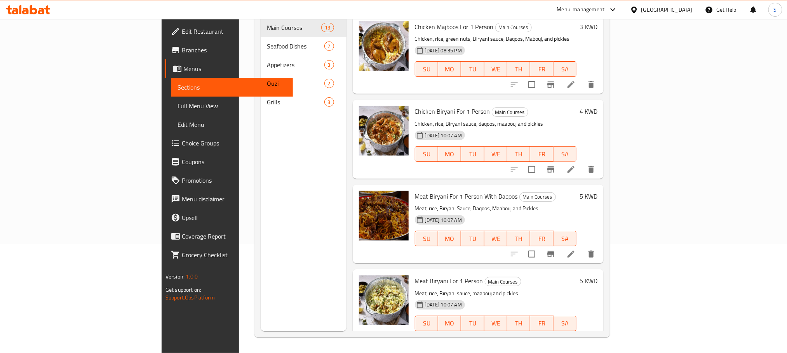
scroll to position [109, 0]
click at [177, 106] on span "Full Menu View" at bounding box center [231, 105] width 109 height 9
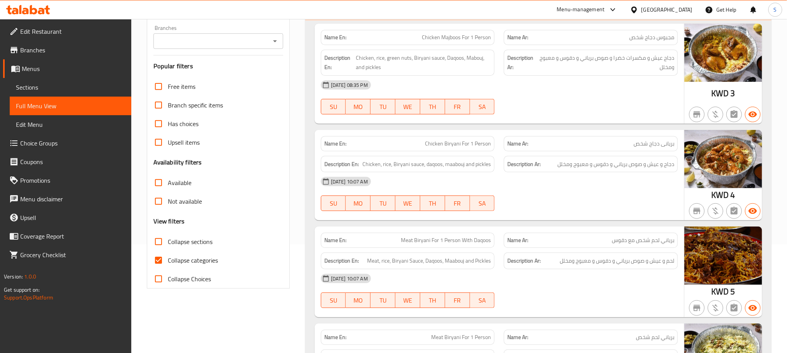
click at [148, 259] on div "Filter Branches Branches Popular filters Free items Branch specific items Has c…" at bounding box center [218, 145] width 143 height 287
click at [158, 261] on input "Collapse categories" at bounding box center [158, 260] width 19 height 19
checkbox input "false"
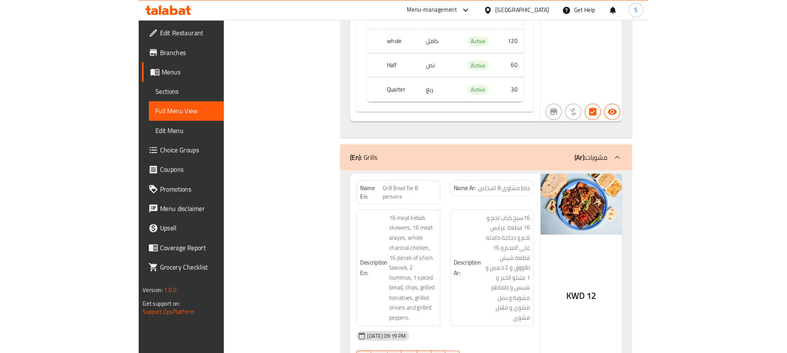
scroll to position [3252, 0]
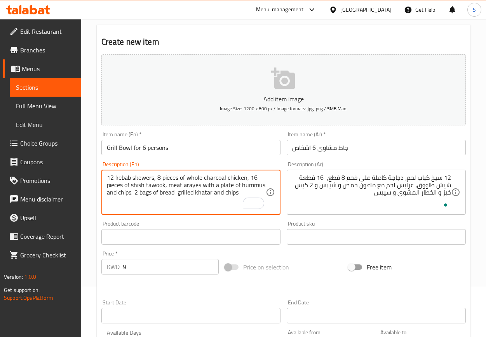
scroll to position [50, 0]
click at [202, 196] on textarea "12 kebab skewers, 8 pieces of whole charcoal chicken, 16 pieces of shish tawook…" at bounding box center [186, 192] width 159 height 37
type textarea "12 kebab skewers, 8 pieces of whole charcoal chicken, 16 pieces of shish tawook…"
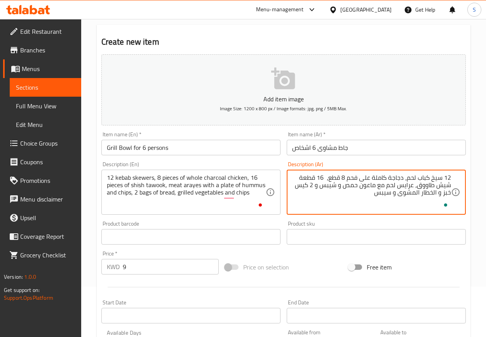
click at [430, 195] on textarea "12 سيخ كباب لحم، دجاجة كاملة على فحم 8 قطع، 16 قطعة شيش طاووق، عرايس لحم مع ماع…" at bounding box center [371, 192] width 159 height 37
type textarea "12 سيخ كباب لحم، دجاجة كاملة على فحم 8 قطع، 16 قطعة شيش طاووق، عرايس لحم مع ماع…"
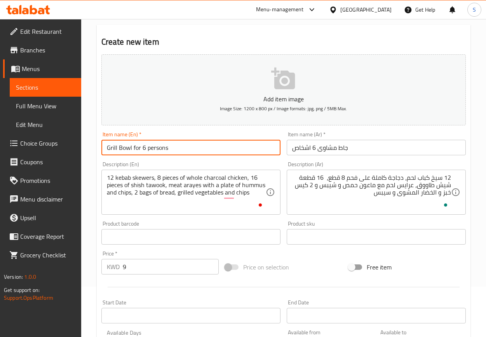
click at [254, 146] on input "Grill Bowl for 6 persons" at bounding box center [190, 148] width 179 height 16
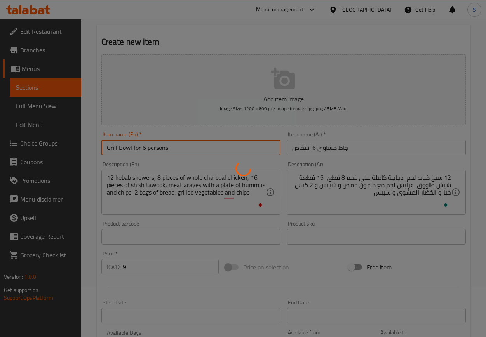
type input "0"
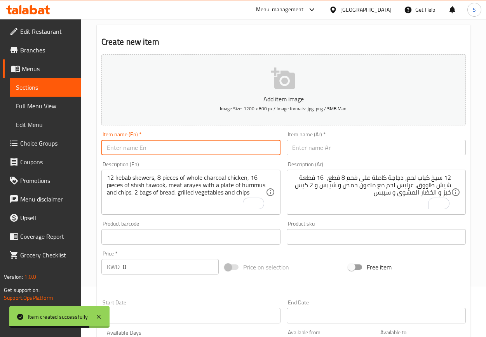
click at [214, 150] on input "text" at bounding box center [190, 148] width 179 height 16
paste input "Grill Bowl for 8 persons"
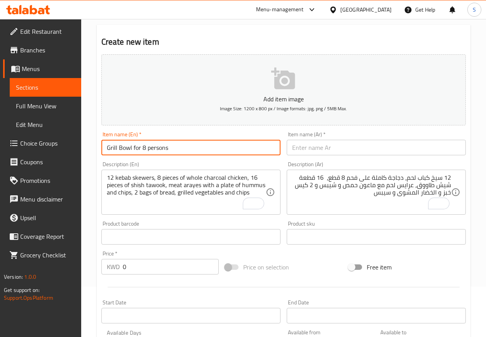
drag, startPoint x: 144, startPoint y: 152, endPoint x: 141, endPoint y: 148, distance: 5.0
click at [141, 148] on input "Grill Bowl for 8 persons" at bounding box center [190, 148] width 179 height 16
type input "Grill Bowl for 4 persons"
click at [362, 155] on input "text" at bounding box center [376, 148] width 179 height 16
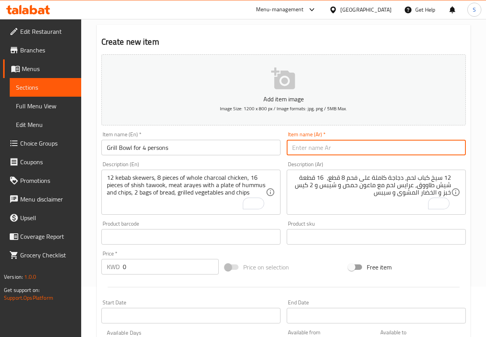
paste input "جاط مشاوى 8 اشخاص"
click at [315, 147] on input "جاط مشاوى 8 اشخاص" at bounding box center [376, 148] width 179 height 16
type input "جاط مشاوى 4 اشخاص"
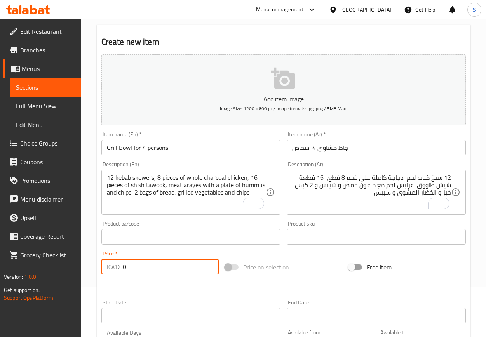
drag, startPoint x: 130, startPoint y: 268, endPoint x: 19, endPoint y: 268, distance: 111.8
click at [19, 268] on div "Edit Restaurant Branches Menus Sections Full Menu View Edit Menu Choice Groups …" at bounding box center [243, 234] width 486 height 530
paste input "6.5"
type input "6.5"
click at [309, 207] on textarea "12 سيخ كباب لحم، دجاجة كاملة على فحم 8 قطع، 16 قطعة شيش طاووق، عرايس لحم مع ماع…" at bounding box center [371, 192] width 159 height 37
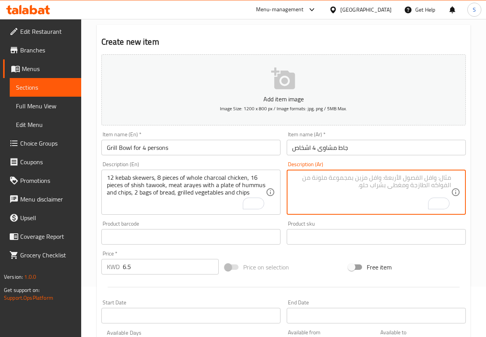
paste textarea "8 سيخ كباب لحم، دجاجة كاملة على فحم، 8 قطع عرايس لحم مع ماعون حمص و شيبس و 2 كي…"
type textarea "8 سيخ كباب لحم، دجاجة كاملة على فحم، 8 قطع عرايس لحم مع ماعون حمص و شيبس و 2 كي…"
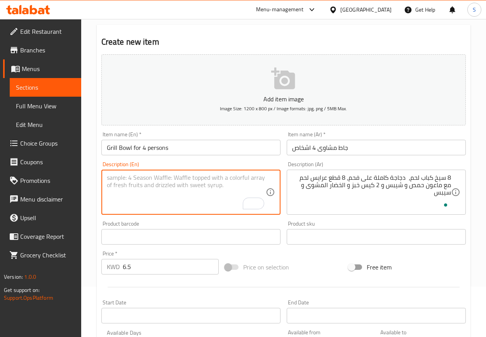
click at [120, 196] on textarea "To enrich screen reader interactions, please activate Accessibility in Grammarl…" at bounding box center [186, 192] width 159 height 37
paste textarea "8 kebab skewers, a whole chicken on charcoal, 8 lamb arayes pieces with a plate…"
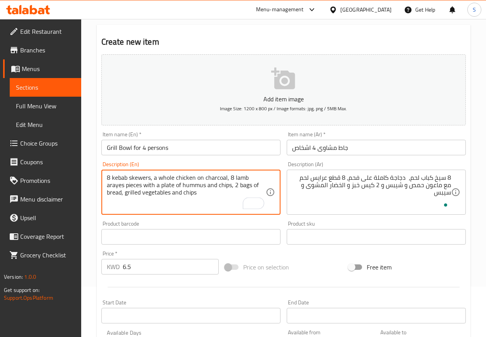
click at [158, 179] on textarea "8 kebab skewers, a whole chicken on charcoal, 8 lamb arayes pieces with a plate…" at bounding box center [186, 192] width 159 height 37
click at [211, 176] on textarea "8 kebab skewers, whole chicken on charcoal, 8 lamb arayes pieces with a plate o…" at bounding box center [186, 192] width 159 height 37
click at [170, 180] on textarea "8 kebab skewers, whole chicken, 8 lamb arayes pieces with a plate of hummus and…" at bounding box center [186, 192] width 159 height 37
paste textarea "arcoalch"
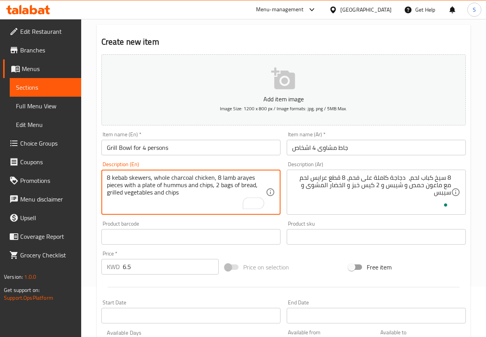
click at [228, 177] on textarea "8 kebab skewers, whole charcoal chicken, 8 lamb arayes pieces with a plate of h…" at bounding box center [186, 192] width 159 height 37
click at [223, 179] on textarea "8 kebab skewers, whole charcoal chicken, 8 meat arayes pieces with a plate of h…" at bounding box center [186, 192] width 159 height 37
click at [134, 187] on textarea "8 kebab skewers, whole charcoal chicken, 8 pieces of meat arayes pieces with a …" at bounding box center [186, 192] width 159 height 37
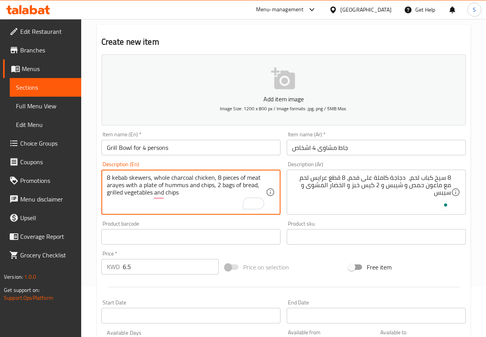
type textarea "8 kebab skewers, whole charcoal chicken, 8 pieces of meat arayes with a plate o…"
click at [189, 146] on input "Grill Bowl for 4 persons" at bounding box center [190, 148] width 179 height 16
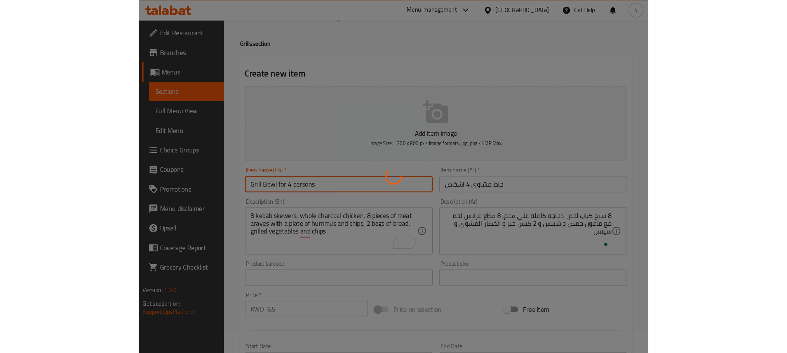
scroll to position [0, 0]
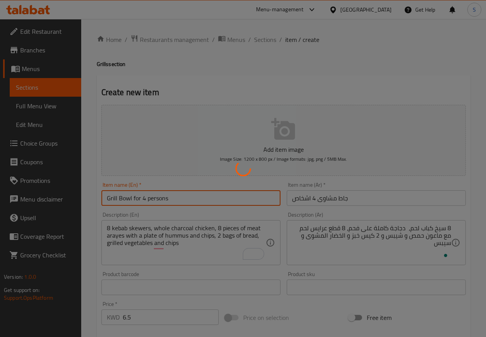
type input "0"
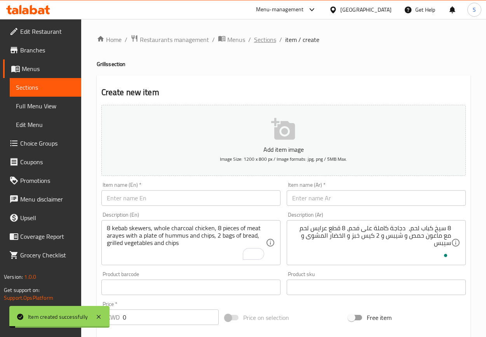
click at [261, 43] on span "Sections" at bounding box center [265, 39] width 22 height 9
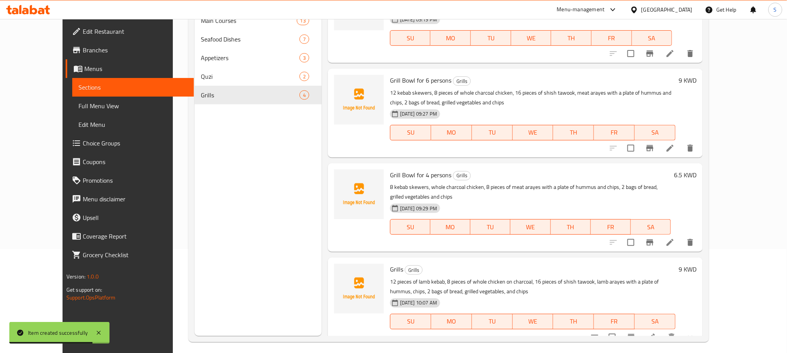
scroll to position [109, 0]
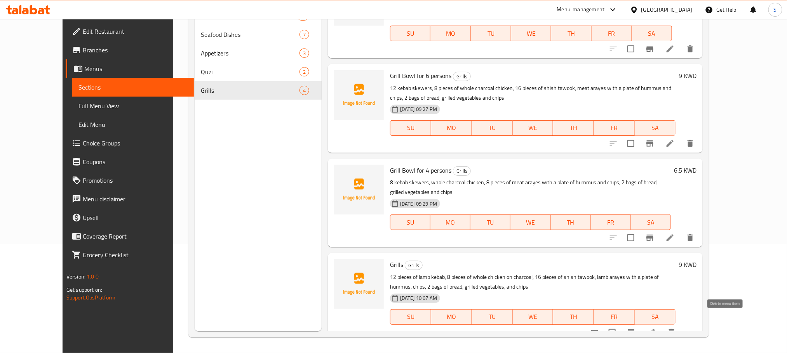
click at [485, 328] on icon "delete" at bounding box center [671, 332] width 9 height 9
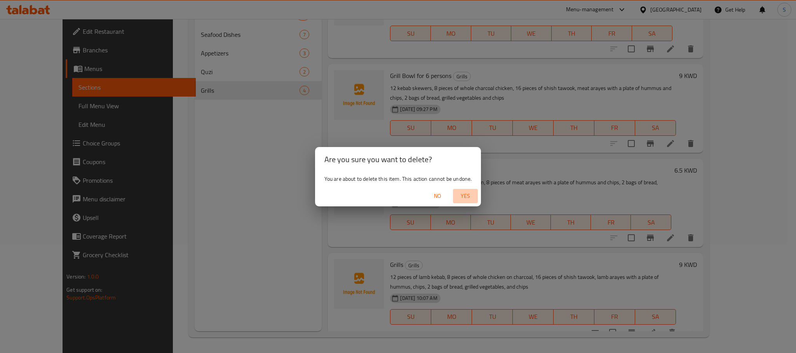
click at [461, 194] on span "Yes" at bounding box center [465, 196] width 19 height 10
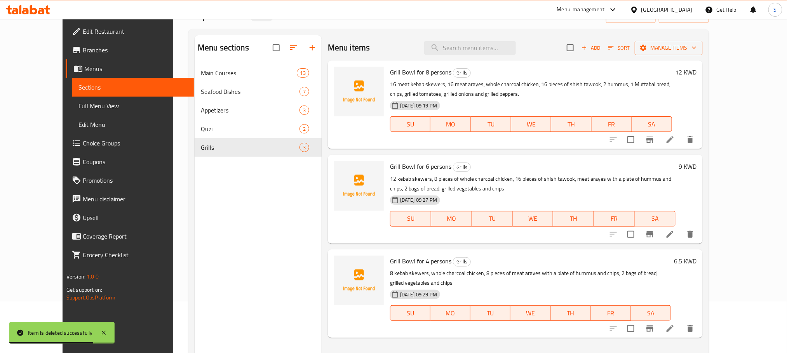
scroll to position [0, 0]
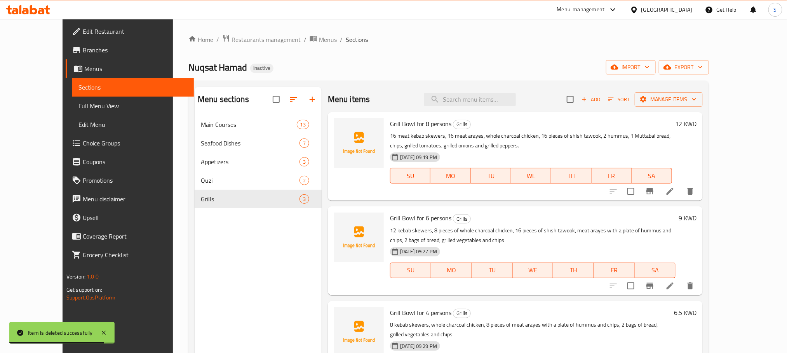
click at [485, 191] on li at bounding box center [670, 191] width 22 height 14
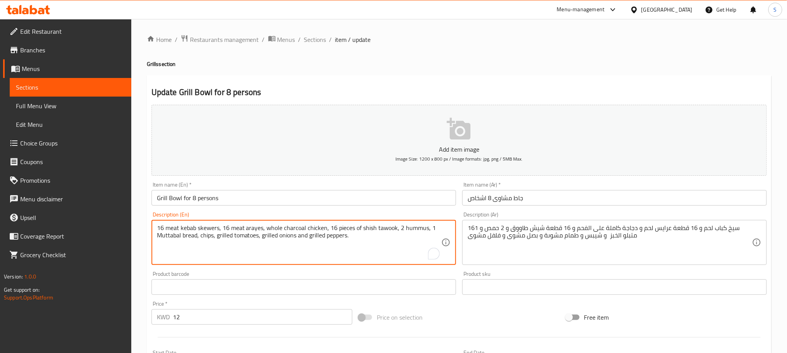
drag, startPoint x: 196, startPoint y: 237, endPoint x: 154, endPoint y: 239, distance: 42.4
paste textarea "spiced"
type textarea "16 meat kebab skewers, 16 meat arayes, whole charcoal chicken, 16 pieces of shi…"
click at [275, 198] on input "Grill Bowl for 8 persons" at bounding box center [303, 198] width 304 height 16
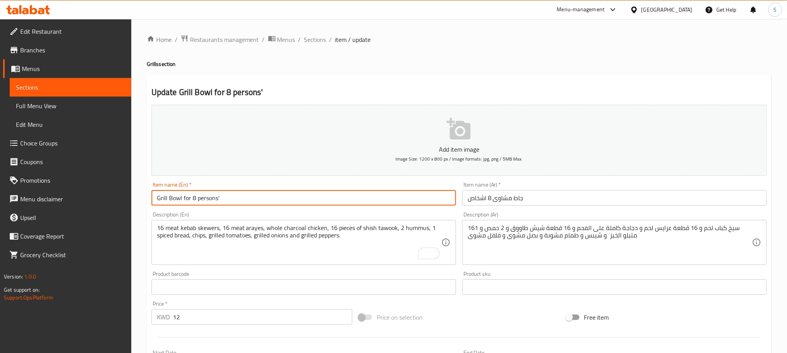
type input "Grill Bowl for 8 persons"
click at [320, 40] on span "Sections" at bounding box center [315, 39] width 22 height 9
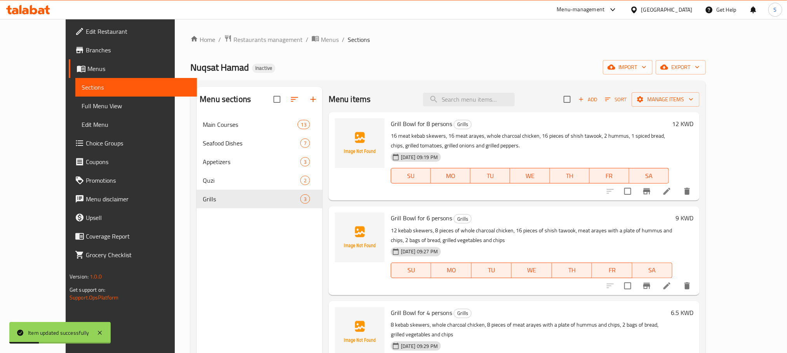
click at [485, 290] on icon at bounding box center [666, 286] width 9 height 9
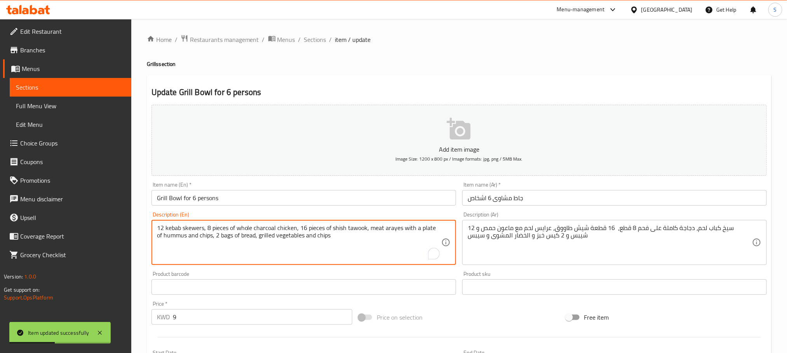
click at [317, 235] on textarea "12 kebab skewers, 8 pieces of whole charcoal chicken, 16 pieces of shish tawook…" at bounding box center [299, 242] width 284 height 37
paste textarea "Sibi"
type textarea "12 kebab skewers, 8 pieces of whole charcoal chicken, 16 pieces of shish tawook…"
click at [320, 199] on input "Grill Bowl for 6 persons" at bounding box center [303, 198] width 304 height 16
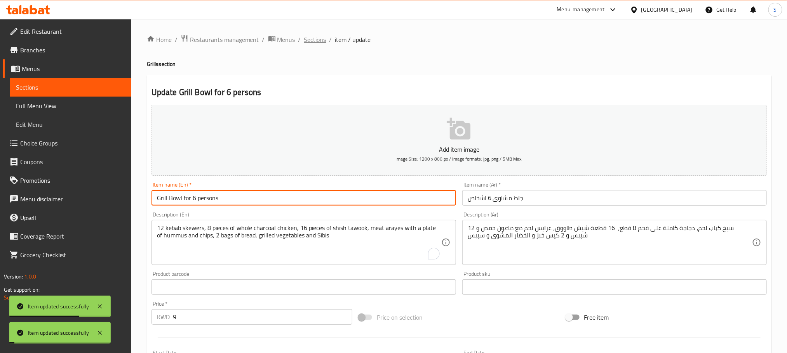
click at [316, 38] on span "Sections" at bounding box center [315, 39] width 22 height 9
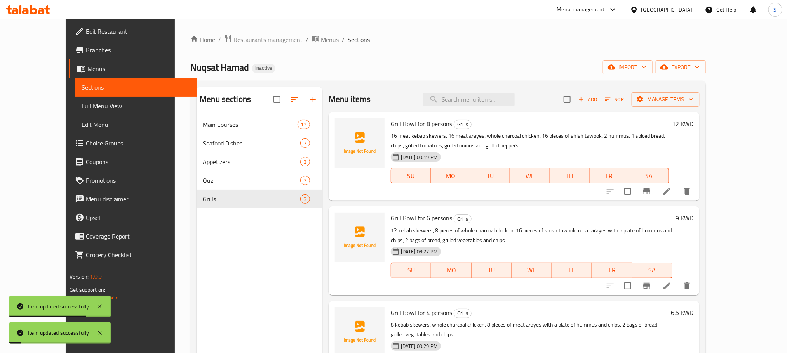
scroll to position [109, 0]
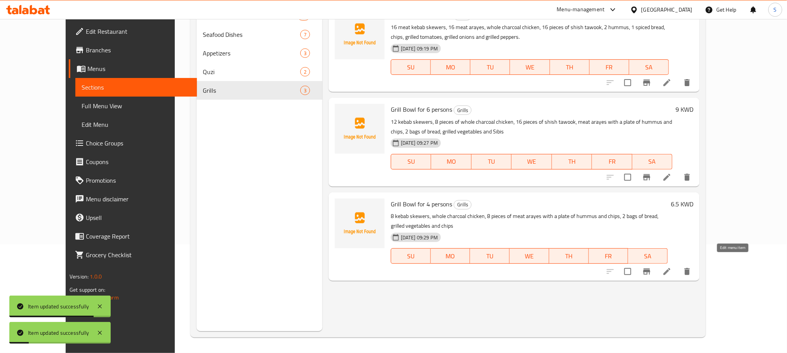
click at [485, 267] on icon at bounding box center [666, 271] width 9 height 9
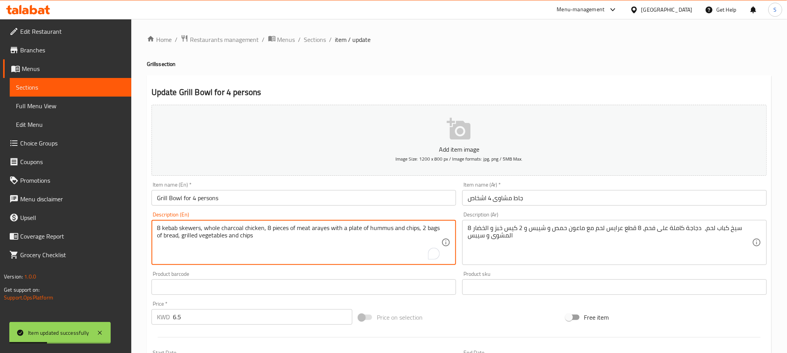
click at [244, 240] on textarea "8 kebab skewers, whole charcoal chicken, 8 pieces of meat arayes with a plate o…" at bounding box center [299, 242] width 284 height 37
paste textarea "Sibi"
type textarea "8 kebab skewers, whole charcoal chicken, 8 pieces of meat arayes with a plate o…"
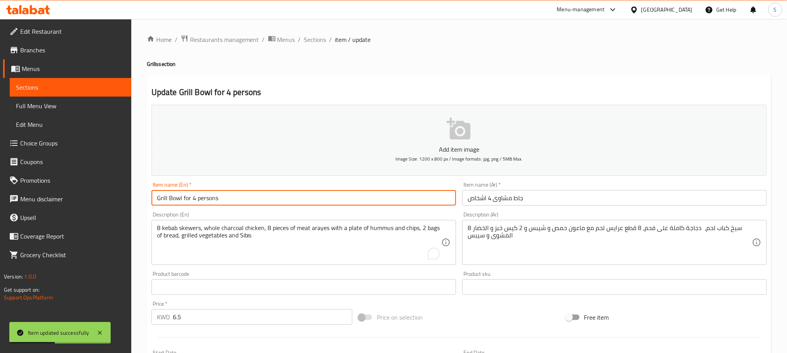
click at [282, 198] on input "Grill Bowl for 4 persons" at bounding box center [303, 198] width 304 height 16
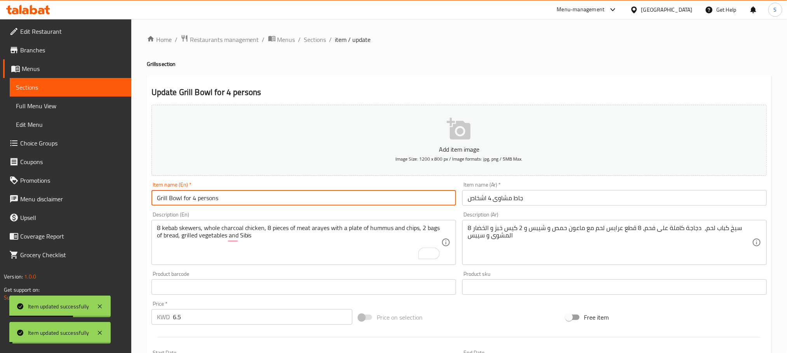
click at [310, 40] on span "Sections" at bounding box center [315, 39] width 22 height 9
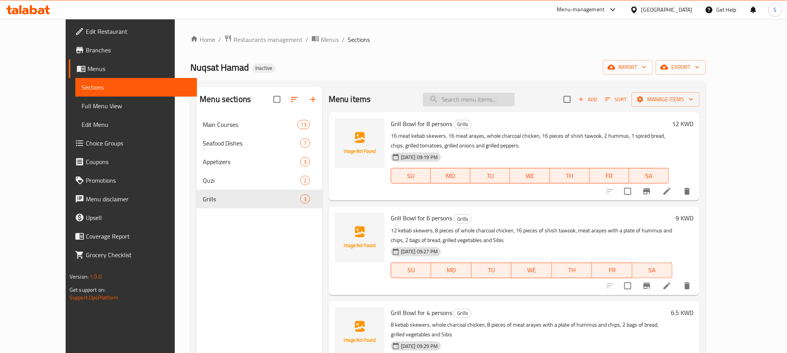
click at [478, 106] on input "search" at bounding box center [469, 100] width 92 height 14
paste input "makloba"
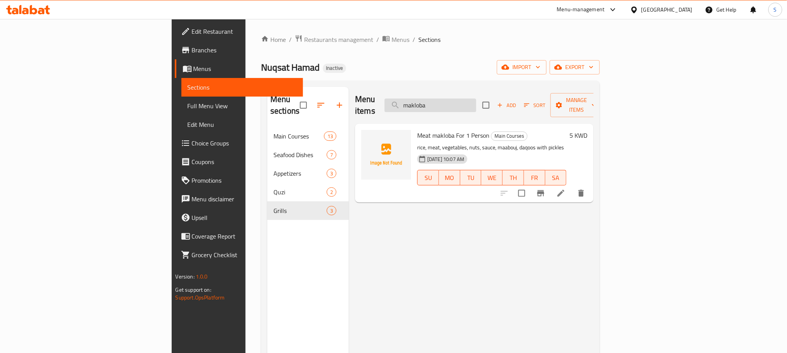
click at [465, 99] on input "makloba" at bounding box center [430, 106] width 92 height 14
paste input "[PERSON_NAME] For 1 Person"
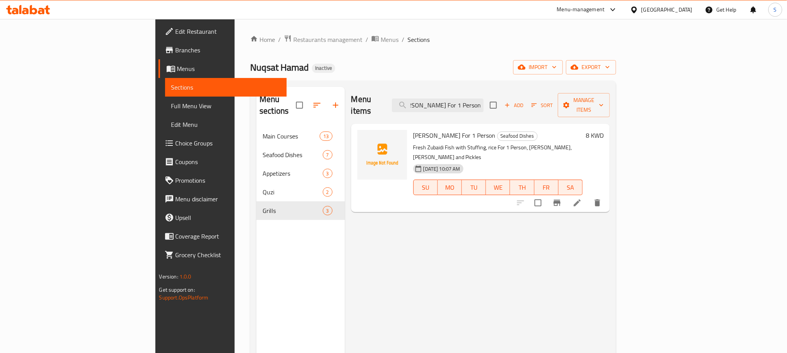
type input "[PERSON_NAME] For 1 Person"
click at [582, 198] on icon at bounding box center [576, 202] width 9 height 9
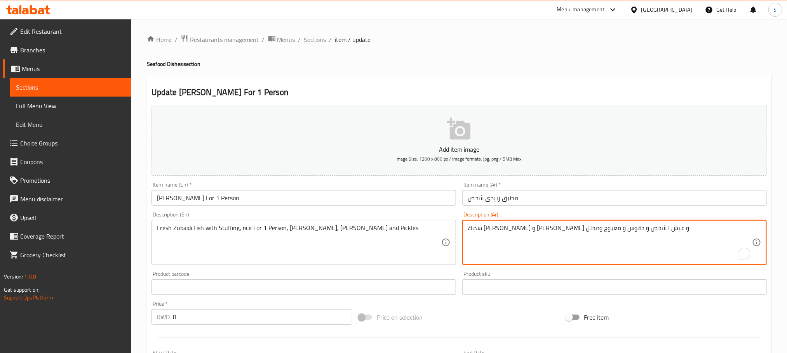
drag, startPoint x: 550, startPoint y: 226, endPoint x: 552, endPoint y: 231, distance: 4.9
click at [560, 233] on textarea "سمك [PERSON_NAME] و [PERSON_NAME] و عيش1 شخص و دقوس و معبوج ومخلل" at bounding box center [610, 242] width 284 height 37
click at [628, 242] on textarea "سمك [PERSON_NAME] و [PERSON_NAME] و عيش1 شخص و دقوس و معبوج ومخلل" at bounding box center [610, 242] width 284 height 37
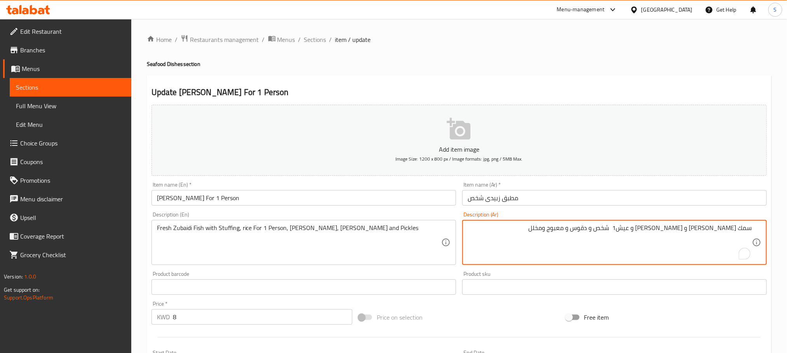
click at [669, 230] on textarea "سمك [PERSON_NAME] و [PERSON_NAME] و عيش1 شخص و دقوس و معبوج ومخلل" at bounding box center [610, 242] width 284 height 37
drag, startPoint x: 667, startPoint y: 230, endPoint x: 661, endPoint y: 227, distance: 6.6
click at [661, 227] on textarea "سمك زبيدى فريش و حشو و عيش1 شخص و دقوس و معبوج ومخلل" at bounding box center [610, 242] width 284 height 37
click at [665, 230] on textarea "سمك زبيدى فريش و حشو و عيش1شخص و دقوس و معبوج ومخلل" at bounding box center [610, 242] width 284 height 37
click at [668, 231] on textarea "سمك زبيدى فريش و حشو و عيش1 شخص و دقوس و معبوج ومخلل" at bounding box center [610, 242] width 284 height 37
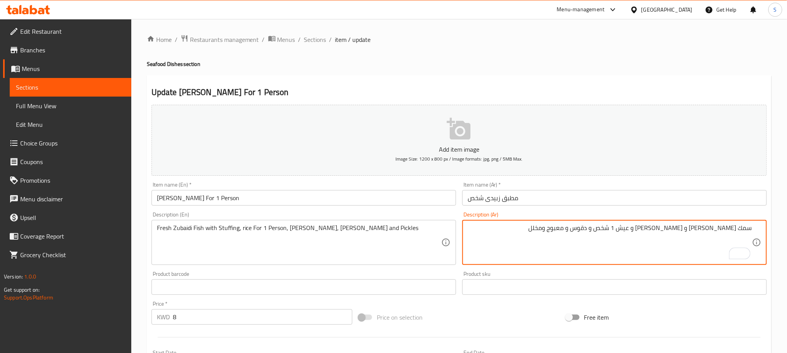
type textarea "سمك زبيدى فريش و حشو و عيش 1 شخص و دقوس و معبوج ومخلل"
click at [582, 204] on input "مطبق زبيدى شخص" at bounding box center [614, 198] width 304 height 16
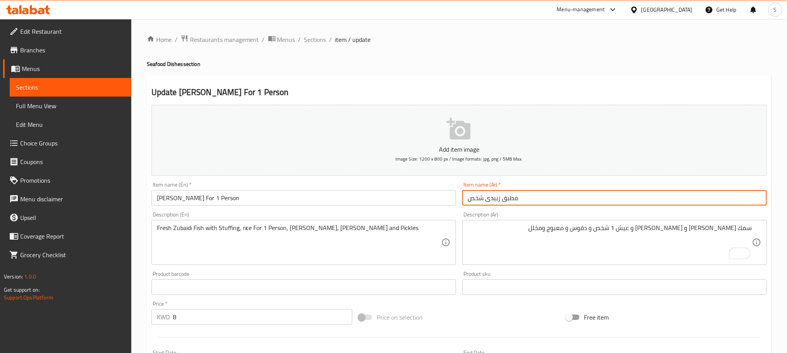
click at [314, 38] on span "Sections" at bounding box center [315, 39] width 22 height 9
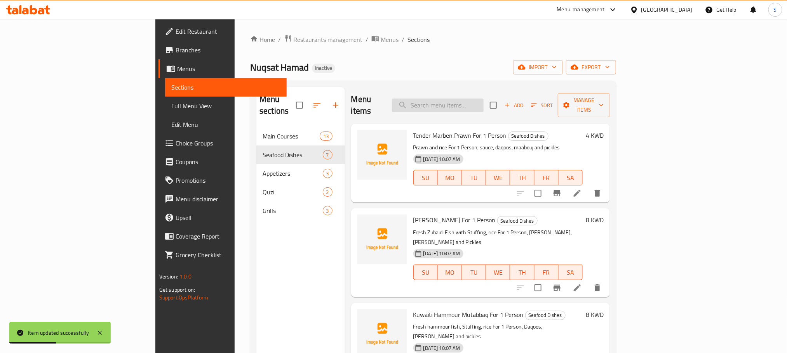
click at [468, 99] on input "search" at bounding box center [438, 106] width 92 height 14
paste input "Grill Bowl for 8 persons"
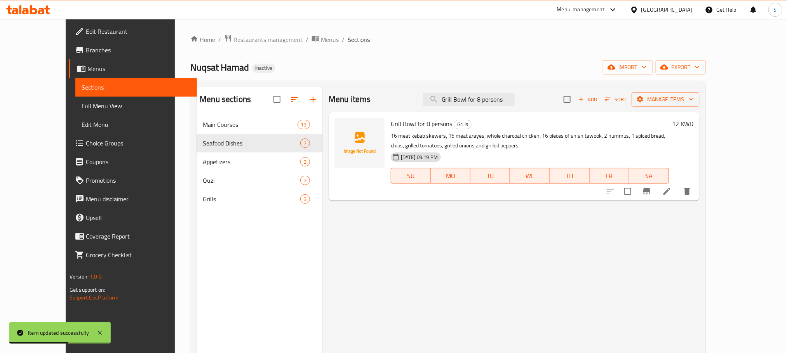
type input "Grill Bowl for 8 persons"
click at [678, 195] on li at bounding box center [667, 191] width 22 height 14
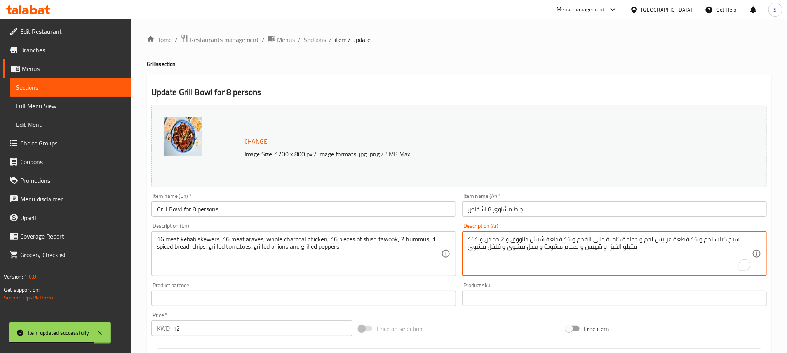
click at [553, 251] on textarea "16سيخ كباب لحم و 16 قطعة عرايس لحم و دجاجة كاملة على الفحم و 16 قطعة شيش طاووق …" at bounding box center [610, 254] width 284 height 37
type textarea "16سيخ كباب لحم و 16 قطعة عرايس لحم و دجاجة كاملة على الفحم و 16 قطعة شيش طاووق …"
click at [404, 214] on input "Grill Bowl for 8 persons" at bounding box center [303, 210] width 304 height 16
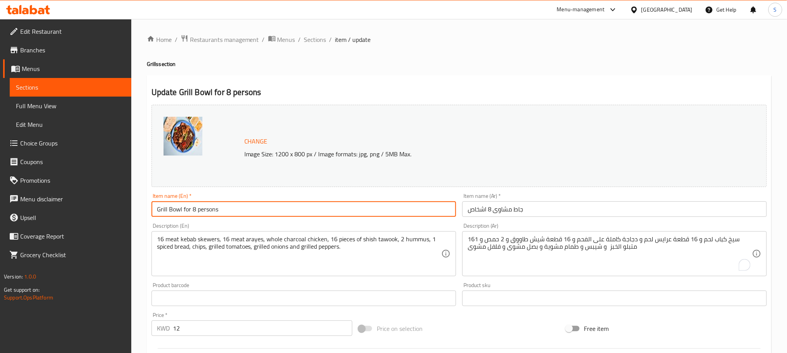
click at [316, 37] on span "Sections" at bounding box center [315, 39] width 22 height 9
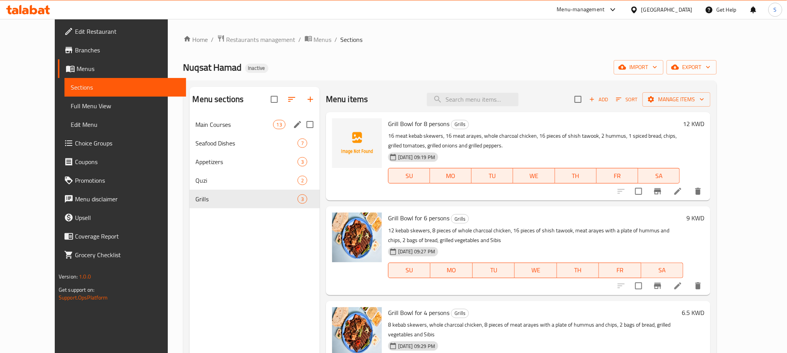
click at [196, 126] on span "Main Courses" at bounding box center [234, 124] width 77 height 9
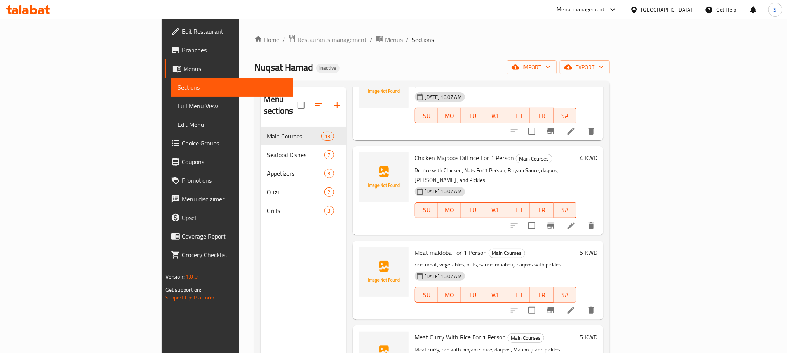
scroll to position [466, 0]
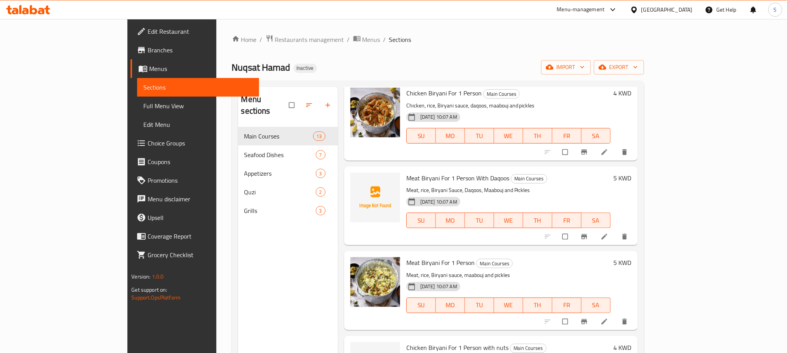
scroll to position [117, 0]
click at [357, 181] on icon "upload picture" at bounding box center [360, 182] width 7 height 6
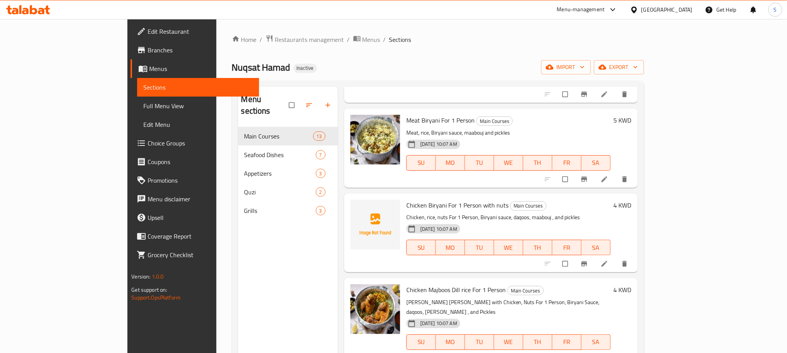
scroll to position [291, 0]
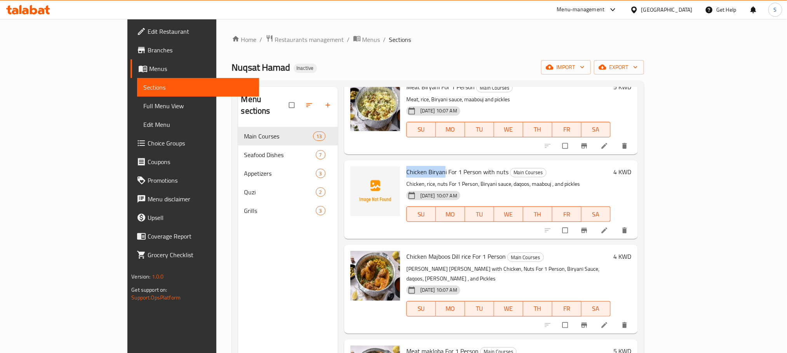
drag, startPoint x: 413, startPoint y: 172, endPoint x: 372, endPoint y: 169, distance: 41.3
click at [403, 169] on div "Chicken Biryani For 1 Person with nuts Main Courses Chicken, rice, nuts For 1 P…" at bounding box center [508, 200] width 210 height 73
copy span "Chicken Biryan"
click at [353, 177] on span "upload picture" at bounding box center [361, 178] width 16 height 8
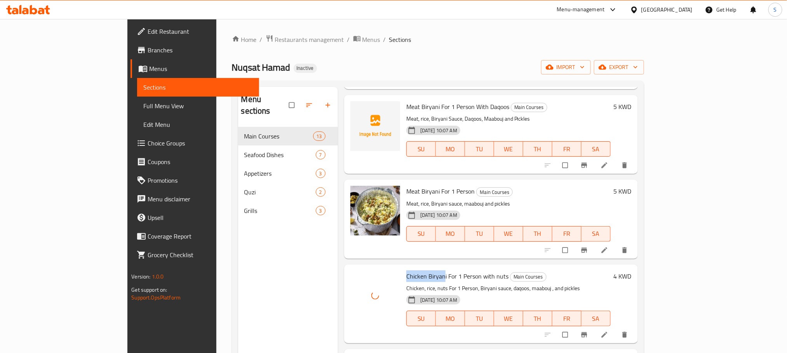
scroll to position [175, 0]
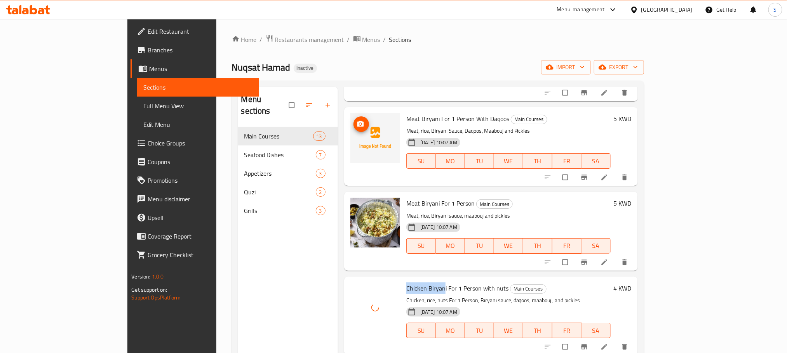
click at [359, 124] on circle "upload picture" at bounding box center [360, 124] width 2 height 2
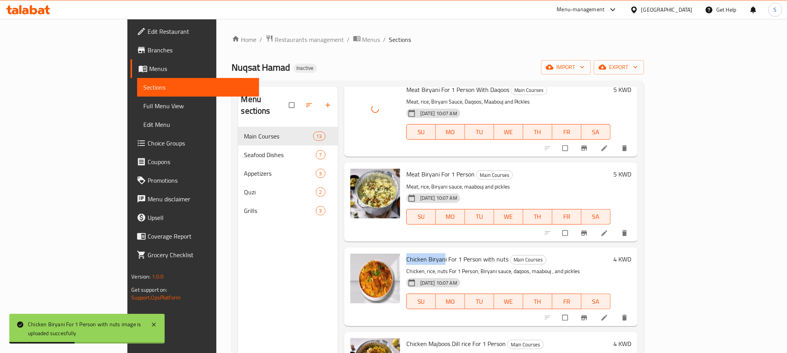
scroll to position [233, 0]
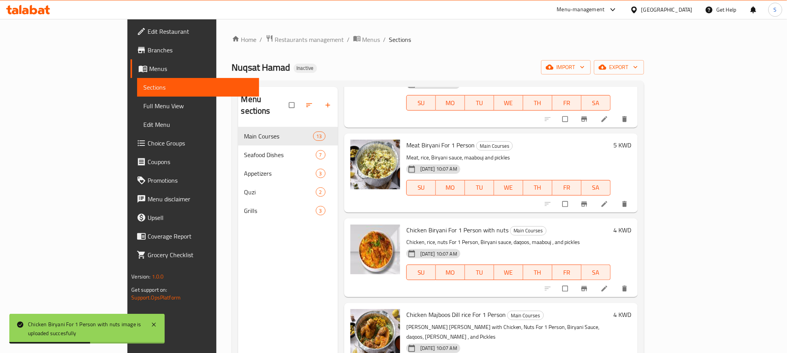
click at [416, 228] on span "Chicken Biryani For 1 Person with nuts" at bounding box center [457, 230] width 102 height 12
copy h6 "Chicken Biryani For 1 Person with nuts"
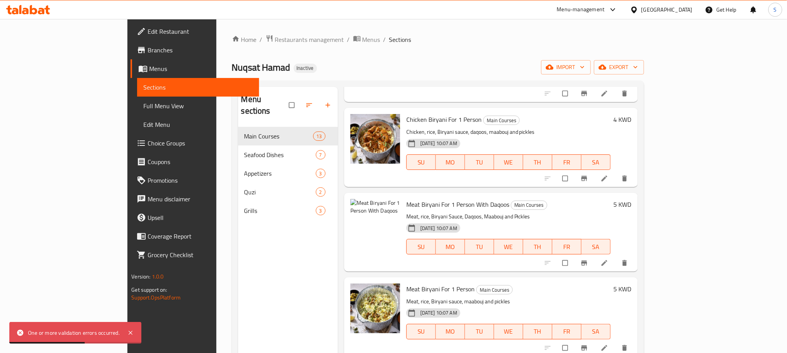
scroll to position [117, 0]
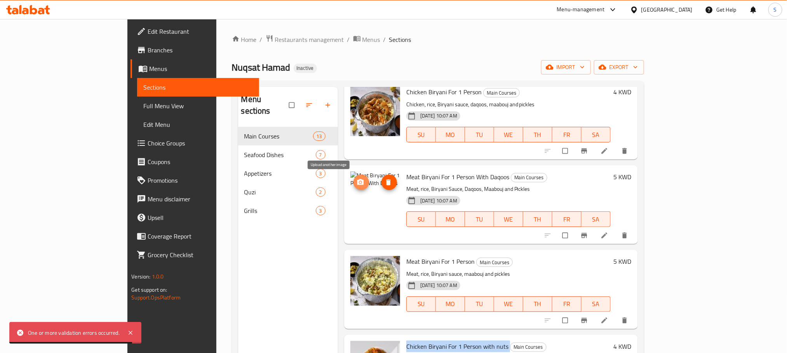
click at [357, 183] on icon "upload picture" at bounding box center [360, 182] width 7 height 6
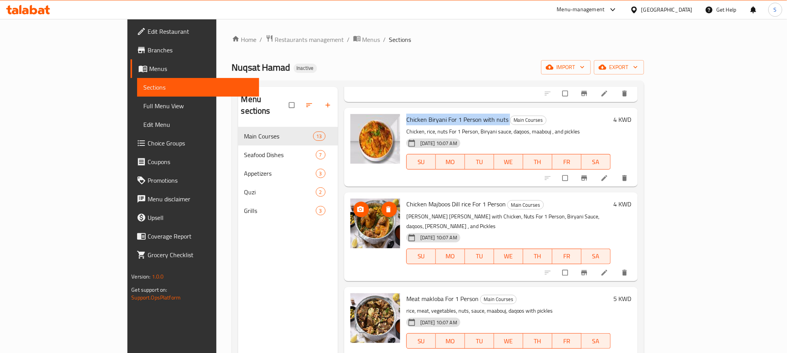
scroll to position [350, 0]
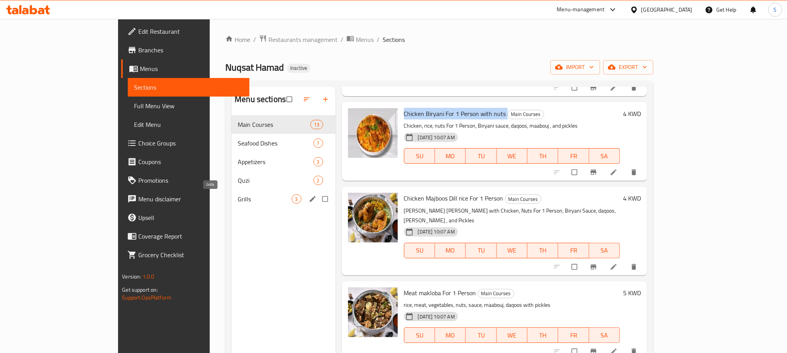
click at [238, 203] on span "Grills" at bounding box center [265, 199] width 54 height 9
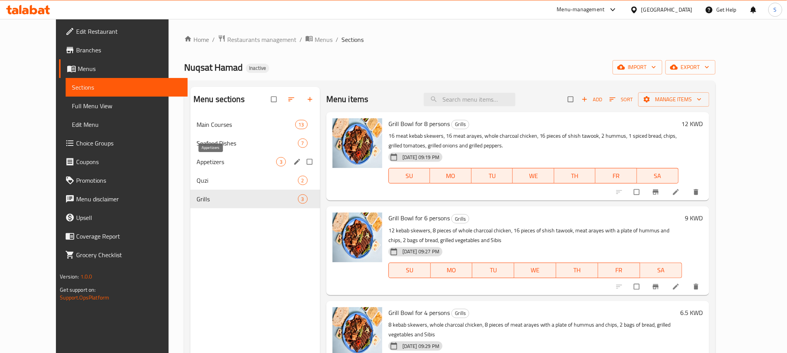
click at [197, 167] on span "Appetizers" at bounding box center [237, 161] width 80 height 9
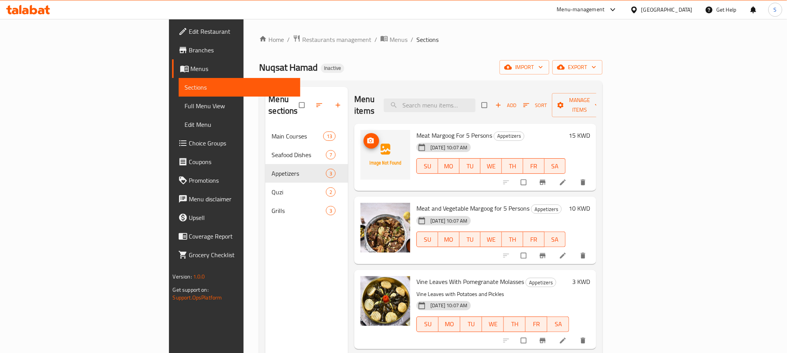
click at [367, 138] on icon "upload picture" at bounding box center [370, 141] width 7 height 6
click at [416, 130] on span "Meat Margoog For 5 Persons" at bounding box center [454, 136] width 76 height 12
copy h6 "Meat Margoog For 5 Persons"
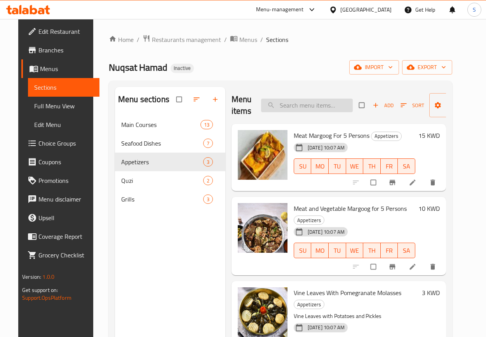
click at [283, 100] on input "search" at bounding box center [307, 106] width 92 height 14
paste input "Fresh Marben For 1 Person"
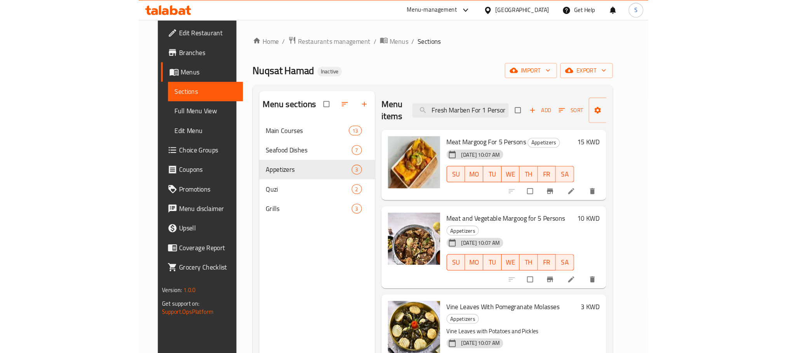
scroll to position [0, 1]
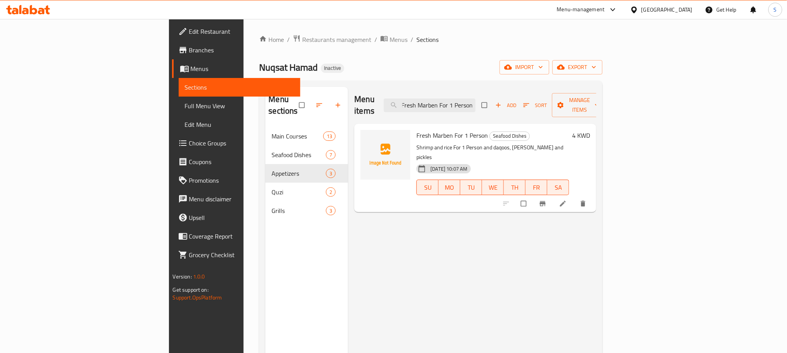
type input "Fresh Marben For 1 Person"
click at [567, 200] on icon at bounding box center [563, 204] width 8 height 8
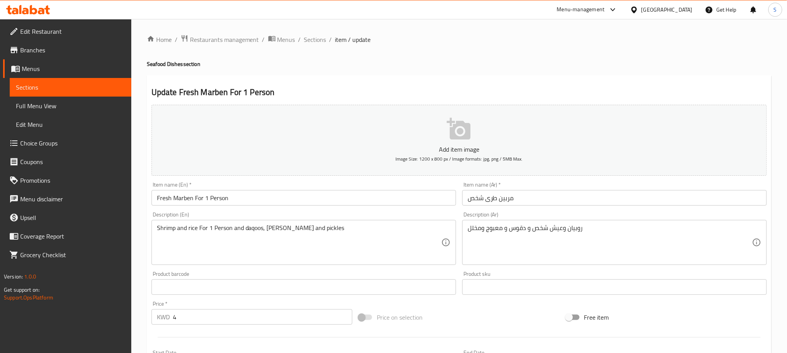
click at [492, 198] on input "مربين طرى شخص" at bounding box center [614, 198] width 304 height 16
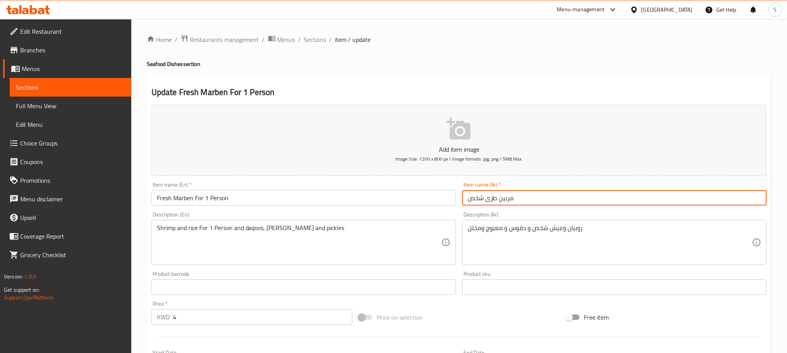
click at [492, 198] on input "مربين طرى شخص" at bounding box center [614, 198] width 304 height 16
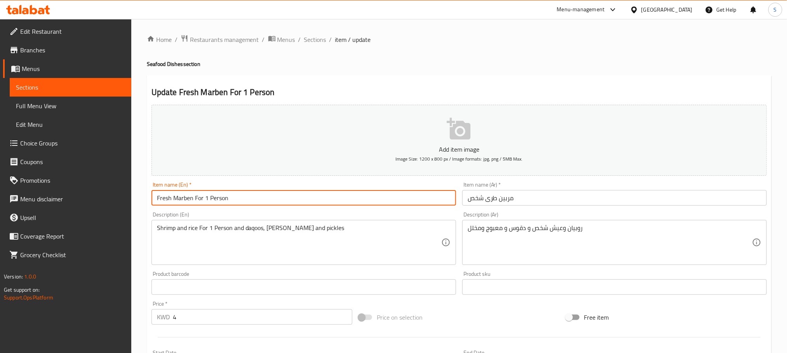
click at [167, 200] on input "Fresh Marben For 1 Person" at bounding box center [303, 198] width 304 height 16
type input "soft Marben For 1 Person"
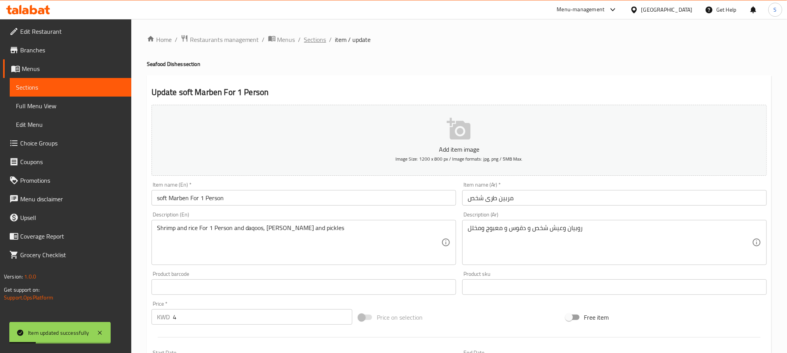
click at [304, 39] on span "Sections" at bounding box center [315, 39] width 22 height 9
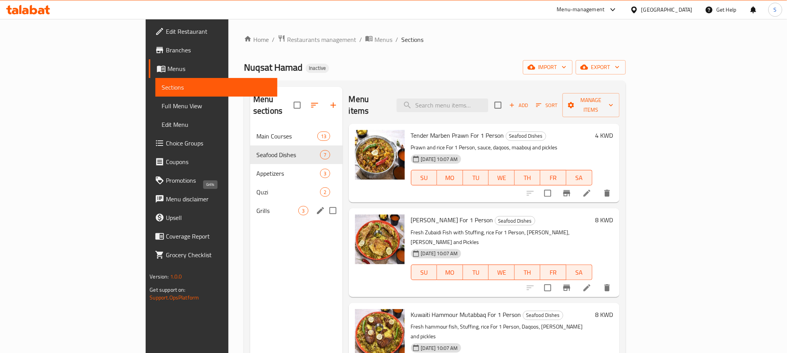
click at [256, 206] on span "Grills" at bounding box center [277, 210] width 42 height 9
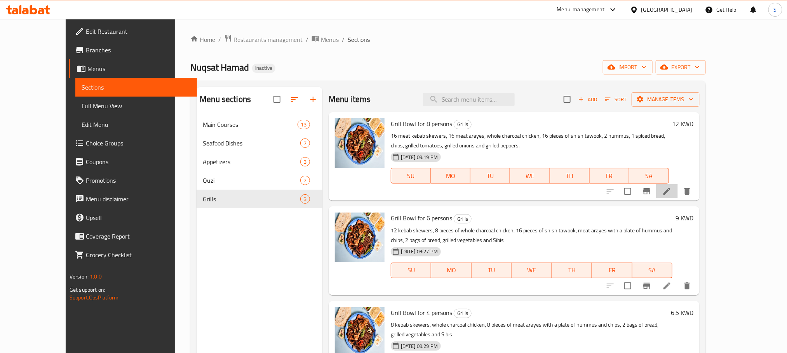
click at [671, 193] on icon at bounding box center [666, 191] width 9 height 9
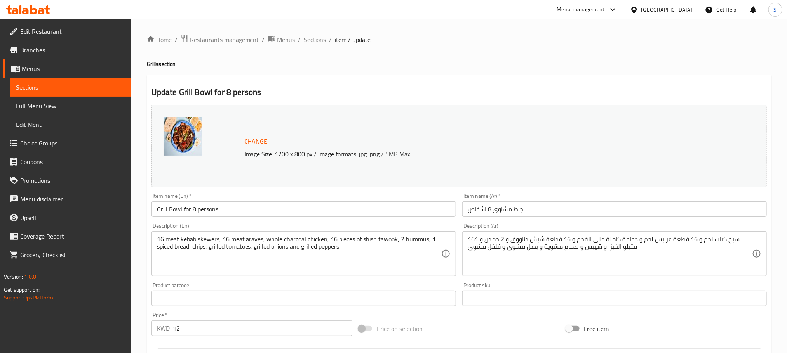
click at [571, 248] on textarea "16سيخ كباب لحم و 16 قطعة عرايس لحم و دجاجة كاملة على الفحم و 16 قطعة شيش طاووق …" at bounding box center [610, 254] width 284 height 37
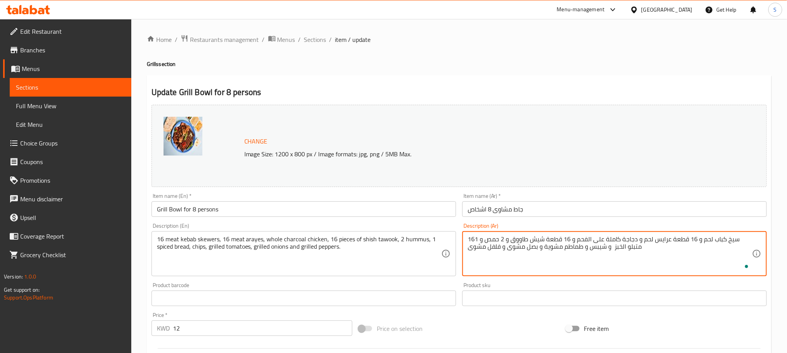
type textarea "16سيخ كباب لحم و 16 قطعة عرايس لحم و دجاجة كاملة على الفحم و 16 قطعة شيش طاووق …"
click at [414, 214] on input "Grill Bowl for 8 persons" at bounding box center [303, 210] width 304 height 16
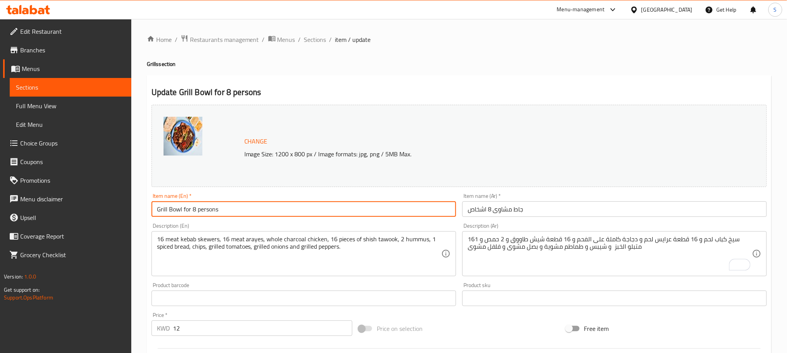
click at [321, 42] on span "Sections" at bounding box center [315, 39] width 22 height 9
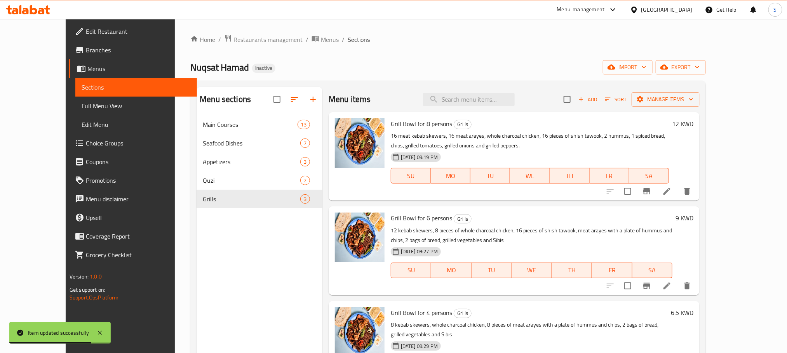
click at [33, 8] on icon at bounding box center [28, 9] width 44 height 9
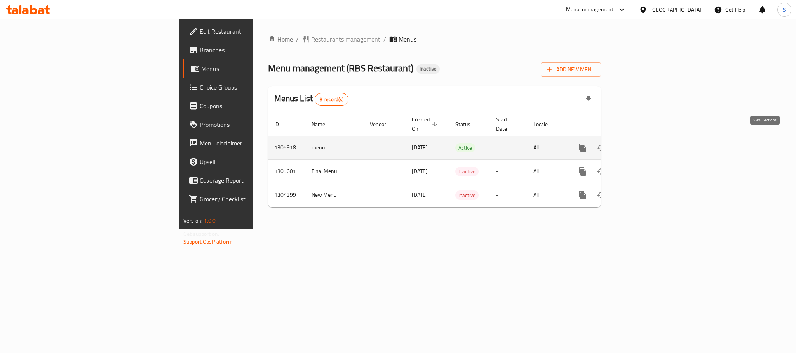
click at [648, 139] on link "enhanced table" at bounding box center [638, 148] width 19 height 19
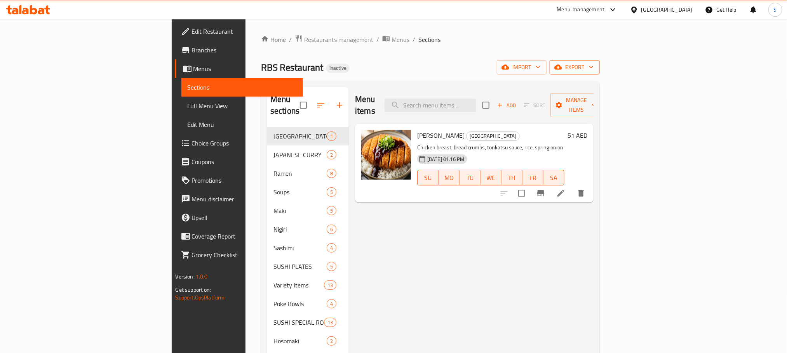
click at [593, 70] on span "export" at bounding box center [575, 68] width 38 height 10
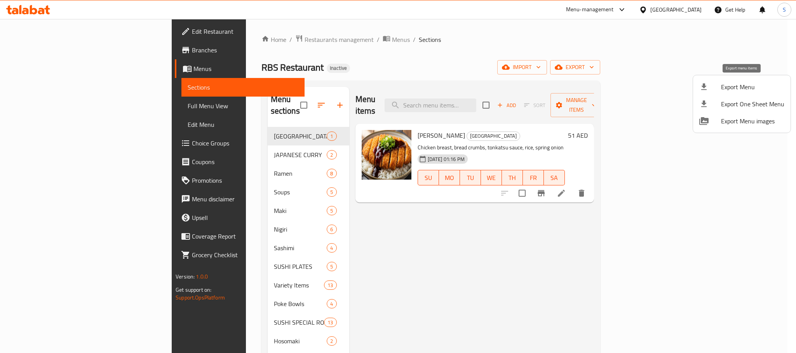
click at [739, 86] on span "Export Menu" at bounding box center [752, 86] width 63 height 9
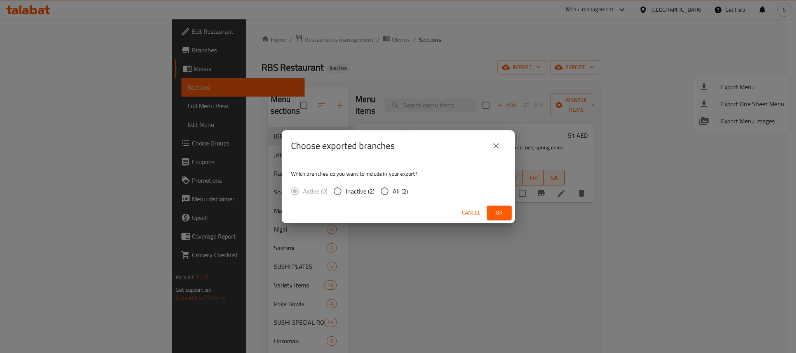
click at [391, 197] on input "All (2)" at bounding box center [384, 191] width 16 height 16
radio input "true"
click at [499, 212] on span "Ok" at bounding box center [499, 213] width 12 height 10
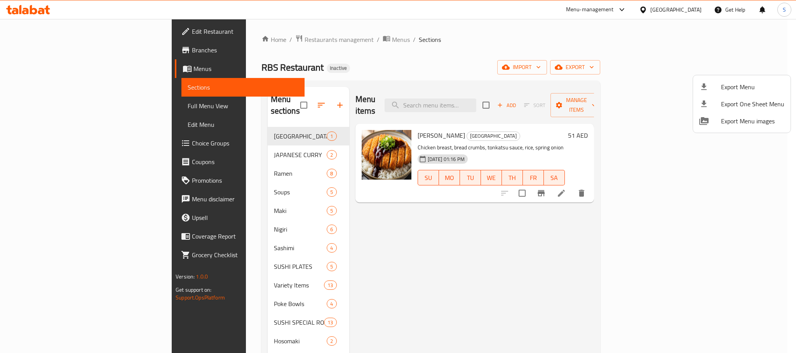
click at [80, 105] on div at bounding box center [398, 176] width 796 height 353
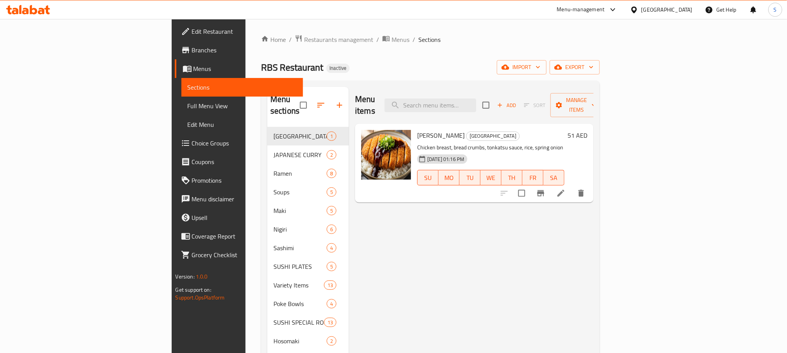
click at [188, 105] on span "Full Menu View" at bounding box center [242, 105] width 109 height 9
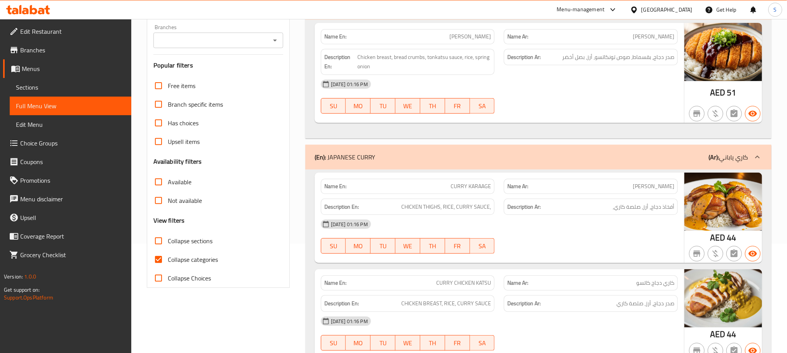
scroll to position [117, 0]
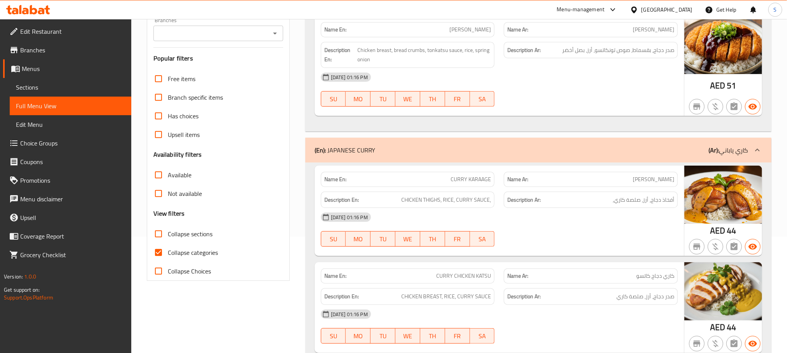
click at [155, 253] on input "Collapse categories" at bounding box center [158, 253] width 19 height 19
checkbox input "false"
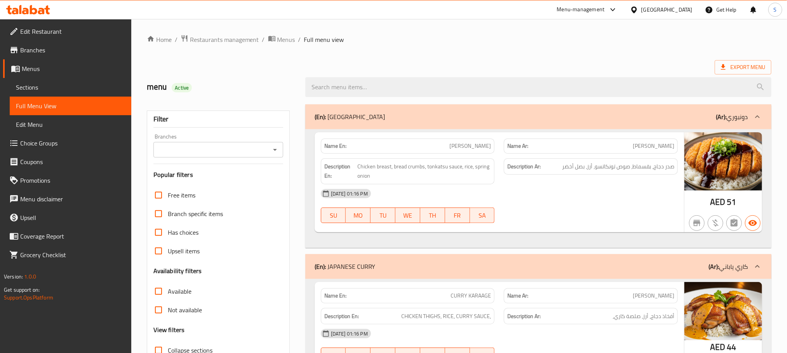
click at [68, 86] on span "Sections" at bounding box center [70, 87] width 109 height 9
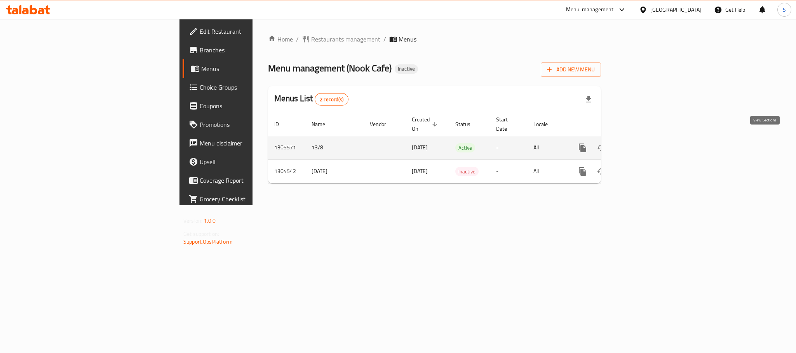
click at [643, 144] on icon "enhanced table" at bounding box center [638, 147] width 9 height 9
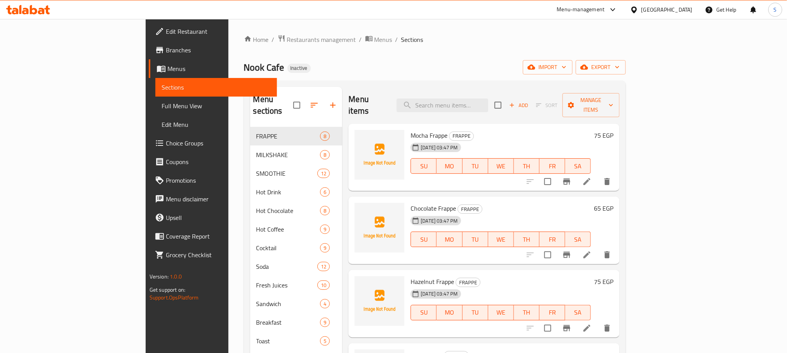
click at [357, 65] on div "Nook Cafe Inactive import export" at bounding box center [435, 67] width 382 height 14
click at [619, 64] on span "export" at bounding box center [601, 68] width 38 height 10
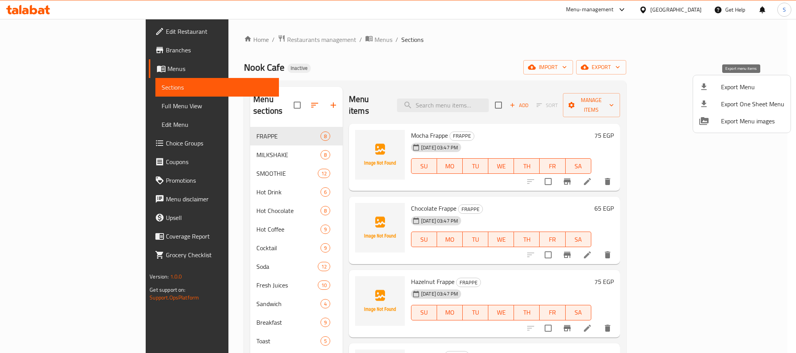
click at [730, 84] on span "Export Menu" at bounding box center [752, 86] width 63 height 9
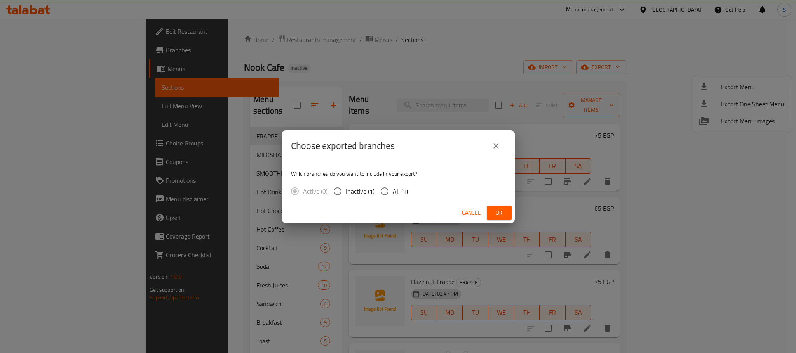
click at [398, 189] on span "All (1)" at bounding box center [400, 191] width 15 height 9
click at [393, 189] on input "All (1)" at bounding box center [384, 191] width 16 height 16
radio input "true"
click at [495, 207] on button "Ok" at bounding box center [499, 213] width 25 height 14
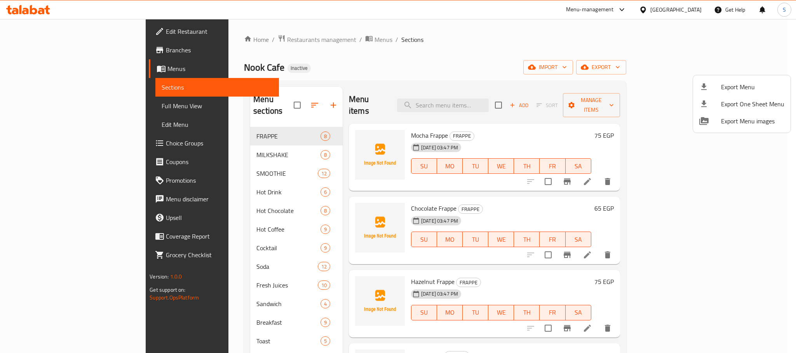
click at [64, 105] on div at bounding box center [398, 176] width 796 height 353
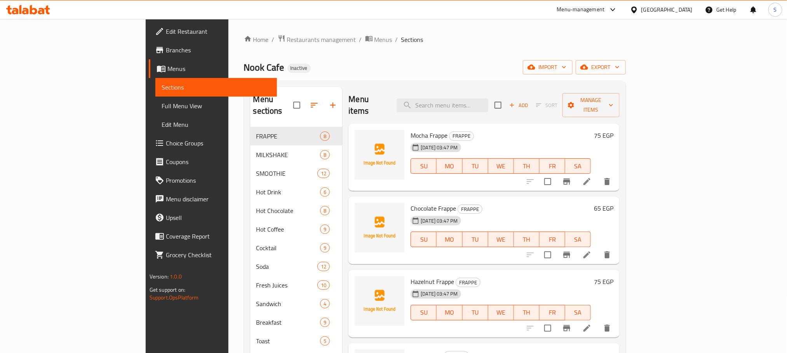
click at [162, 105] on span "Full Menu View" at bounding box center [216, 105] width 109 height 9
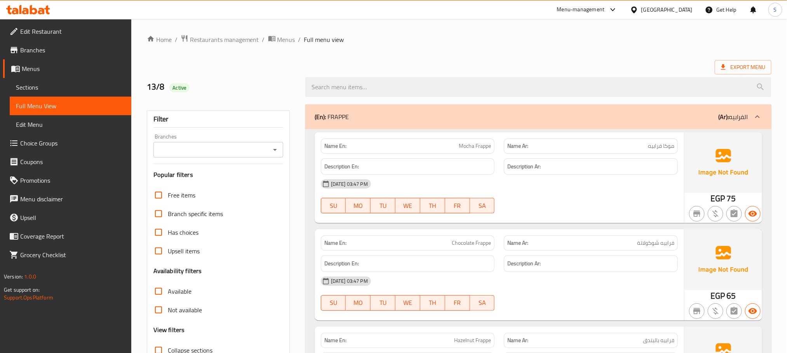
scroll to position [58, 0]
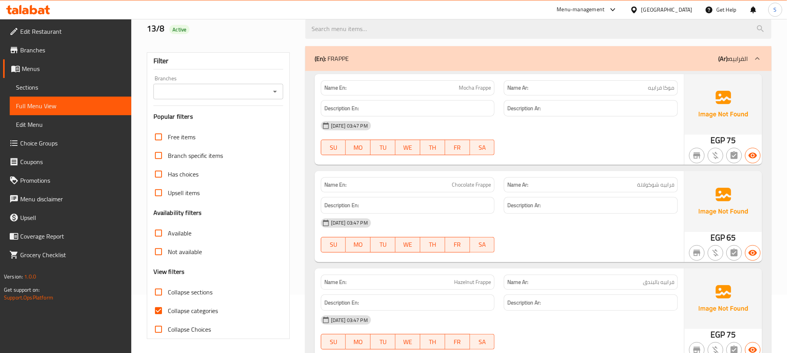
click at [160, 311] on input "Collapse categories" at bounding box center [158, 311] width 19 height 19
checkbox input "false"
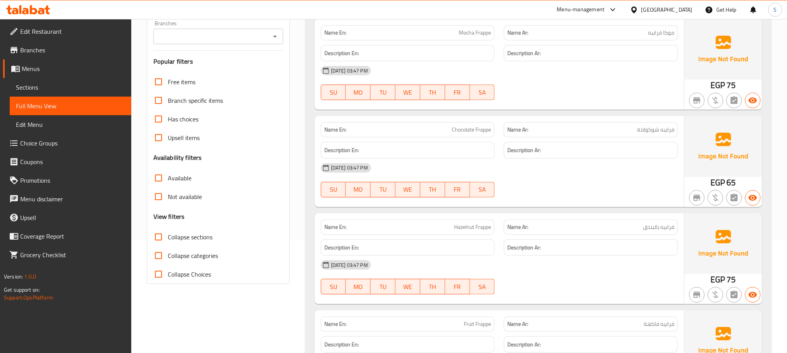
scroll to position [117, 0]
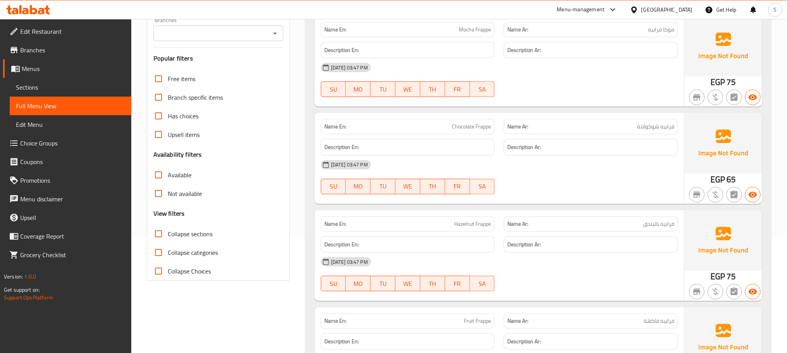
click at [43, 88] on span "Sections" at bounding box center [70, 87] width 109 height 9
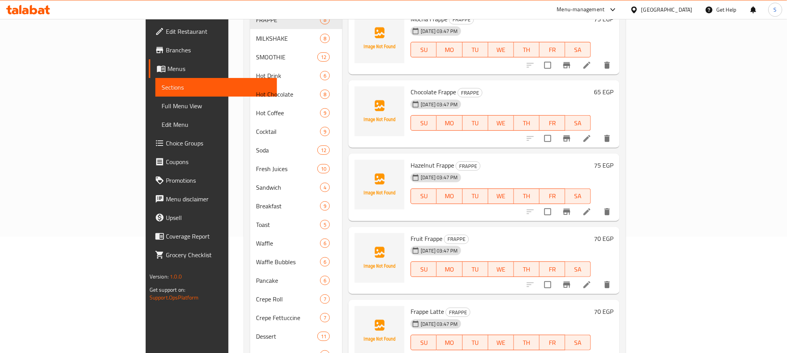
scroll to position [109, 0]
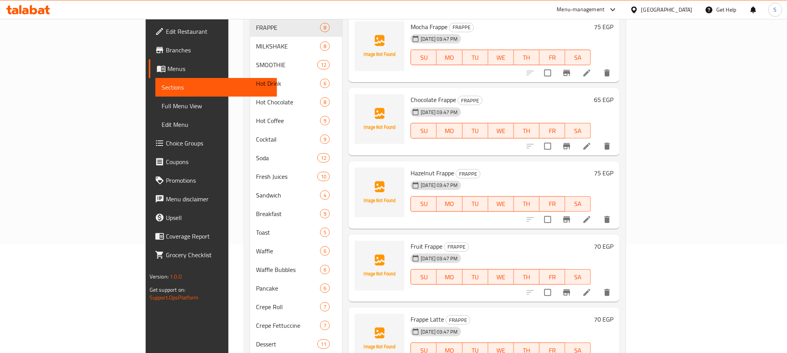
click at [167, 66] on span "Menus" at bounding box center [218, 68] width 103 height 9
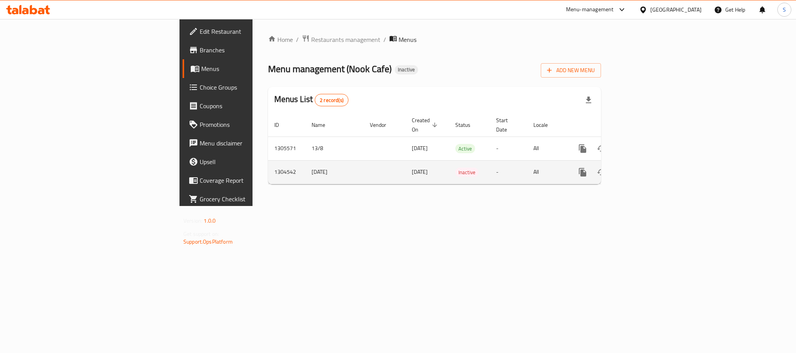
click at [643, 168] on icon "enhanced table" at bounding box center [638, 172] width 9 height 9
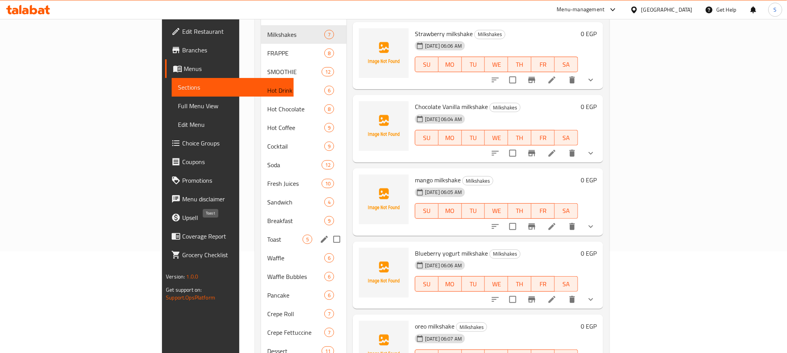
scroll to position [177, 0]
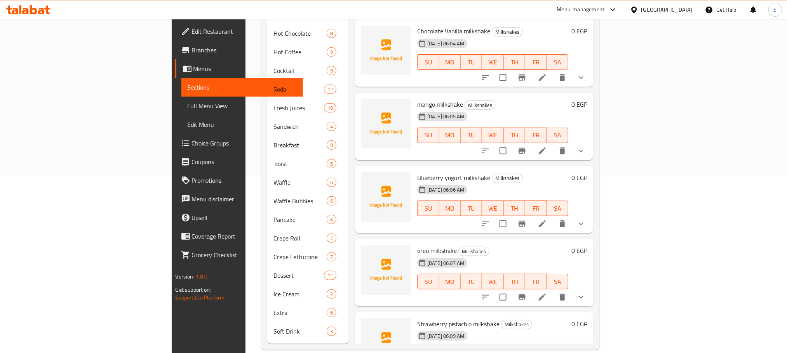
click at [193, 66] on span "Menus" at bounding box center [244, 68] width 103 height 9
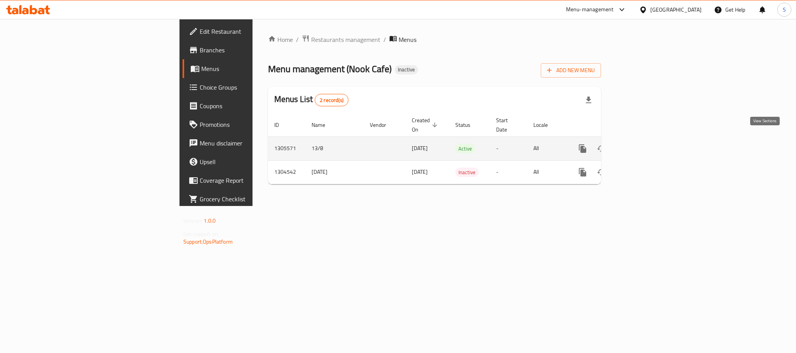
click at [643, 144] on icon "enhanced table" at bounding box center [638, 148] width 9 height 9
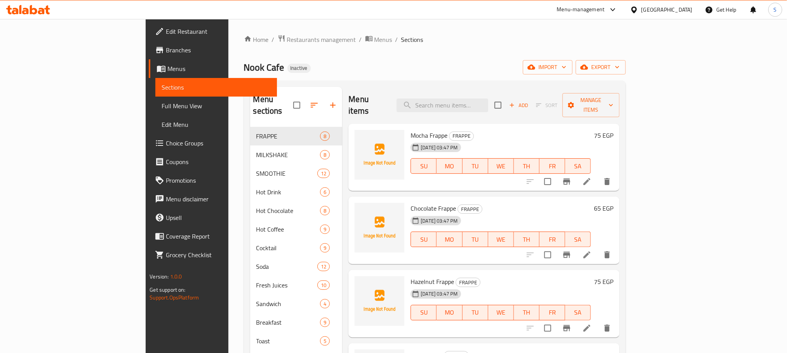
click at [255, 60] on div "Nook Cafe Inactive import export" at bounding box center [435, 67] width 382 height 14
click at [373, 51] on div "Home / Restaurants management / Menus / Sections Nook Cafe Inactive import expo…" at bounding box center [435, 281] width 382 height 493
